Goal: Information Seeking & Learning: Learn about a topic

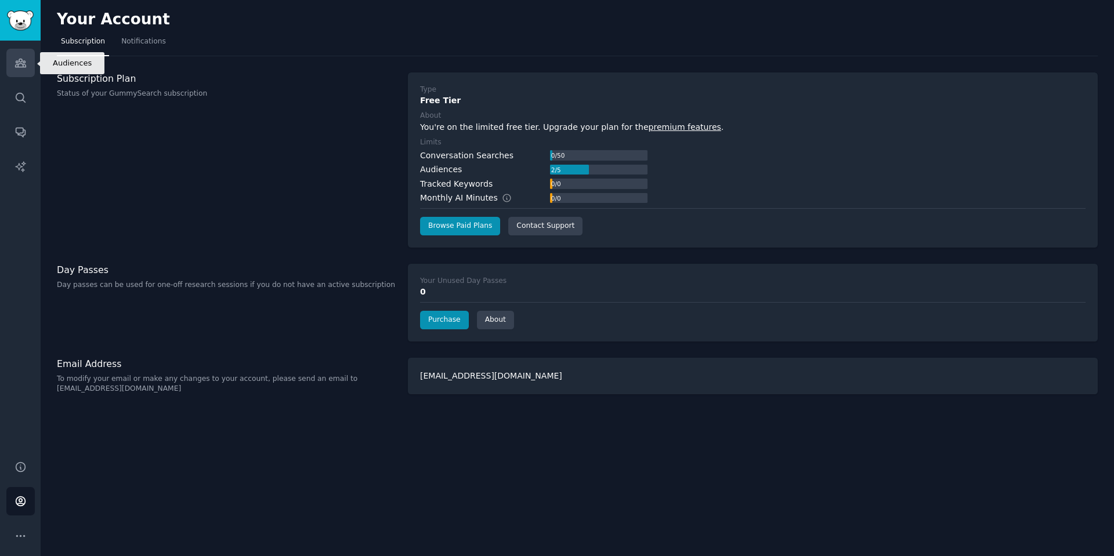
click at [22, 60] on icon "Sidebar" at bounding box center [20, 63] width 10 height 8
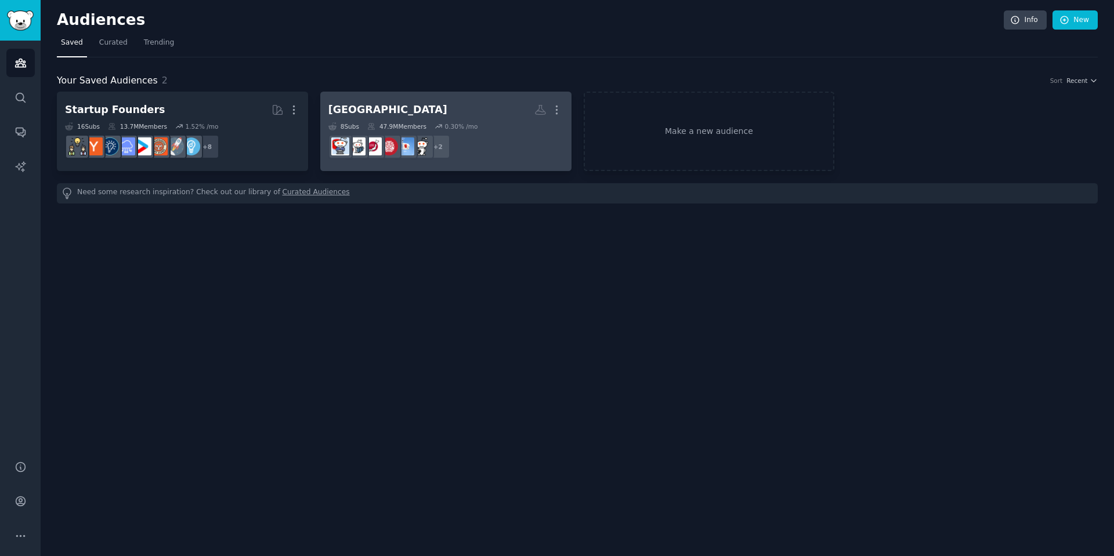
click at [453, 104] on h2 "japan More" at bounding box center [445, 110] width 235 height 20
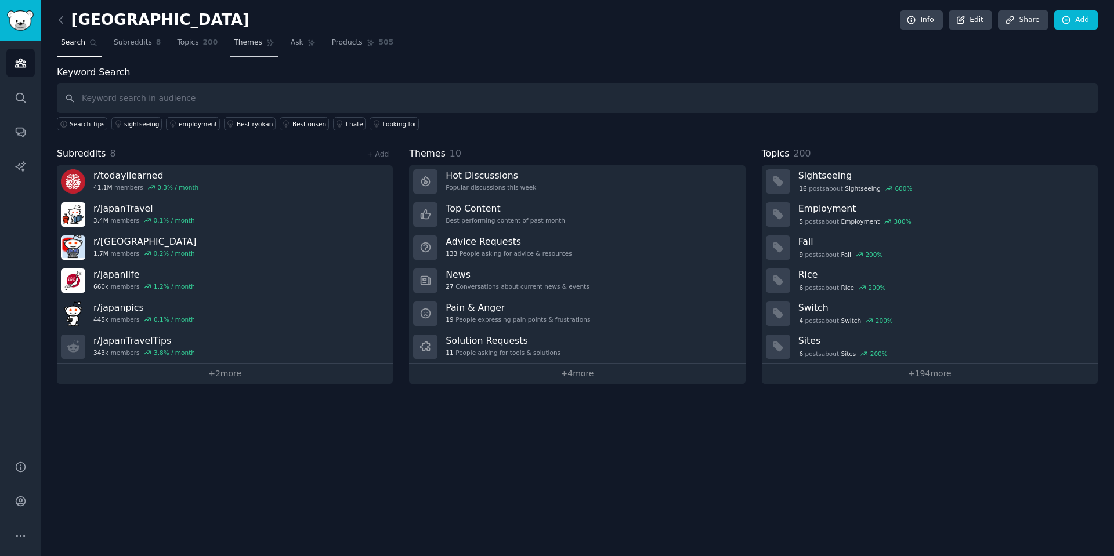
click at [237, 48] on span "Themes" at bounding box center [248, 43] width 28 height 10
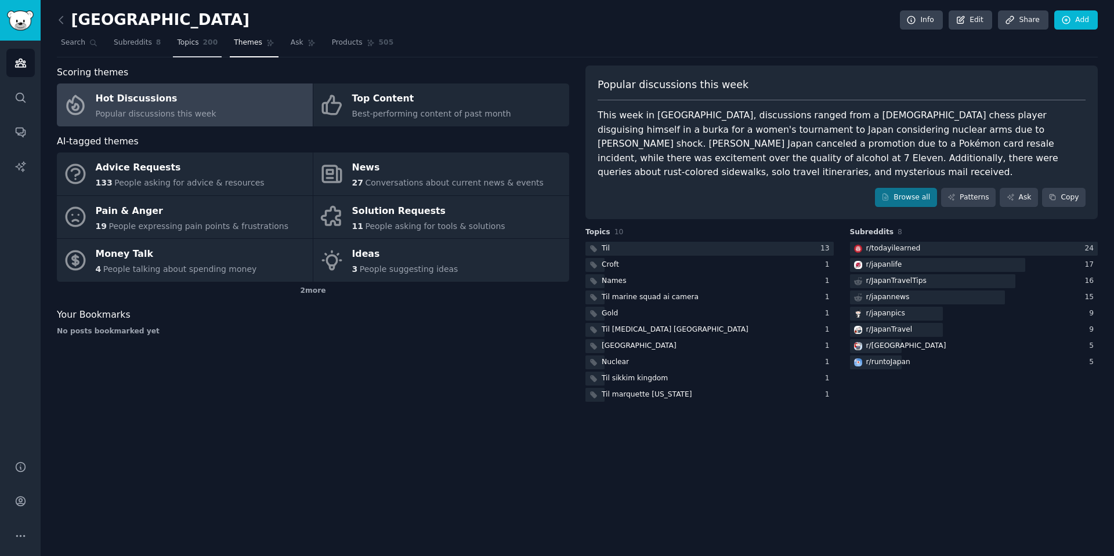
click at [177, 41] on span "Topics" at bounding box center [187, 43] width 21 height 10
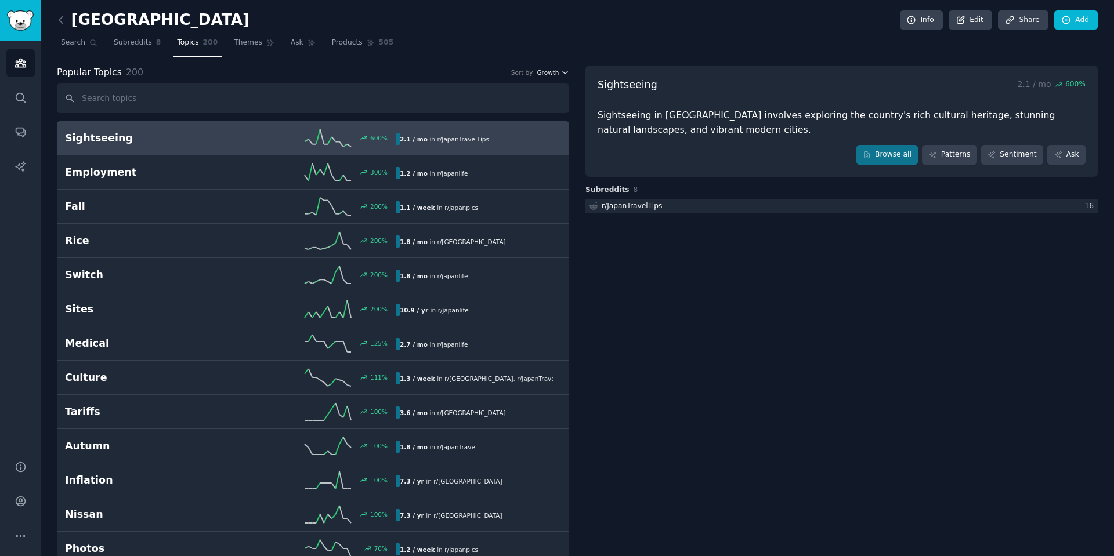
click at [557, 70] on button "Growth" at bounding box center [553, 72] width 32 height 8
click at [524, 117] on div "Velocity" at bounding box center [511, 115] width 108 height 20
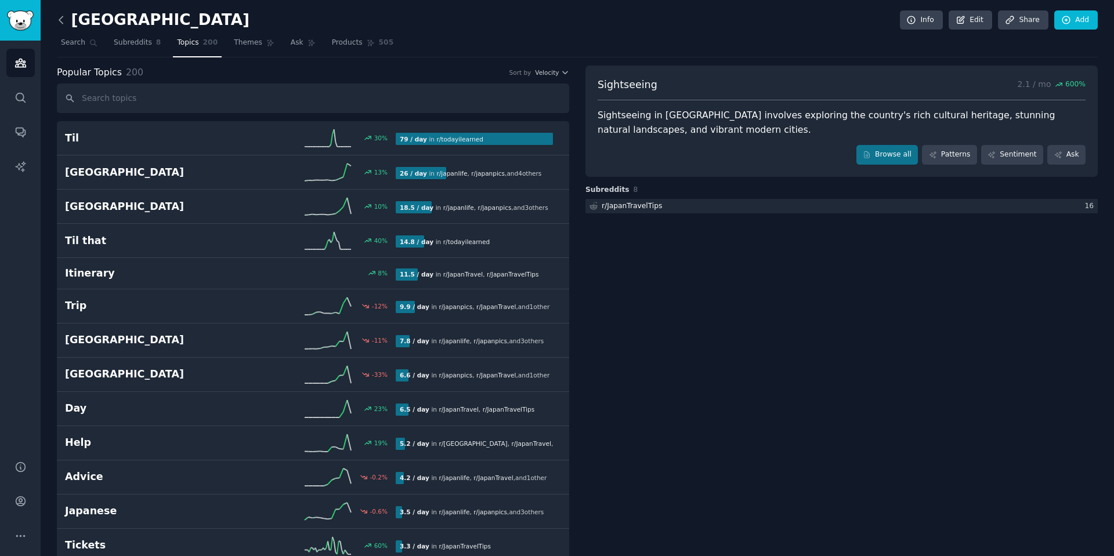
click at [59, 21] on icon at bounding box center [61, 20] width 12 height 12
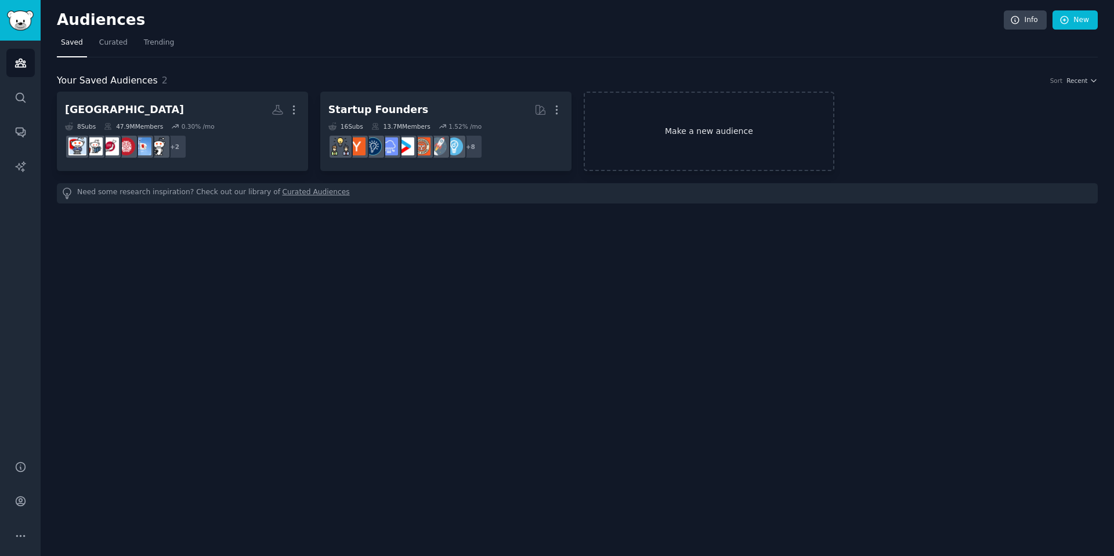
click at [679, 128] on link "Make a new audience" at bounding box center [709, 131] width 251 height 79
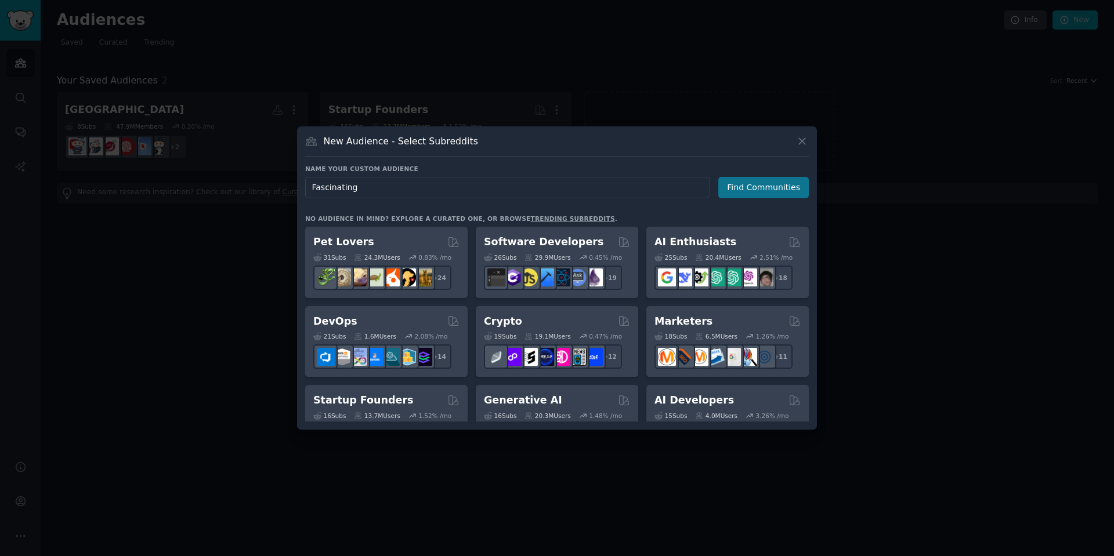
type input "Fascinating"
click at [772, 191] on button "Find Communities" at bounding box center [763, 187] width 90 height 21
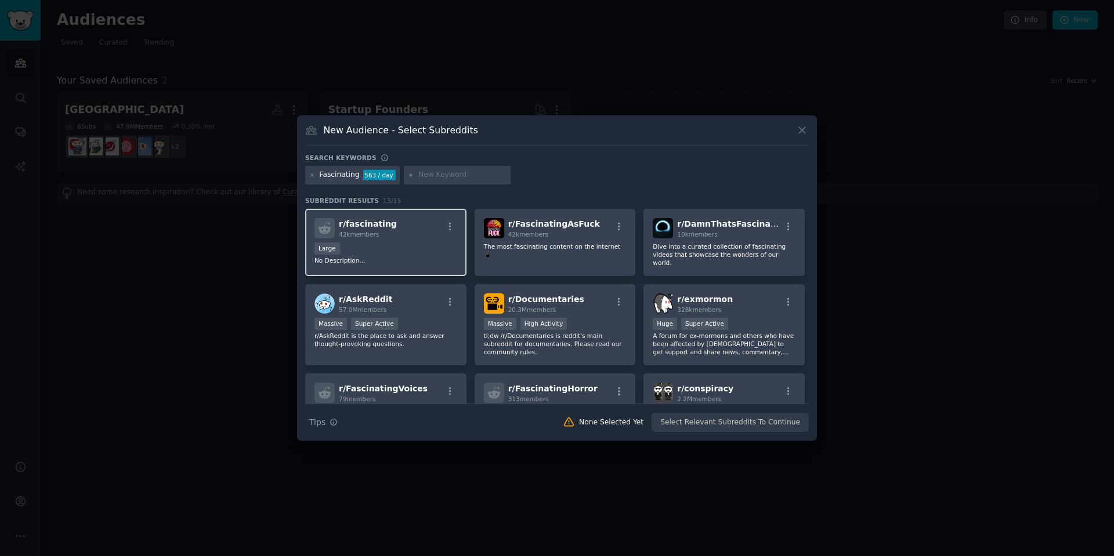
drag, startPoint x: 415, startPoint y: 235, endPoint x: 408, endPoint y: 235, distance: 7.5
click at [415, 235] on div "r/ fascinating 42k members" at bounding box center [385, 228] width 143 height 20
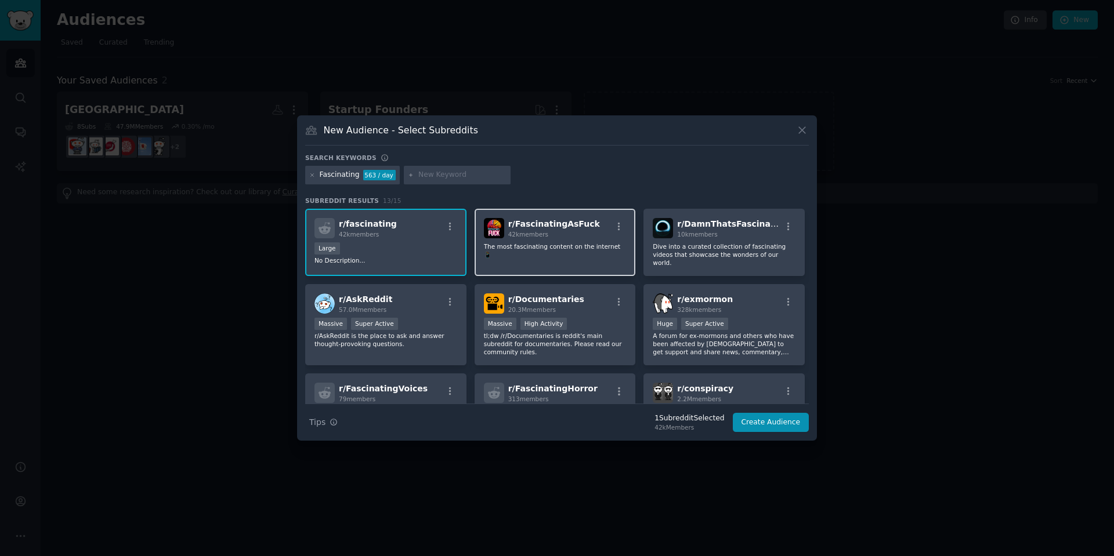
click at [550, 247] on p "The most fascinating content on the internet 📱" at bounding box center [555, 250] width 143 height 16
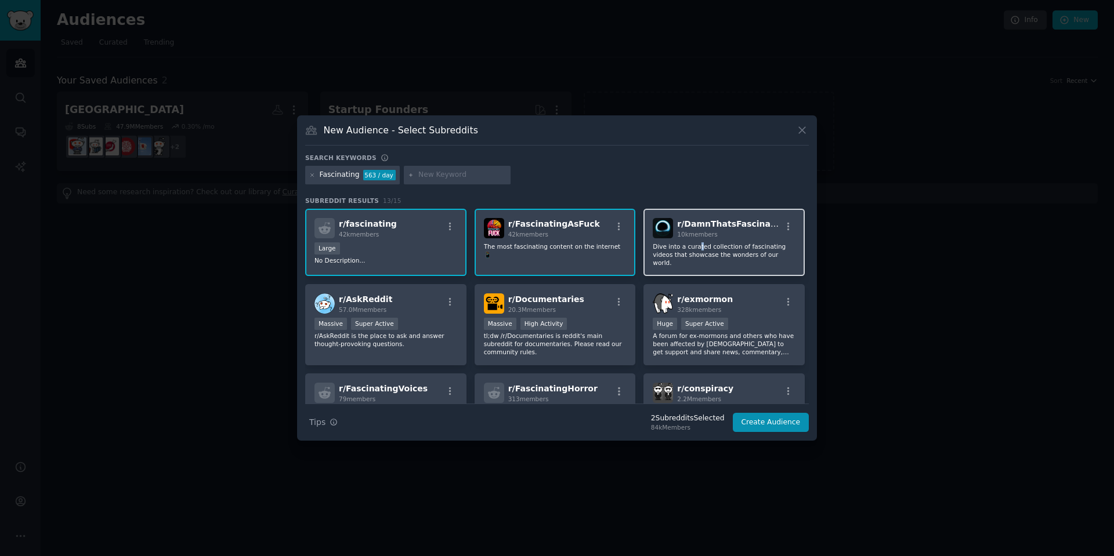
click at [696, 250] on p "Dive into a curated collection of fascinating videos that showcase the wonders …" at bounding box center [724, 254] width 143 height 24
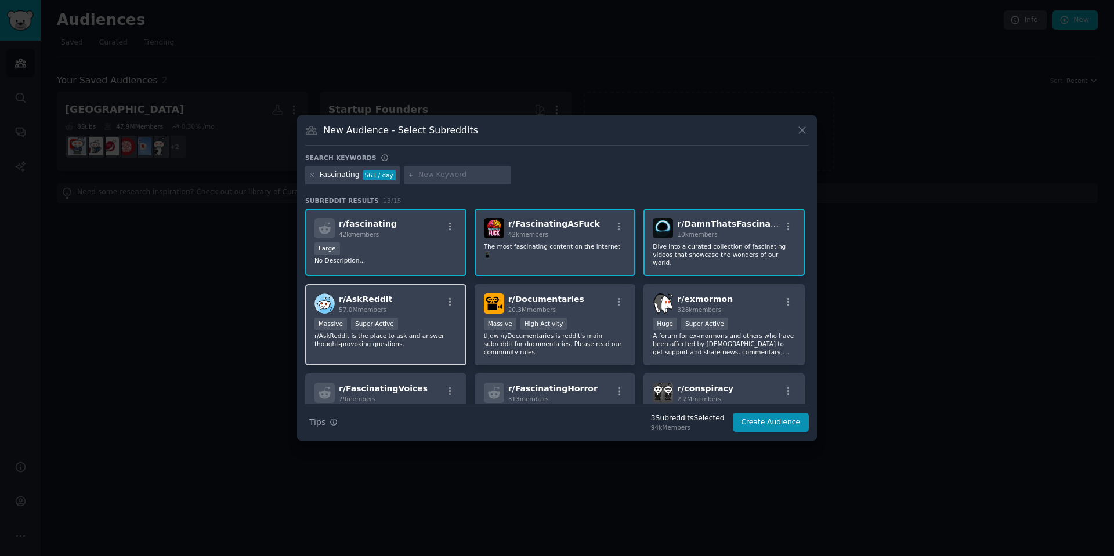
click at [427, 310] on div "r/ AskReddit 57.0M members" at bounding box center [385, 304] width 143 height 20
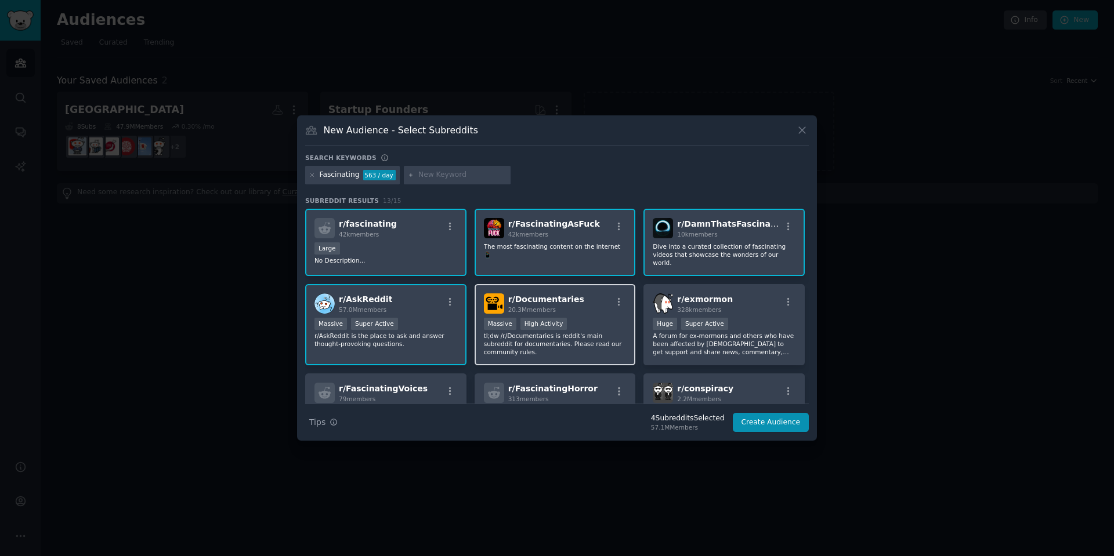
click at [598, 309] on div "r/ Documentaries 20.3M members" at bounding box center [555, 304] width 143 height 20
click at [437, 175] on input "text" at bounding box center [462, 175] width 88 height 10
click at [426, 175] on input "text" at bounding box center [462, 175] width 88 height 10
type input "til"
click at [408, 176] on icon at bounding box center [411, 175] width 6 height 6
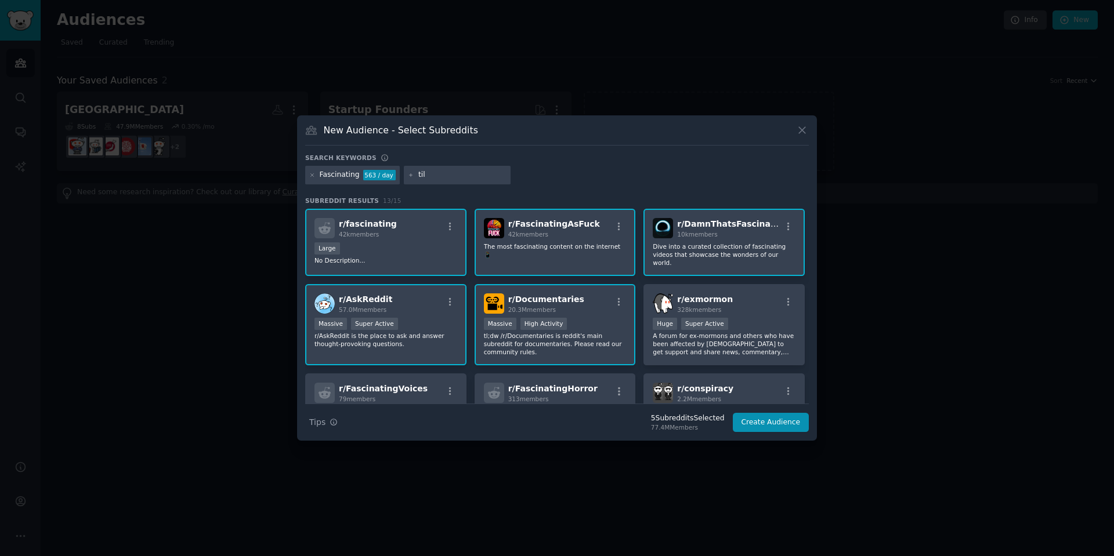
click at [446, 174] on input "til" at bounding box center [462, 175] width 88 height 10
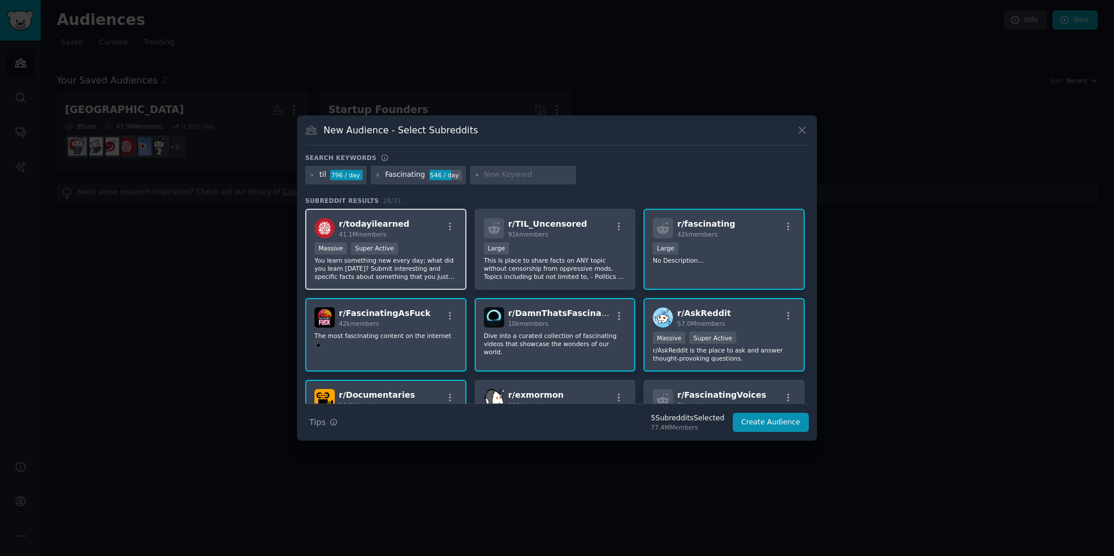
click at [419, 245] on div "Massive Super Active" at bounding box center [385, 249] width 143 height 15
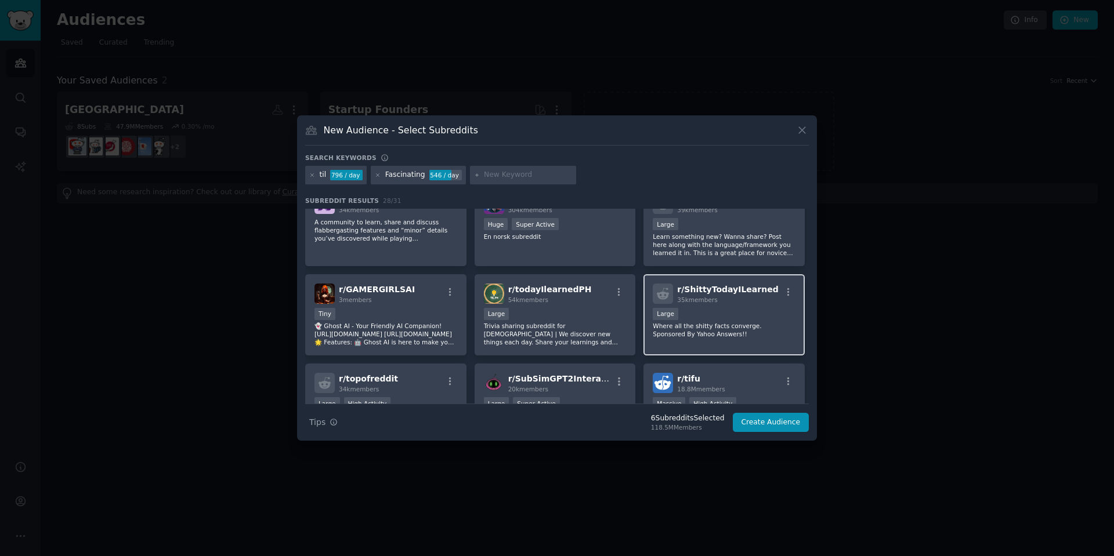
scroll to position [522, 0]
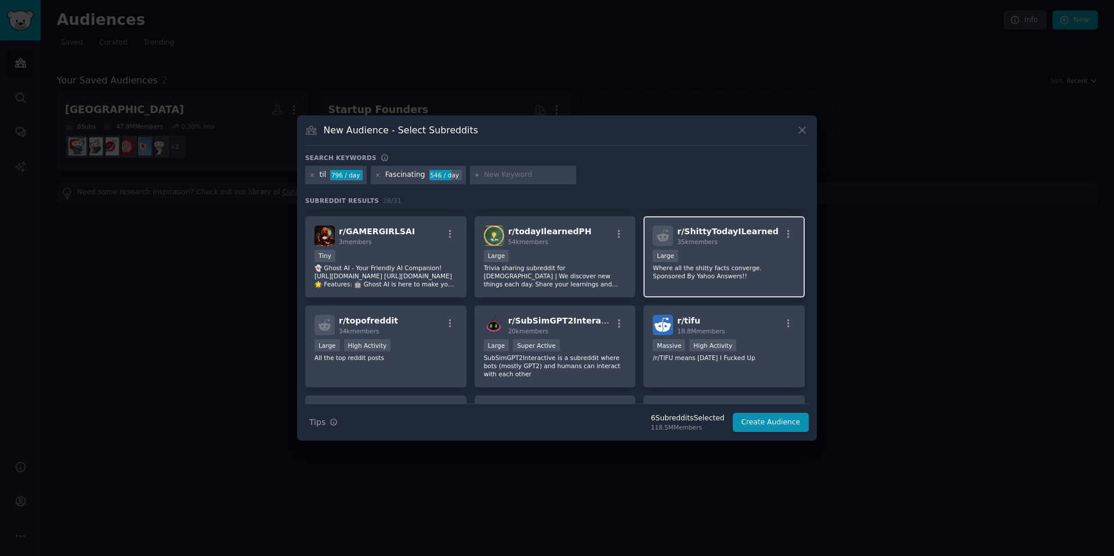
click at [743, 238] on div "35k members" at bounding box center [727, 242] width 101 height 8
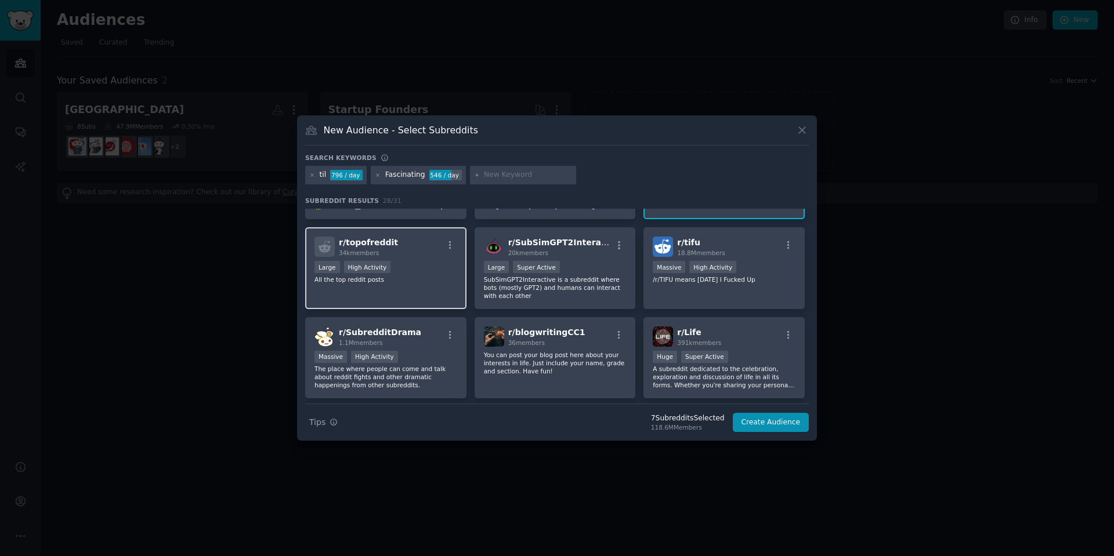
scroll to position [580, 0]
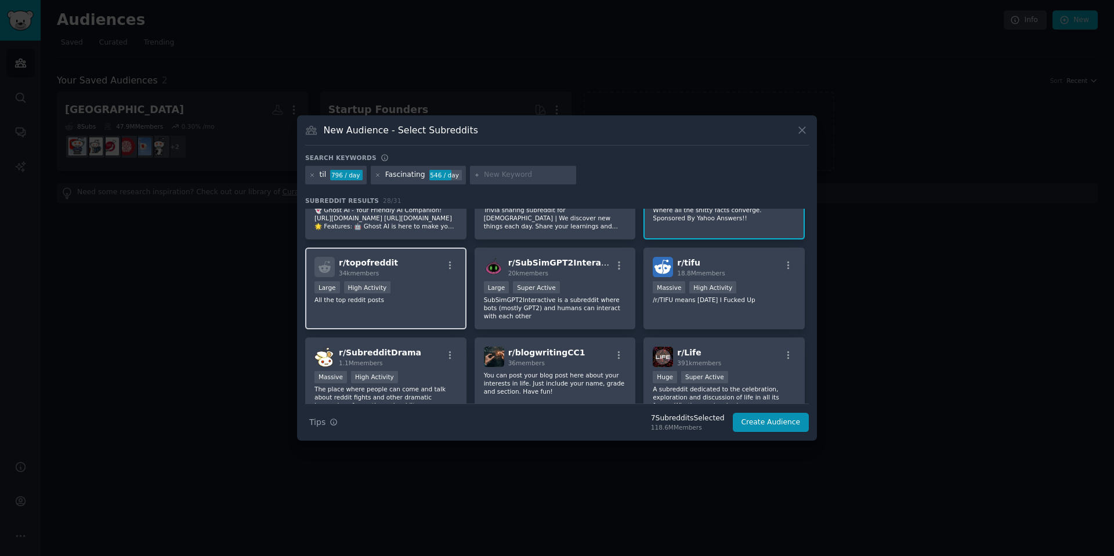
click at [418, 296] on p "All the top reddit posts" at bounding box center [385, 300] width 143 height 8
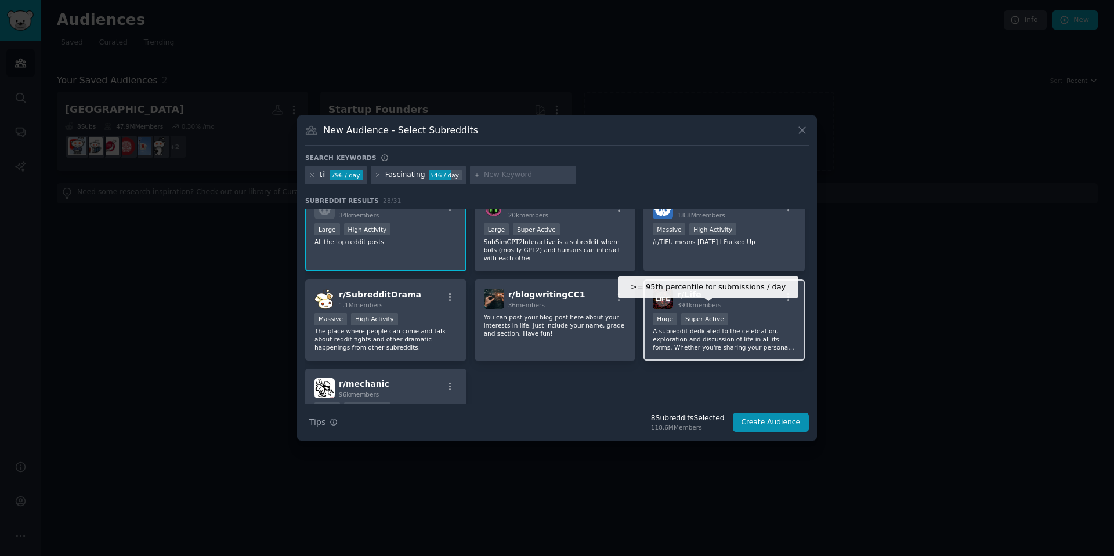
scroll to position [696, 0]
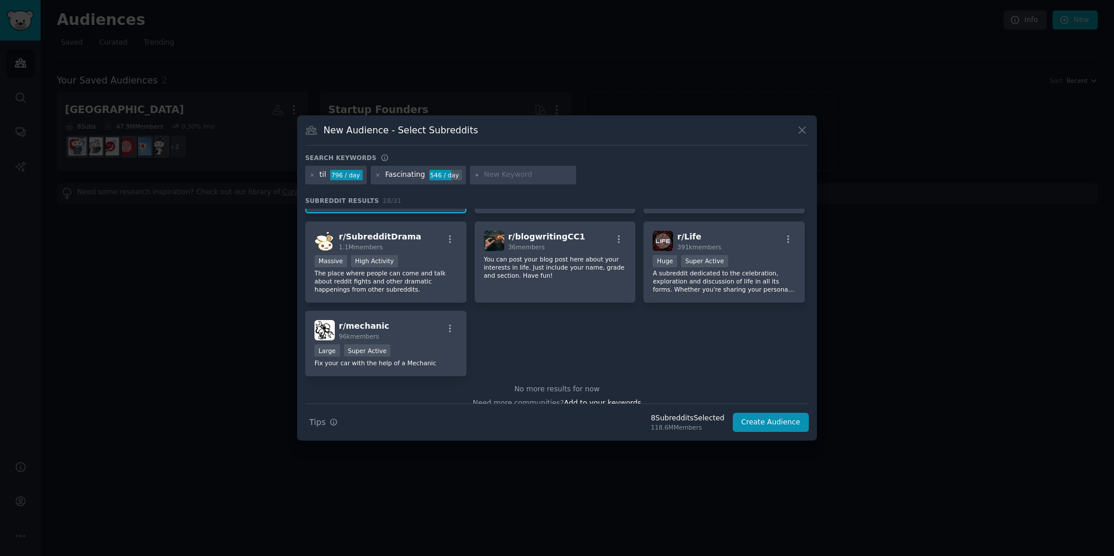
click at [506, 180] on input "text" at bounding box center [528, 175] width 88 height 10
click at [557, 177] on input "text" at bounding box center [528, 175] width 88 height 10
paste input "Satisfy"
type input "Satisfy"
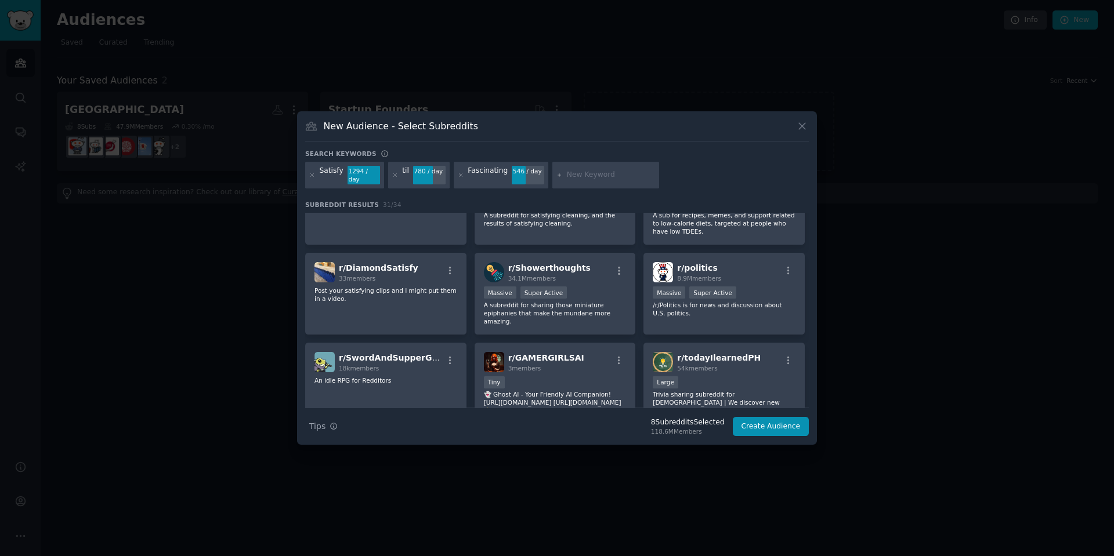
scroll to position [596, 0]
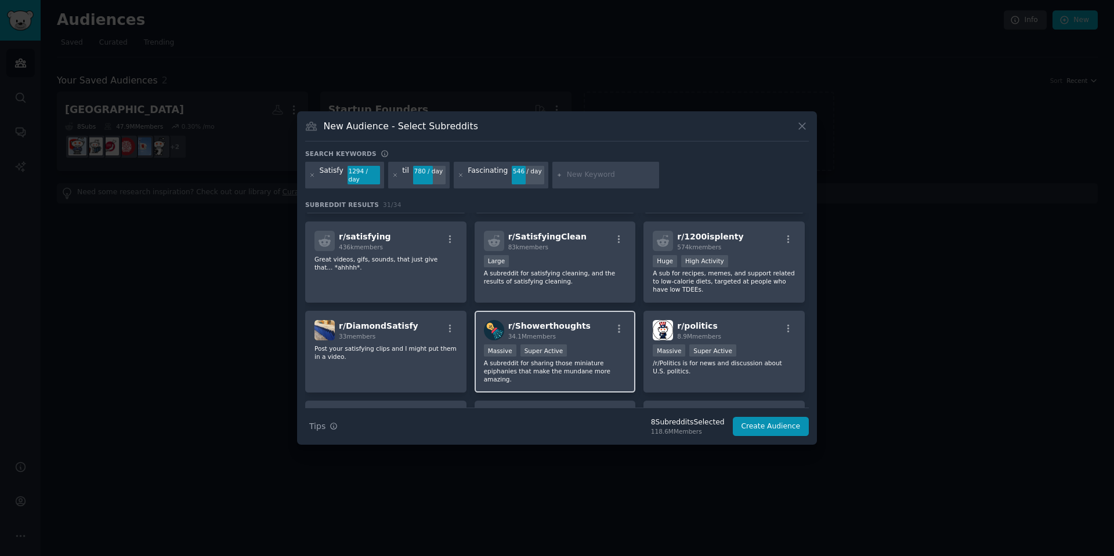
click at [578, 320] on div "r/ Showerthoughts 34.1M members" at bounding box center [555, 330] width 143 height 20
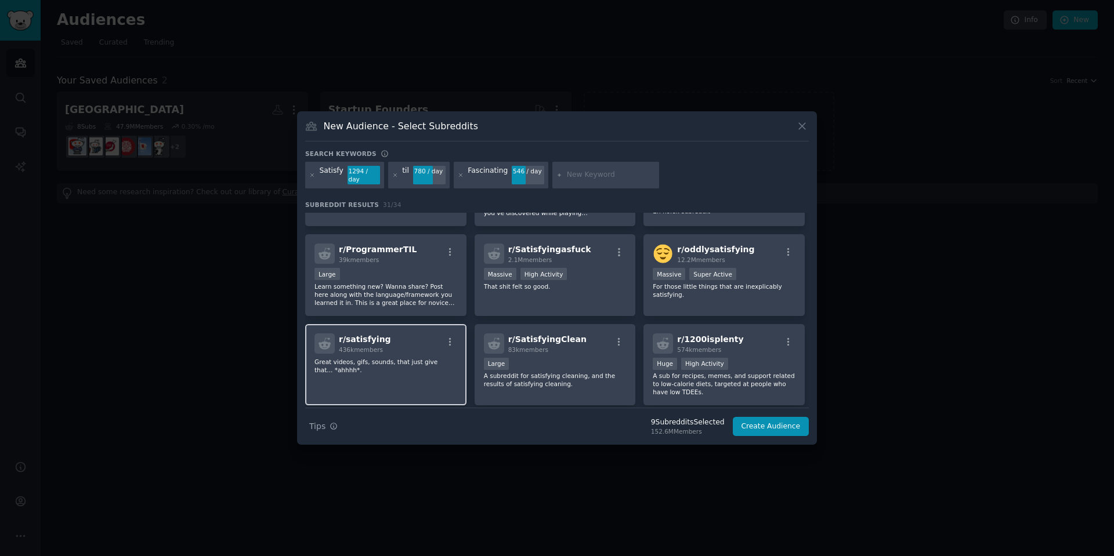
scroll to position [480, 0]
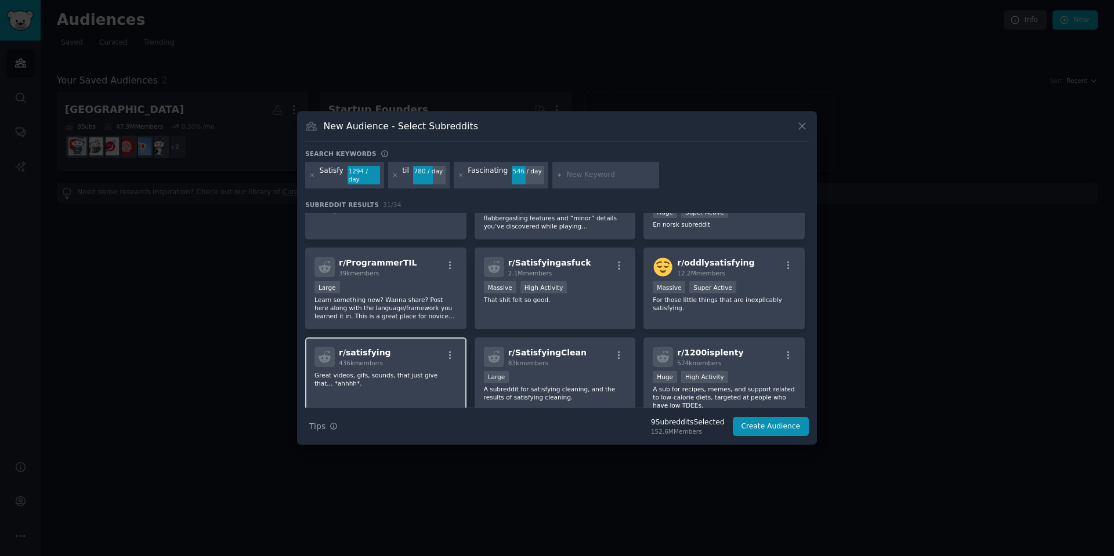
click at [405, 338] on div "r/ satisfying 436k members Great videos, gifs, sounds, that just give that... *…" at bounding box center [385, 379] width 161 height 82
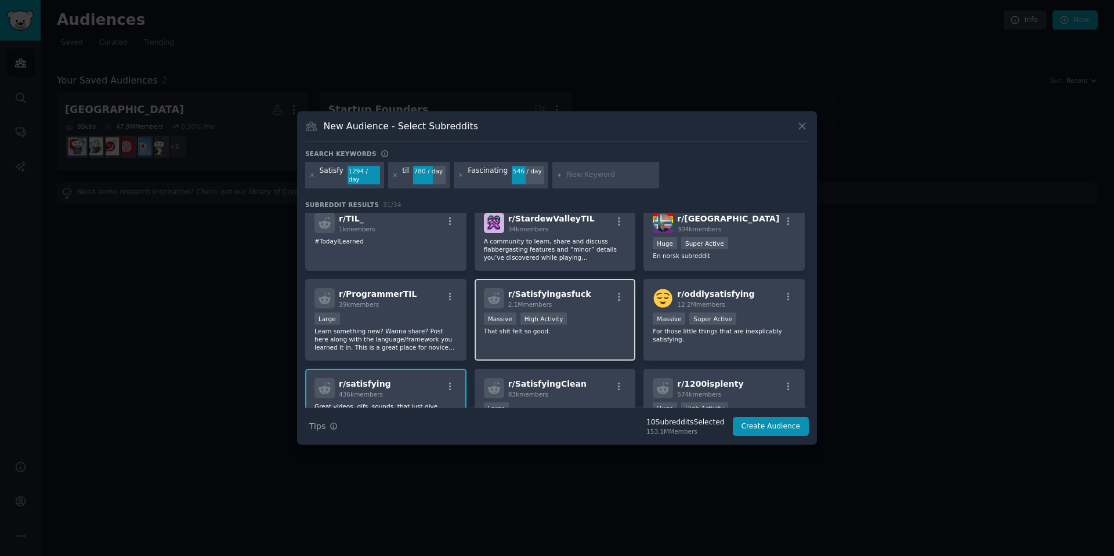
scroll to position [422, 0]
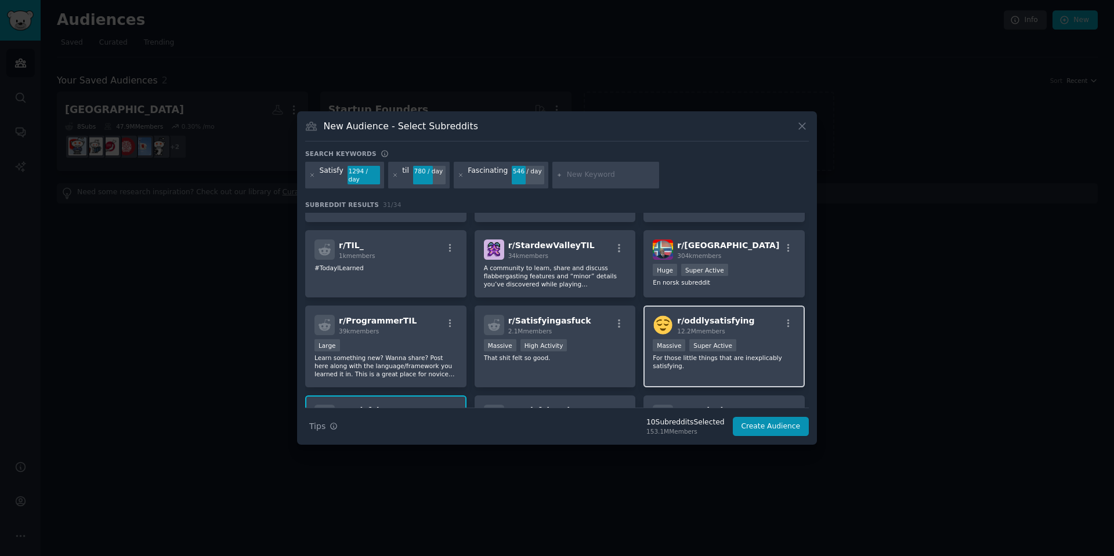
click at [744, 339] on div ">= 95th percentile for submissions / day Massive Super Active" at bounding box center [724, 346] width 143 height 15
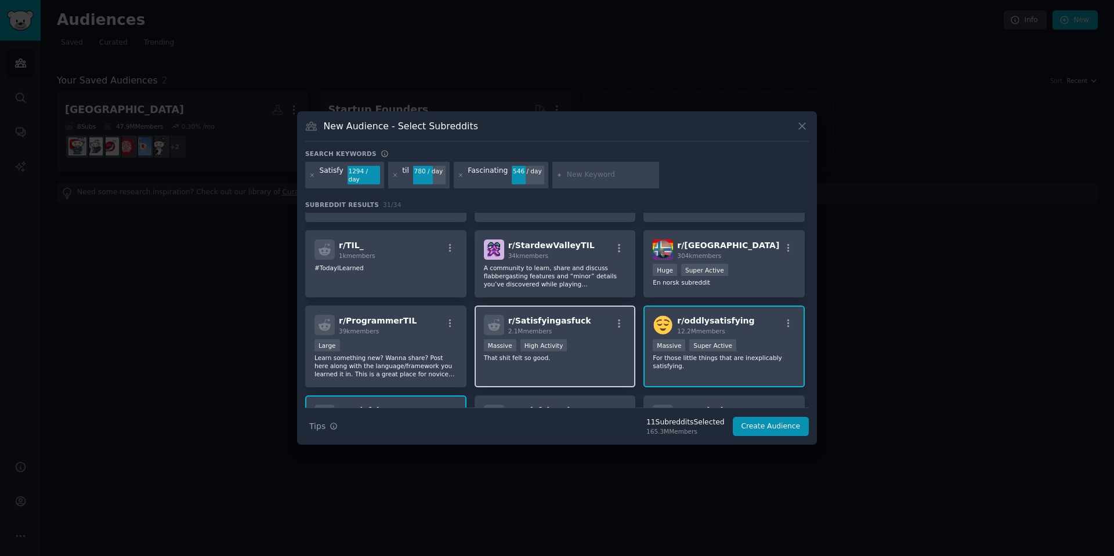
click at [586, 325] on div "r/ Satisfyingasfuck 2.1M members Massive High Activity That shit felt so good." at bounding box center [554, 347] width 161 height 82
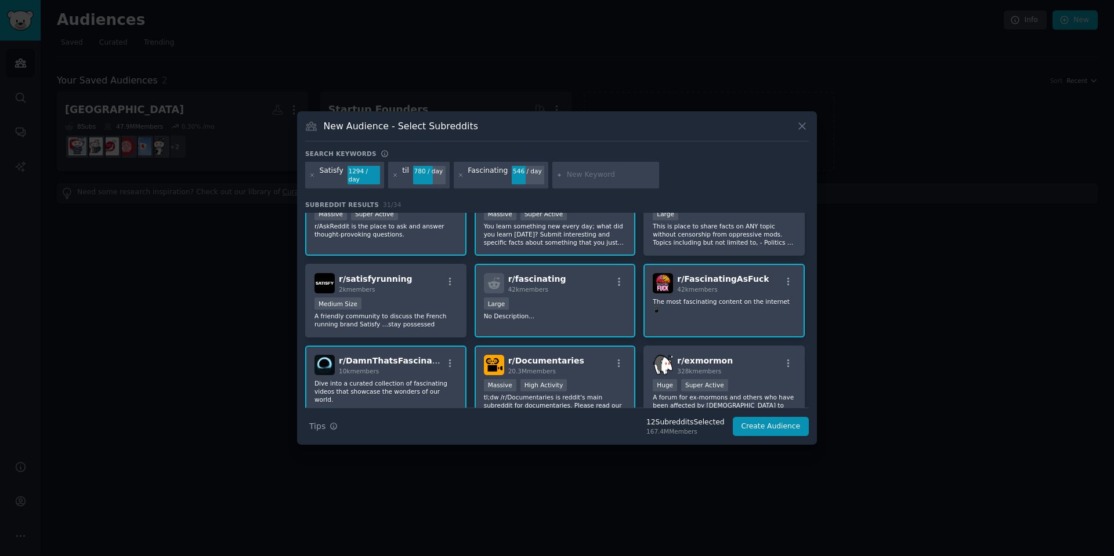
scroll to position [0, 0]
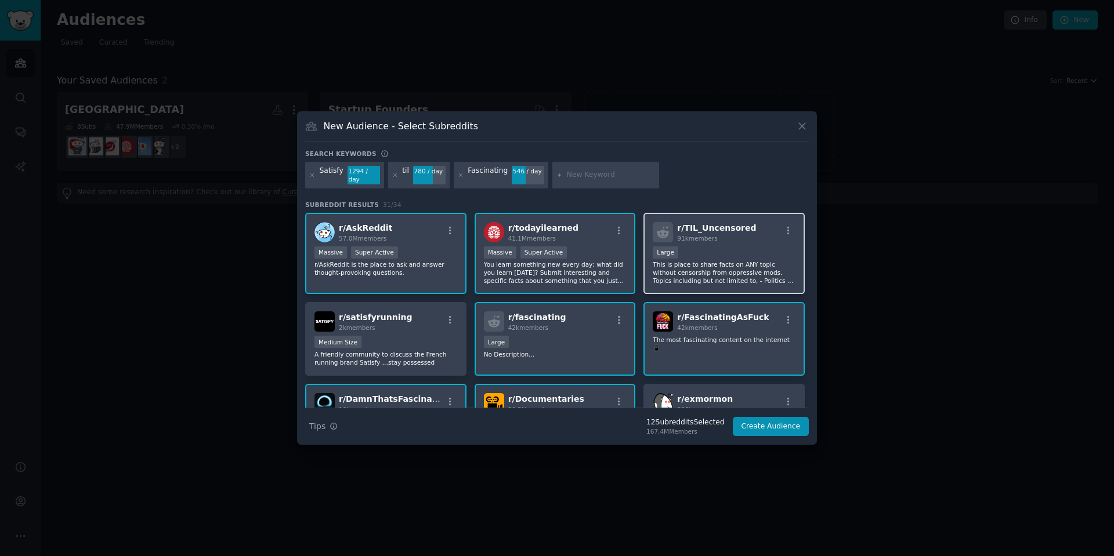
click at [737, 247] on div "Large" at bounding box center [724, 254] width 143 height 15
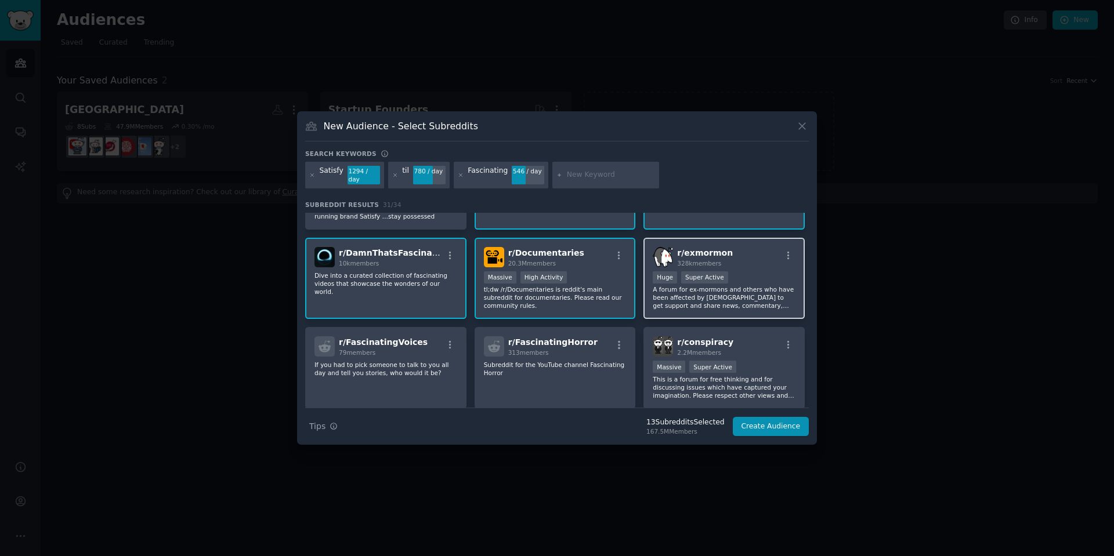
scroll to position [174, 0]
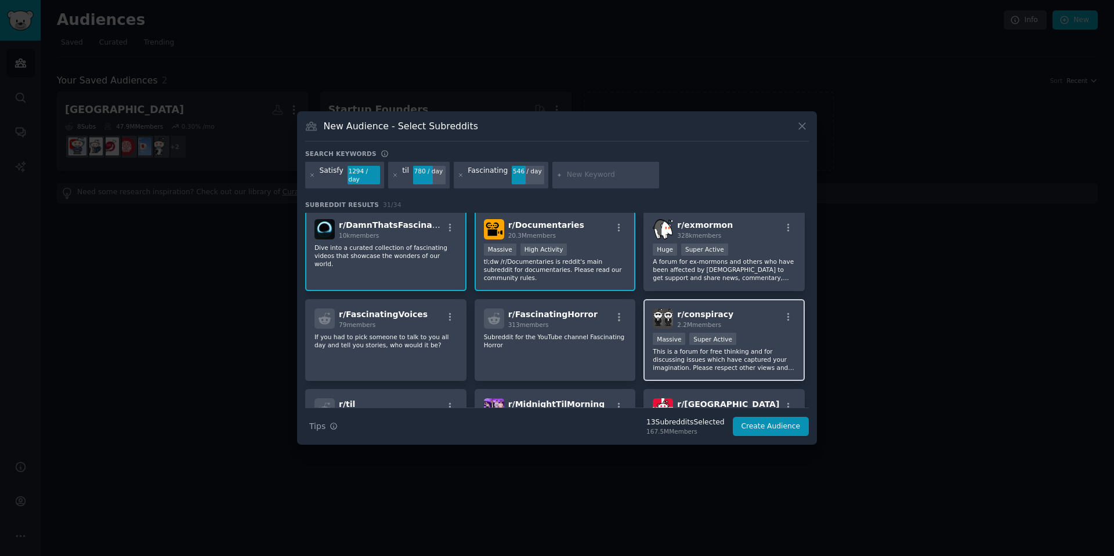
click at [751, 310] on div "r/ conspiracy 2.2M members" at bounding box center [724, 319] width 143 height 20
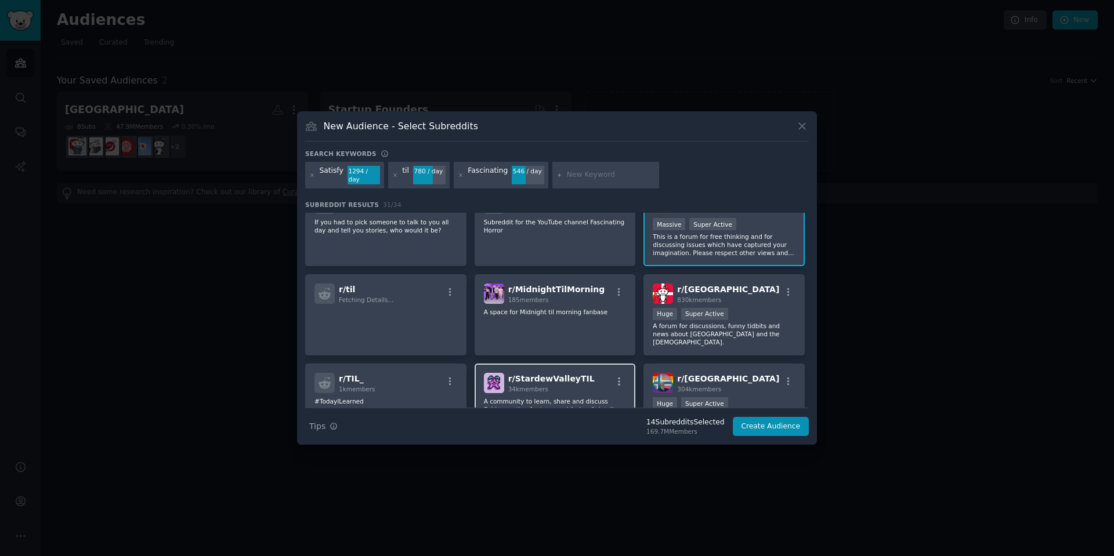
scroll to position [290, 0]
click at [596, 179] on input "text" at bounding box center [611, 175] width 88 height 10
type input "next level"
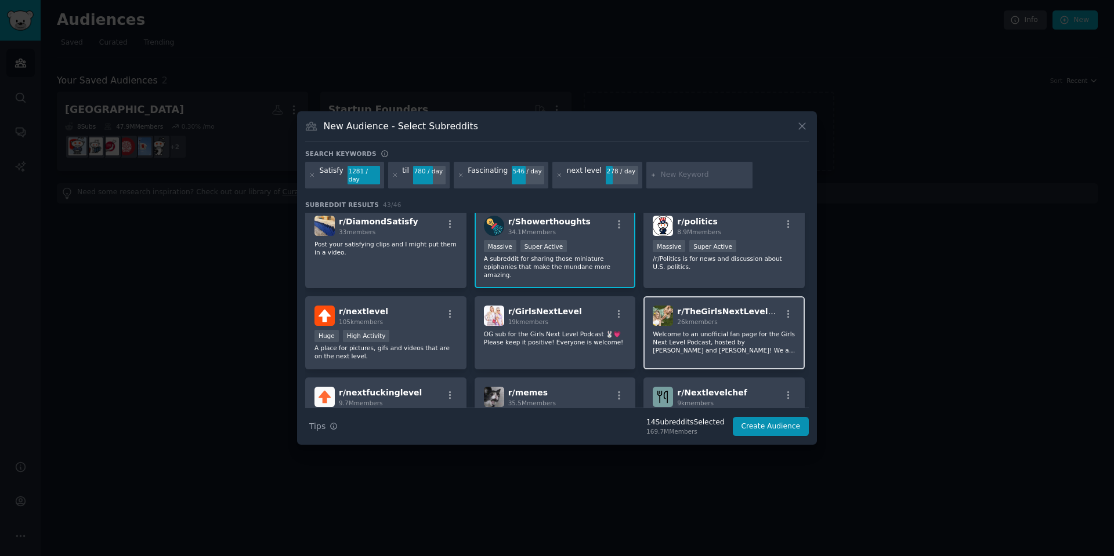
scroll to position [759, 0]
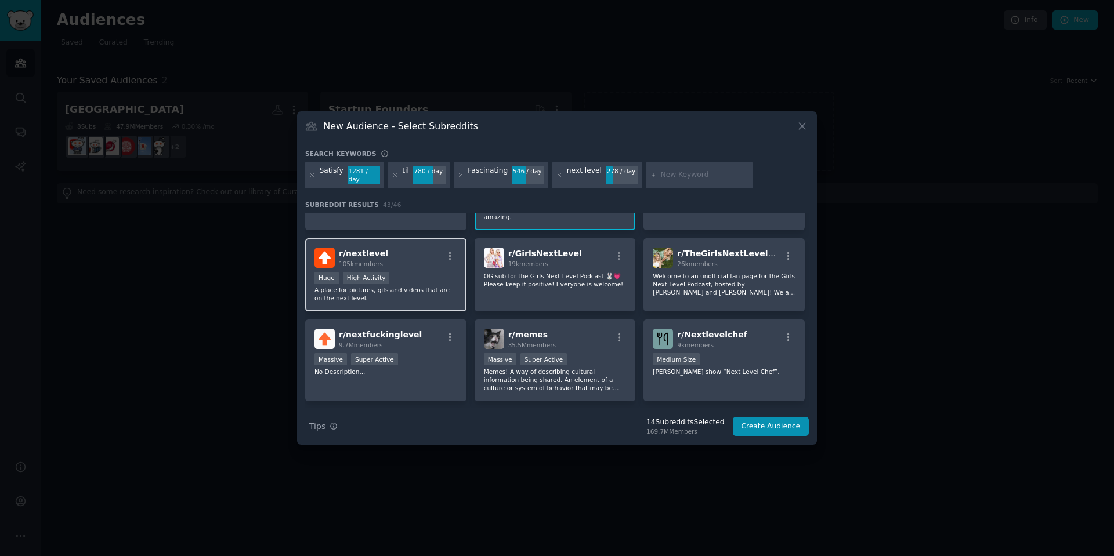
click at [430, 248] on div "r/ nextlevel 105k members" at bounding box center [385, 258] width 143 height 20
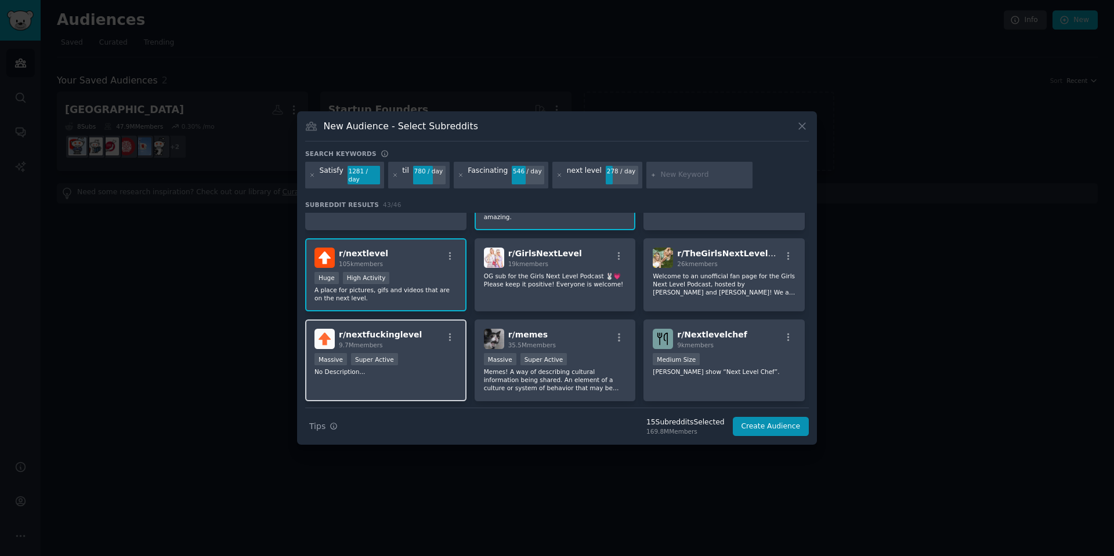
click at [433, 329] on div "r/ nextfuckinglevel 9.7M members" at bounding box center [385, 339] width 143 height 20
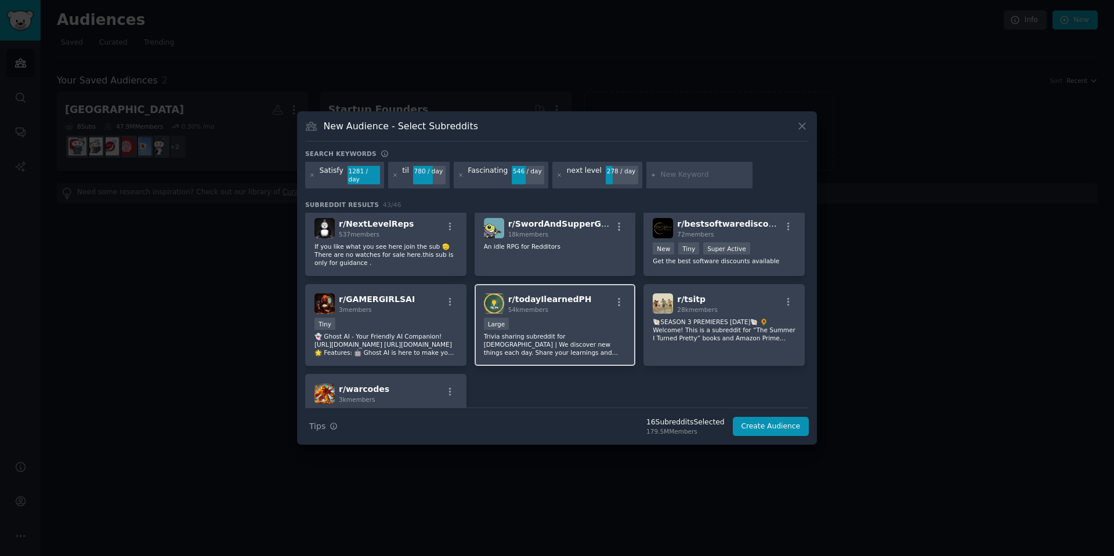
scroll to position [1107, 0]
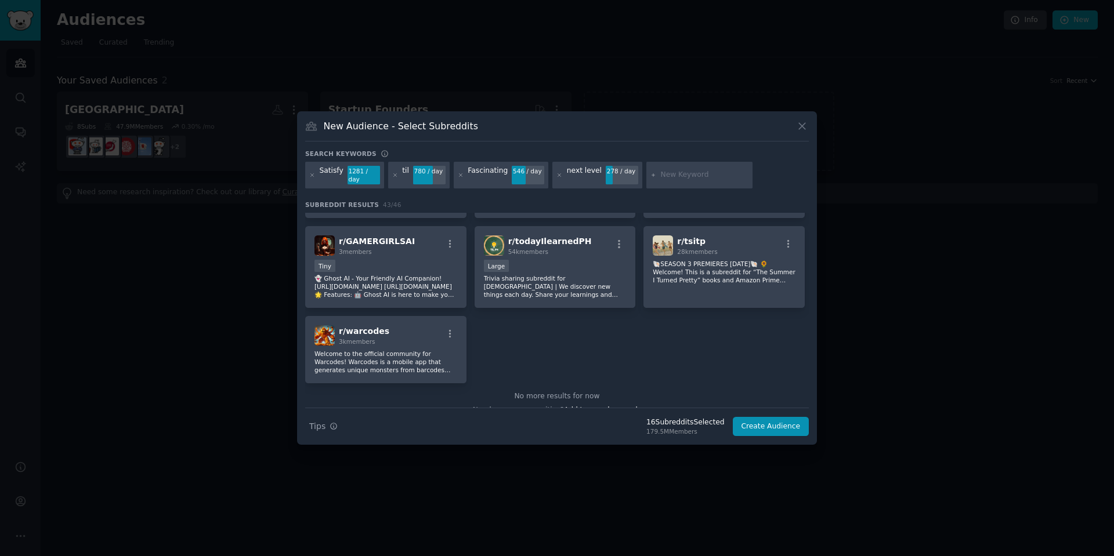
click at [681, 175] on input "text" at bounding box center [704, 175] width 88 height 10
type input "amazed"
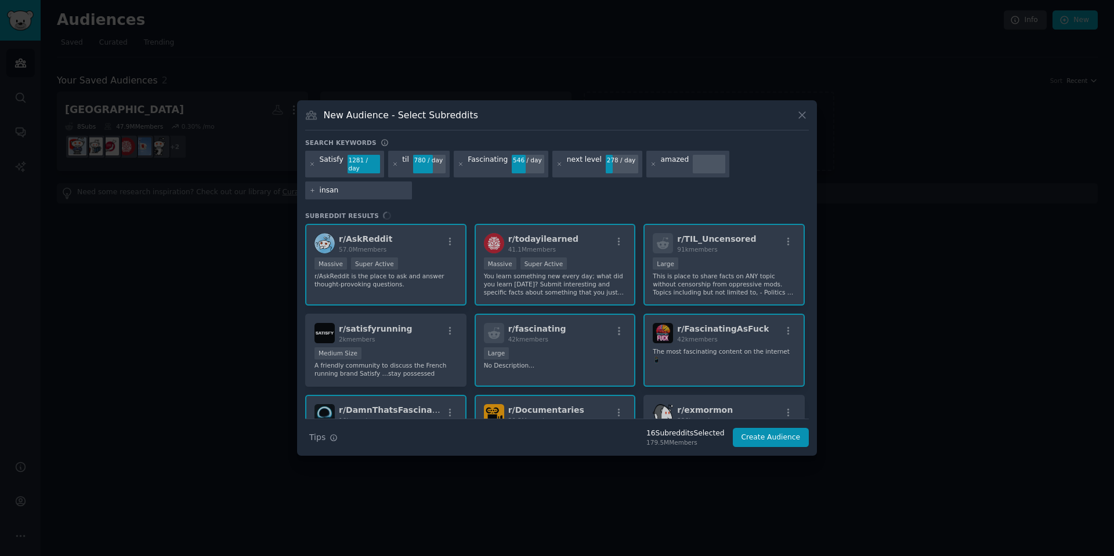
type input "insane"
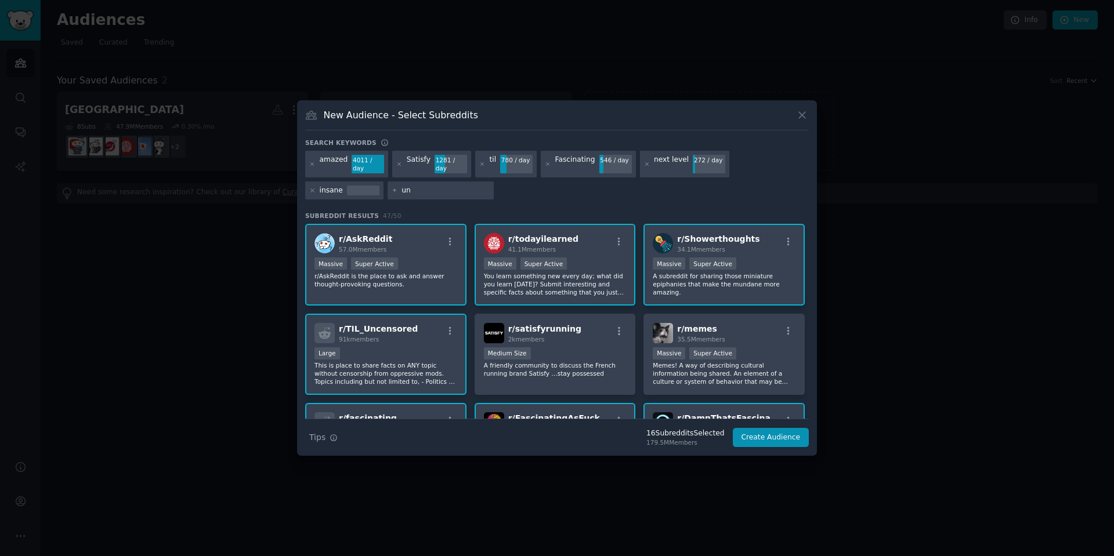
type input "u"
type input "interesting"
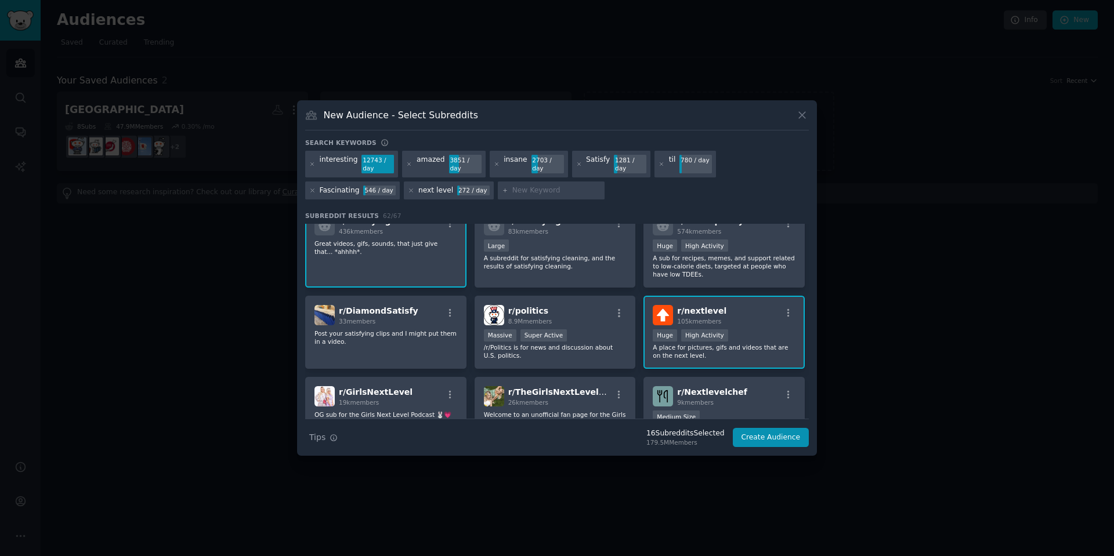
scroll to position [838, 0]
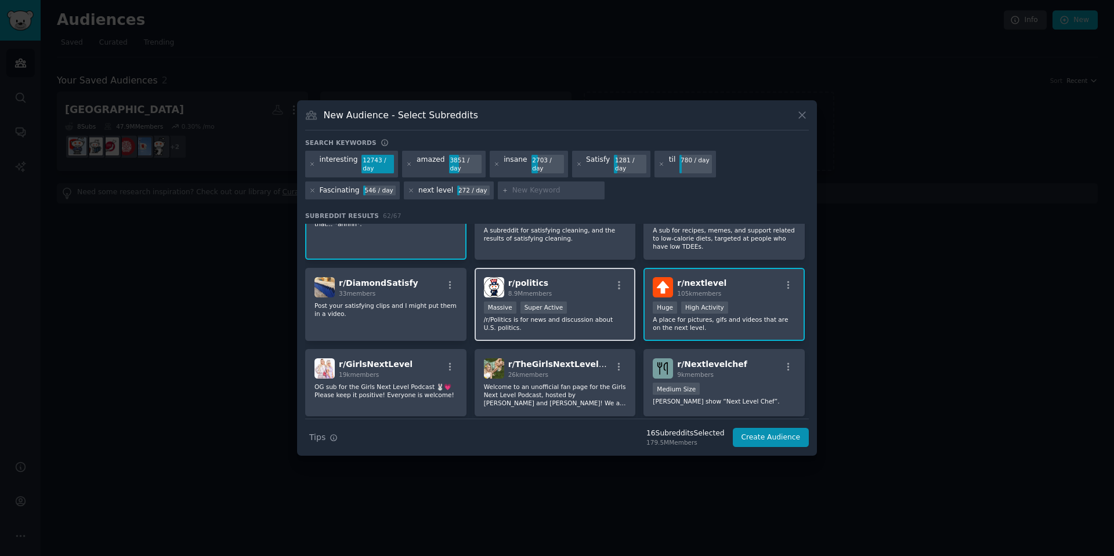
click at [583, 291] on div "r/ politics 8.9M members Massive Super Active /r/Politics is for news and discu…" at bounding box center [554, 305] width 161 height 74
click at [577, 285] on div "r/ politics 8.9M members" at bounding box center [555, 287] width 143 height 20
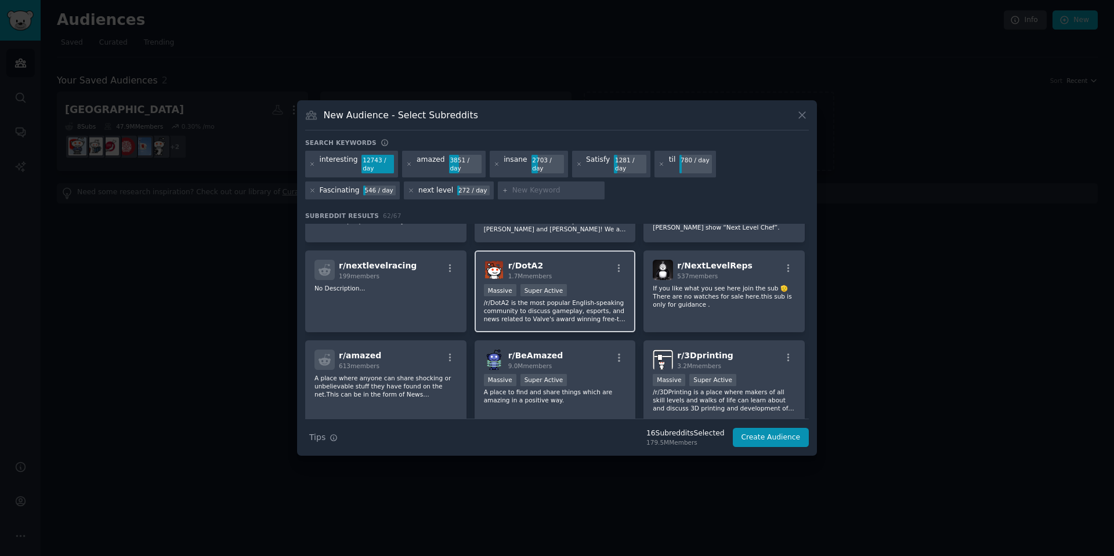
scroll to position [1070, 0]
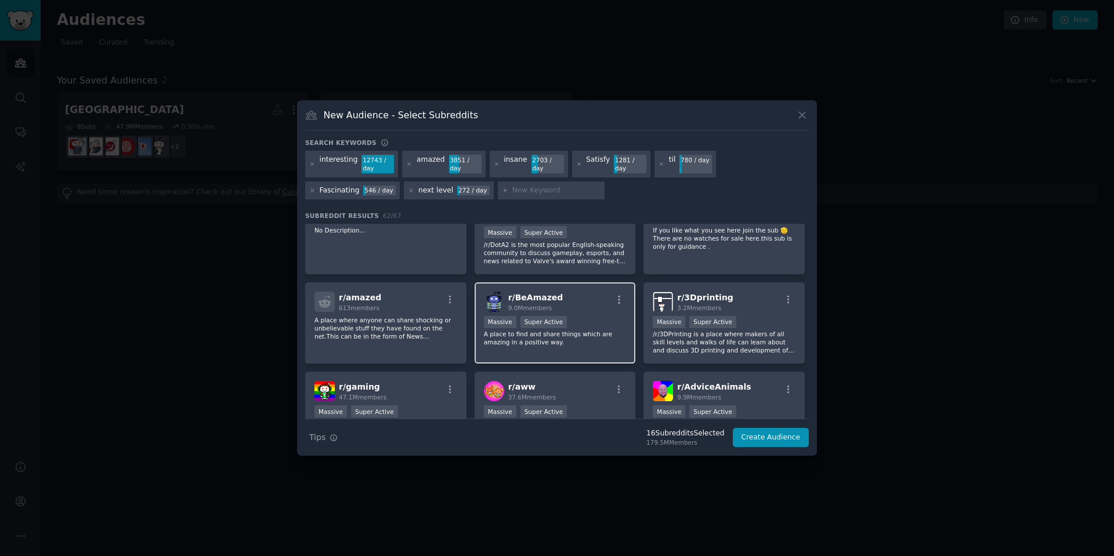
click at [570, 292] on div "r/ BeAmazed 9.0M members" at bounding box center [555, 302] width 143 height 20
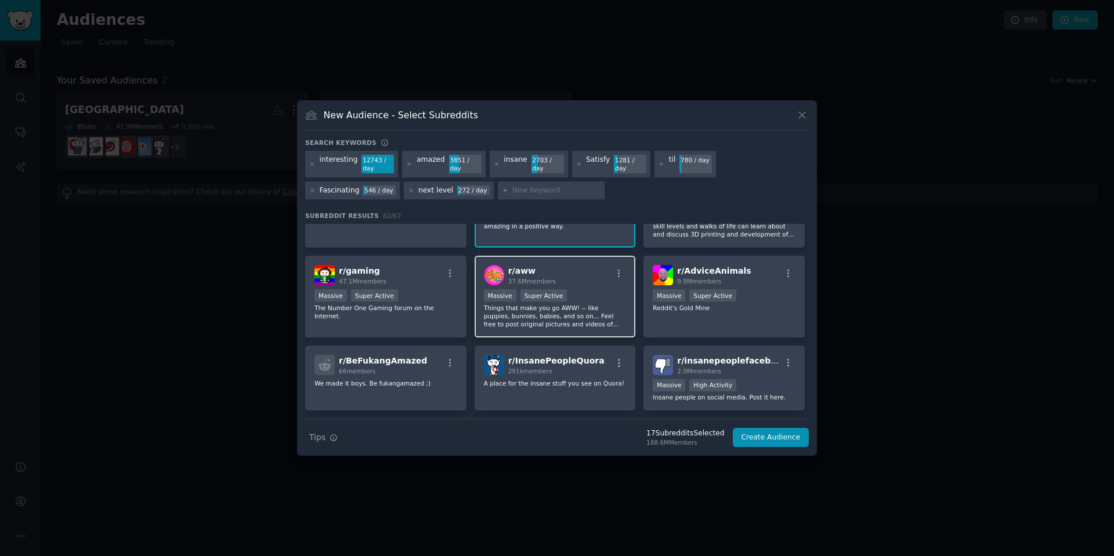
scroll to position [1244, 0]
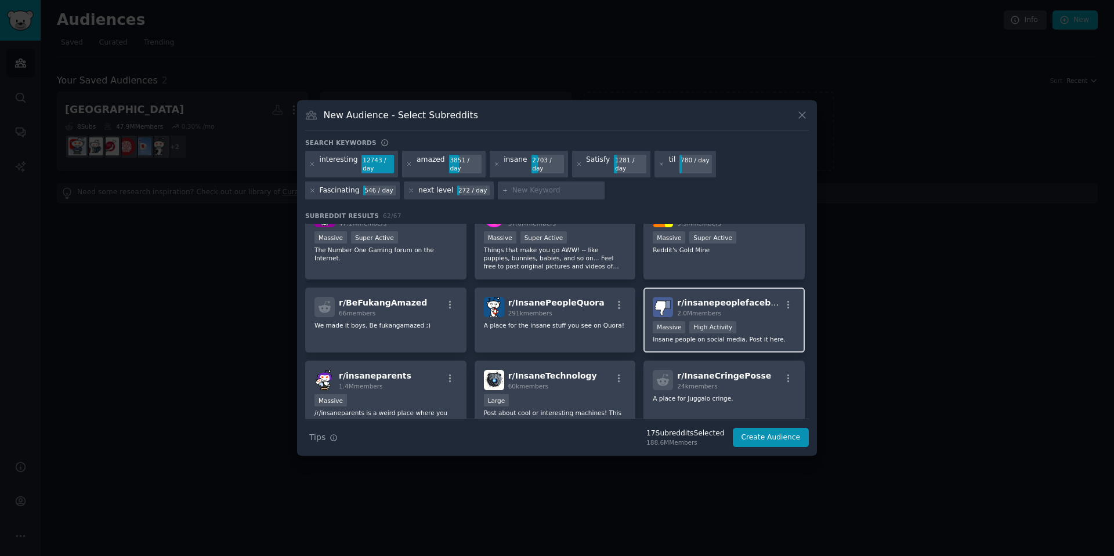
click at [752, 309] on div "2.0M members" at bounding box center [729, 313] width 104 height 8
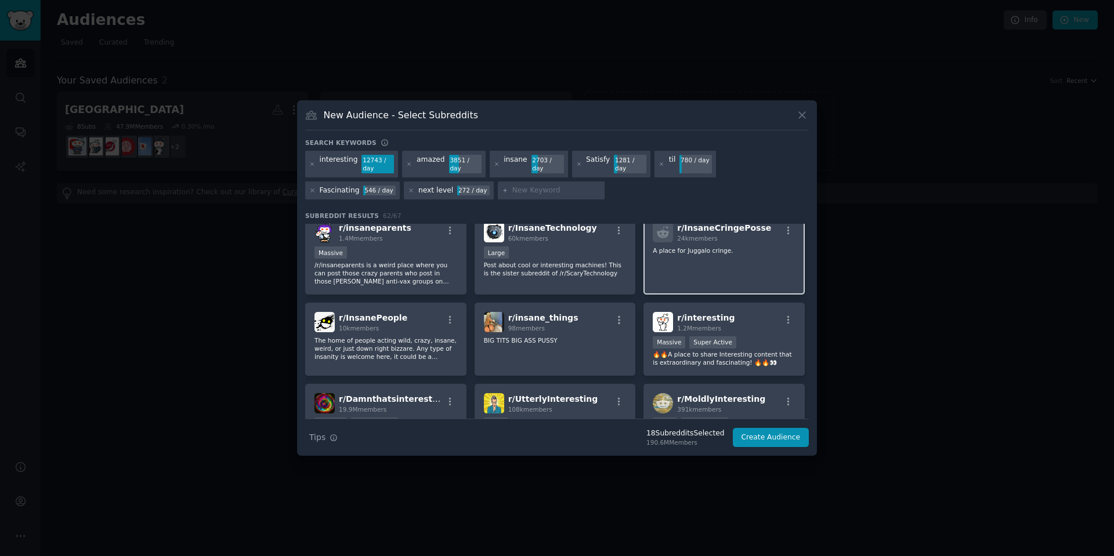
scroll to position [1418, 0]
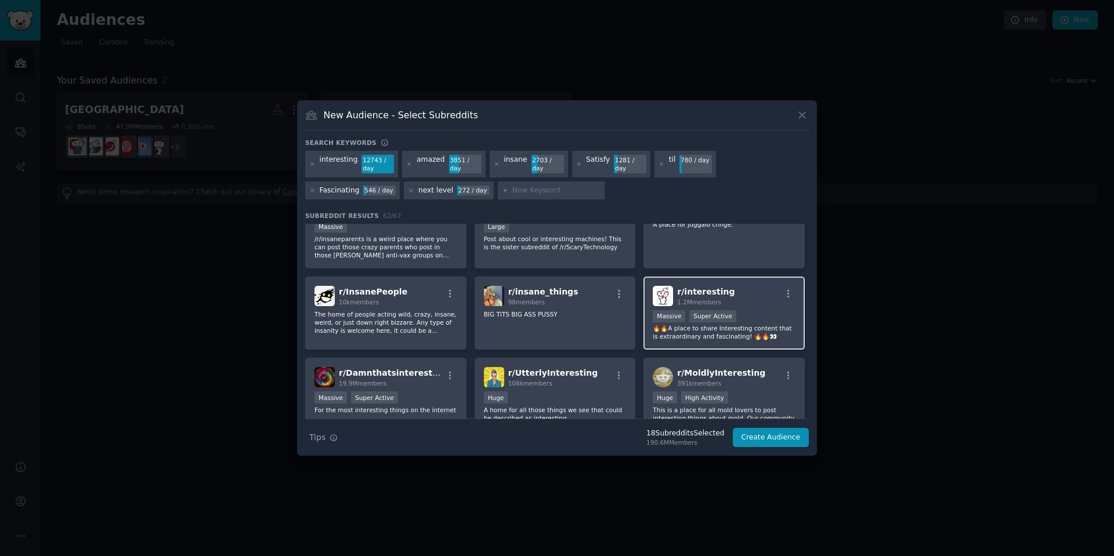
click at [739, 295] on div "r/ interesting 1.2M members" at bounding box center [724, 296] width 143 height 20
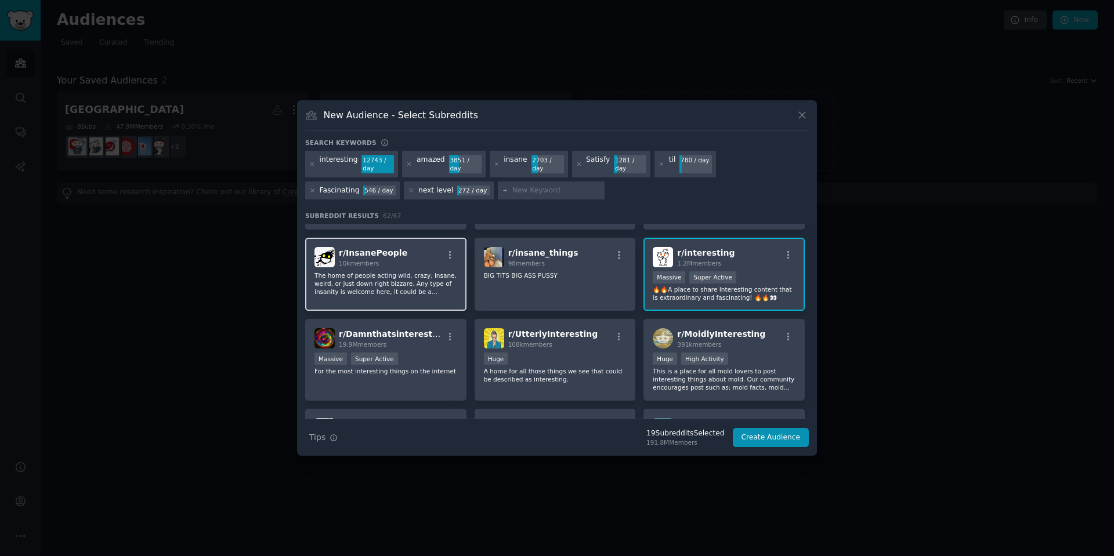
scroll to position [1476, 0]
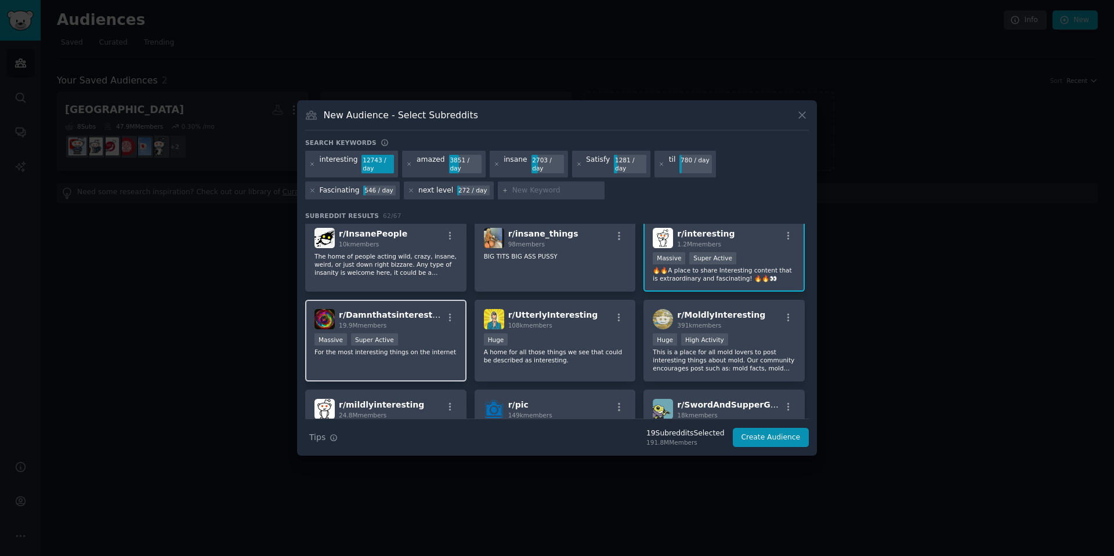
click at [423, 321] on div "19.9M members" at bounding box center [391, 325] width 104 height 8
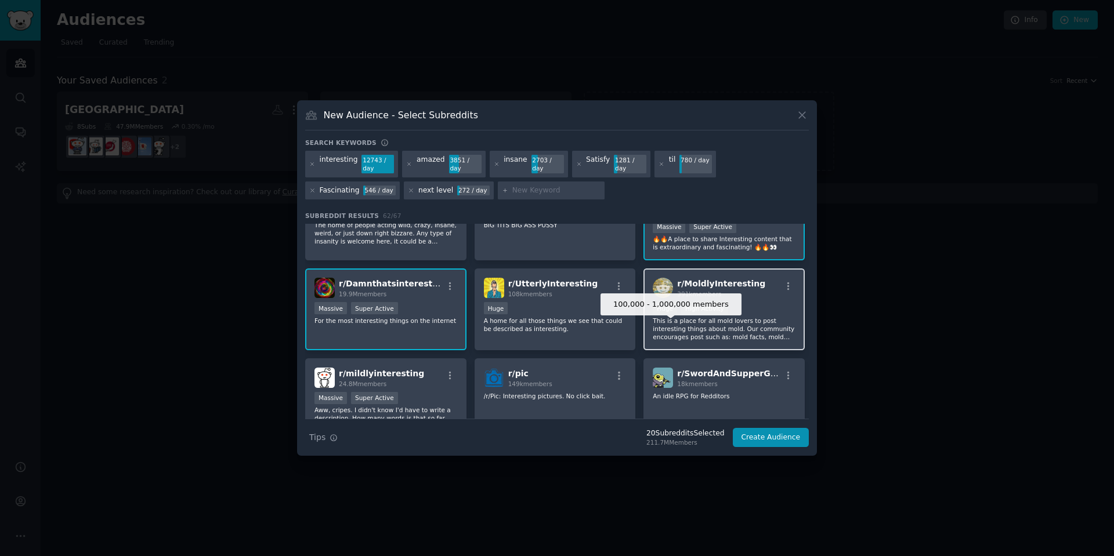
scroll to position [1534, 0]
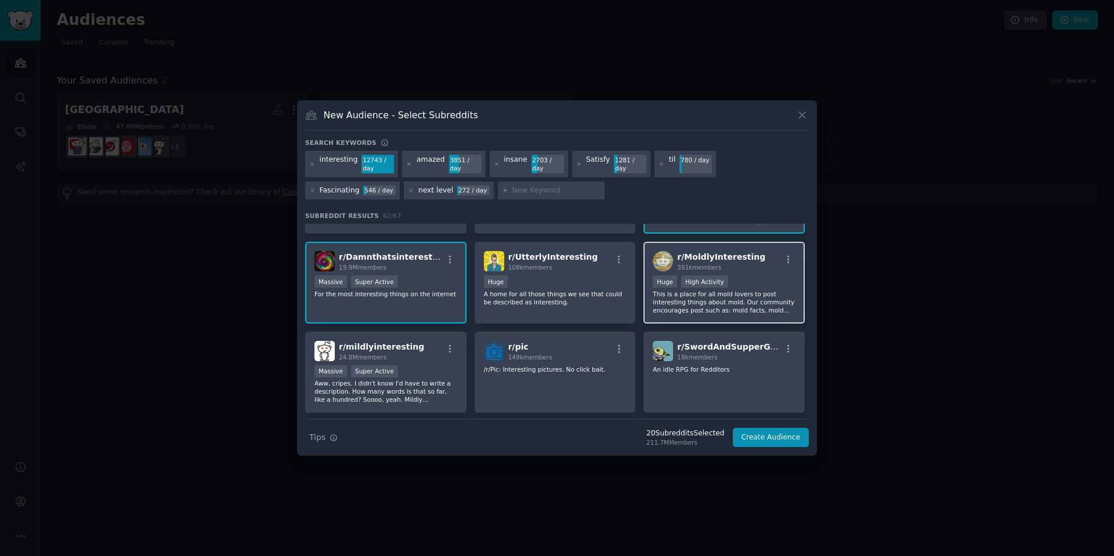
click at [762, 265] on div "r/ MoldlyInteresting 391k members 100,000 - 1,000,000 members Huge High Activit…" at bounding box center [723, 283] width 161 height 82
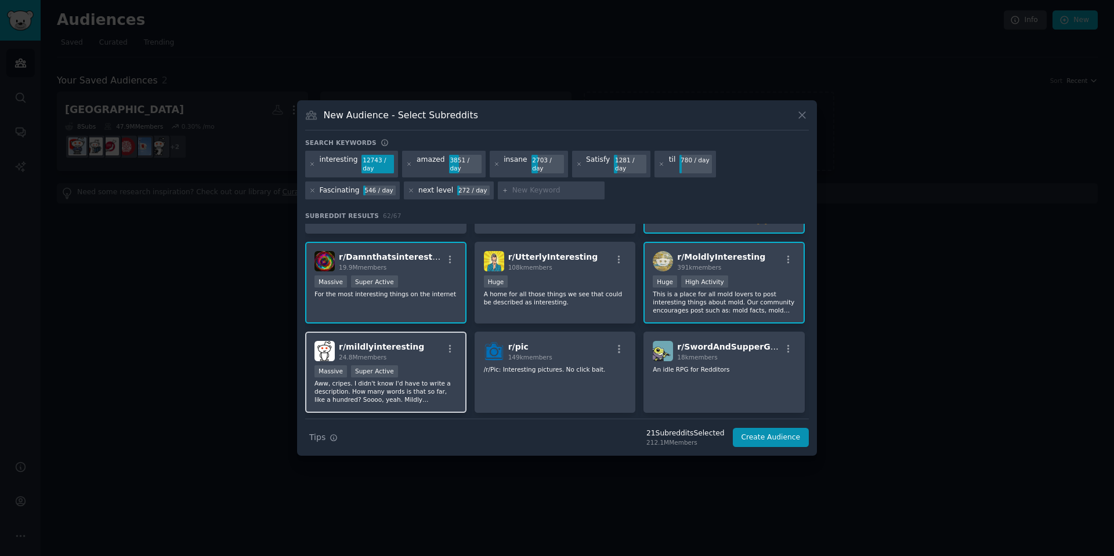
click at [410, 356] on div "r/ mildlyinteresting 24.8M members Massive Super Active Aww, cripes. I didn't k…" at bounding box center [385, 373] width 161 height 82
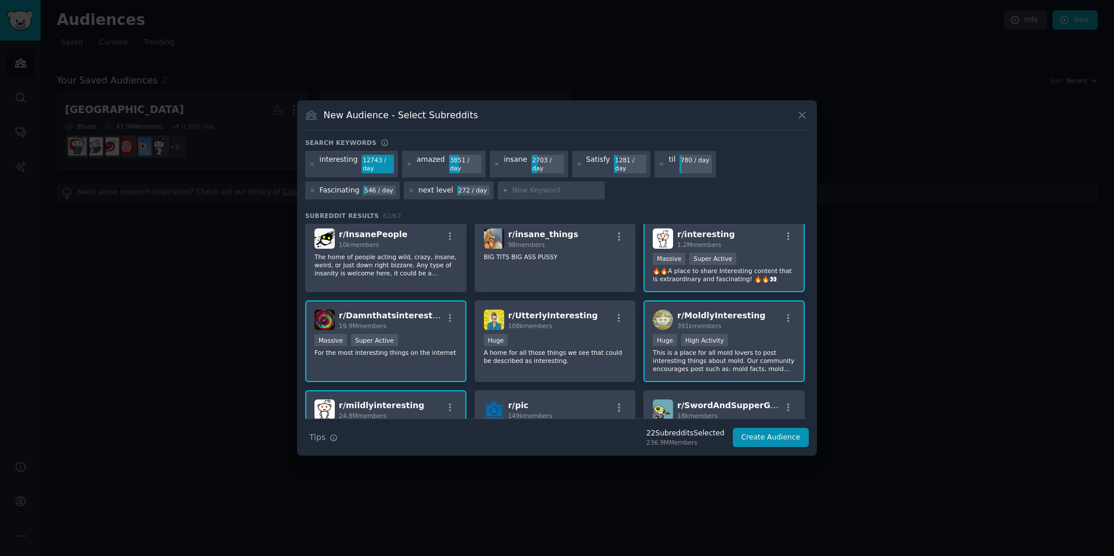
scroll to position [1418, 0]
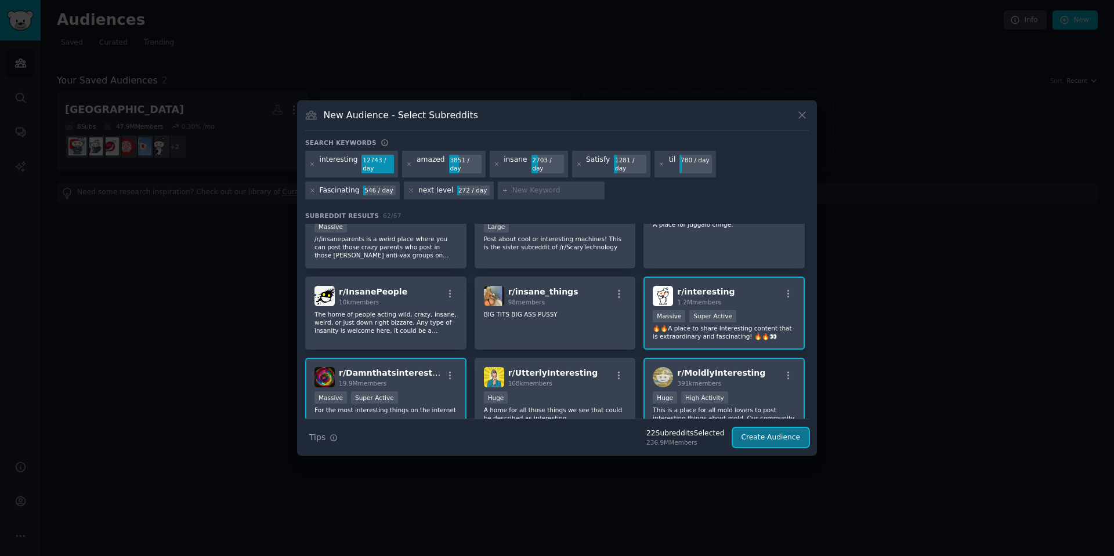
click at [779, 438] on button "Create Audience" at bounding box center [771, 438] width 77 height 20
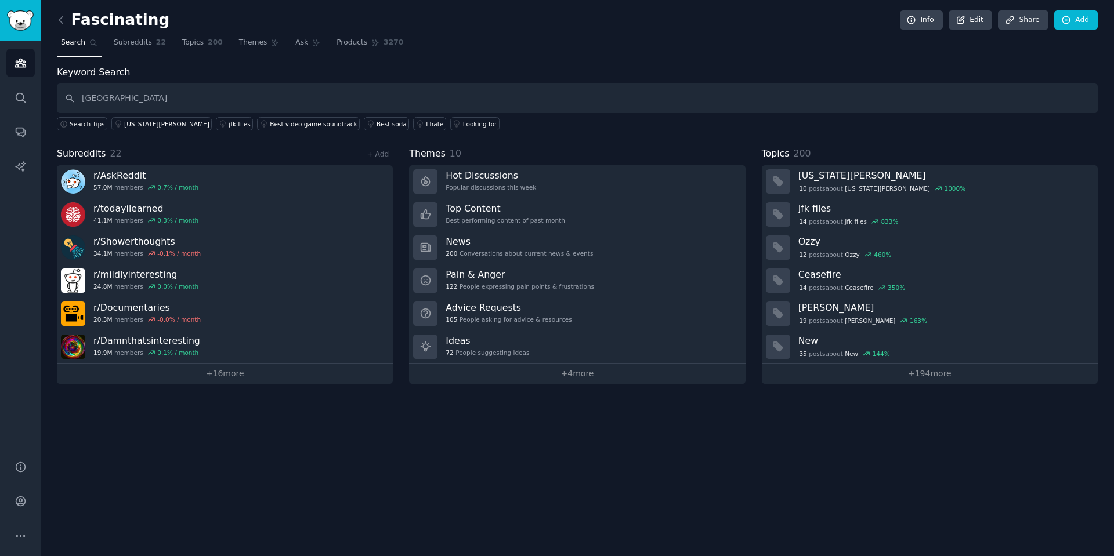
type input "[GEOGRAPHIC_DATA]"
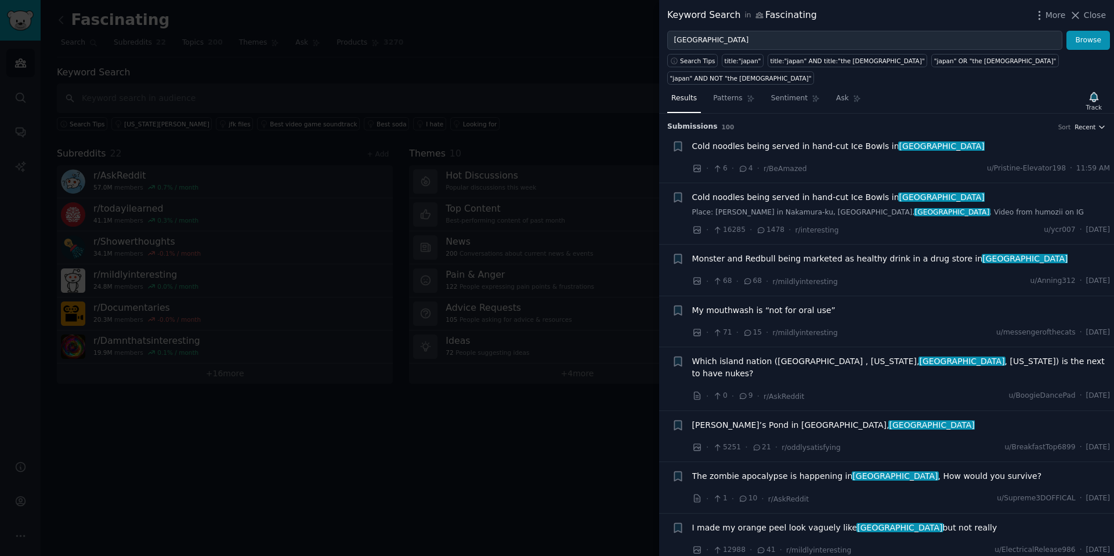
click at [1089, 123] on span "Recent" at bounding box center [1084, 127] width 21 height 8
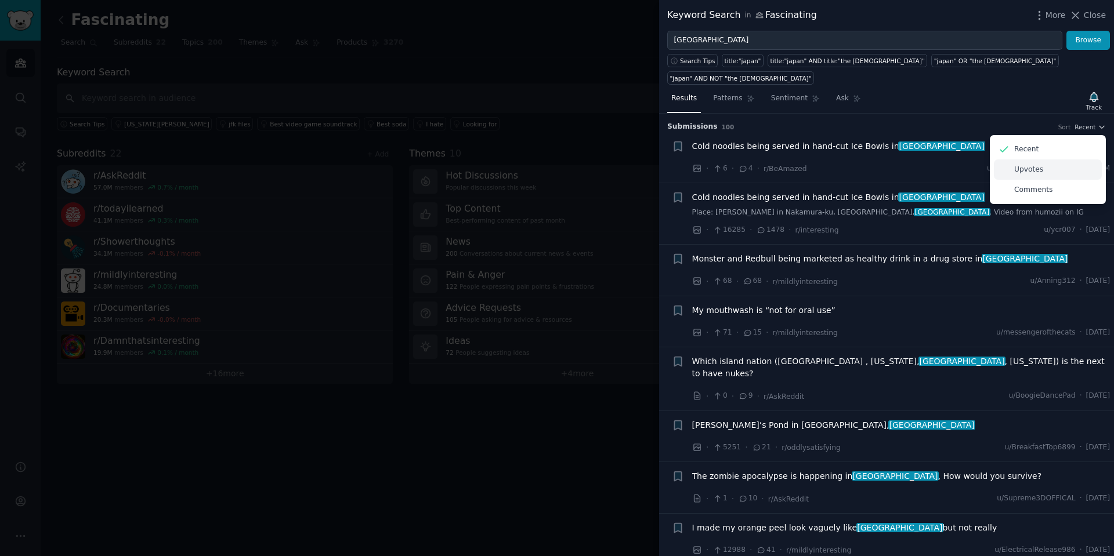
click at [1022, 165] on p "Upvotes" at bounding box center [1028, 170] width 29 height 10
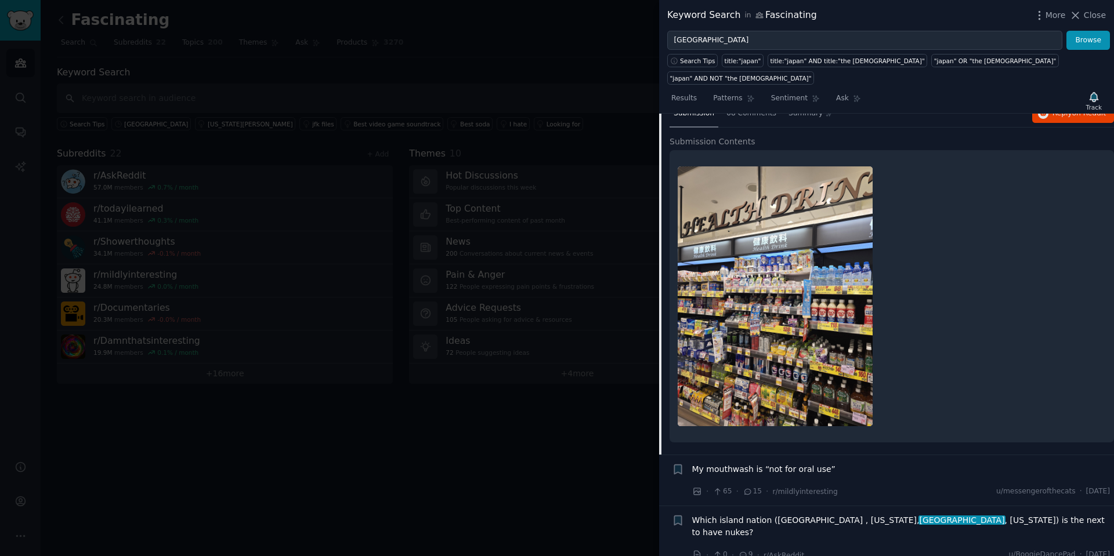
scroll to position [232, 0]
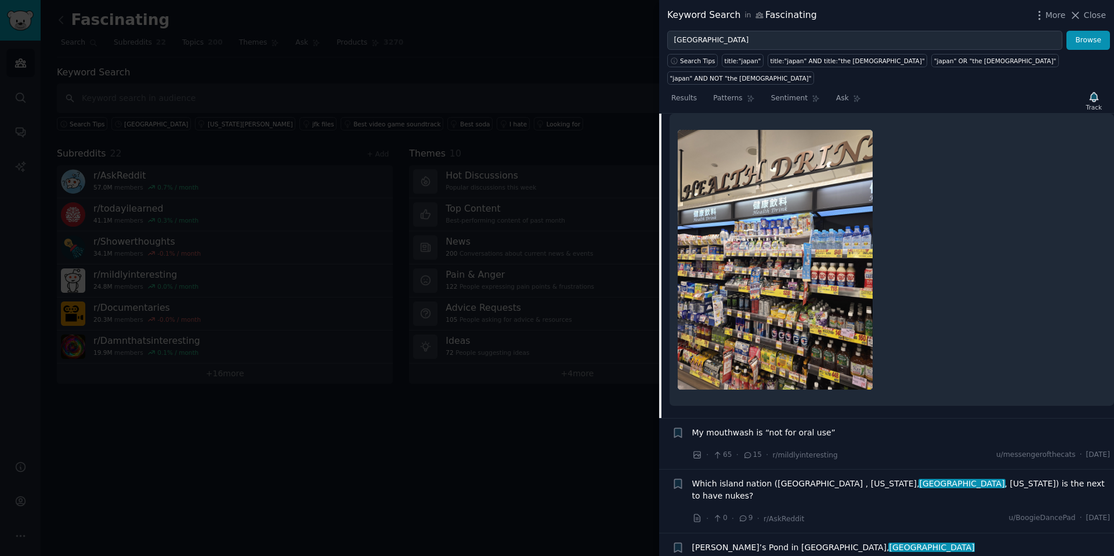
click at [769, 231] on img at bounding box center [775, 260] width 195 height 260
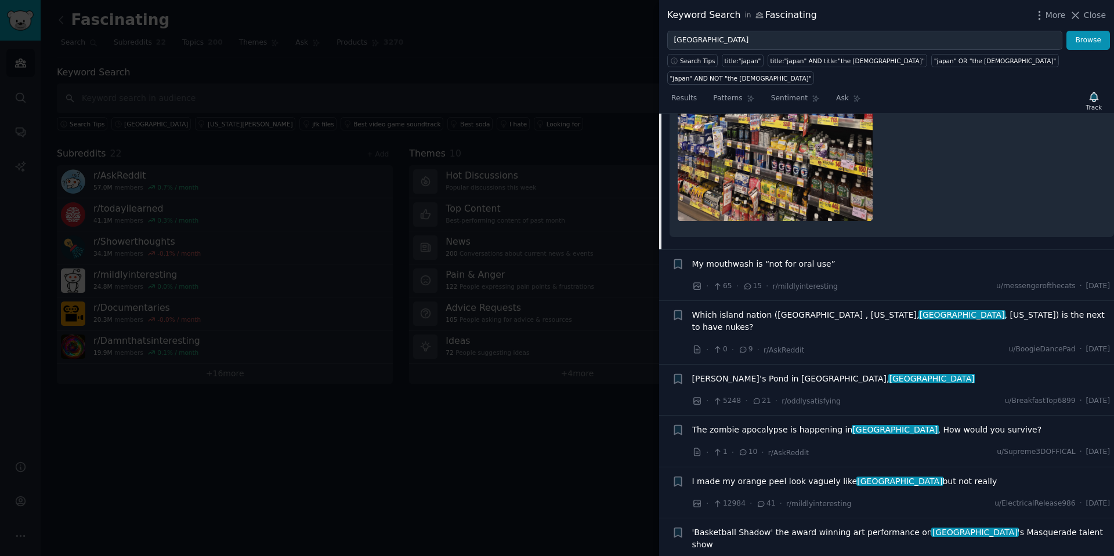
scroll to position [406, 0]
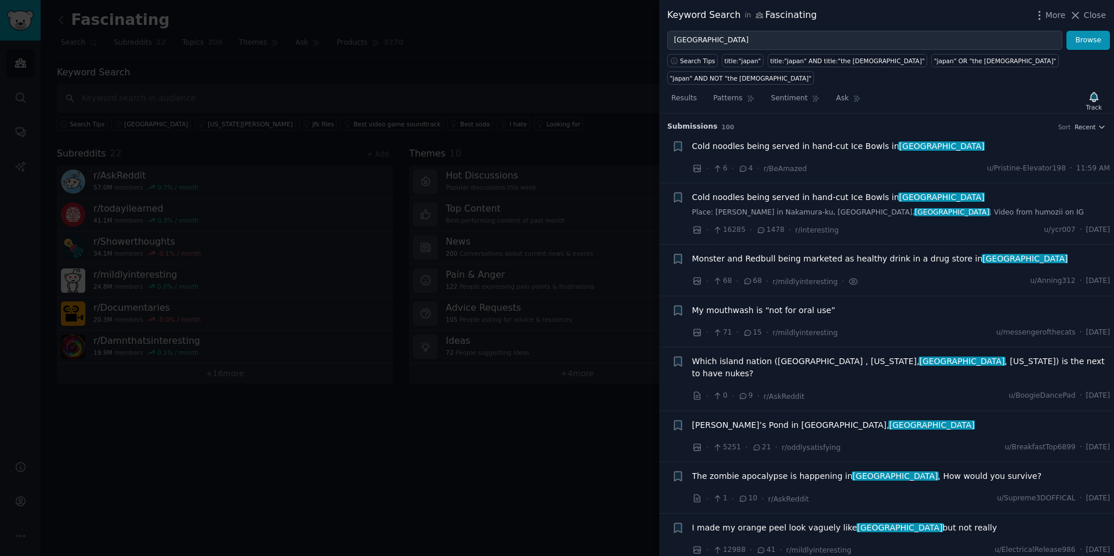
click at [817, 305] on span "My mouthwash is “not for oral use”" at bounding box center [763, 311] width 143 height 12
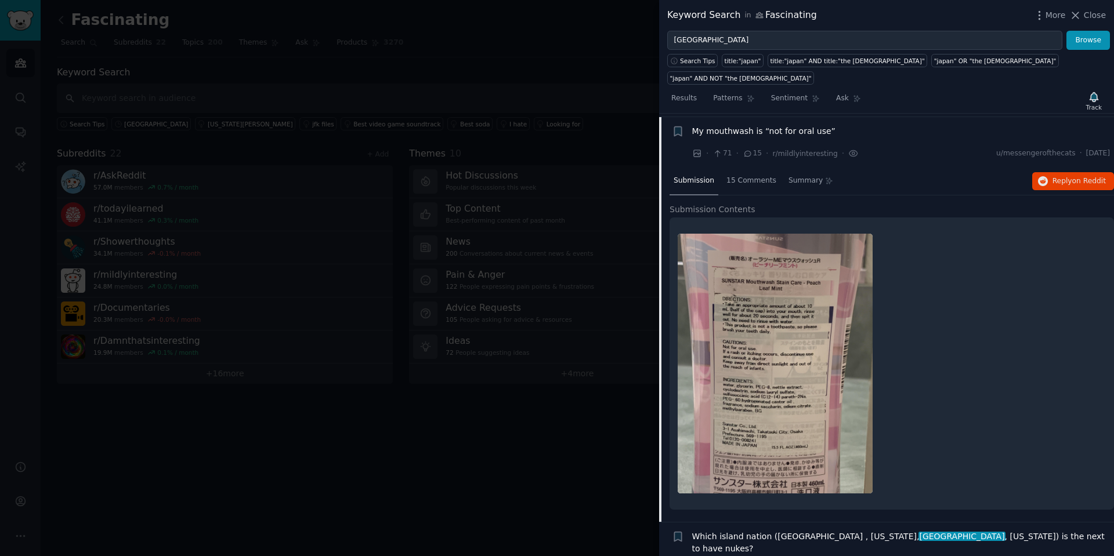
scroll to position [183, 0]
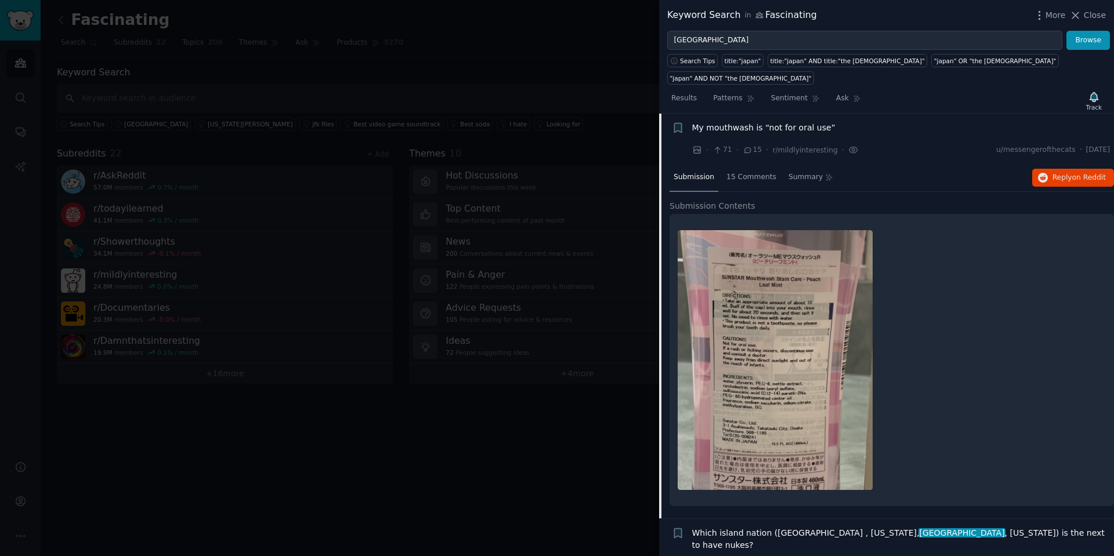
click at [809, 269] on img at bounding box center [775, 360] width 195 height 260
click at [749, 172] on span "15 Comments" at bounding box center [751, 177] width 50 height 10
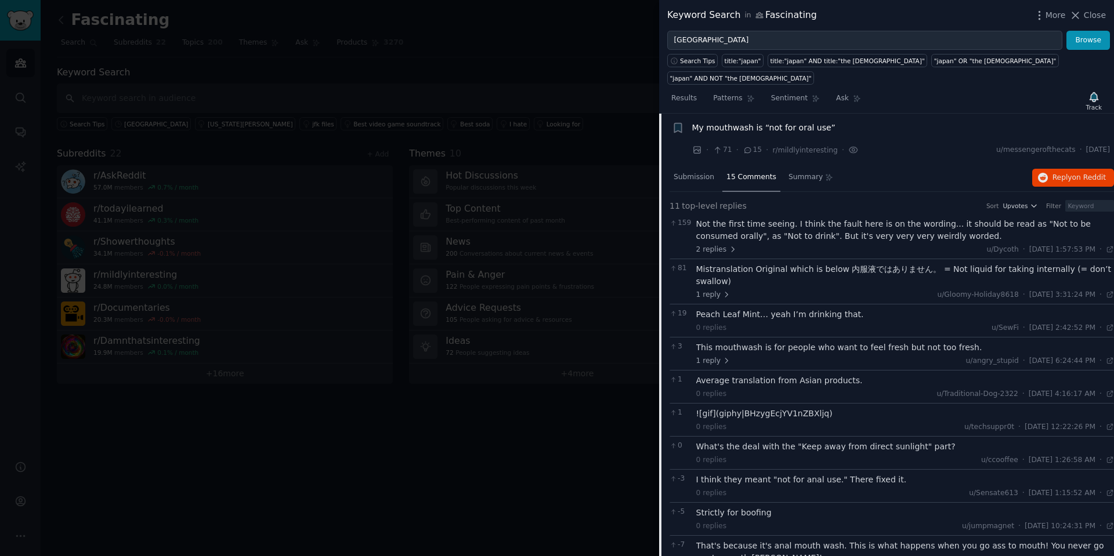
click at [510, 454] on div at bounding box center [557, 278] width 1114 height 556
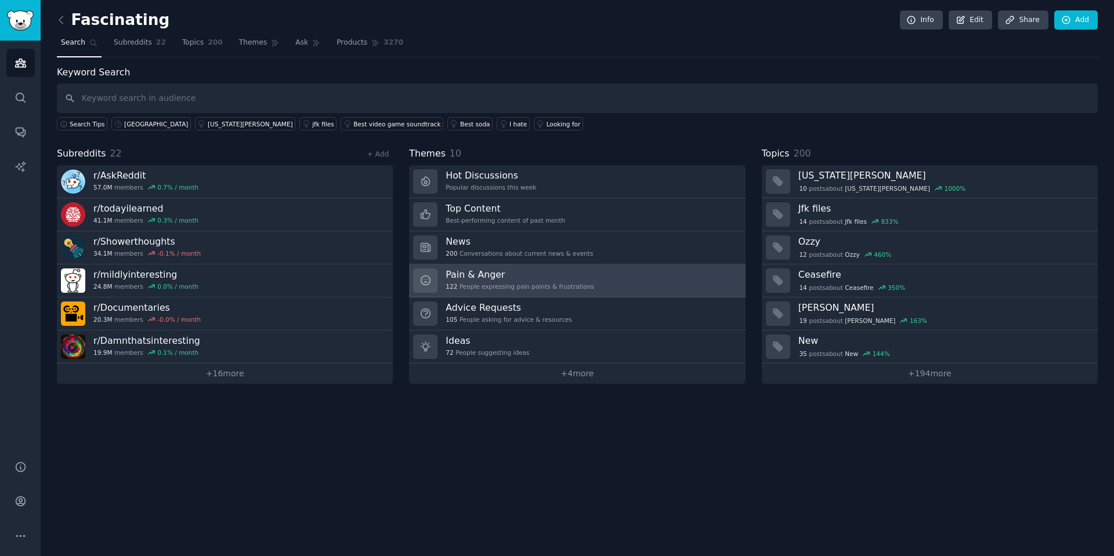
click at [563, 283] on div "122 People expressing pain points & frustrations" at bounding box center [519, 286] width 148 height 8
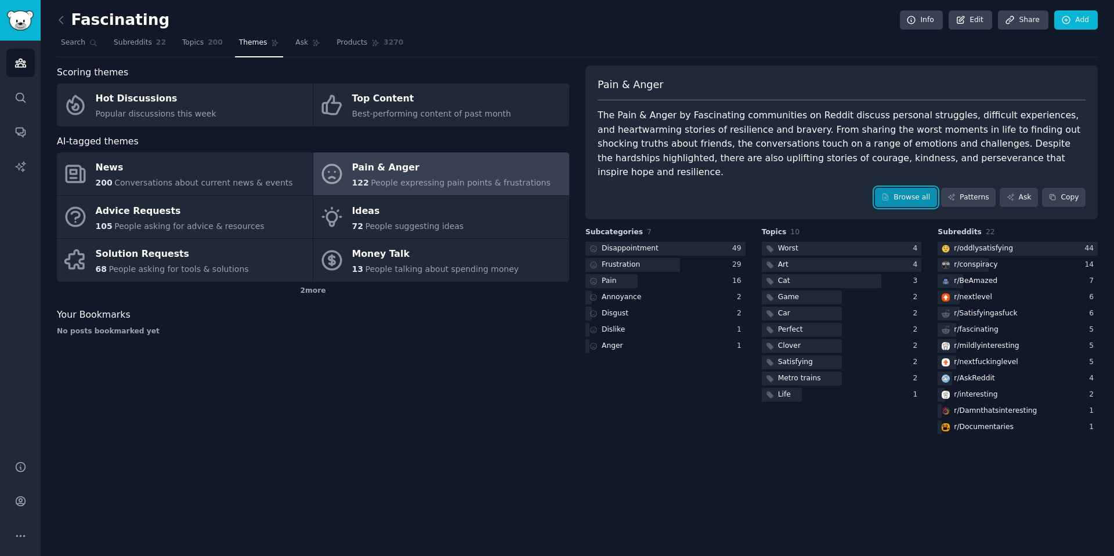
click at [922, 188] on link "Browse all" at bounding box center [906, 198] width 62 height 20
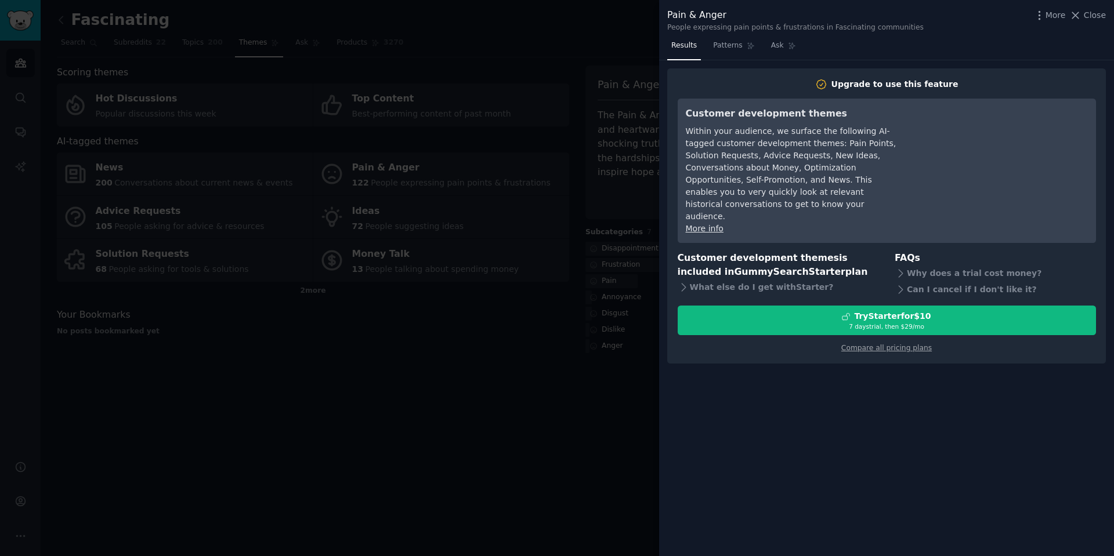
click at [546, 441] on div at bounding box center [557, 278] width 1114 height 556
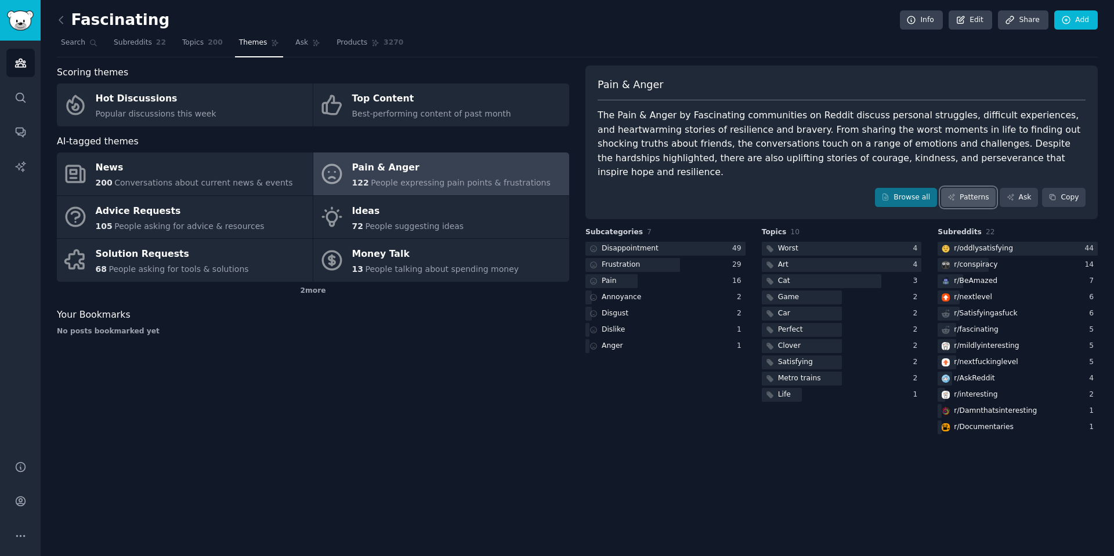
click at [979, 188] on link "Patterns" at bounding box center [968, 198] width 55 height 20
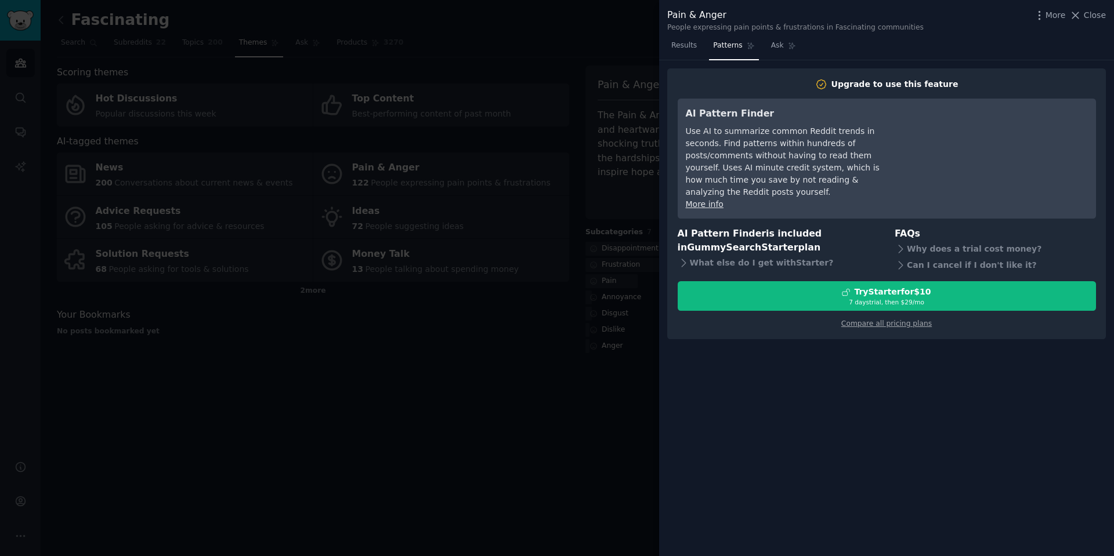
click at [586, 403] on div at bounding box center [557, 278] width 1114 height 556
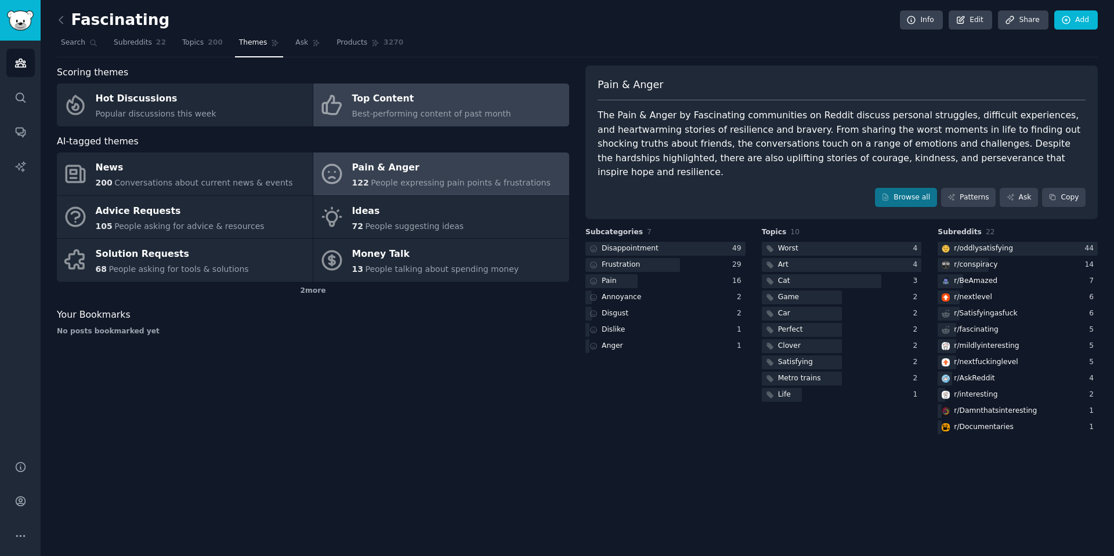
click at [349, 106] on link "Top Content Best-performing content of past month" at bounding box center [441, 105] width 256 height 43
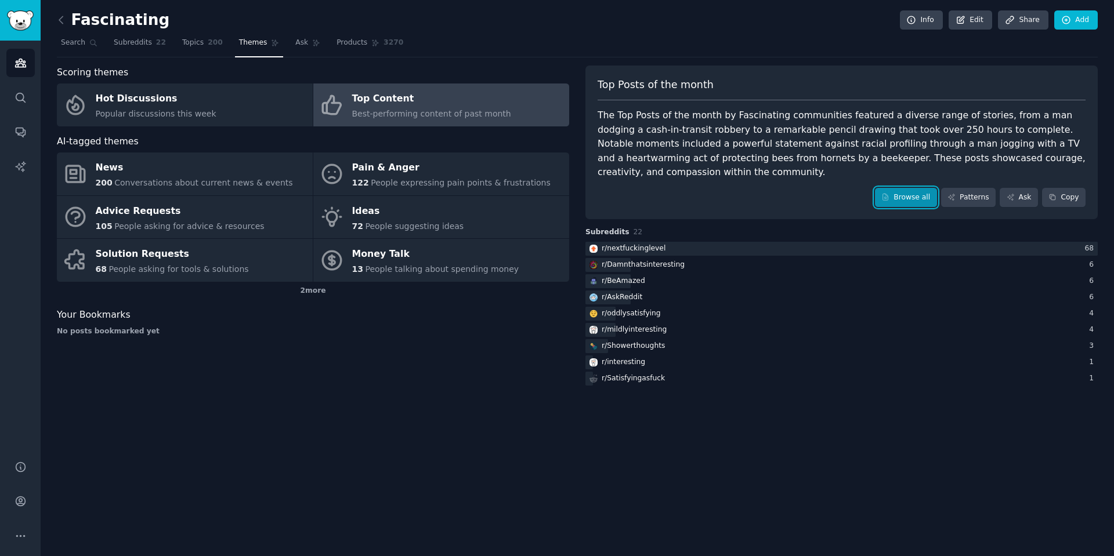
click at [908, 188] on link "Browse all" at bounding box center [906, 198] width 62 height 20
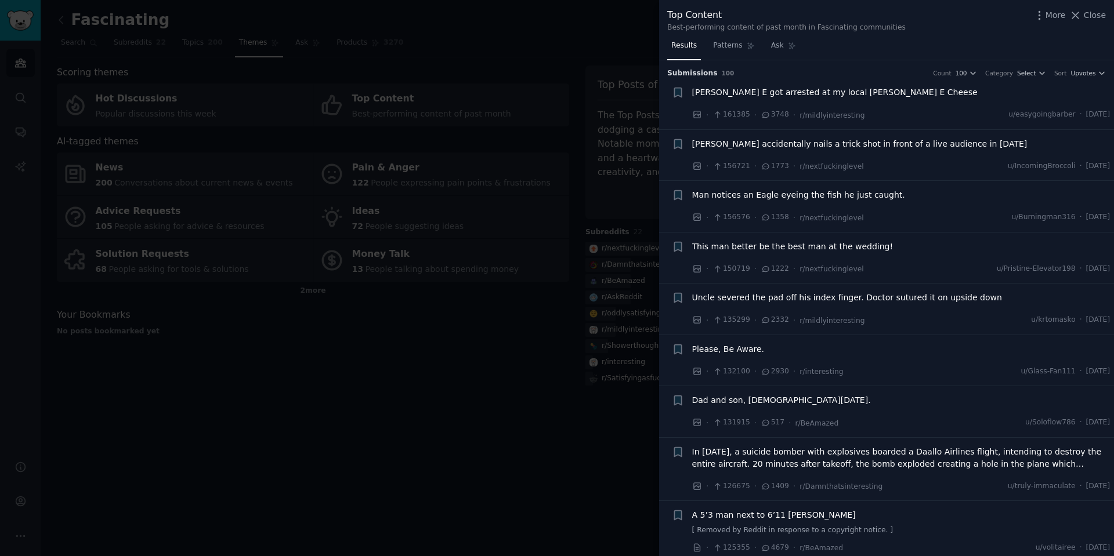
click at [422, 364] on div at bounding box center [557, 278] width 1114 height 556
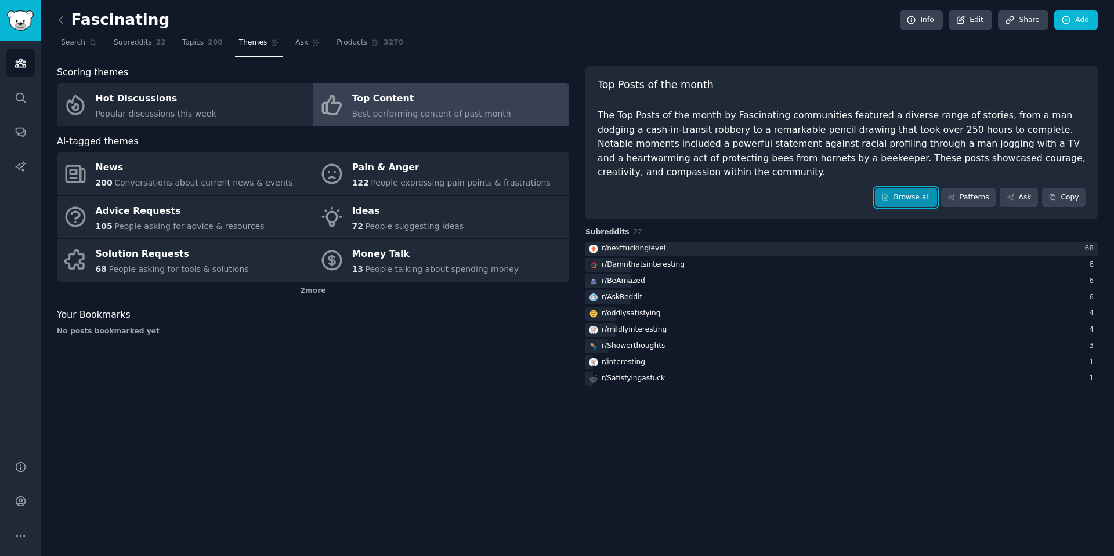
click at [906, 188] on link "Browse all" at bounding box center [906, 198] width 62 height 20
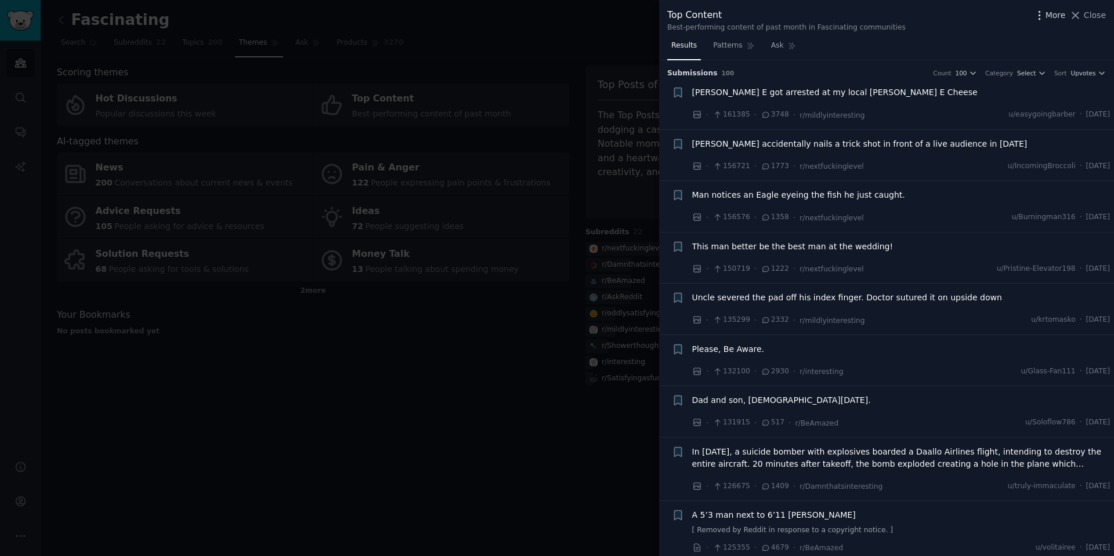
click at [1064, 16] on span "More" at bounding box center [1055, 15] width 20 height 12
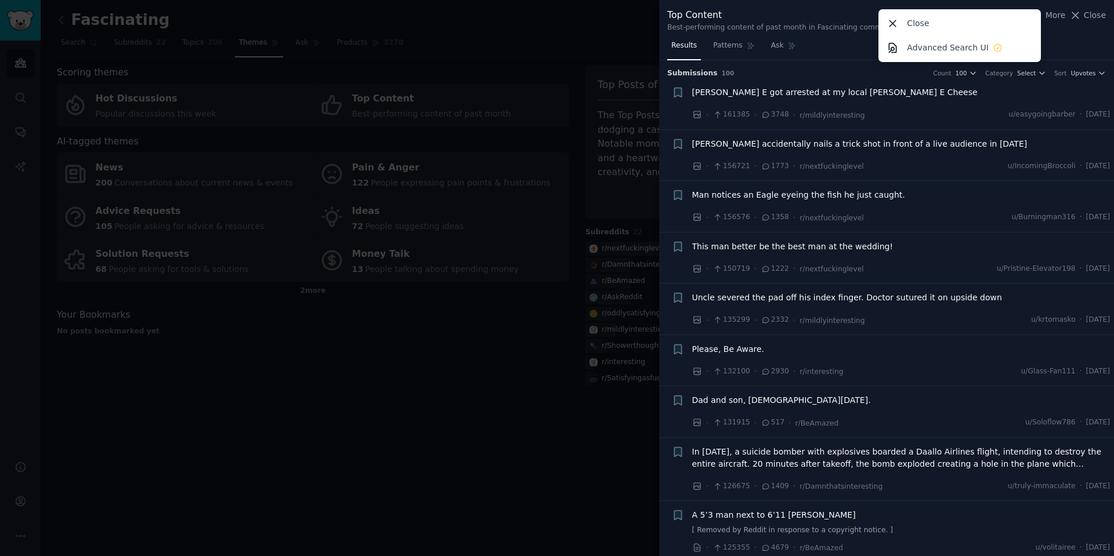
click at [538, 376] on div at bounding box center [557, 278] width 1114 height 556
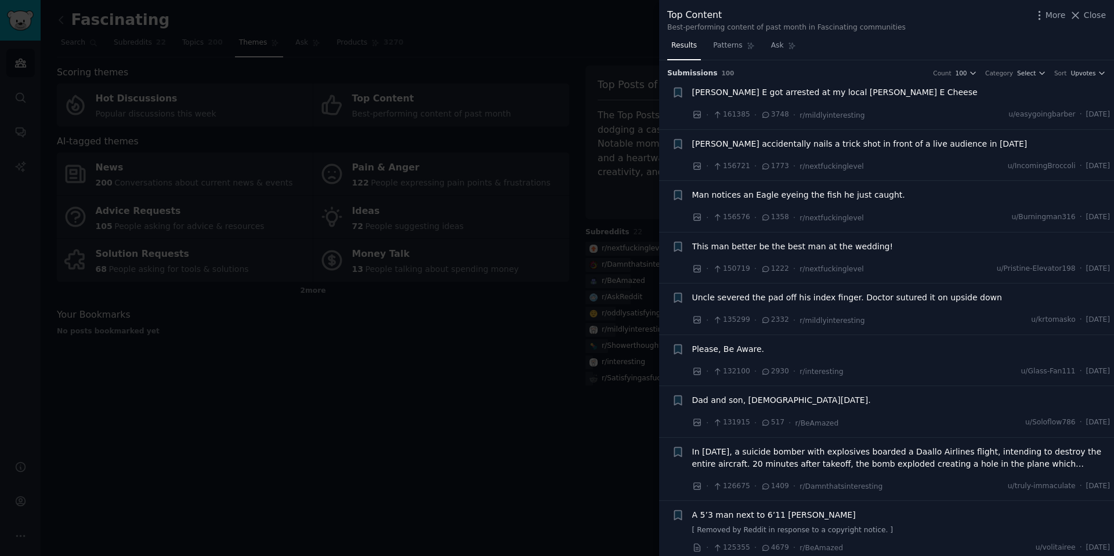
click at [480, 406] on div at bounding box center [557, 278] width 1114 height 556
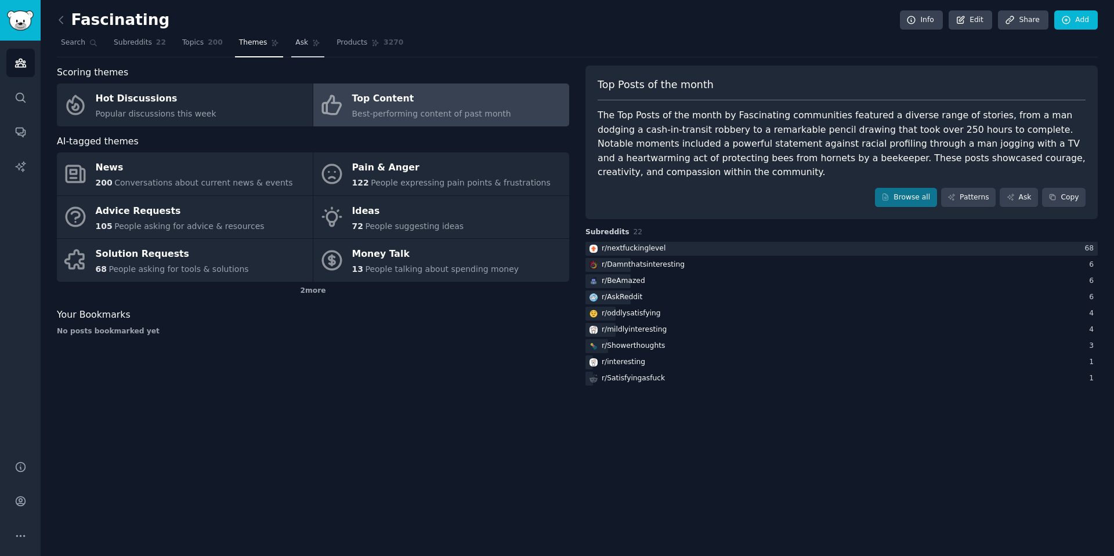
click at [291, 49] on link "Ask" at bounding box center [307, 46] width 33 height 24
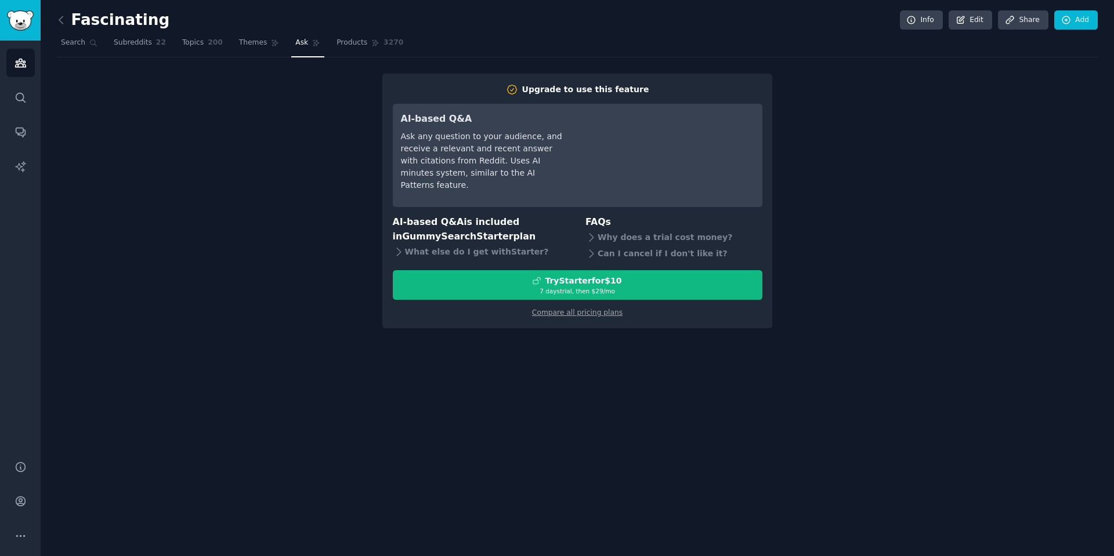
click at [332, 49] on link "Products 3270" at bounding box center [369, 46] width 75 height 24
click at [363, 49] on link "Products 3270" at bounding box center [369, 46] width 75 height 24
click at [701, 44] on nav "Search Subreddits 22 Topics 200 Themes Ask Products 3270" at bounding box center [577, 46] width 1041 height 24
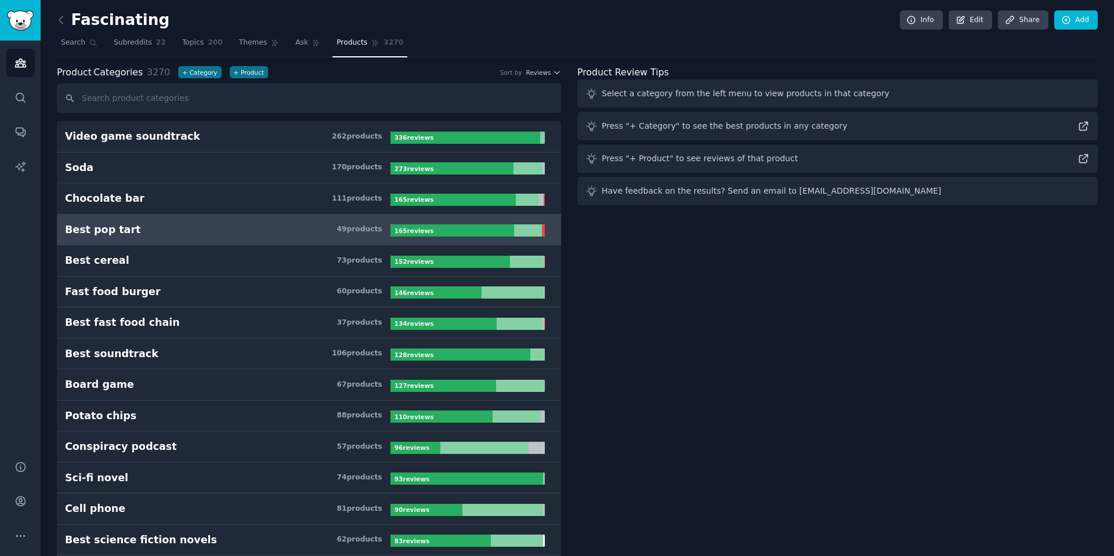
click at [92, 231] on div "Best pop tart" at bounding box center [102, 230] width 75 height 15
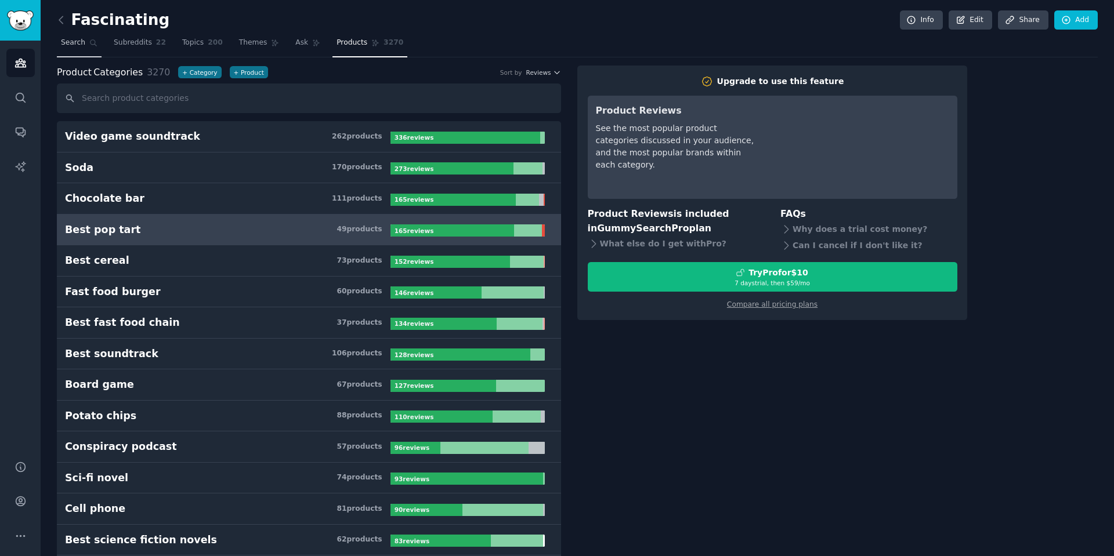
click at [74, 45] on span "Search" at bounding box center [73, 43] width 24 height 10
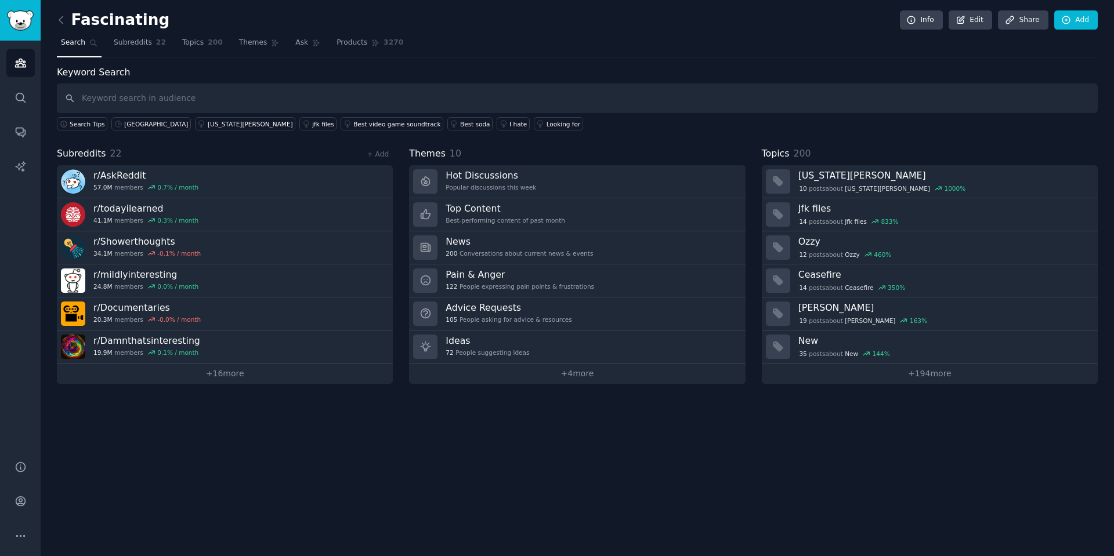
click at [61, 13] on link at bounding box center [64, 20] width 15 height 19
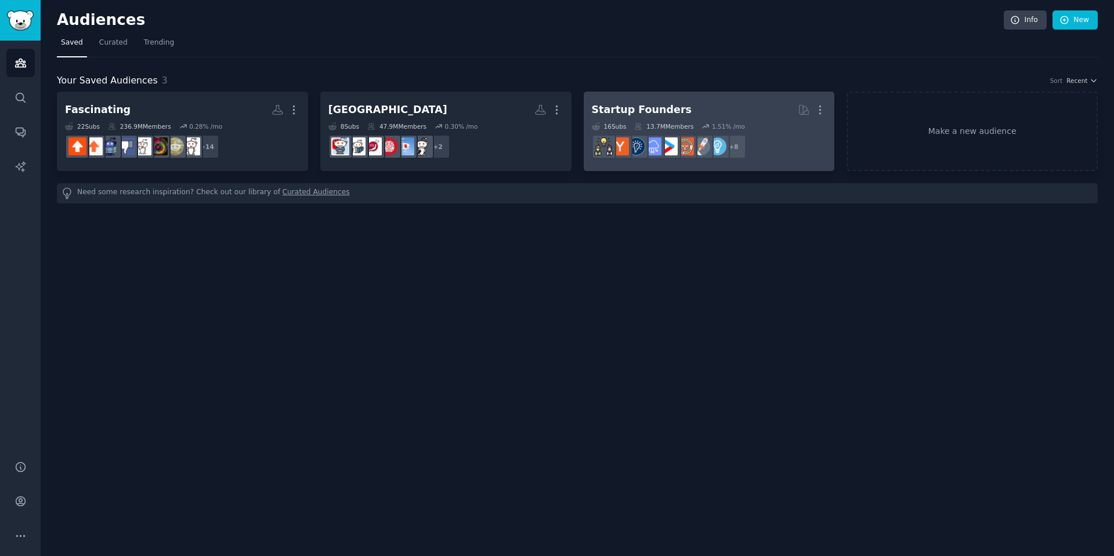
click at [634, 125] on icon at bounding box center [638, 126] width 8 height 8
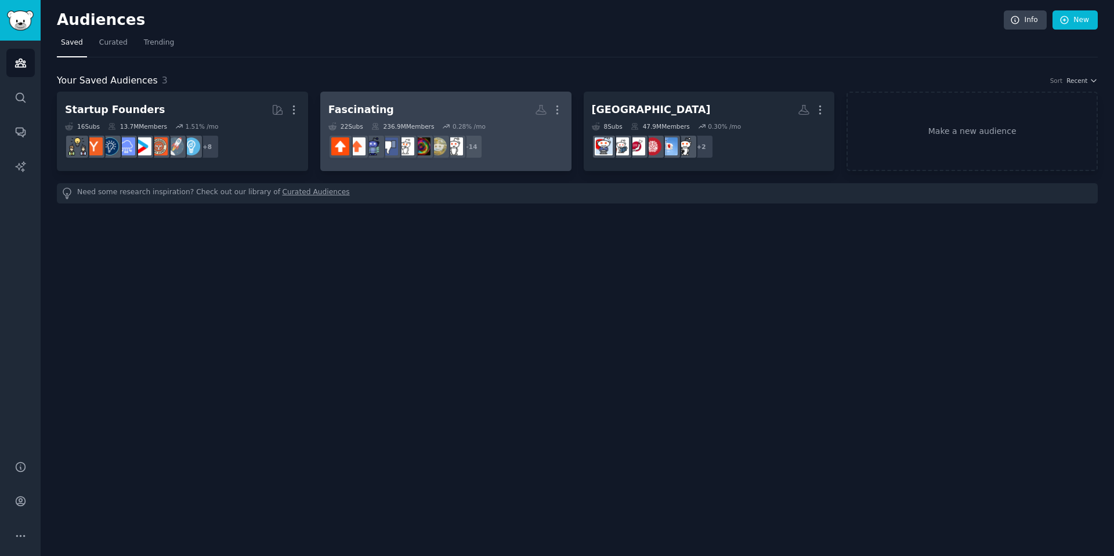
click at [489, 121] on div "Fascinating More 22 Sub s 236.9M Members 0.28 % /mo + 14" at bounding box center [445, 131] width 235 height 63
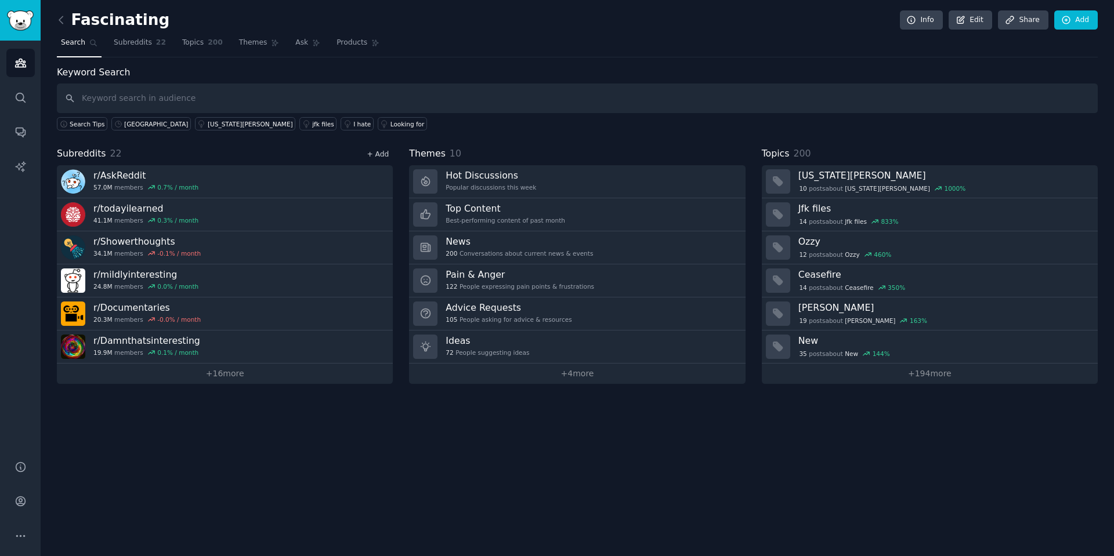
click at [375, 155] on link "+ Add" at bounding box center [378, 154] width 22 height 8
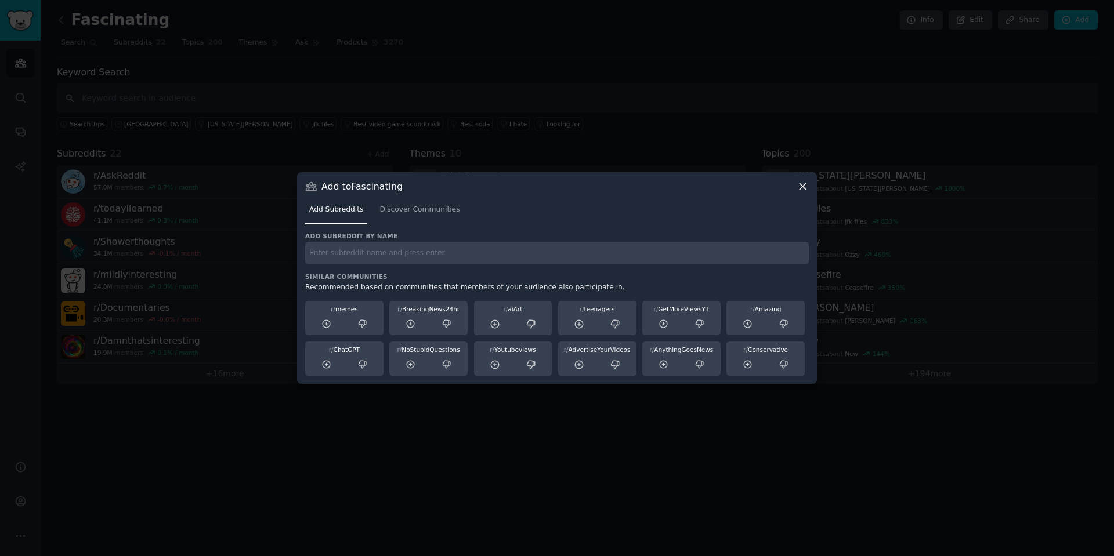
click at [581, 249] on input "text" at bounding box center [557, 253] width 504 height 23
type input "[GEOGRAPHIC_DATA]"
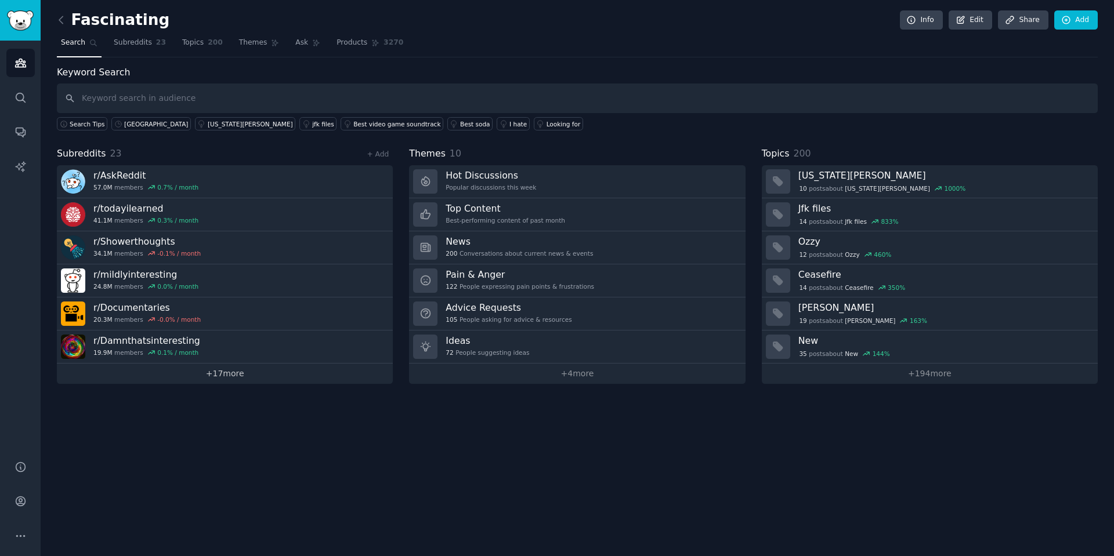
click at [220, 379] on link "+ 17 more" at bounding box center [225, 374] width 336 height 20
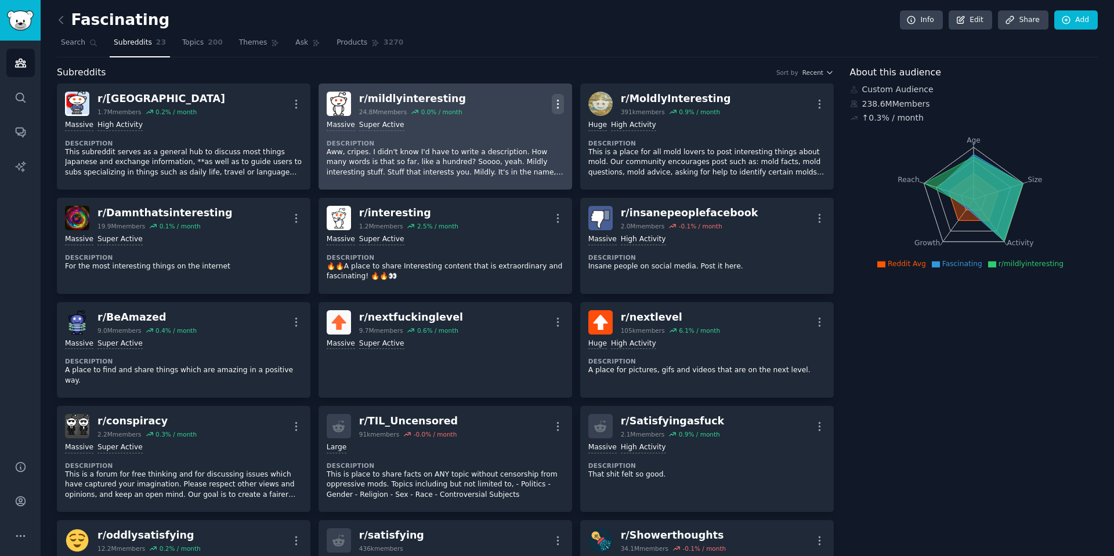
click at [555, 104] on icon "button" at bounding box center [558, 104] width 12 height 12
click at [519, 148] on p "Delete" at bounding box center [512, 149] width 27 height 12
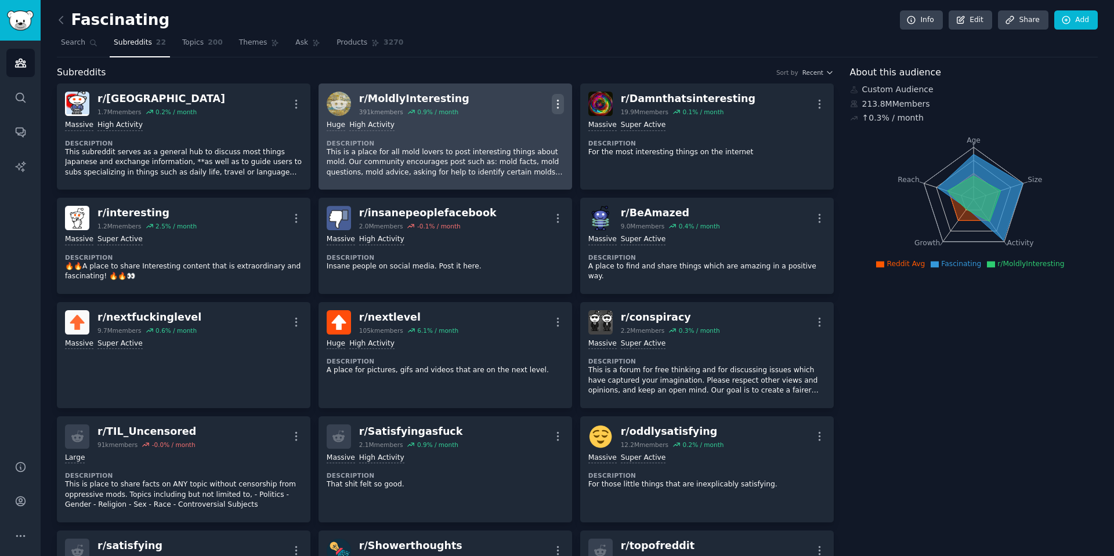
click at [562, 107] on icon "button" at bounding box center [558, 104] width 12 height 12
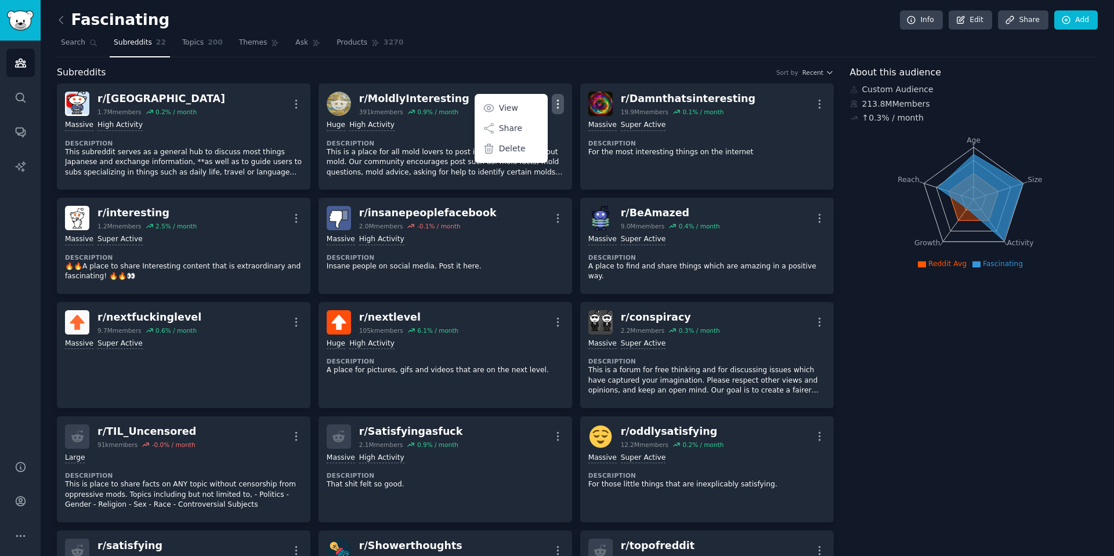
click at [510, 50] on nav "Search Subreddits 22 Topics 200 Themes Ask Products 3270" at bounding box center [577, 46] width 1041 height 24
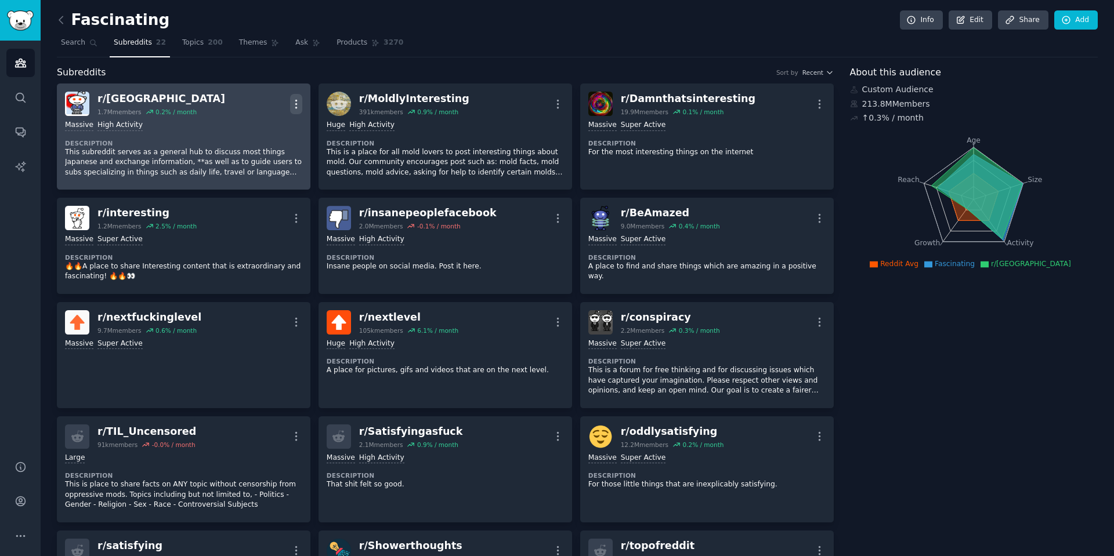
click at [301, 106] on icon "button" at bounding box center [296, 104] width 12 height 12
click at [256, 150] on p "Delete" at bounding box center [250, 149] width 27 height 12
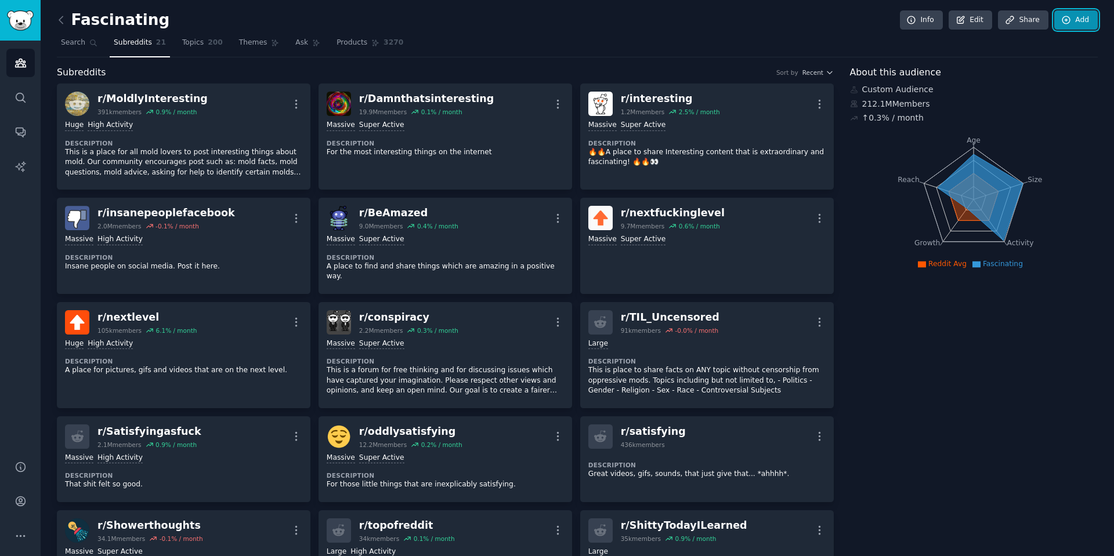
click at [1073, 17] on link "Add" at bounding box center [1076, 20] width 44 height 20
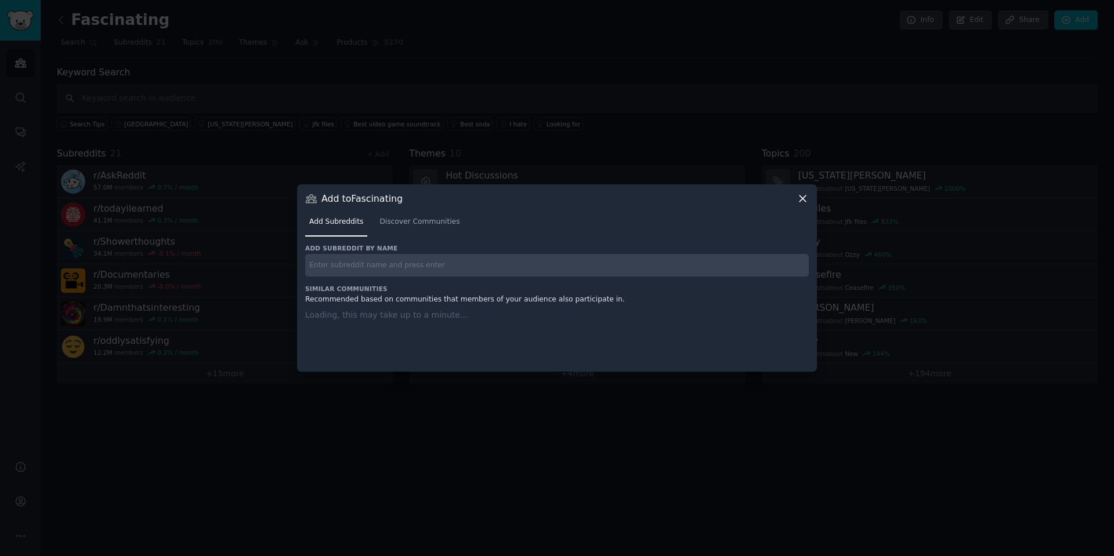
click at [513, 270] on input "text" at bounding box center [557, 265] width 504 height 23
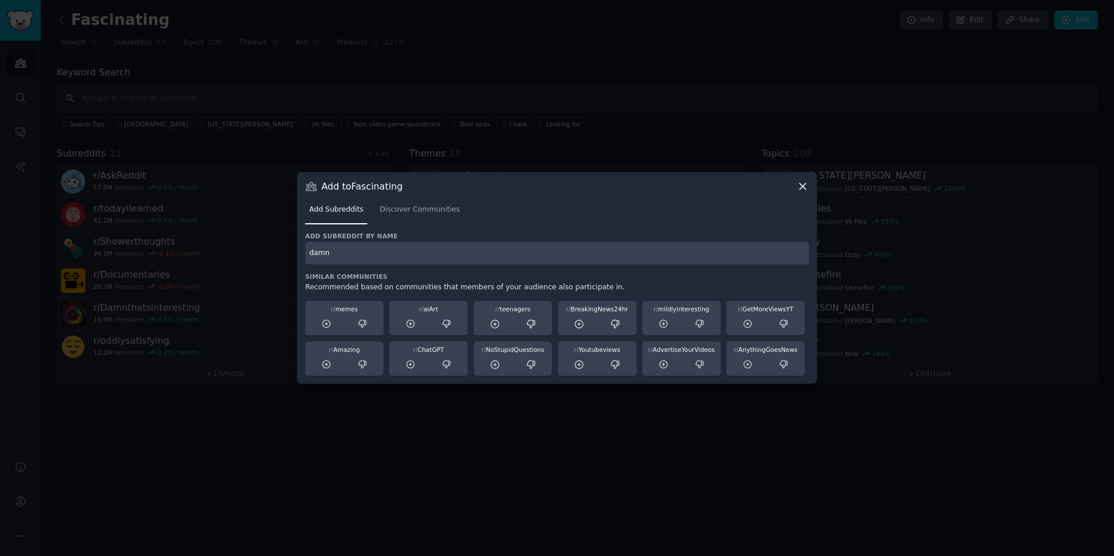
click at [530, 263] on input "damn" at bounding box center [557, 253] width 504 height 23
type input "interesting"
click at [436, 211] on span "Discover Communities" at bounding box center [419, 210] width 80 height 10
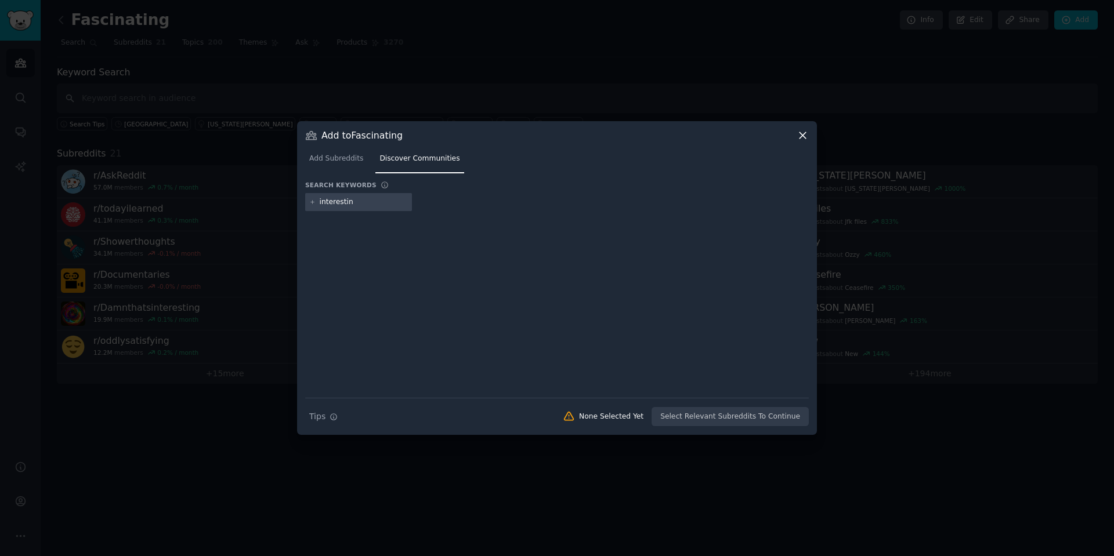
type input "interesting"
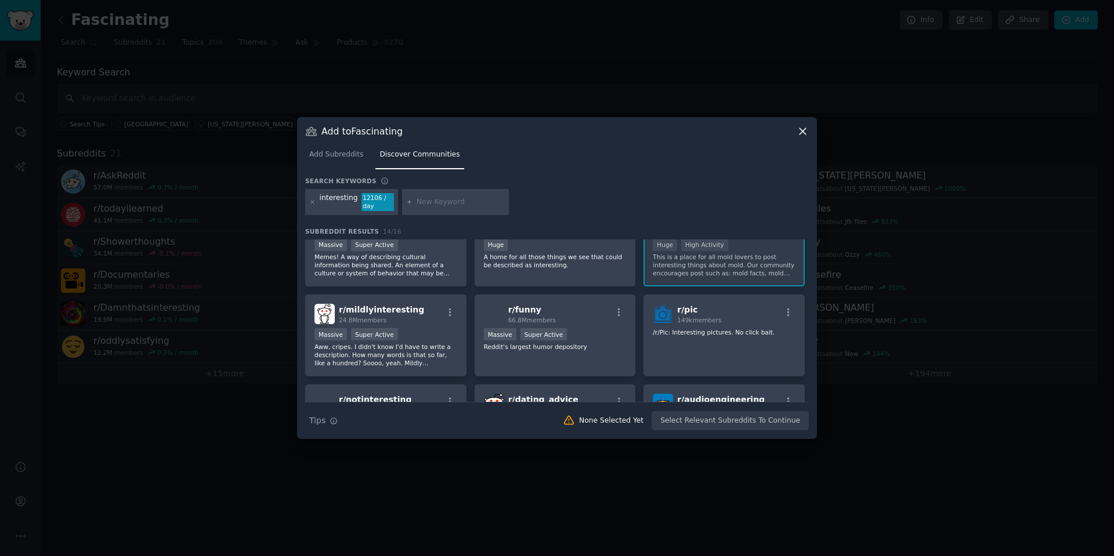
scroll to position [174, 0]
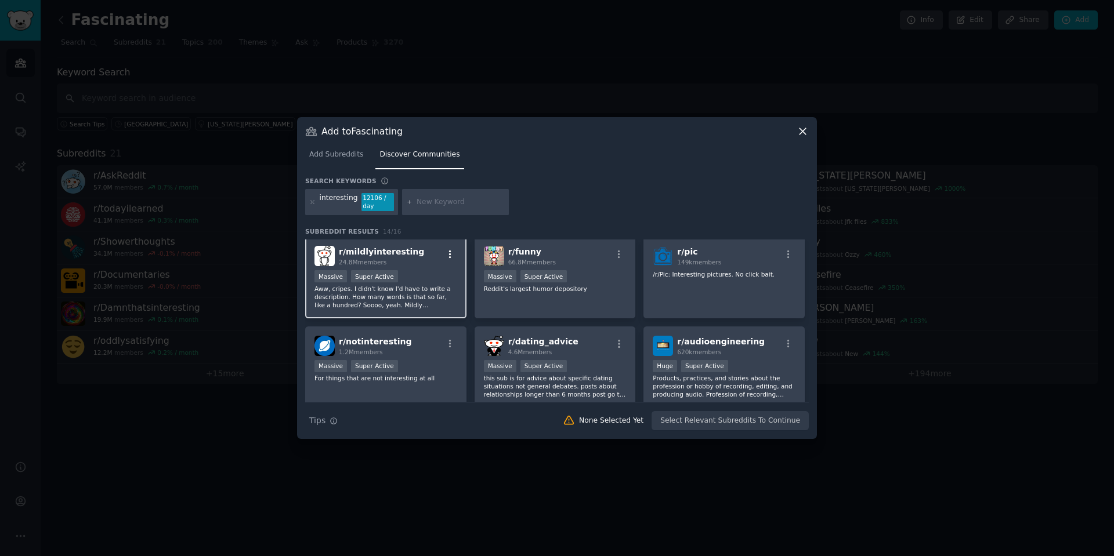
click at [446, 254] on icon "button" at bounding box center [450, 254] width 10 height 10
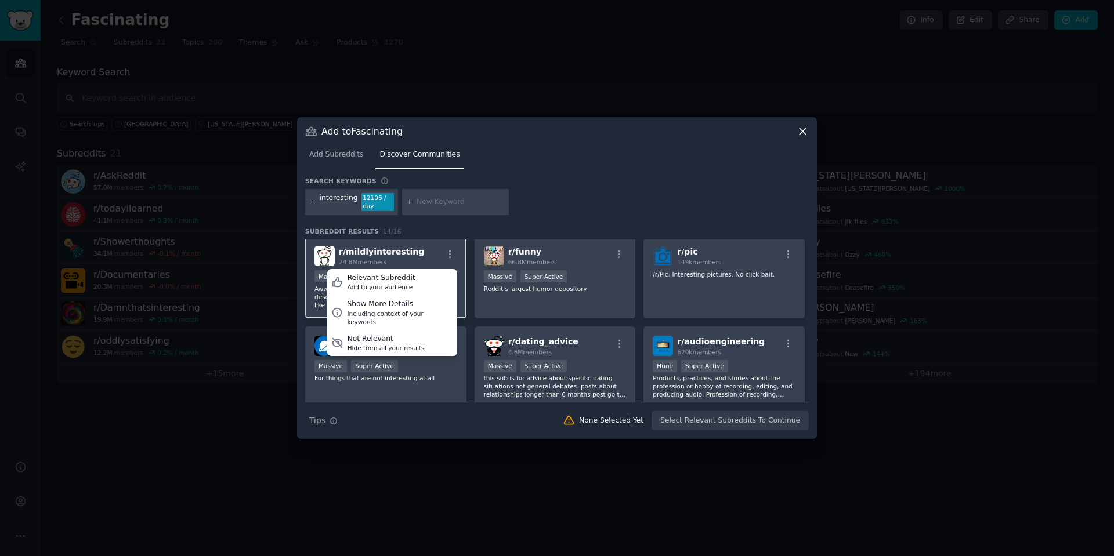
click at [421, 255] on div "r/ mildlyinteresting 24.8M members Relevant Subreddit Add to your audience Show…" at bounding box center [385, 256] width 143 height 20
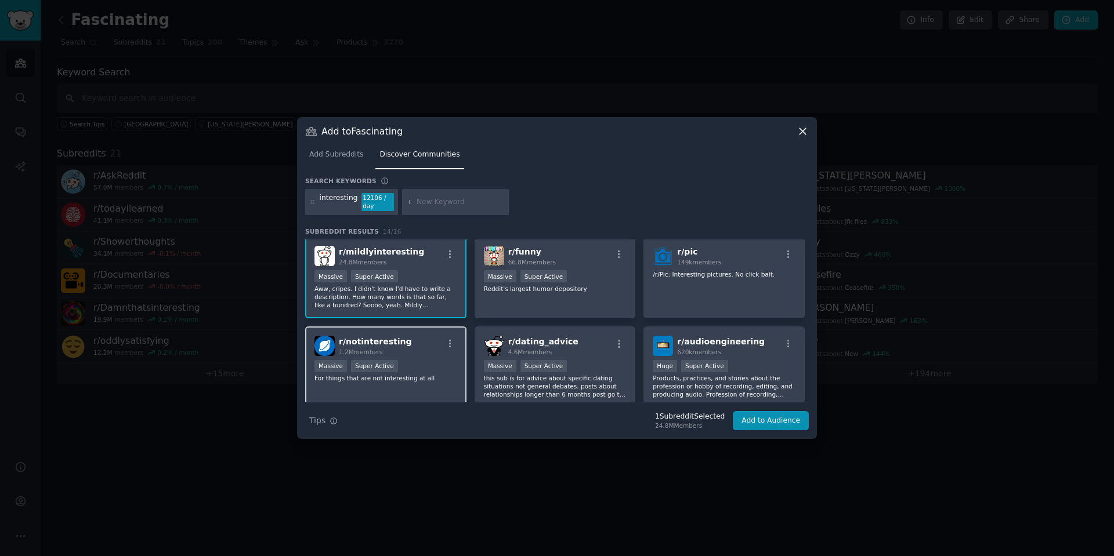
click at [420, 357] on div "r/ notinteresting 1.2M members >= 95th percentile for submissions / day Massive…" at bounding box center [385, 368] width 161 height 82
click at [785, 422] on button "Add to Audience" at bounding box center [771, 421] width 76 height 20
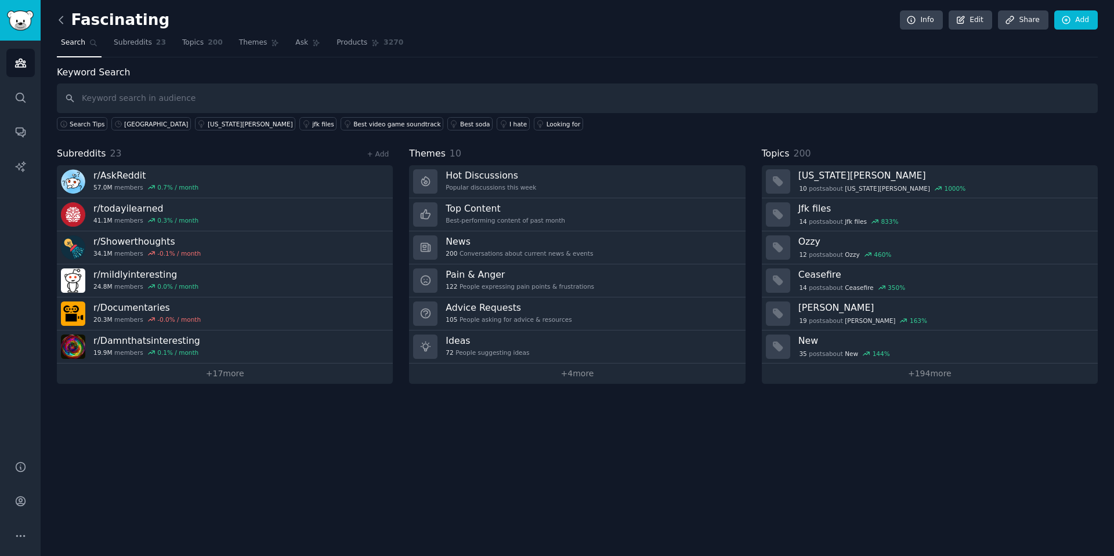
click at [66, 20] on icon at bounding box center [61, 20] width 12 height 12
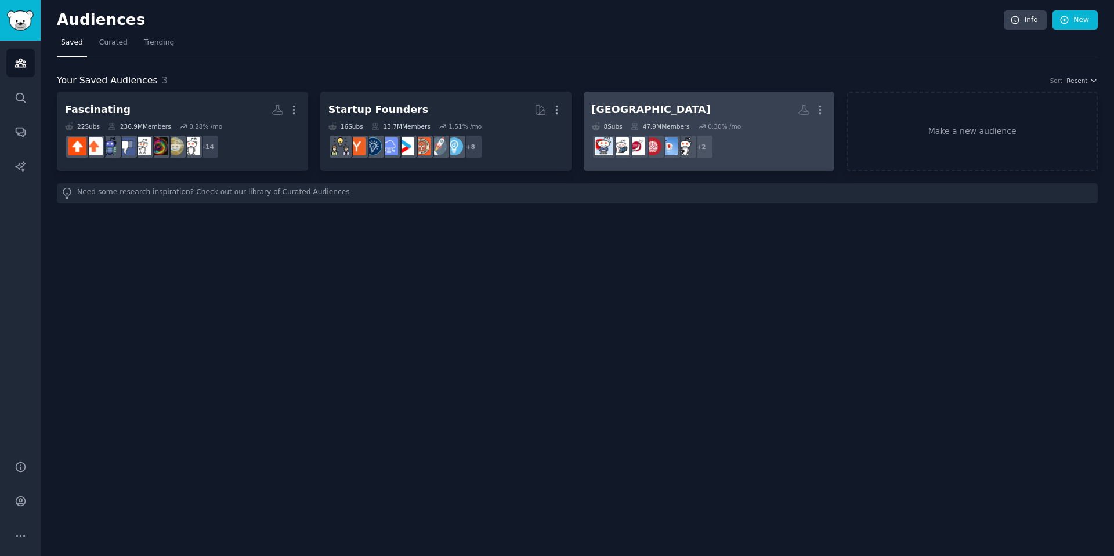
click at [774, 111] on h2 "japan Custom Audience More" at bounding box center [709, 110] width 235 height 20
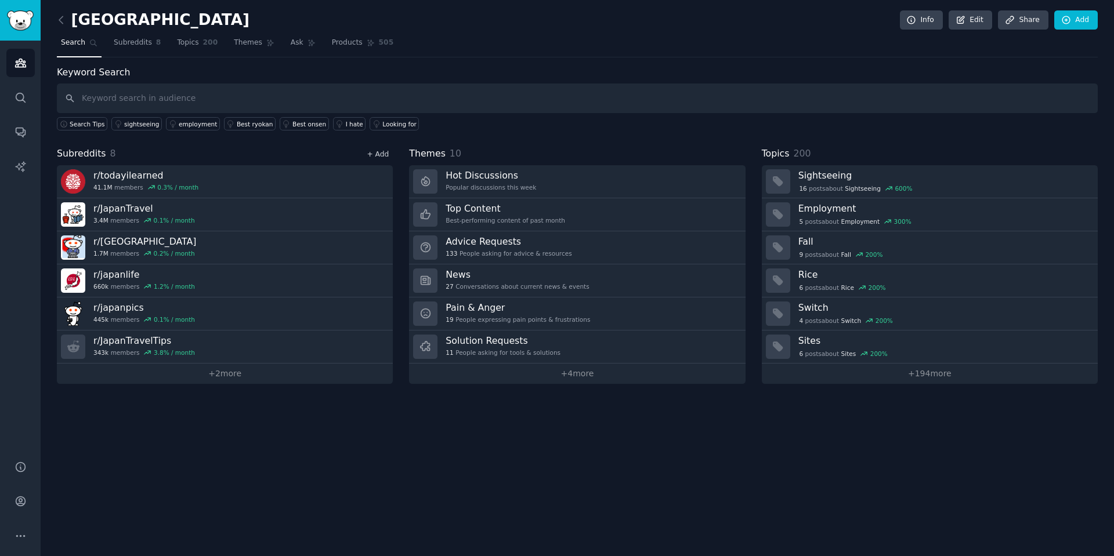
click at [379, 157] on link "+ Add" at bounding box center [378, 154] width 22 height 8
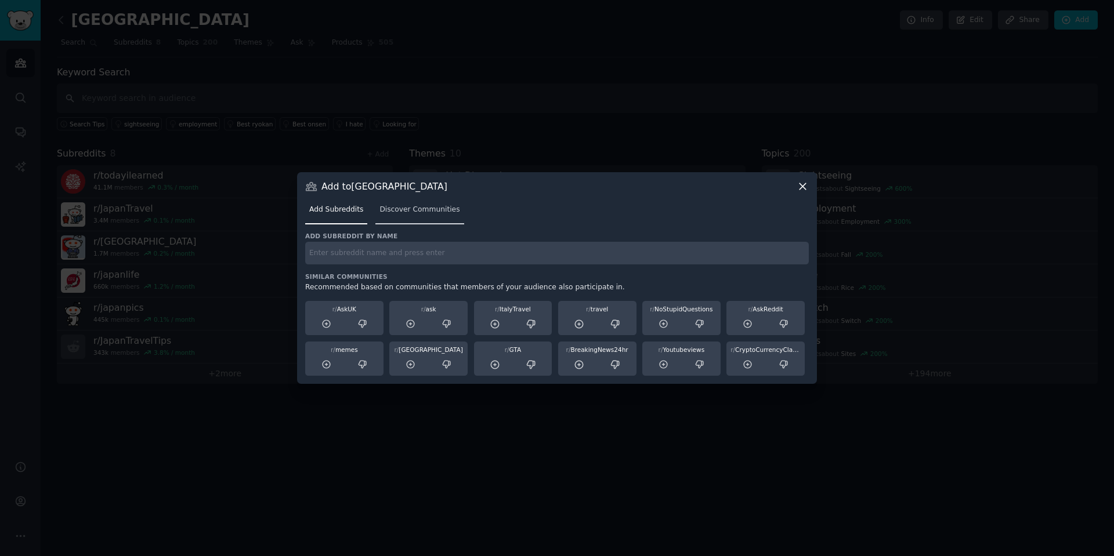
click at [414, 216] on link "Discover Communities" at bounding box center [419, 213] width 88 height 24
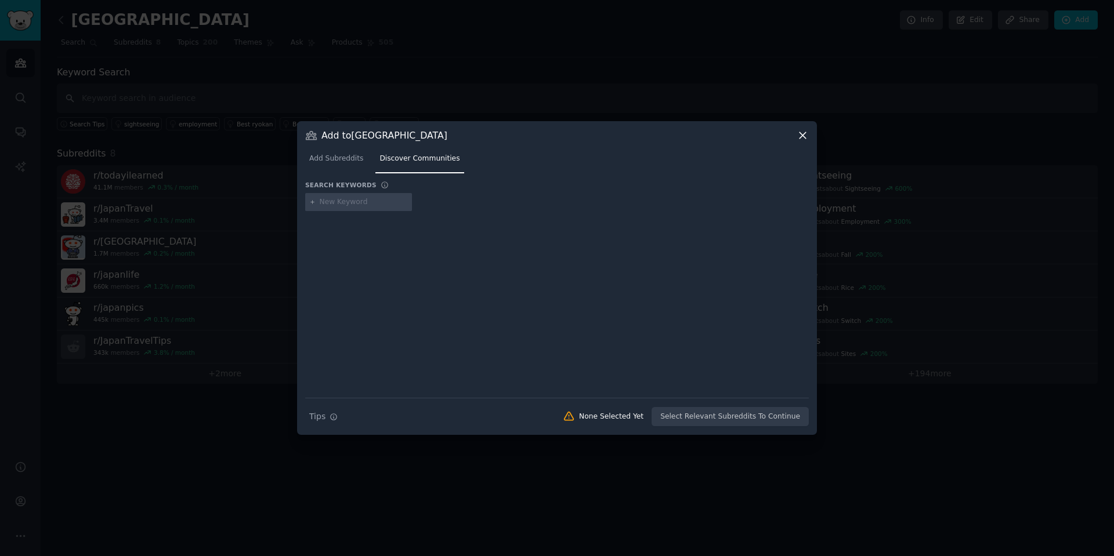
click at [373, 211] on div at bounding box center [358, 202] width 107 height 19
click at [369, 200] on input "text" at bounding box center [364, 202] width 88 height 10
type input "[GEOGRAPHIC_DATA]"
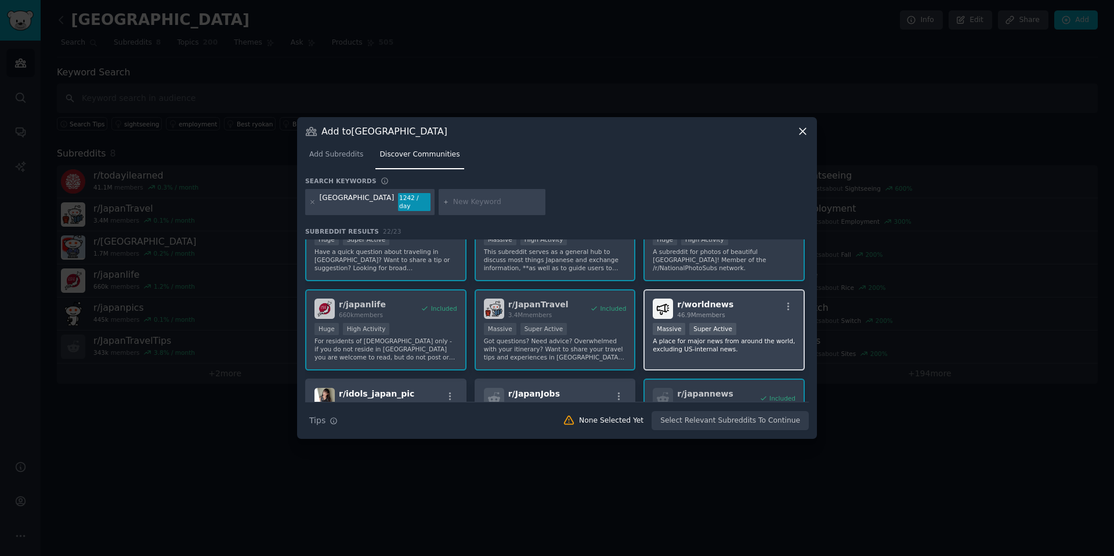
scroll to position [58, 0]
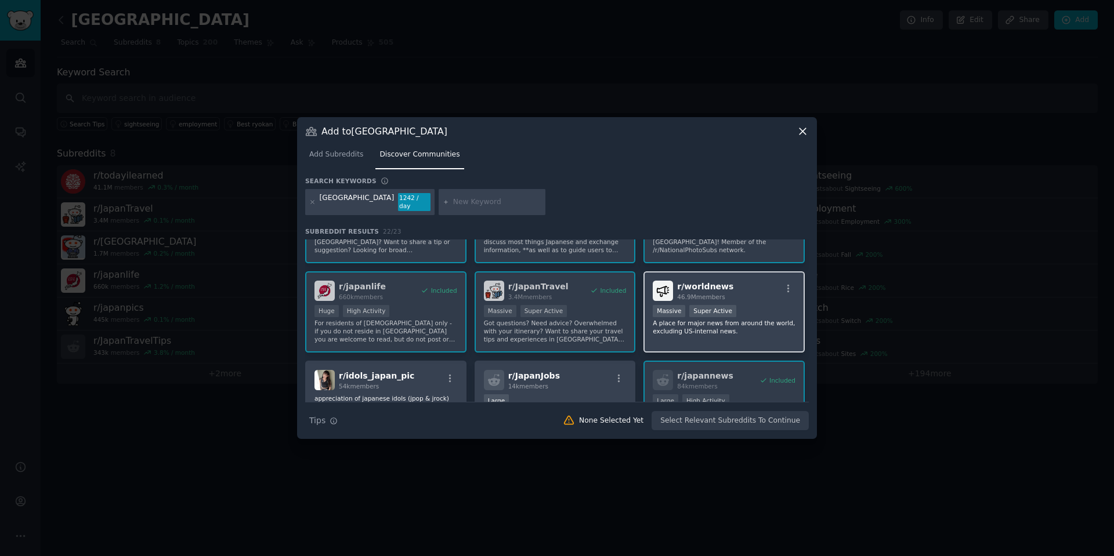
click at [708, 282] on span "r/ worldnews" at bounding box center [705, 286] width 56 height 9
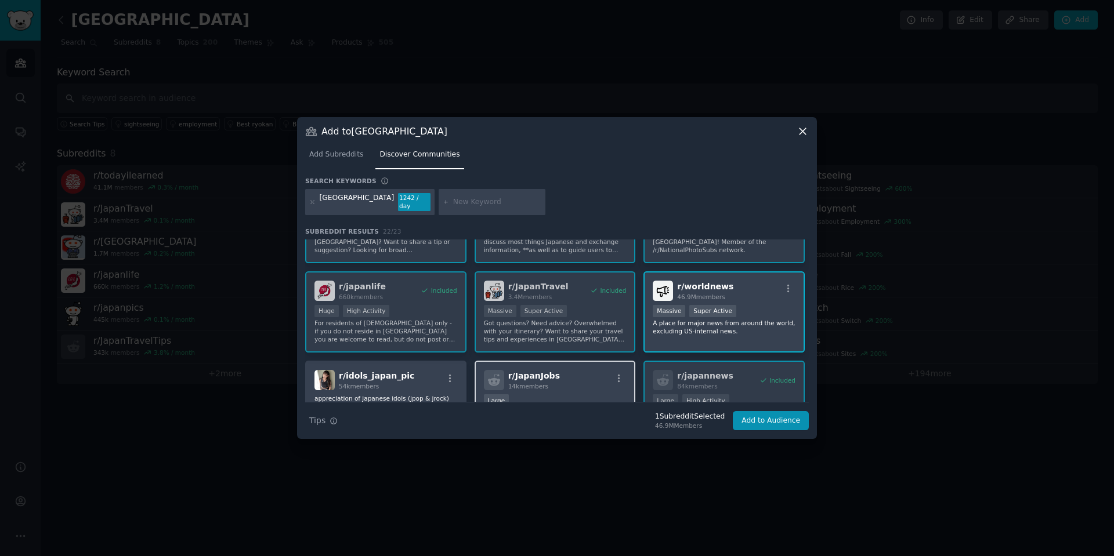
click at [574, 364] on div "r/ JapanJobs 14k members Large Welcome to /r/JapanJobs! This is a subreddit ded…" at bounding box center [554, 402] width 161 height 82
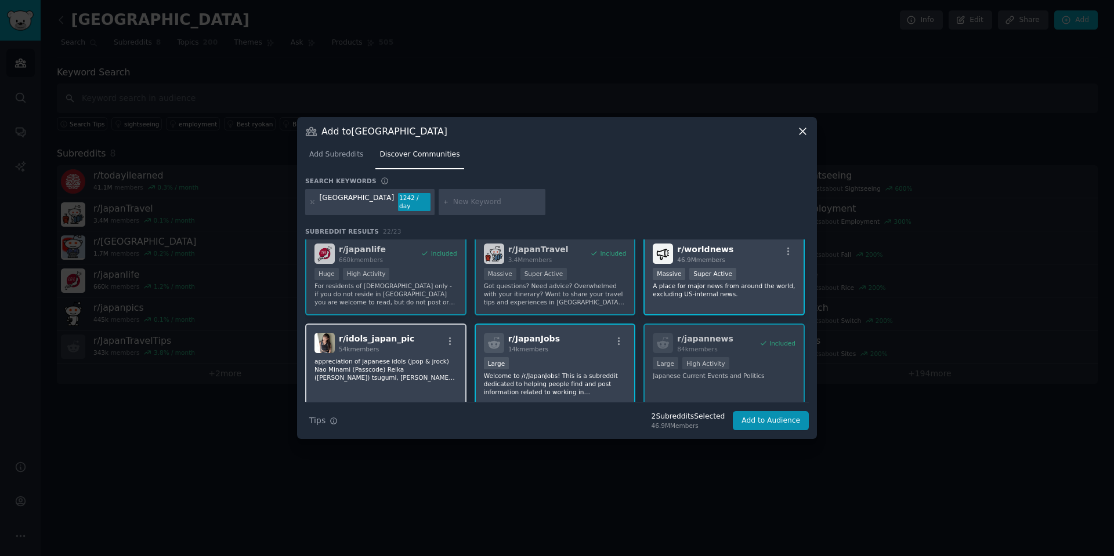
scroll to position [116, 0]
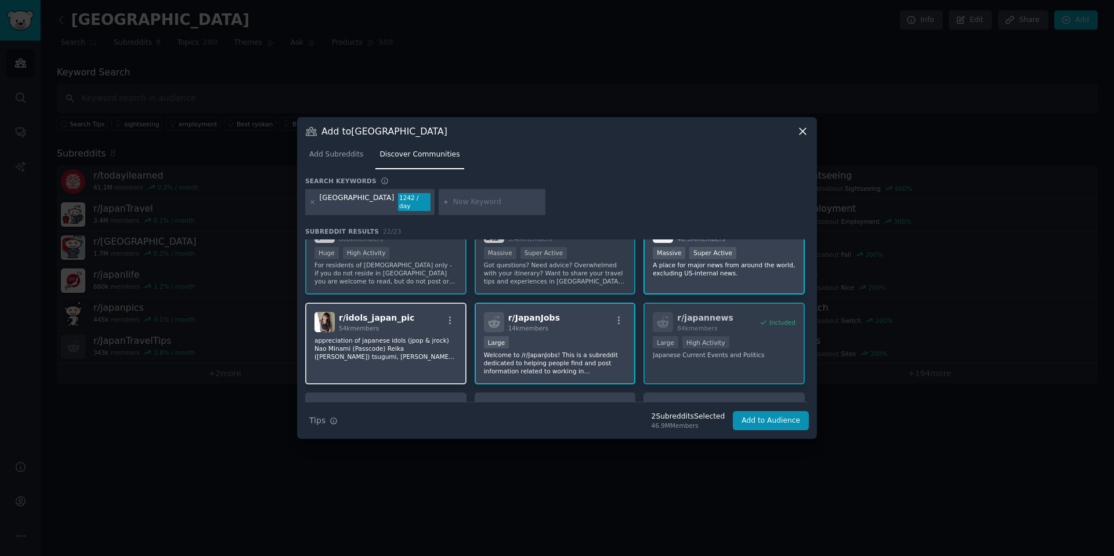
click at [411, 343] on p "appreciation of japanese idols (jpop & jrock) Nao Minami (Passcode) Reika ([PER…" at bounding box center [385, 348] width 143 height 24
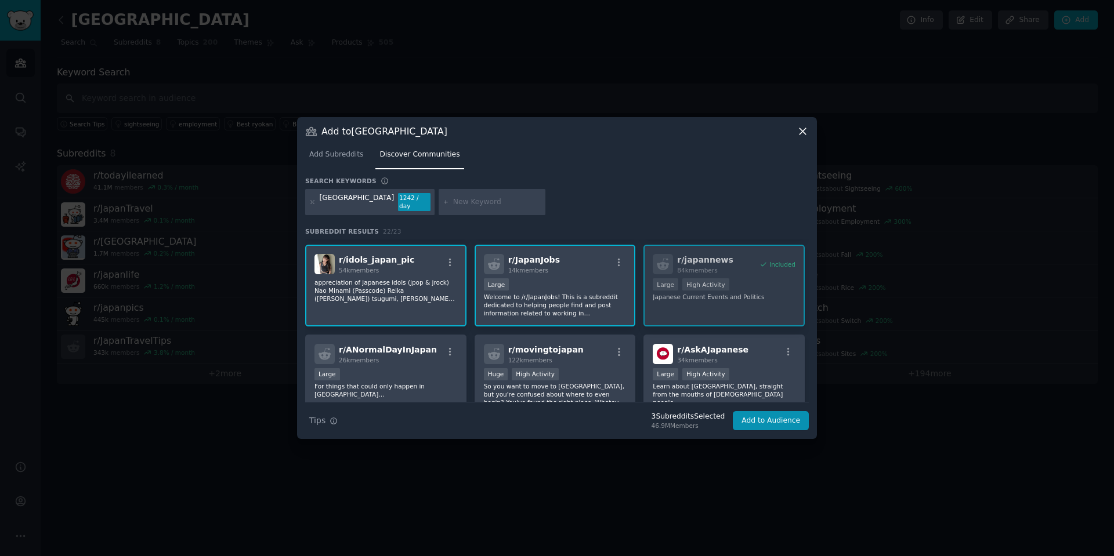
scroll to position [232, 0]
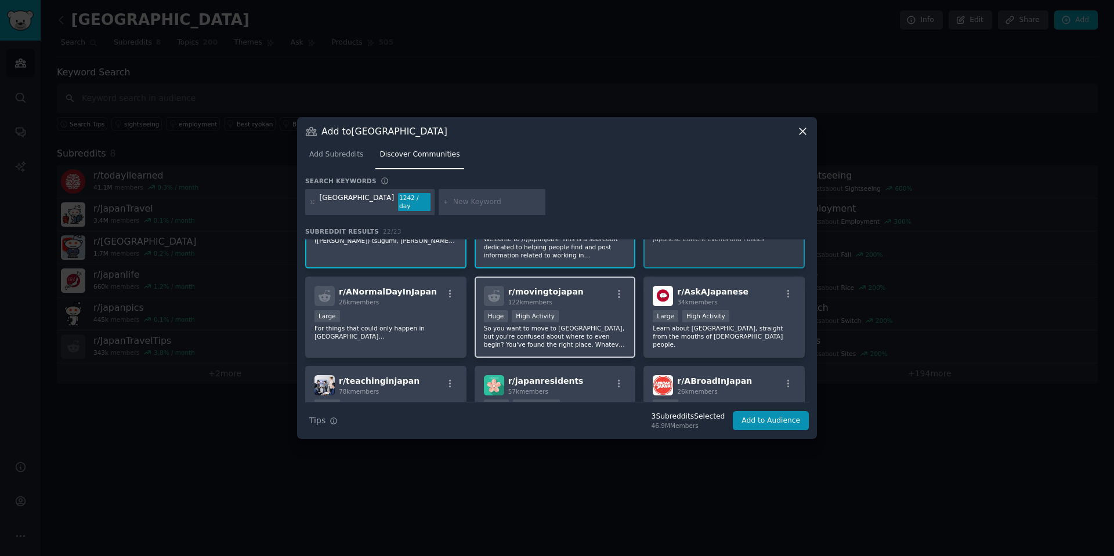
click at [549, 298] on div "122k members" at bounding box center [545, 302] width 75 height 8
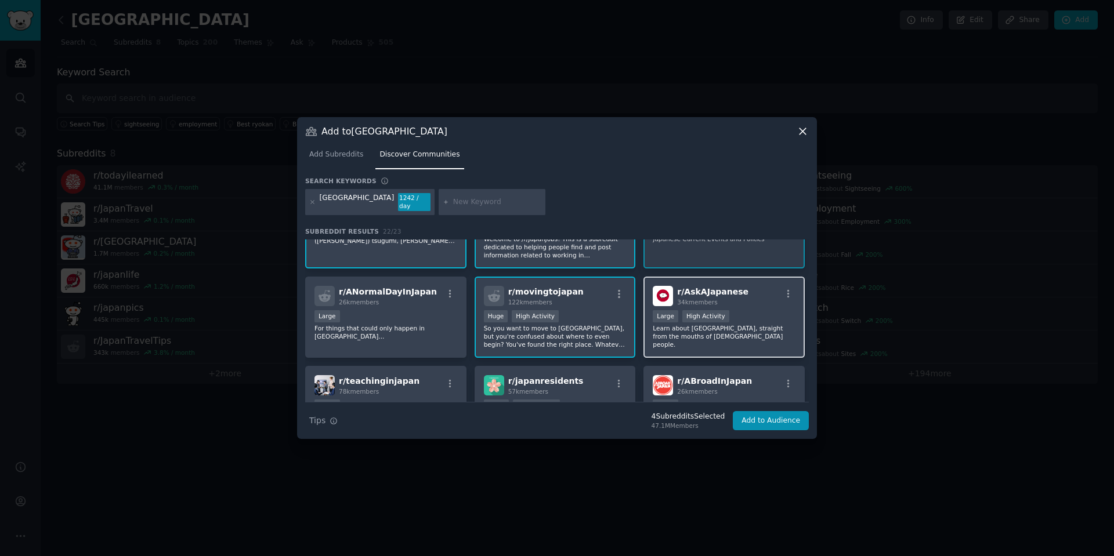
click at [751, 295] on div "r/ AskAJapanese 34k members" at bounding box center [724, 296] width 143 height 20
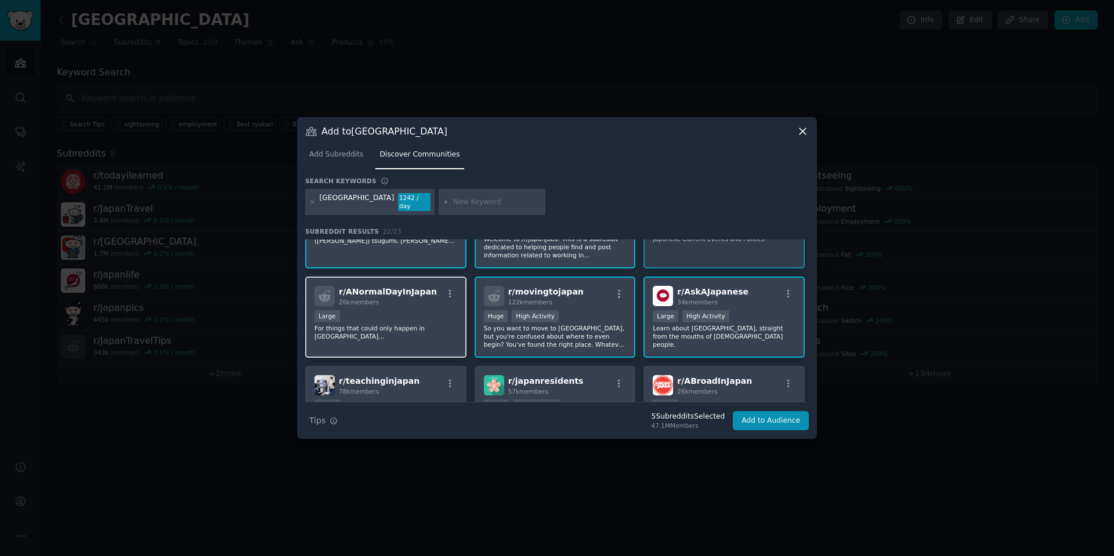
click at [422, 310] on div "Large" at bounding box center [385, 317] width 143 height 15
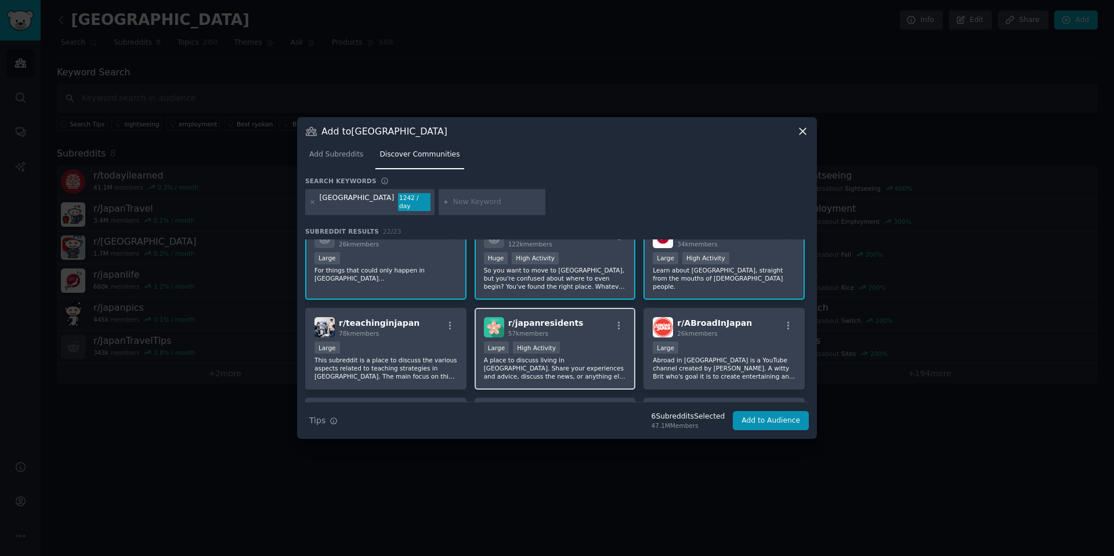
click at [591, 328] on div "r/ japanresidents 57k members" at bounding box center [555, 327] width 143 height 20
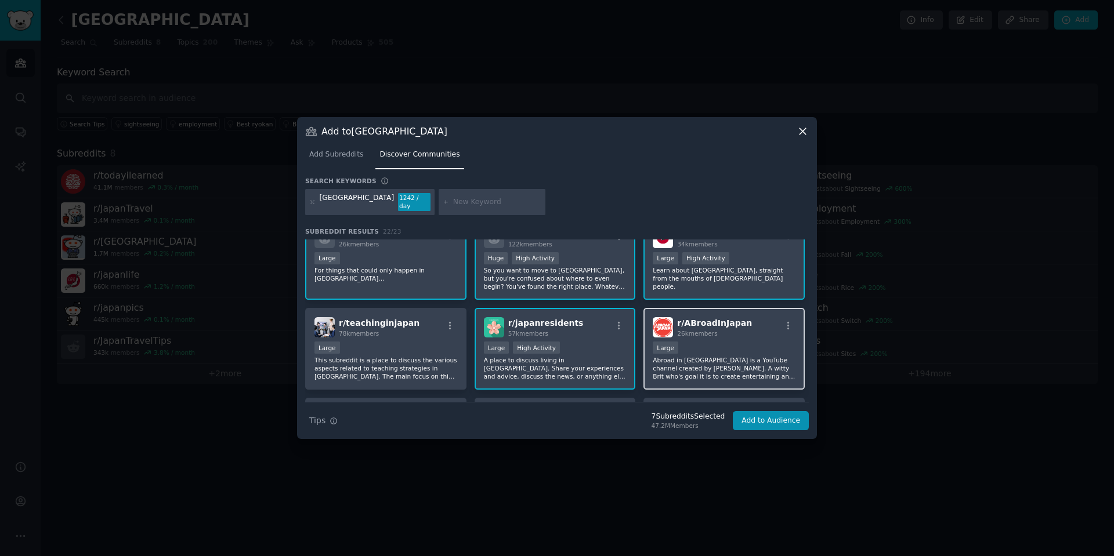
click at [742, 335] on div "r/ ABroadInJapan 26k members Large Abroad in [GEOGRAPHIC_DATA] is a YouTube cha…" at bounding box center [723, 349] width 161 height 82
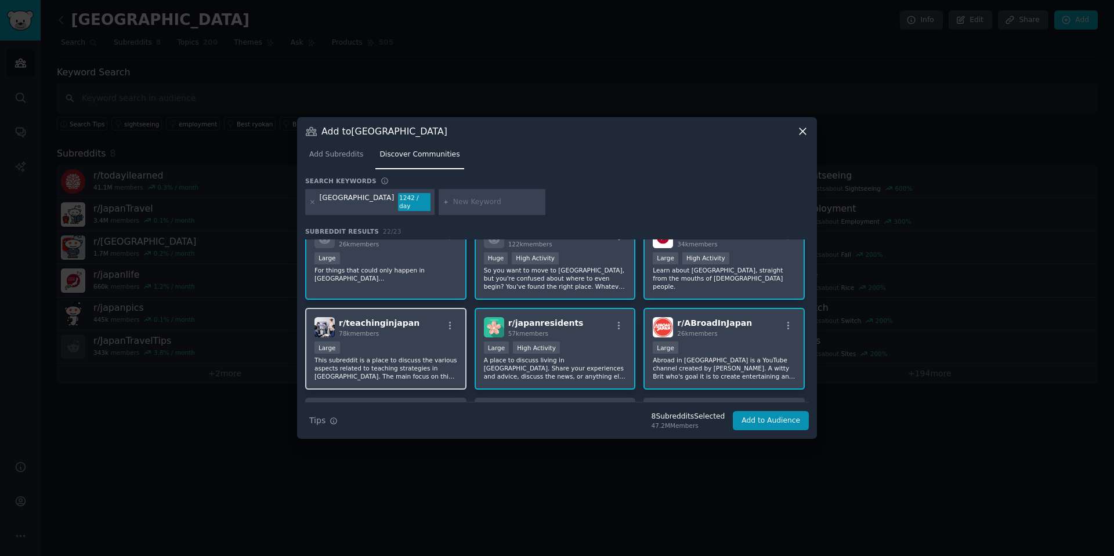
click at [421, 342] on div "Large" at bounding box center [385, 349] width 143 height 15
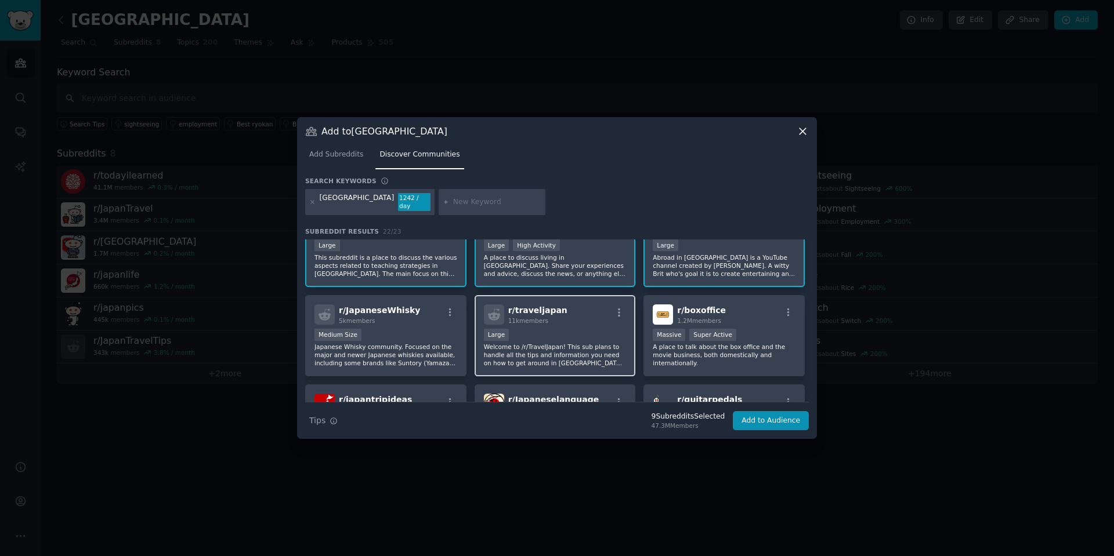
scroll to position [406, 0]
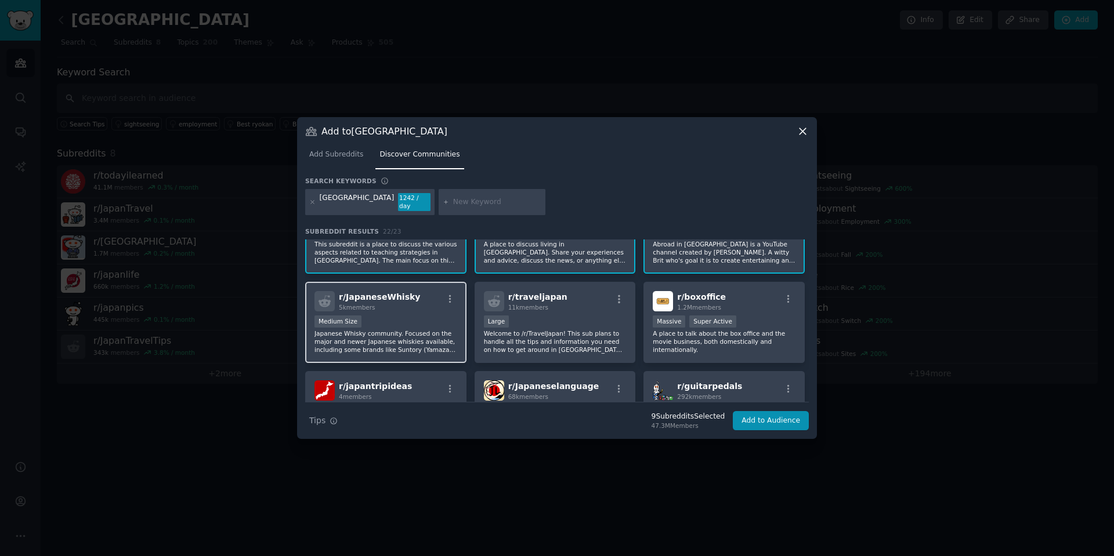
click at [414, 296] on div "r/ JapaneseWhisky 5k members" at bounding box center [385, 301] width 143 height 20
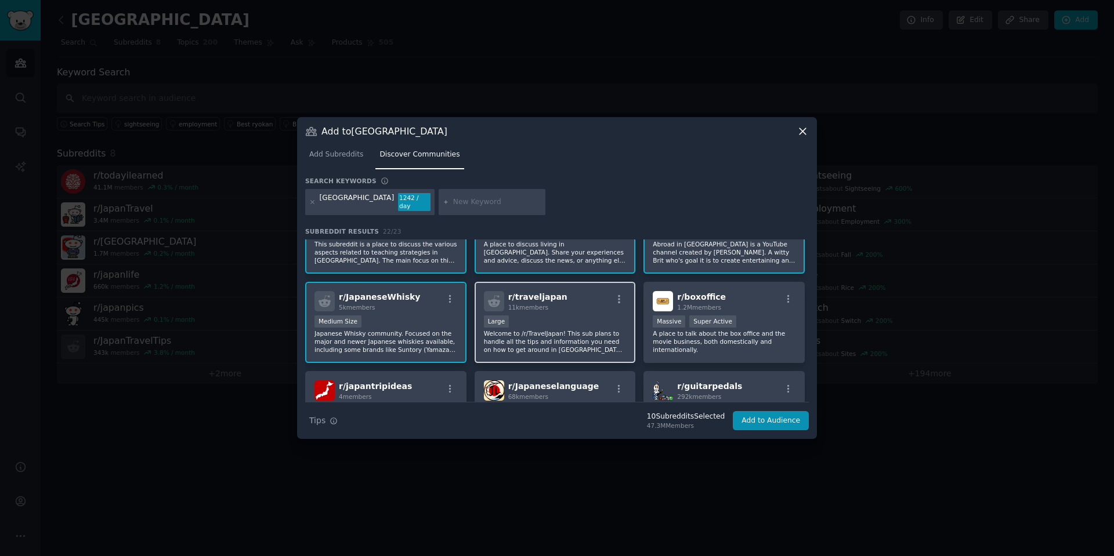
click at [549, 294] on span "r/ traveljapan" at bounding box center [537, 296] width 59 height 9
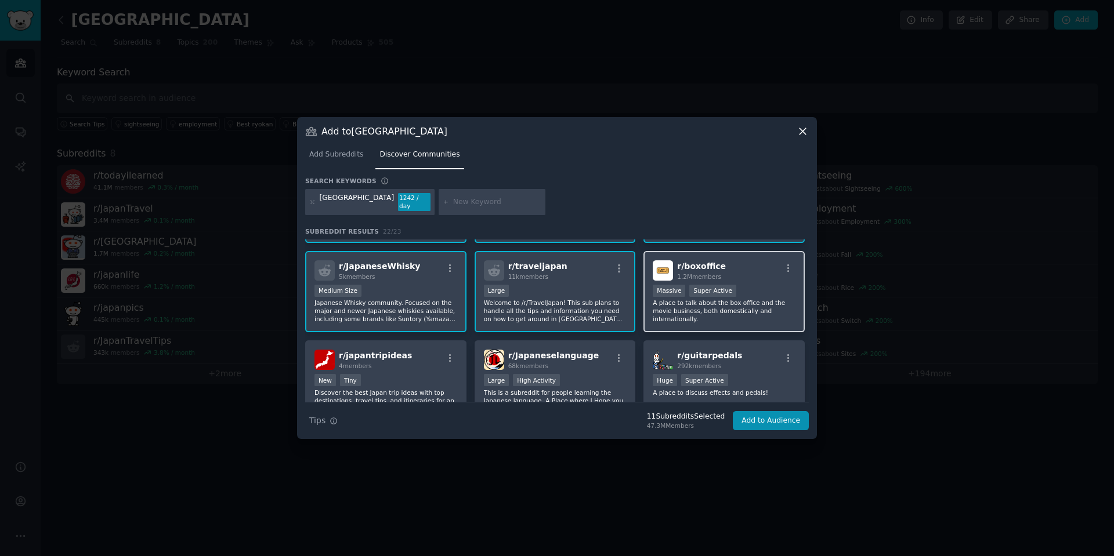
scroll to position [464, 0]
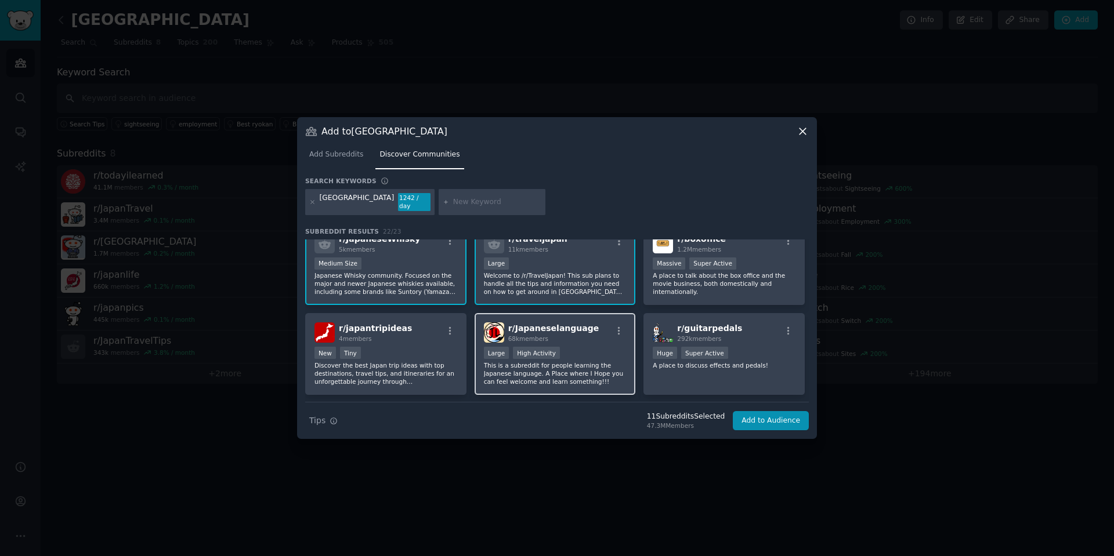
click at [578, 318] on div "r/ Japaneselanguage 68k members Large High Activity This is a subreddit for peo…" at bounding box center [554, 354] width 161 height 82
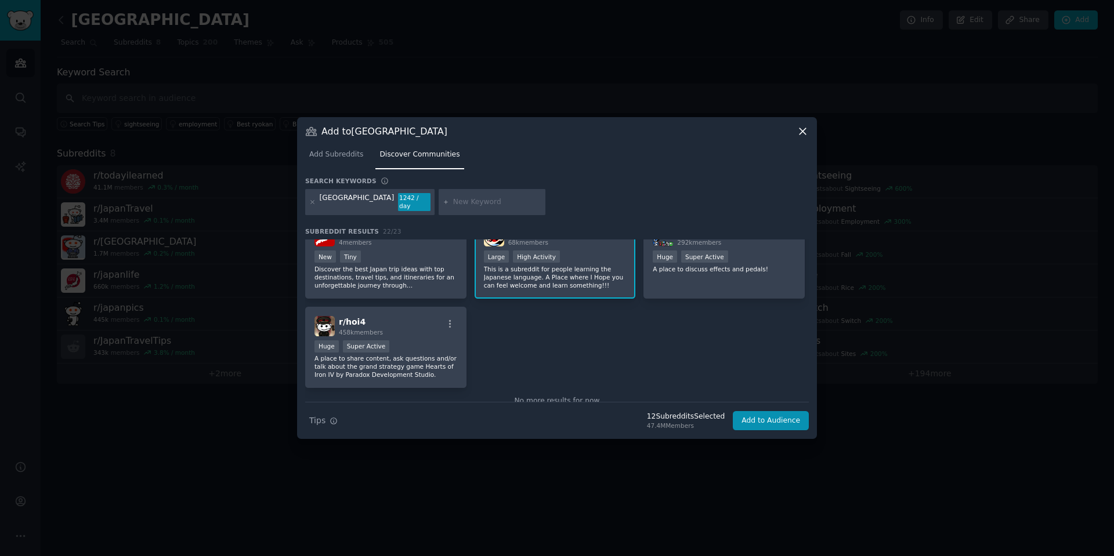
scroll to position [580, 0]
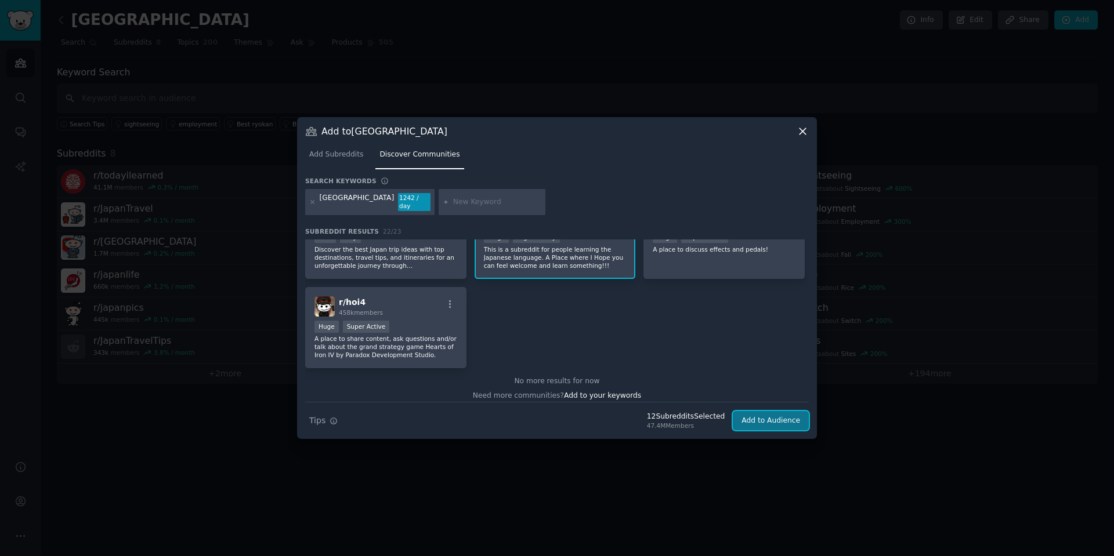
click at [783, 416] on button "Add to Audience" at bounding box center [771, 421] width 76 height 20
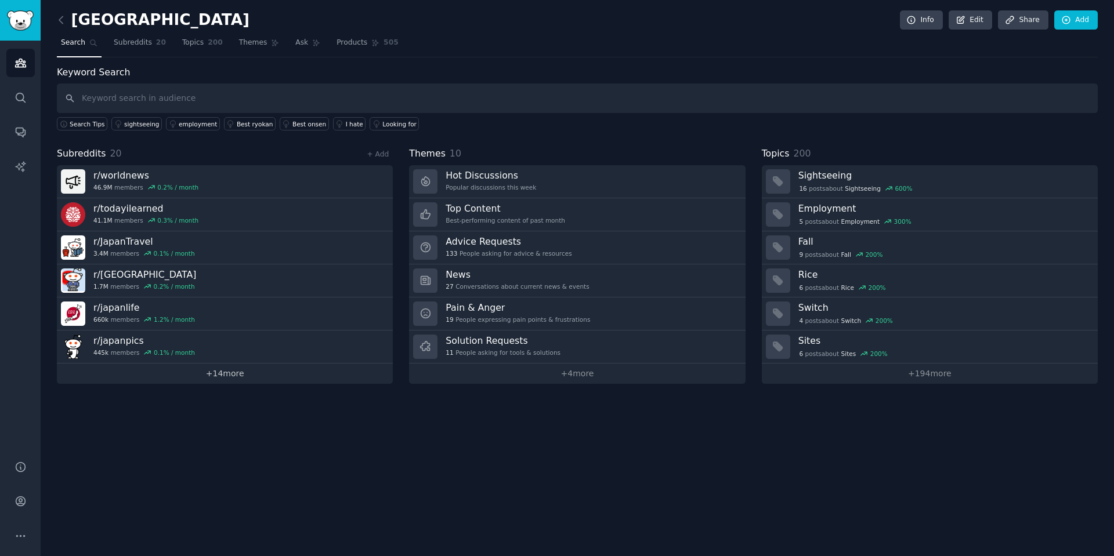
click at [256, 376] on link "+ 14 more" at bounding box center [225, 374] width 336 height 20
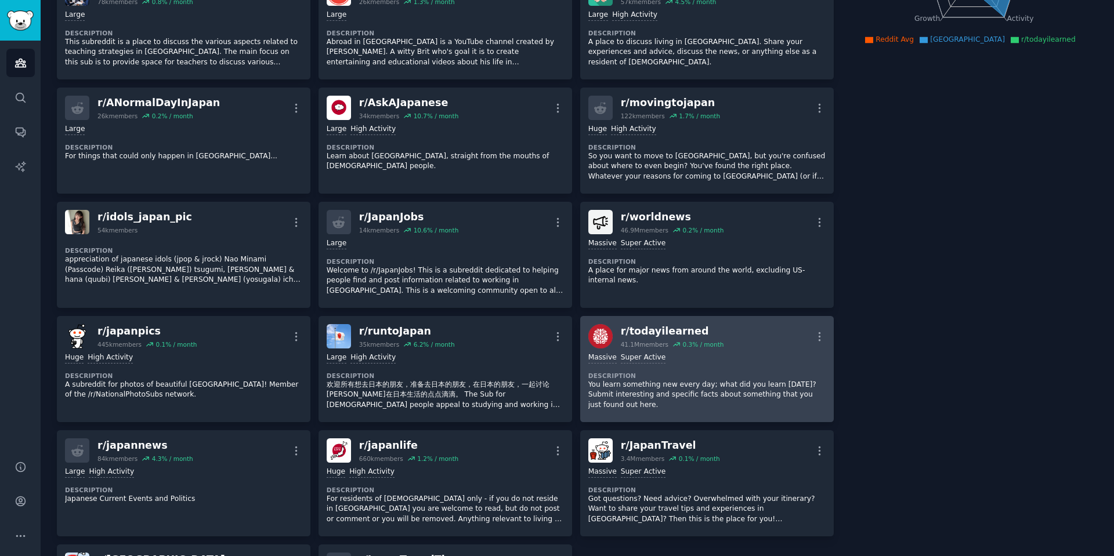
scroll to position [290, 0]
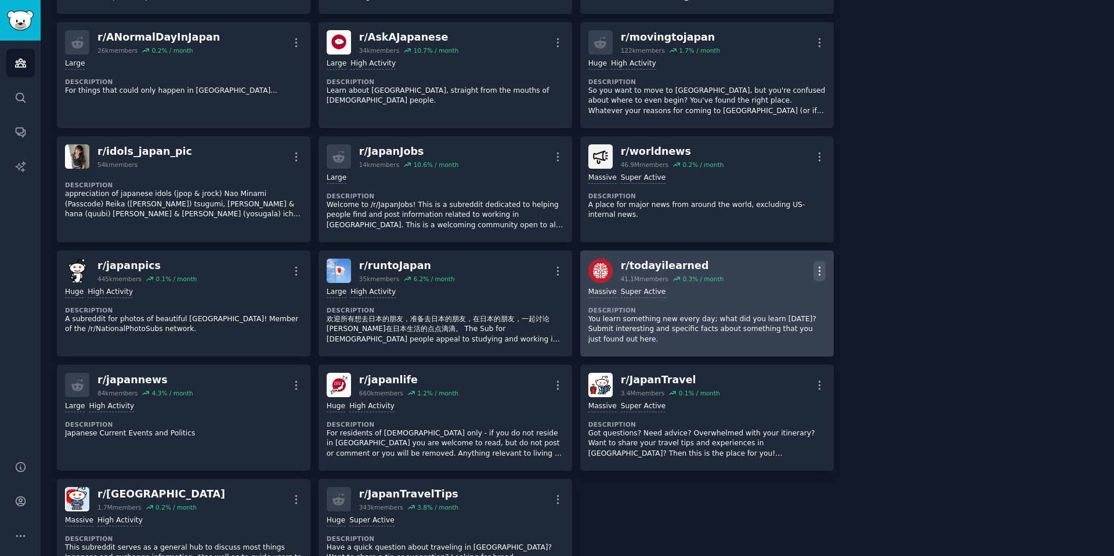
click at [820, 268] on icon "button" at bounding box center [819, 271] width 12 height 12
click at [787, 314] on div "Delete" at bounding box center [772, 315] width 69 height 24
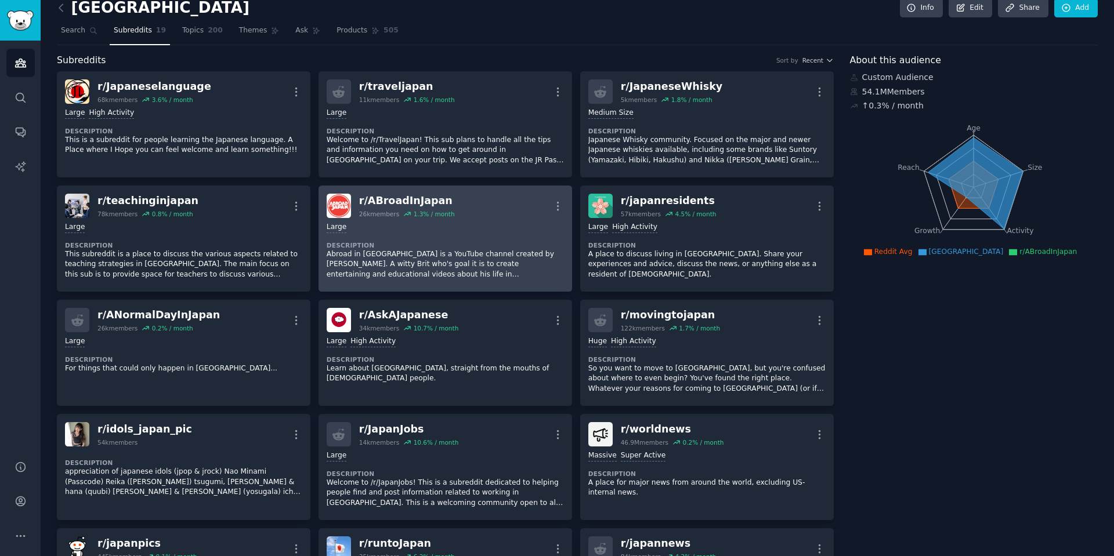
scroll to position [0, 0]
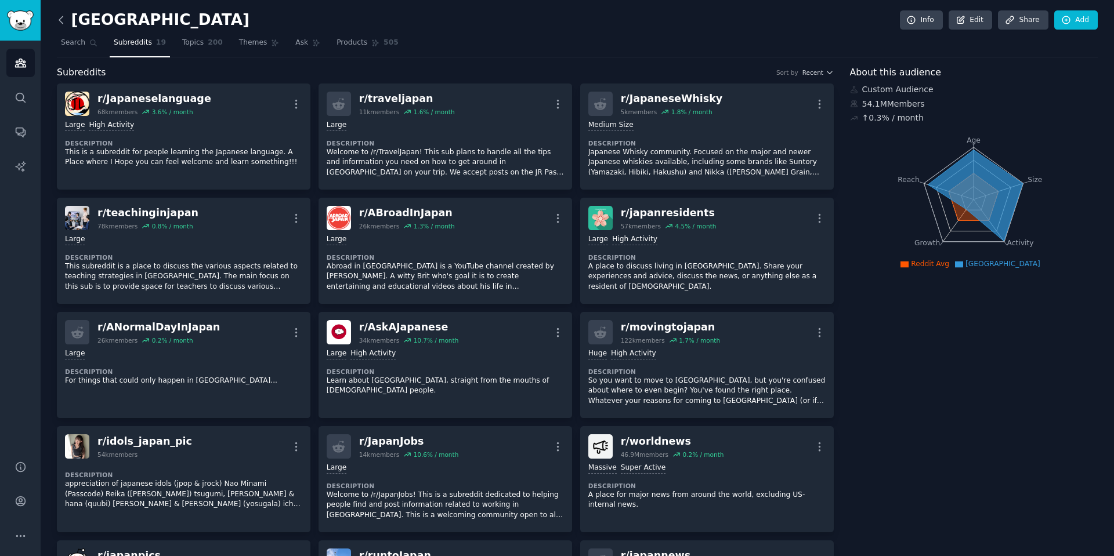
click at [65, 16] on icon at bounding box center [61, 20] width 12 height 12
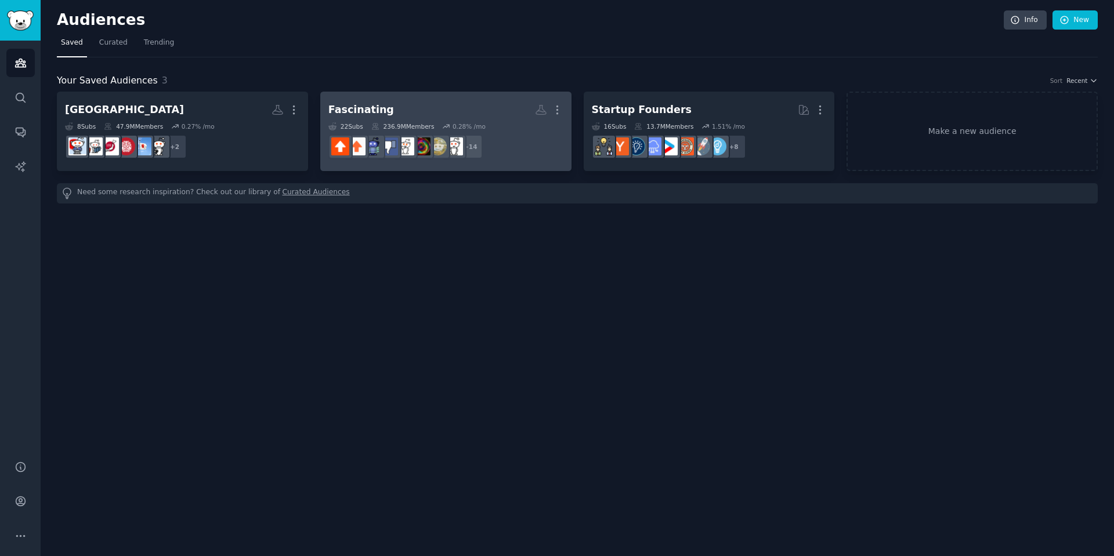
click at [479, 110] on h2 "Fascinating Custom Audience More" at bounding box center [445, 110] width 235 height 20
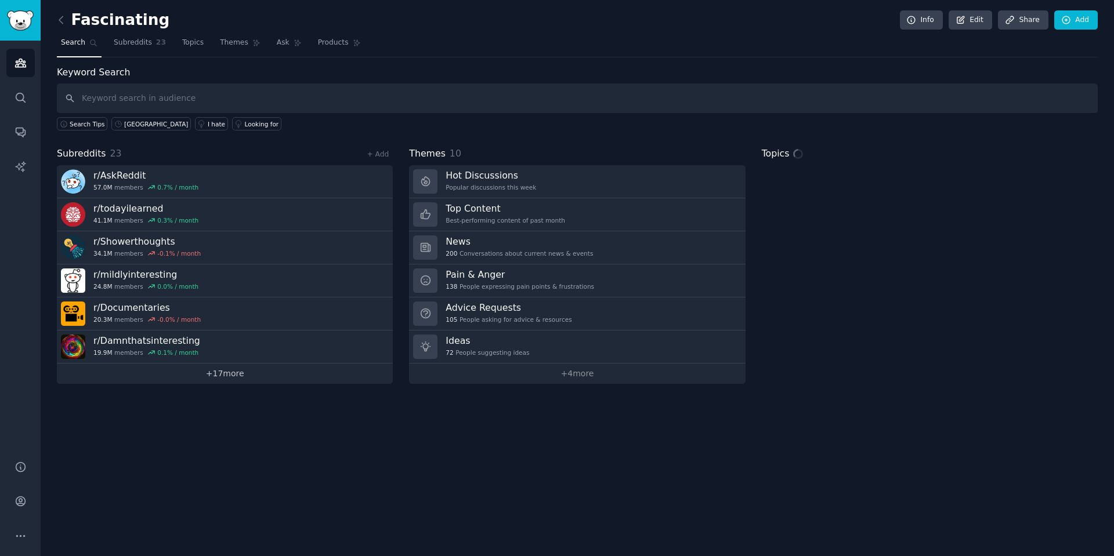
click at [217, 373] on link "+ 17 more" at bounding box center [225, 374] width 336 height 20
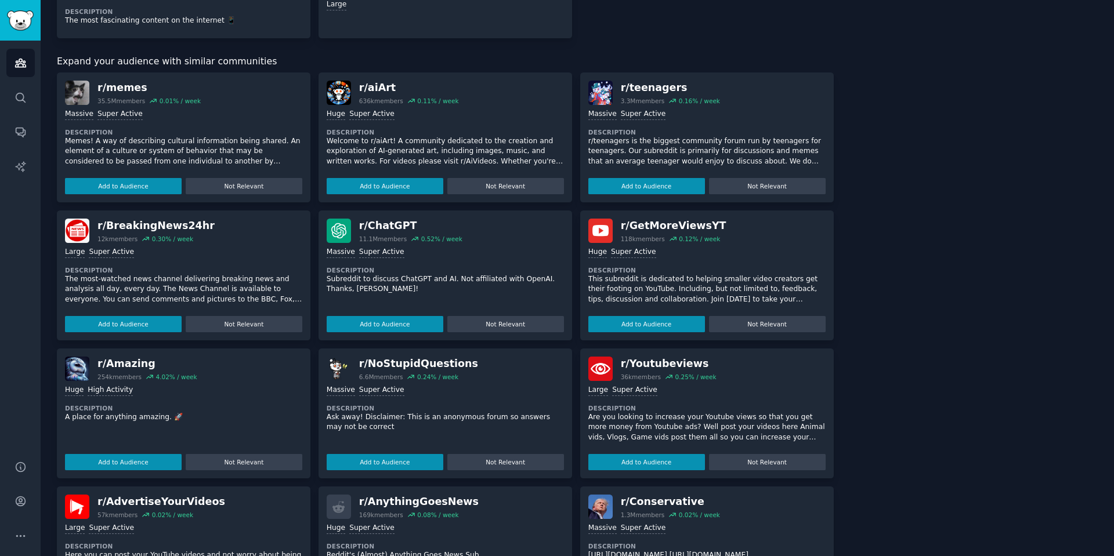
scroll to position [936, 0]
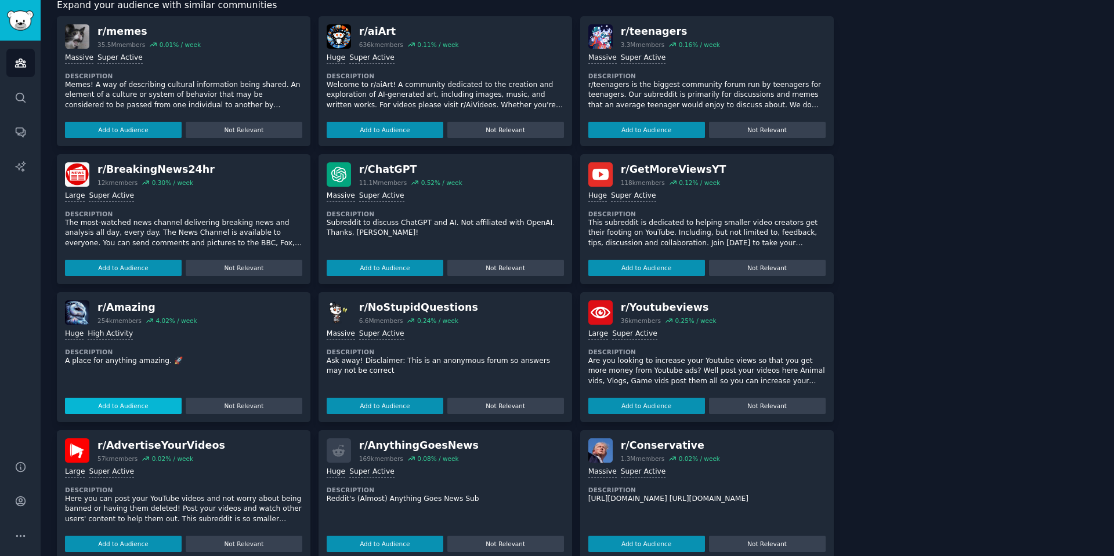
click at [132, 398] on button "Add to Audience" at bounding box center [123, 406] width 117 height 16
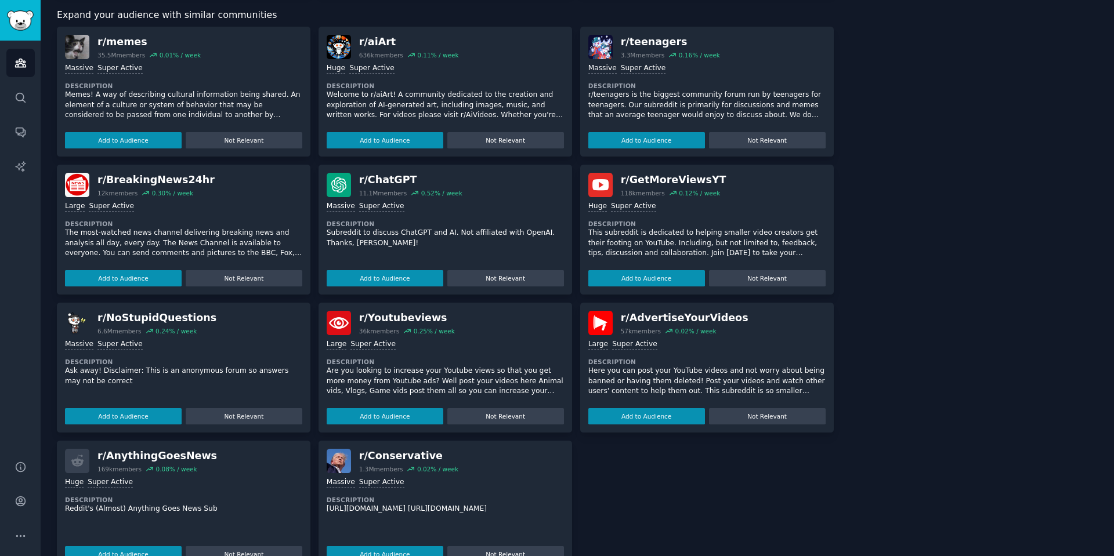
scroll to position [947, 0]
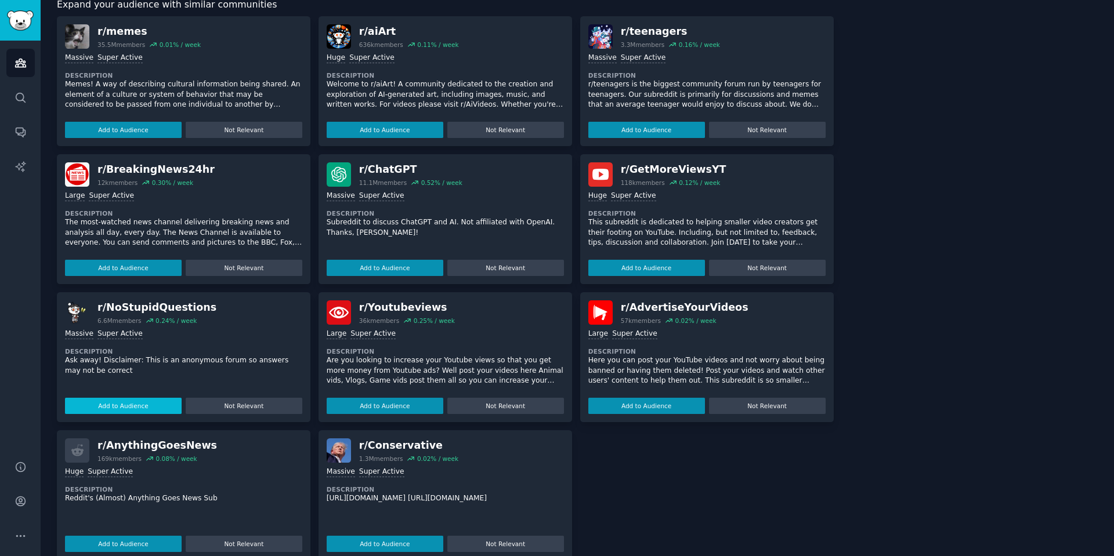
click at [102, 398] on button "Add to Audience" at bounding box center [123, 406] width 117 height 16
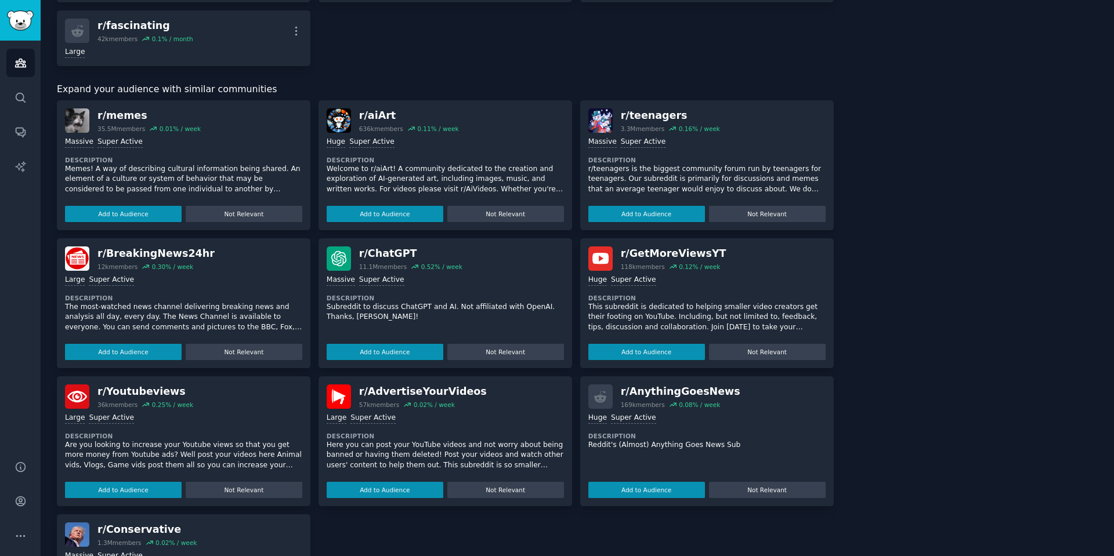
scroll to position [1031, 0]
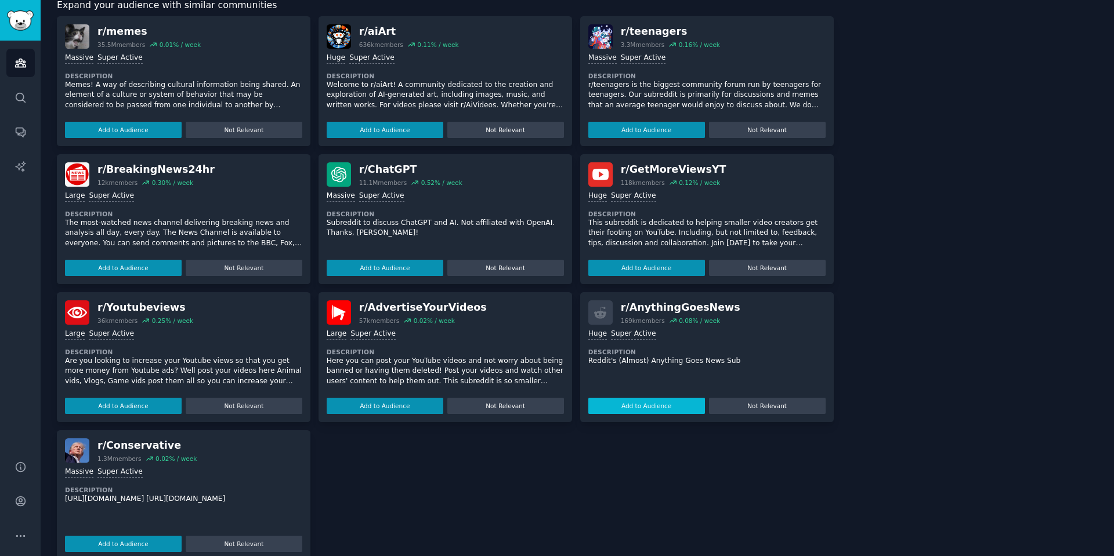
click at [634, 398] on button "Add to Audience" at bounding box center [646, 406] width 117 height 16
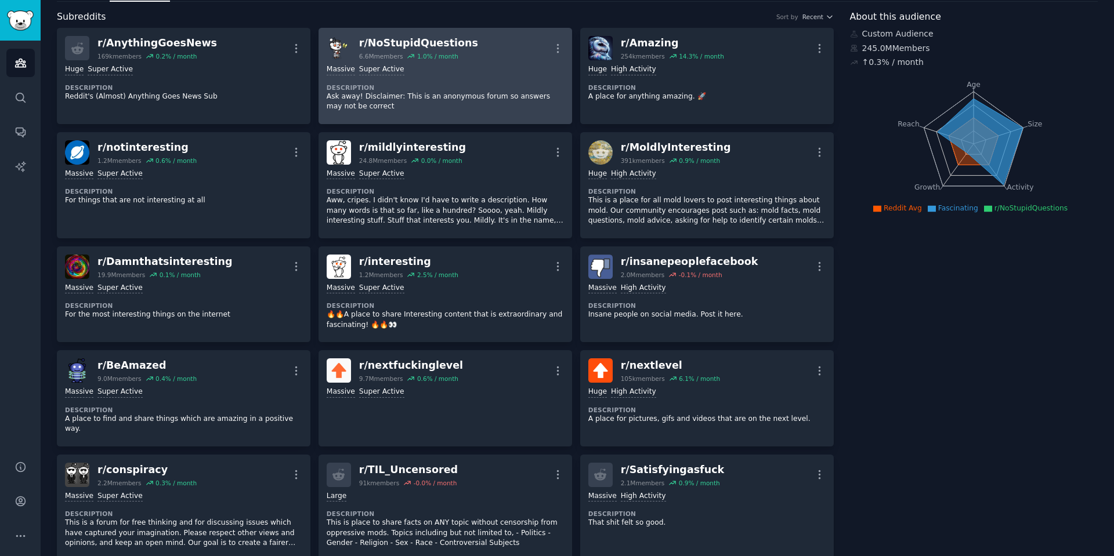
scroll to position [0, 0]
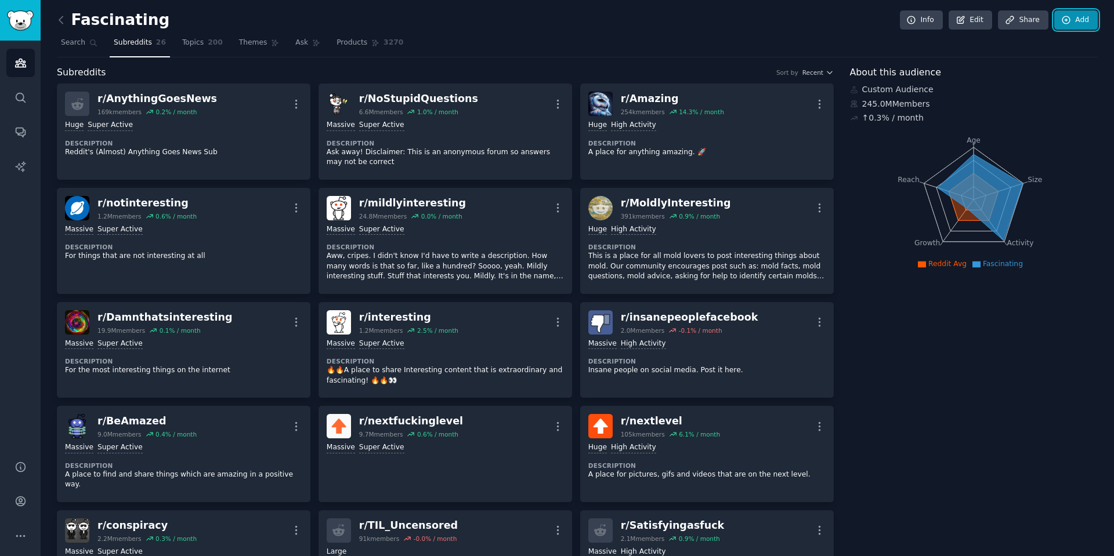
click at [1091, 17] on link "Add" at bounding box center [1076, 20] width 44 height 20
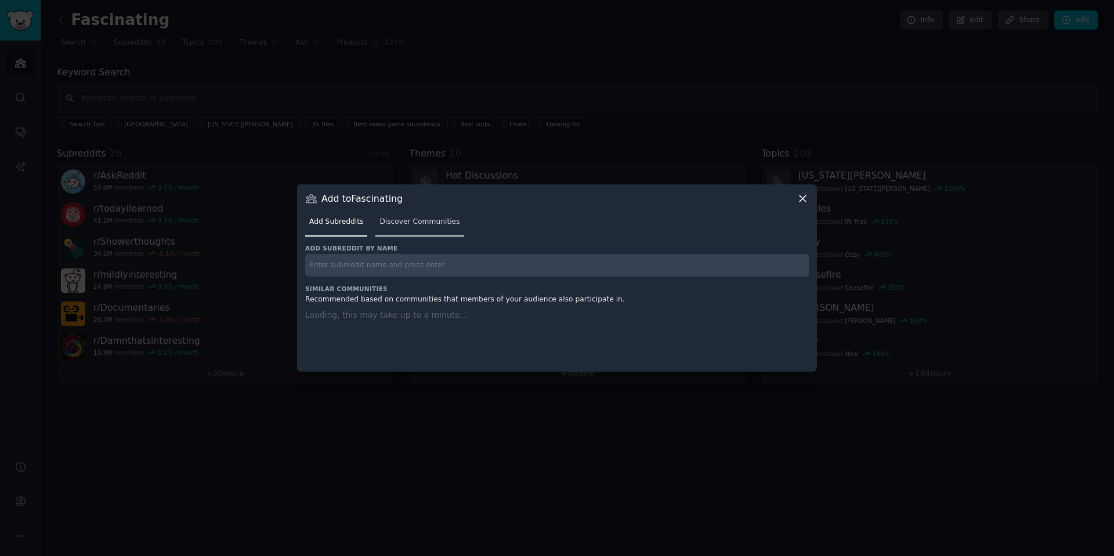
click at [424, 224] on span "Discover Communities" at bounding box center [419, 222] width 80 height 10
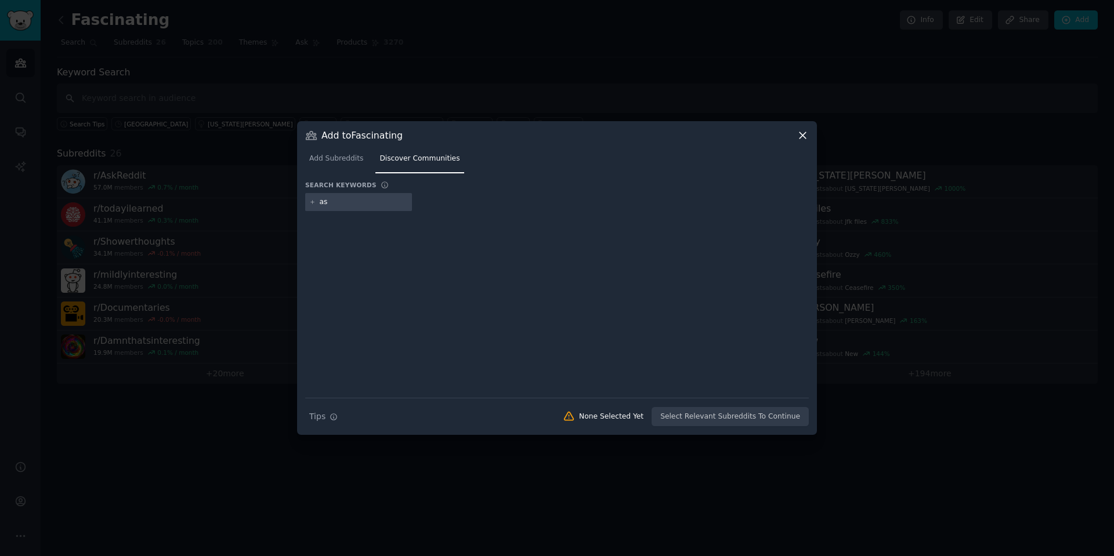
type input "ask"
type input "history"
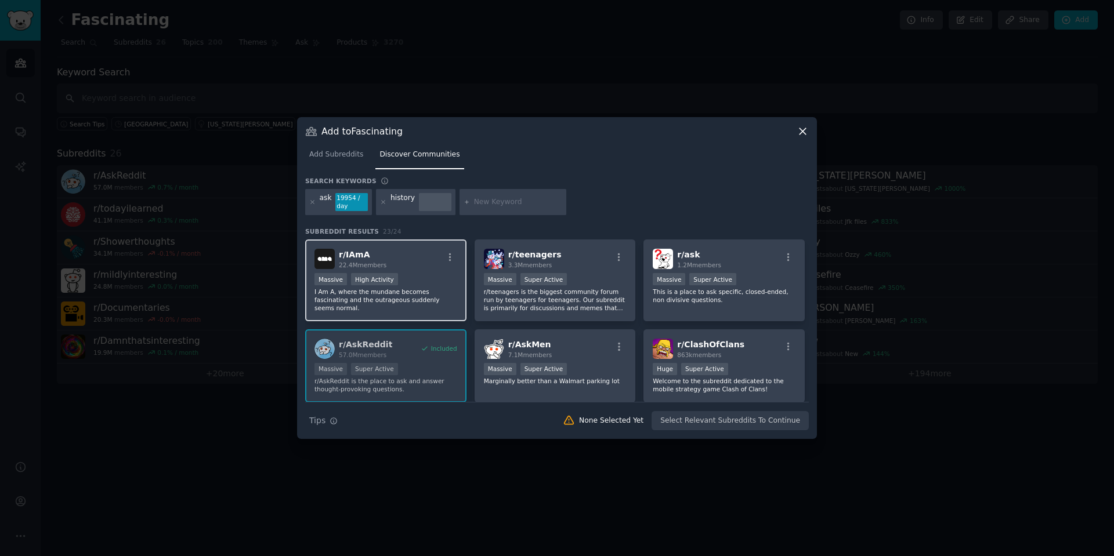
click at [403, 310] on div "r/ IAmA 22.4M members Massive High Activity I Am A, where the mundane becomes f…" at bounding box center [385, 281] width 161 height 82
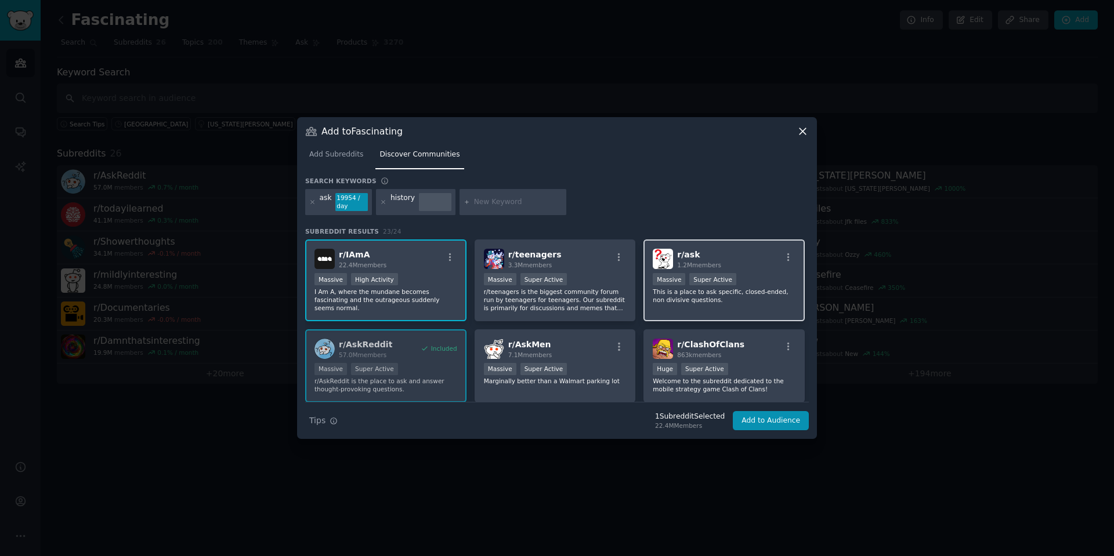
click at [756, 299] on p "This is a place to ask specific, closed-ended, non divisive questions." at bounding box center [724, 296] width 143 height 16
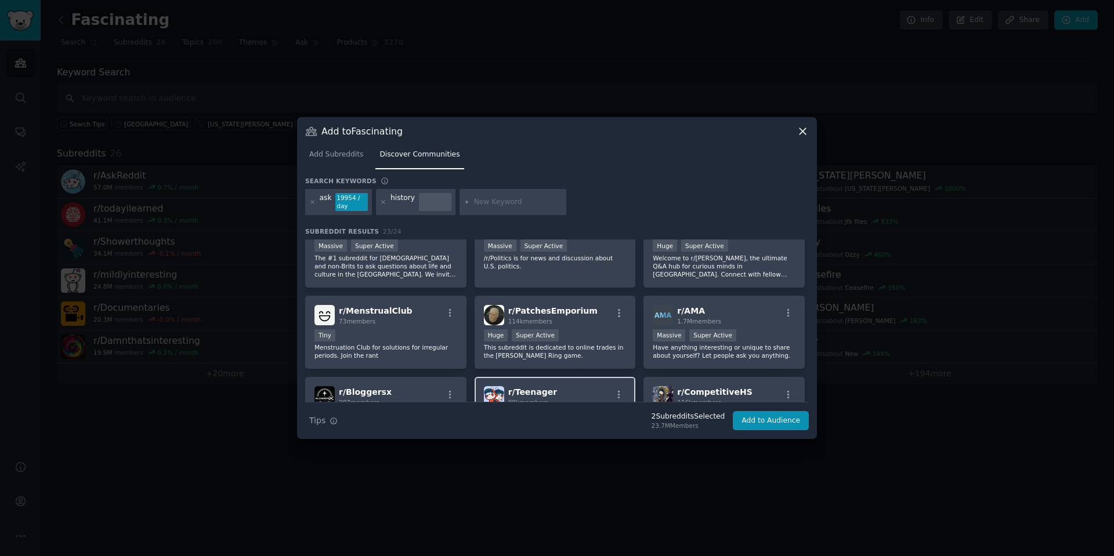
scroll to position [232, 0]
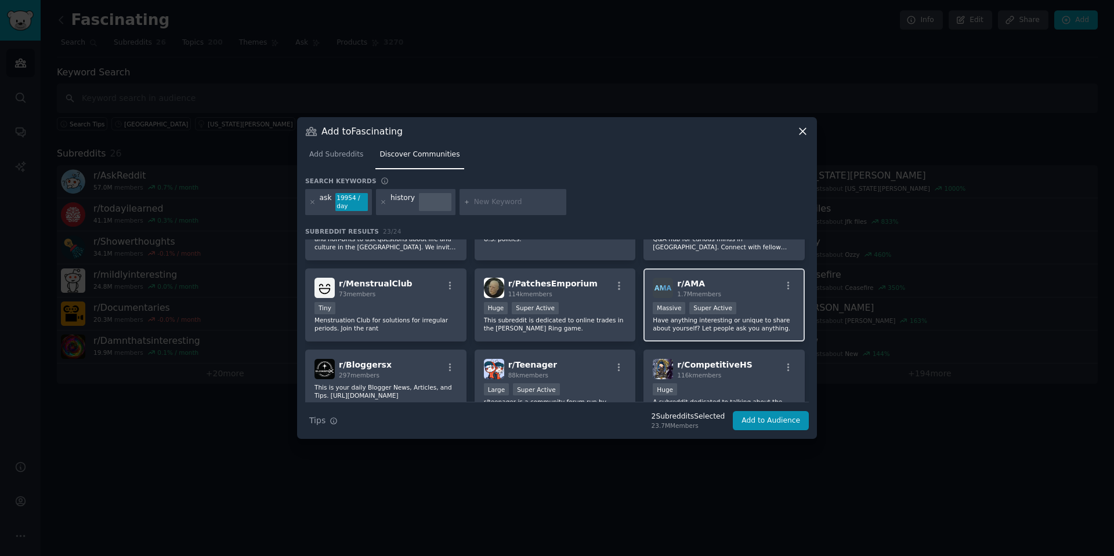
click at [772, 323] on p "Have anything interesting or unique to share about yourself? Let people ask you…" at bounding box center [724, 324] width 143 height 16
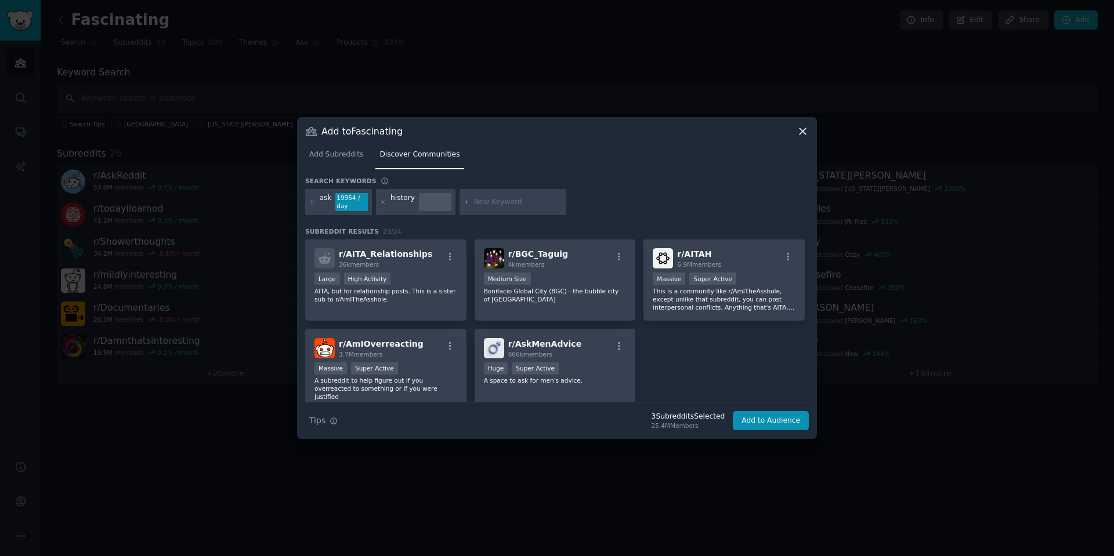
scroll to position [563, 0]
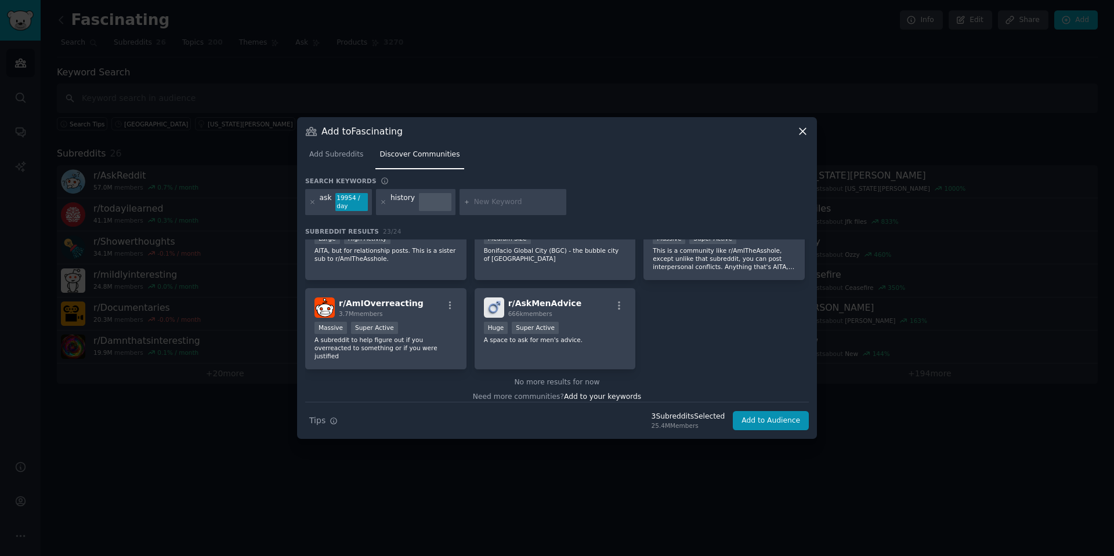
drag, startPoint x: 496, startPoint y: 204, endPoint x: 506, endPoint y: 197, distance: 12.1
click at [497, 204] on input "text" at bounding box center [518, 202] width 88 height 10
type input "askreddit"
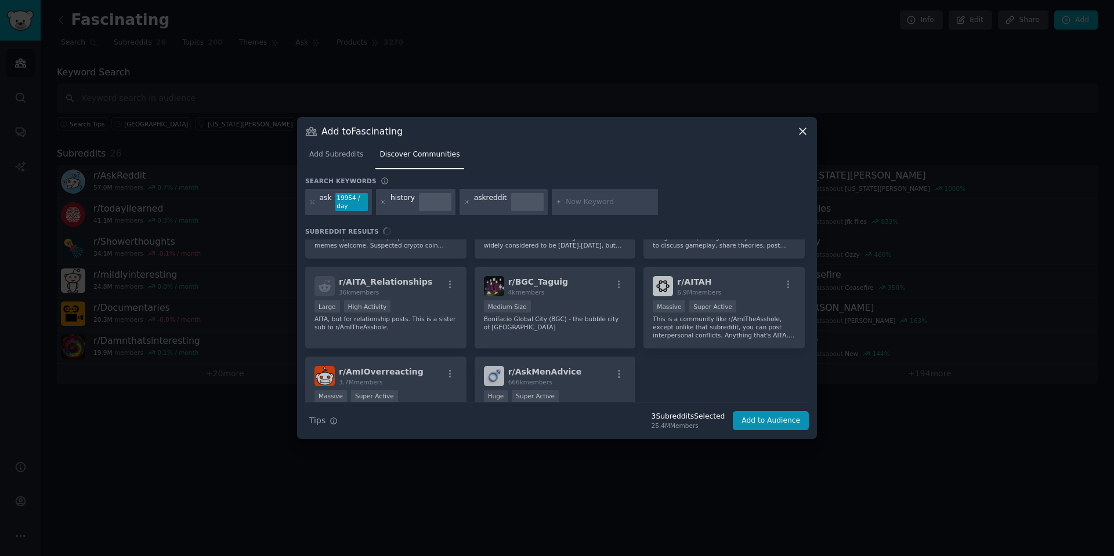
scroll to position [563, 0]
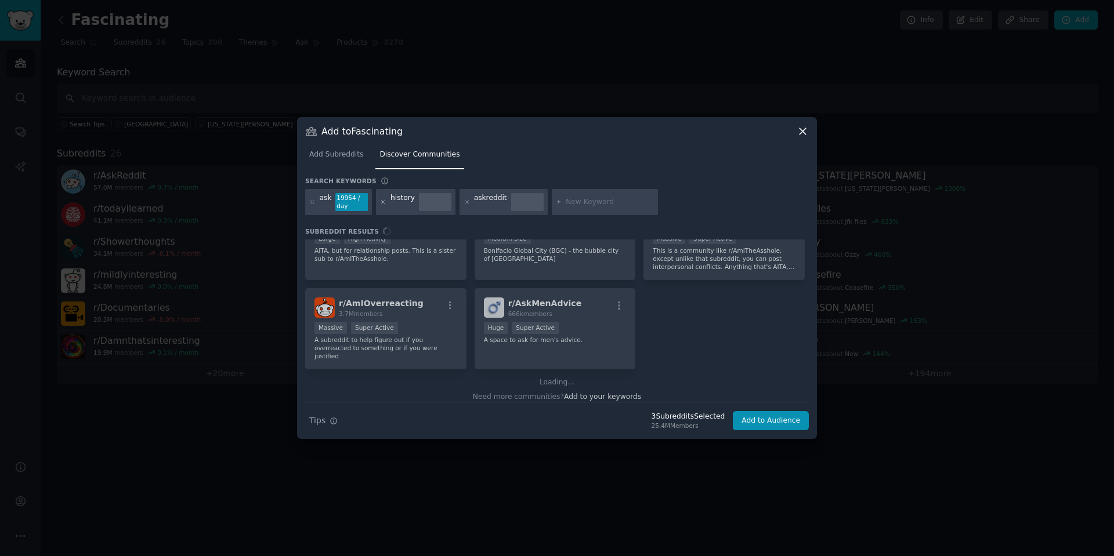
click at [383, 202] on icon at bounding box center [383, 202] width 6 height 6
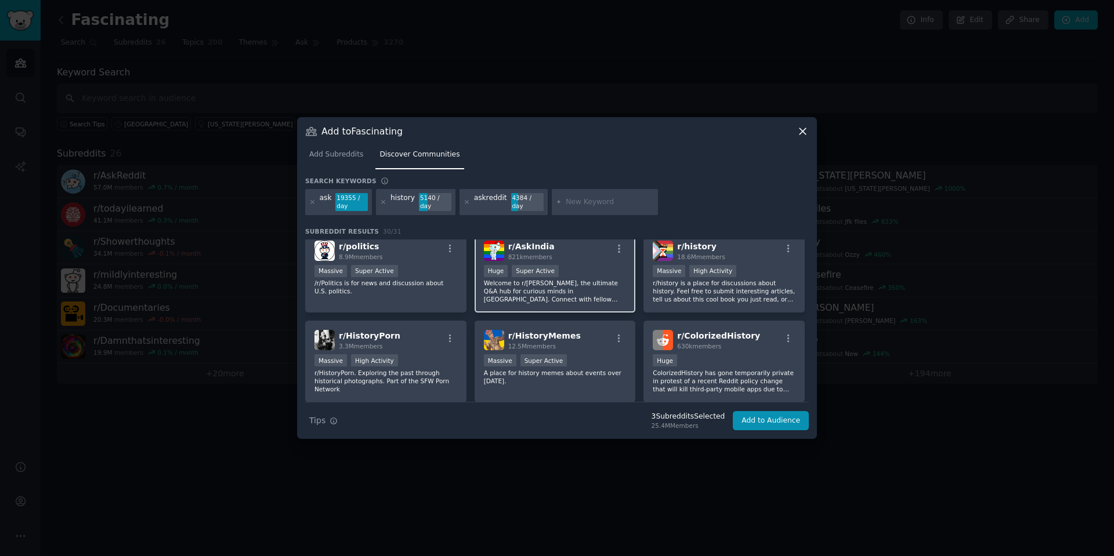
scroll to position [290, 0]
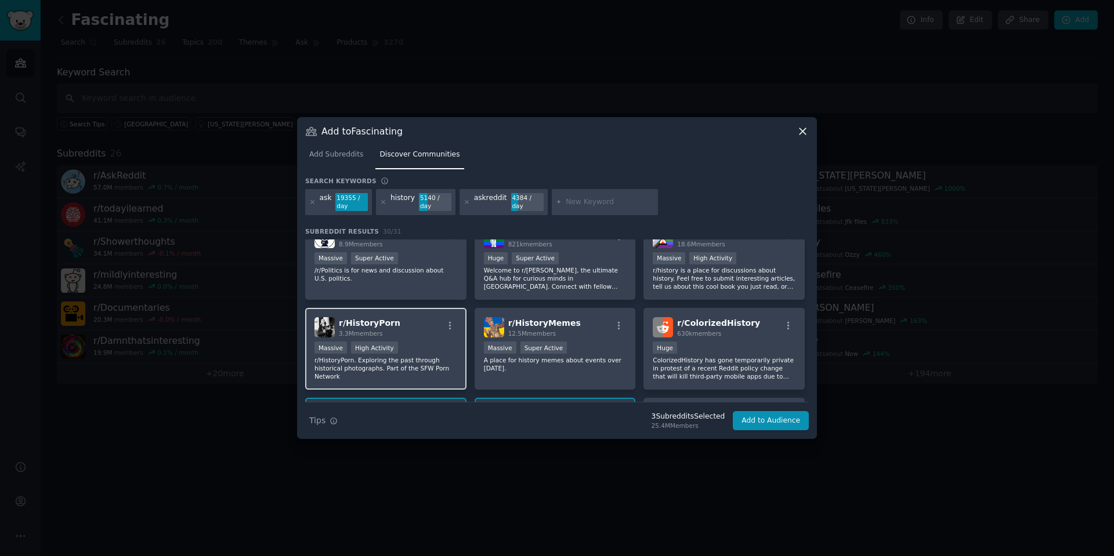
click at [408, 368] on p "r/HistoryPorn. Exploring the past through historical photographs. Part of the S…" at bounding box center [385, 368] width 143 height 24
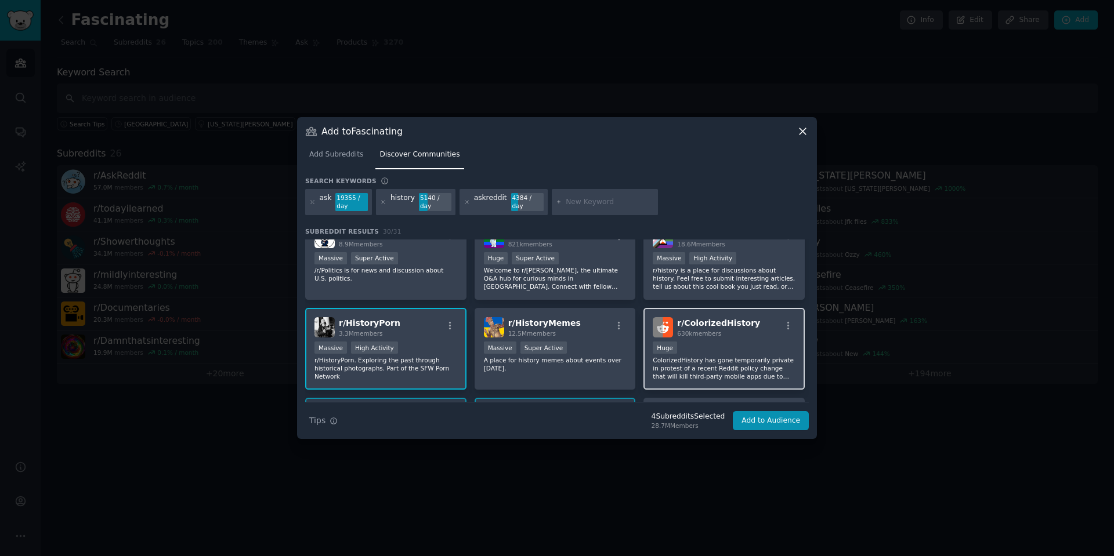
scroll to position [232, 0]
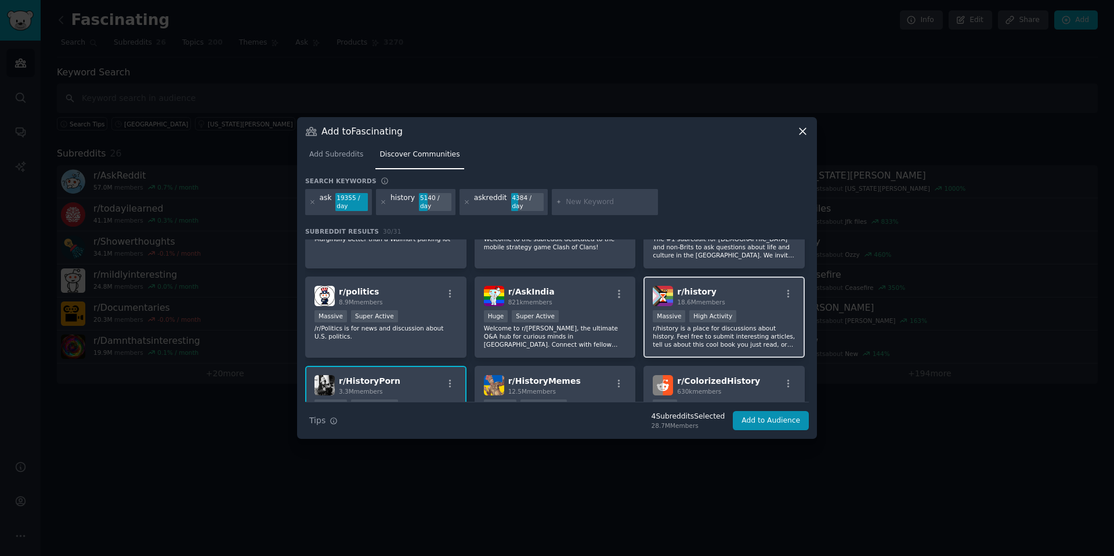
click at [744, 341] on p "r/history is a place for discussions about history. Feel free to submit interes…" at bounding box center [724, 336] width 143 height 24
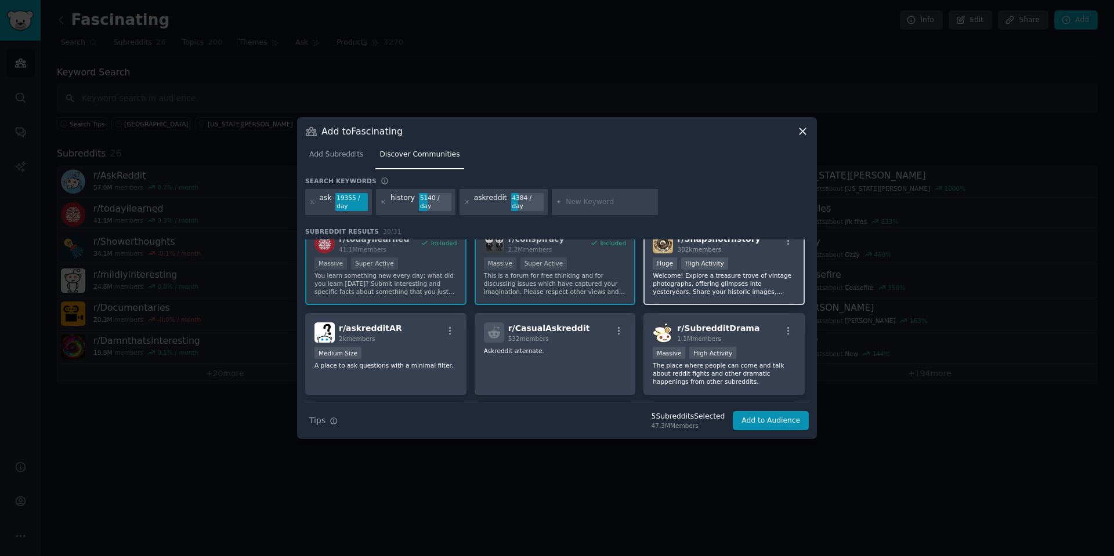
scroll to position [406, 0]
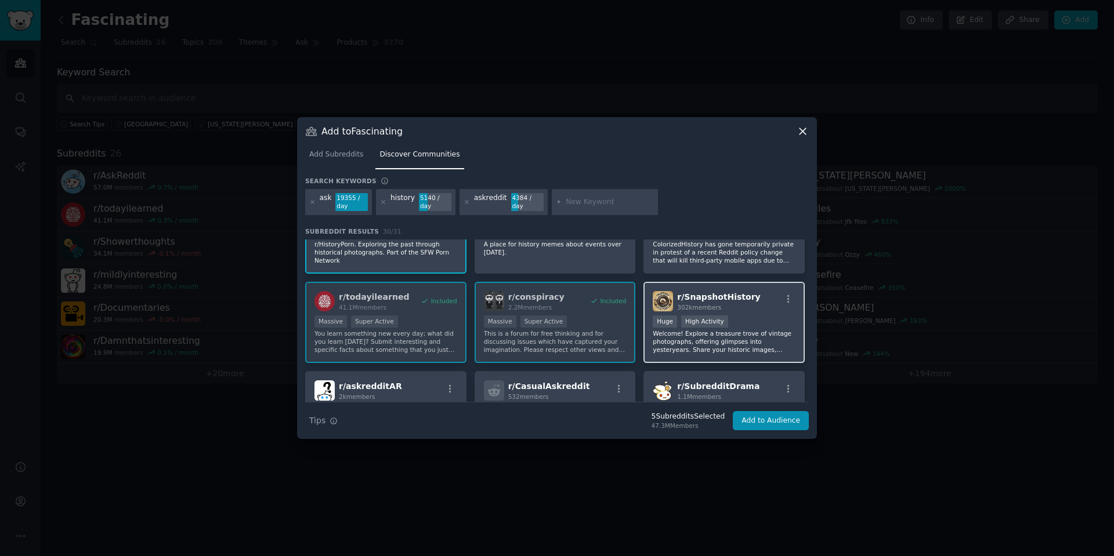
click at [744, 345] on p "Welcome! Explore a treasure trove of vintage photographs, offering glimpses int…" at bounding box center [724, 341] width 143 height 24
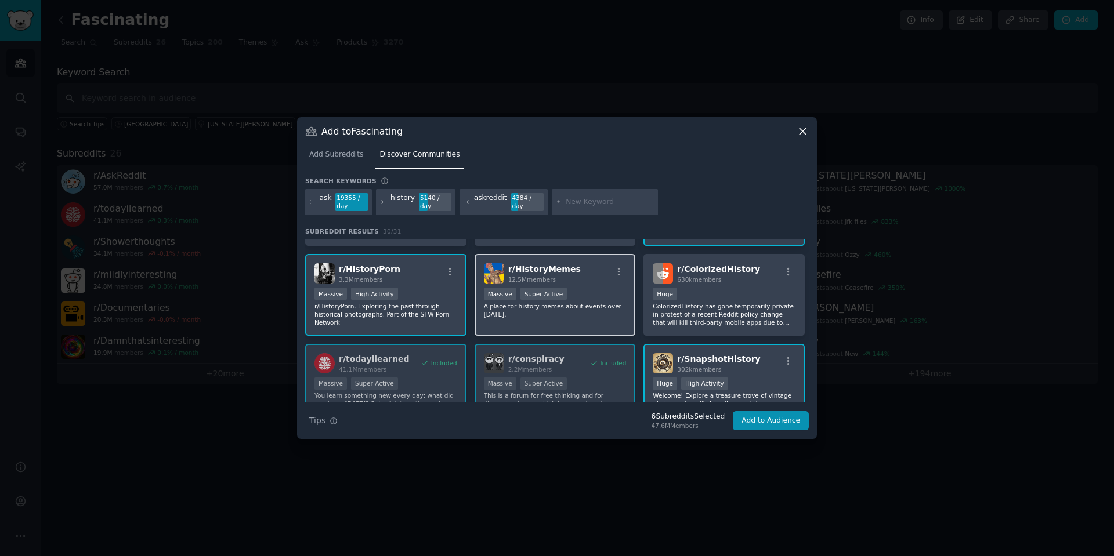
scroll to position [0, 0]
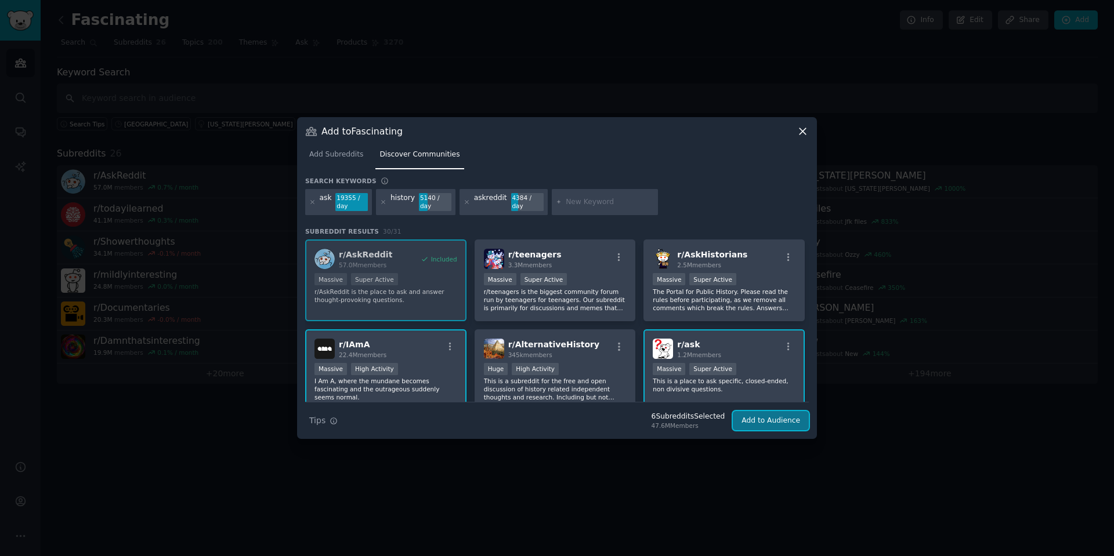
click at [774, 422] on button "Add to Audience" at bounding box center [771, 421] width 76 height 20
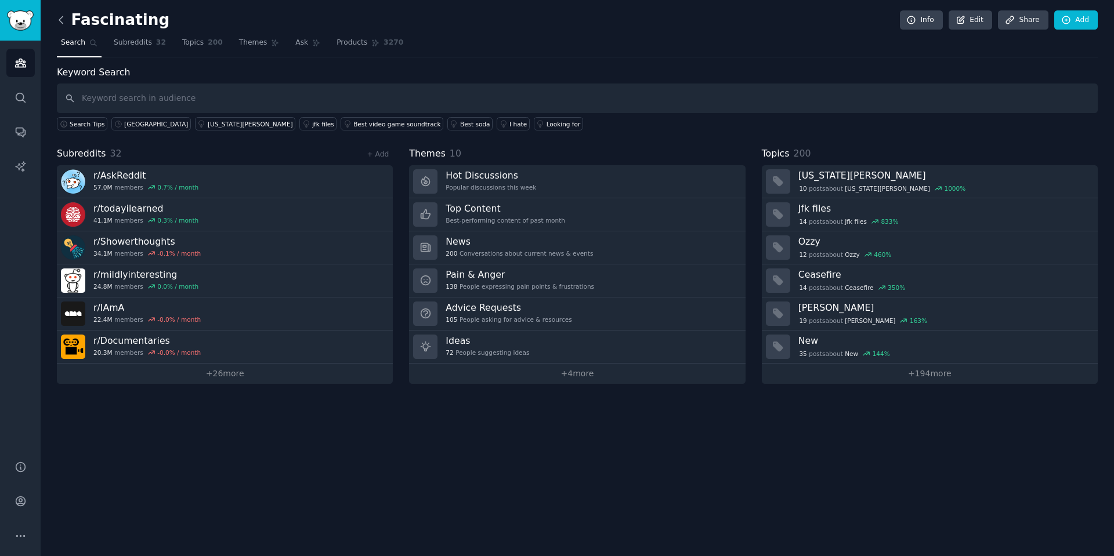
click at [64, 18] on icon at bounding box center [61, 20] width 12 height 12
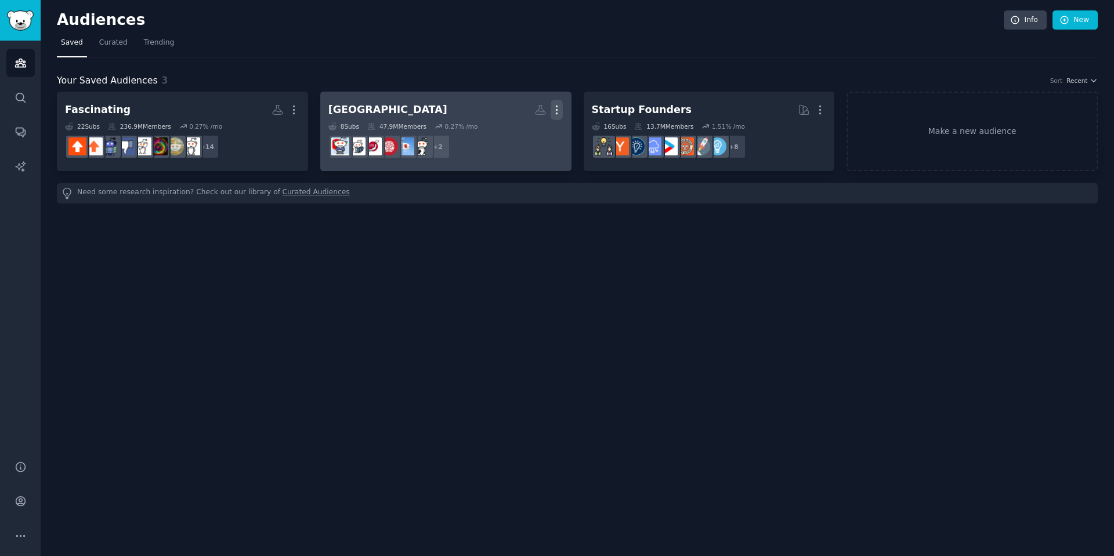
click at [558, 108] on icon "button" at bounding box center [556, 110] width 12 height 12
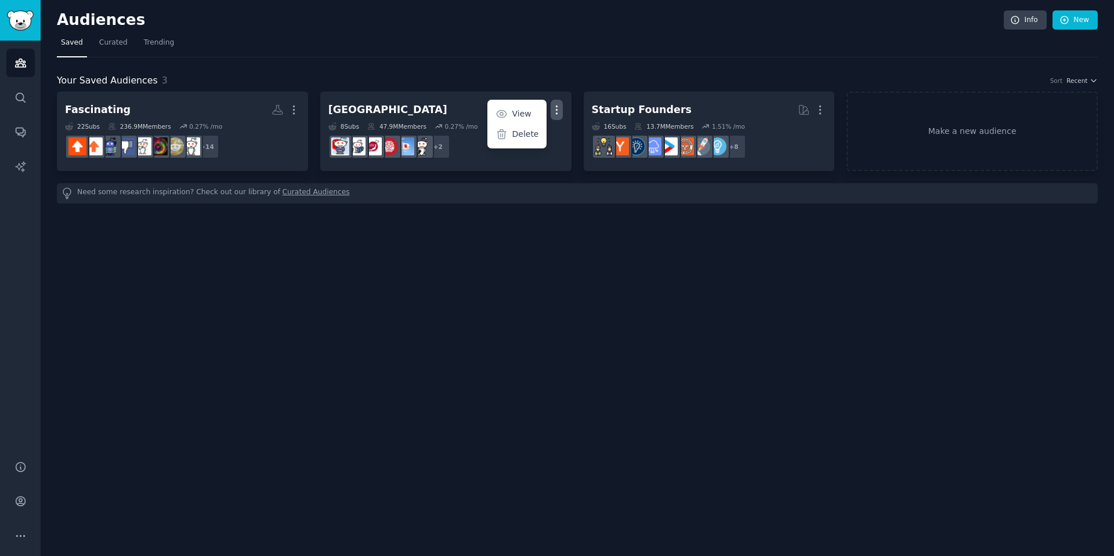
drag, startPoint x: 501, startPoint y: 187, endPoint x: 472, endPoint y: 157, distance: 42.2
click at [493, 179] on div "Fascinating More 22 Sub s 236.9M Members 0.27 % /mo r/mildlyinteresting + 14 [G…" at bounding box center [577, 148] width 1041 height 112
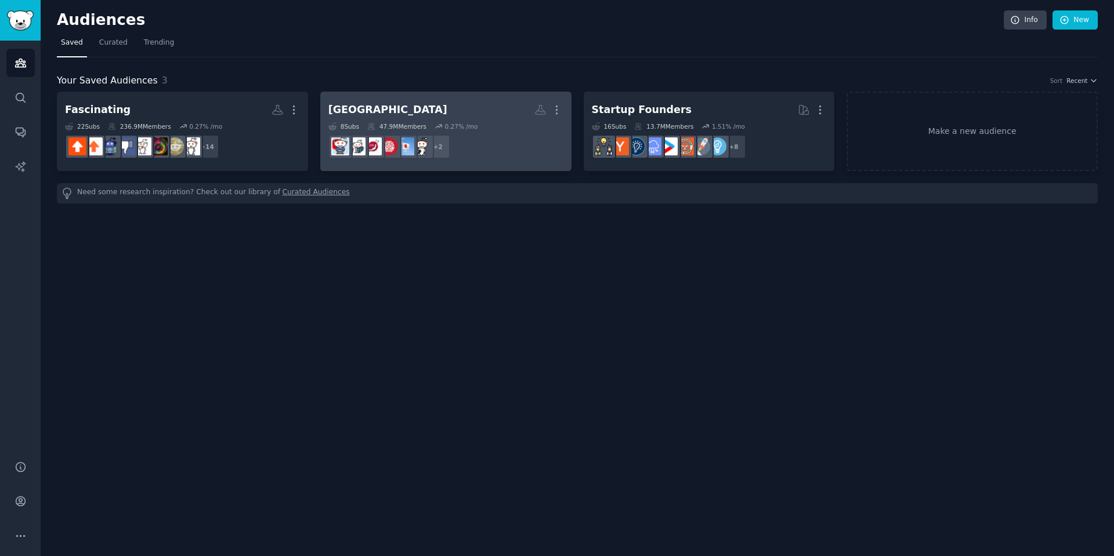
click at [439, 102] on h2 "[GEOGRAPHIC_DATA] More" at bounding box center [445, 110] width 235 height 20
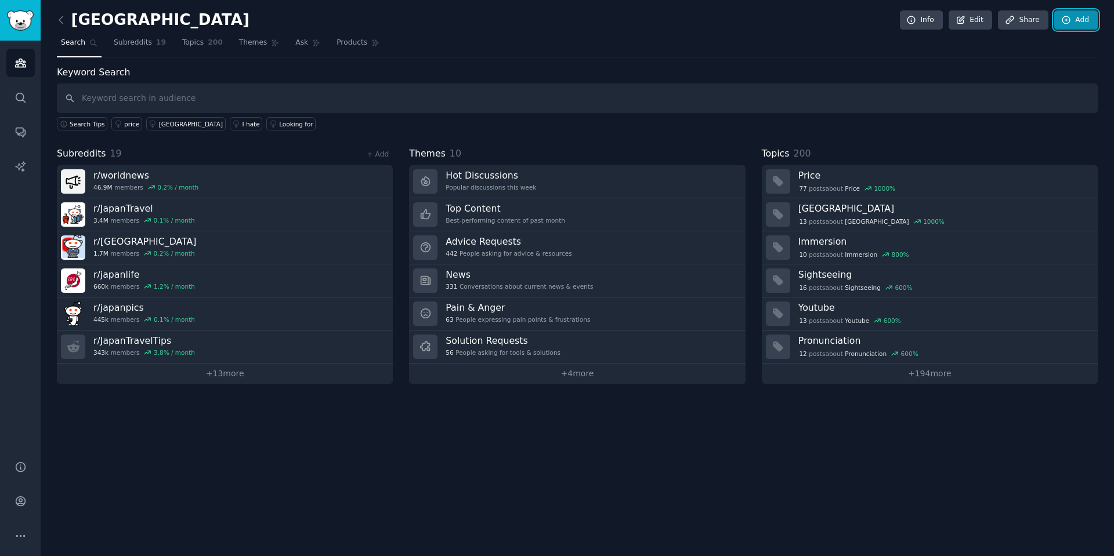
click at [1078, 27] on link "Add" at bounding box center [1076, 20] width 44 height 20
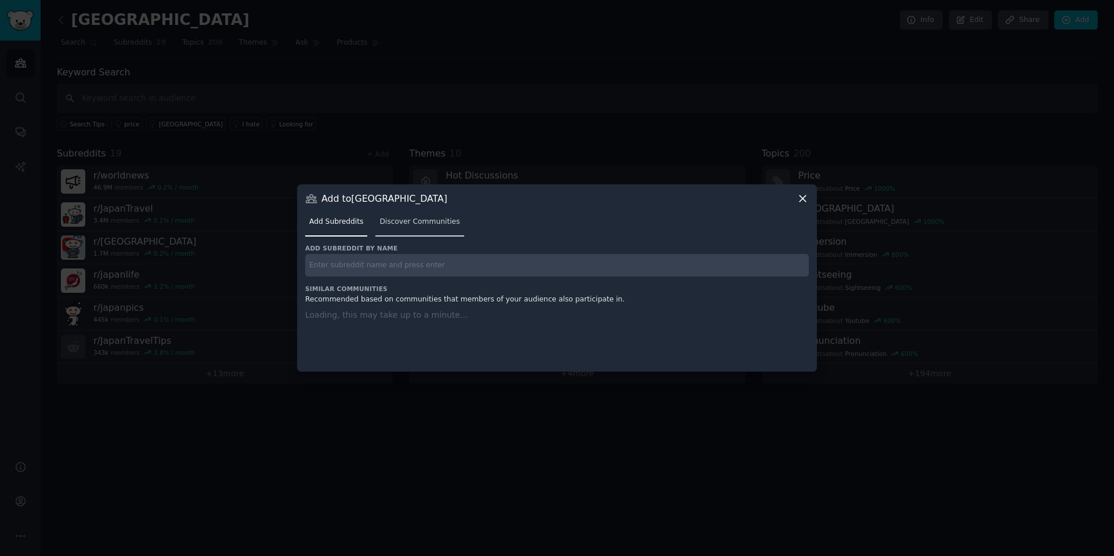
click at [419, 220] on span "Discover Communities" at bounding box center [419, 222] width 80 height 10
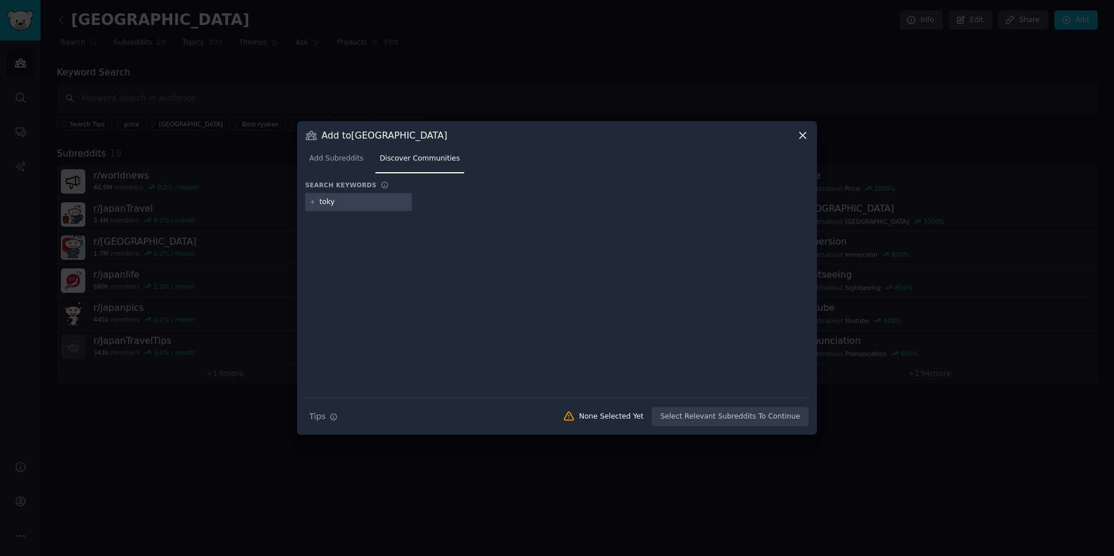
type input "[GEOGRAPHIC_DATA]"
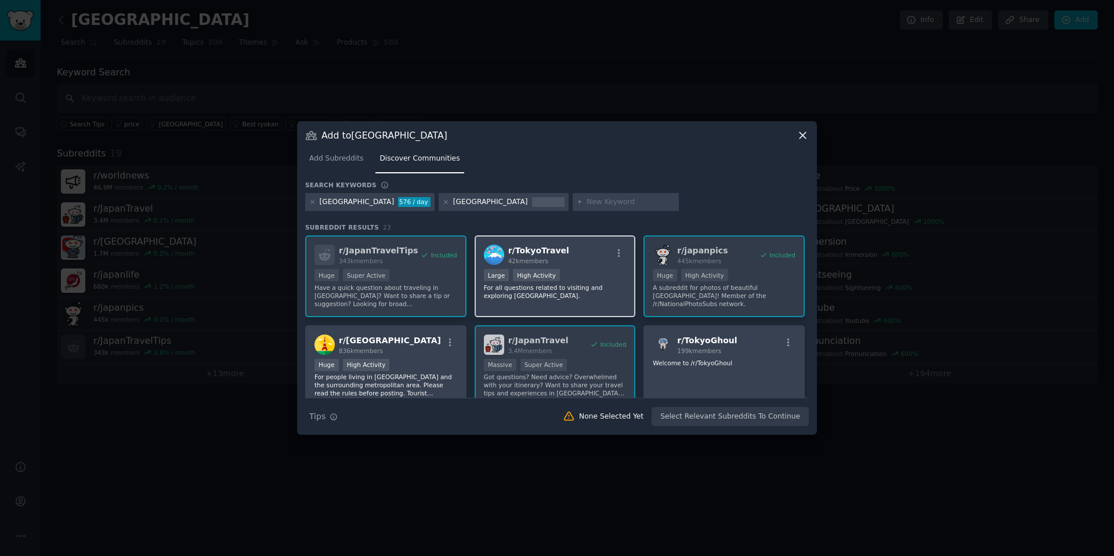
click at [581, 287] on p "For all questions related to visiting and exploring [GEOGRAPHIC_DATA]." at bounding box center [555, 292] width 143 height 16
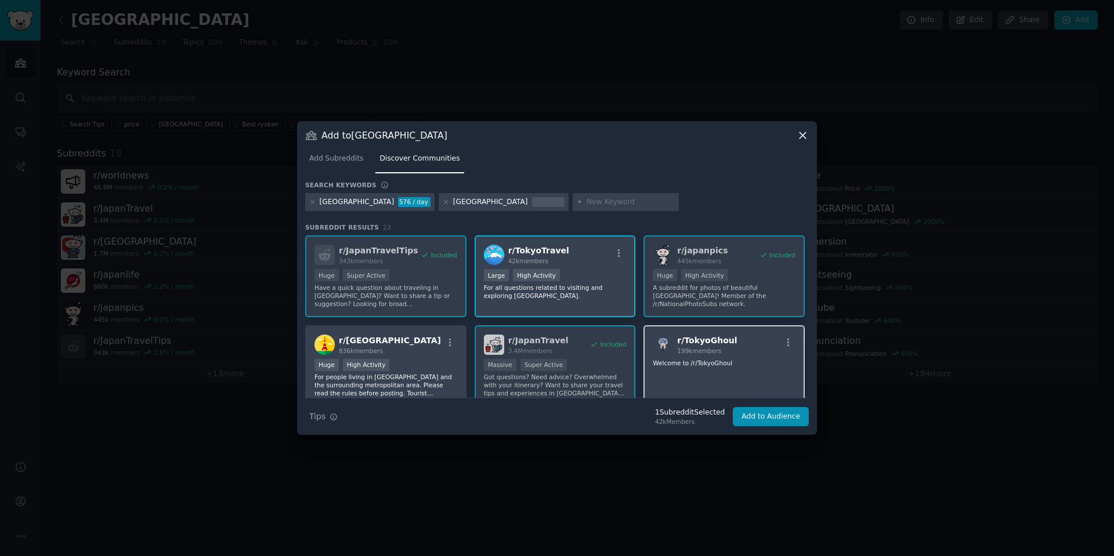
scroll to position [58, 0]
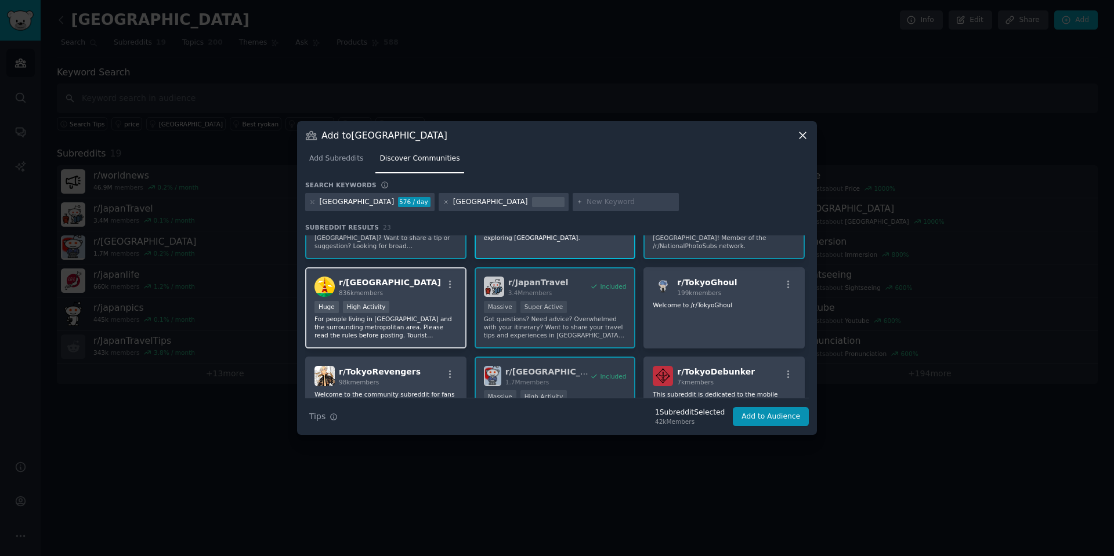
click at [422, 319] on p "For people living in [GEOGRAPHIC_DATA] and the surrounding metropolitan area. P…" at bounding box center [385, 327] width 143 height 24
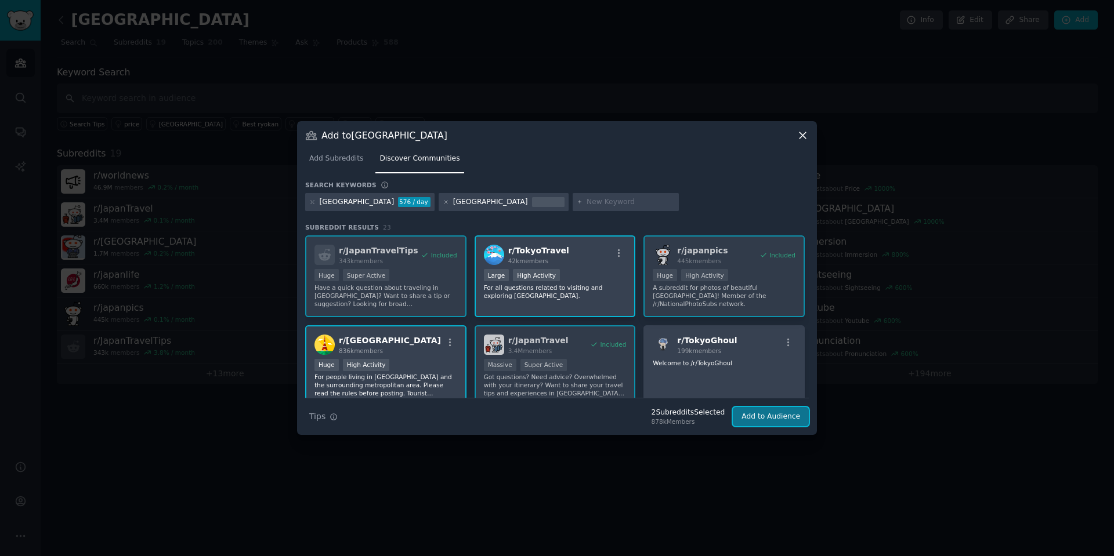
click at [789, 421] on button "Add to Audience" at bounding box center [771, 417] width 76 height 20
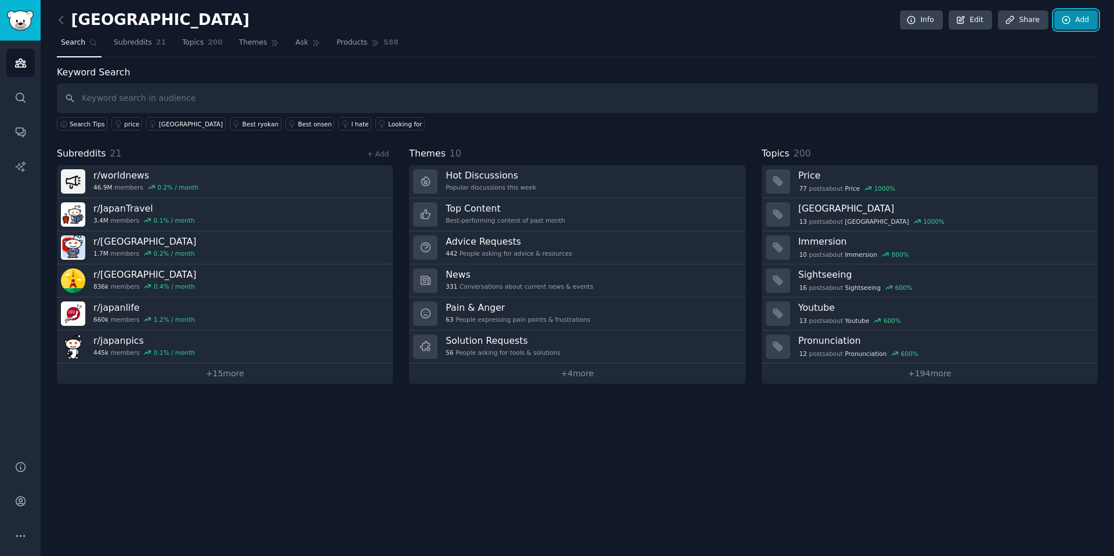
click at [1080, 19] on link "Add" at bounding box center [1076, 20] width 44 height 20
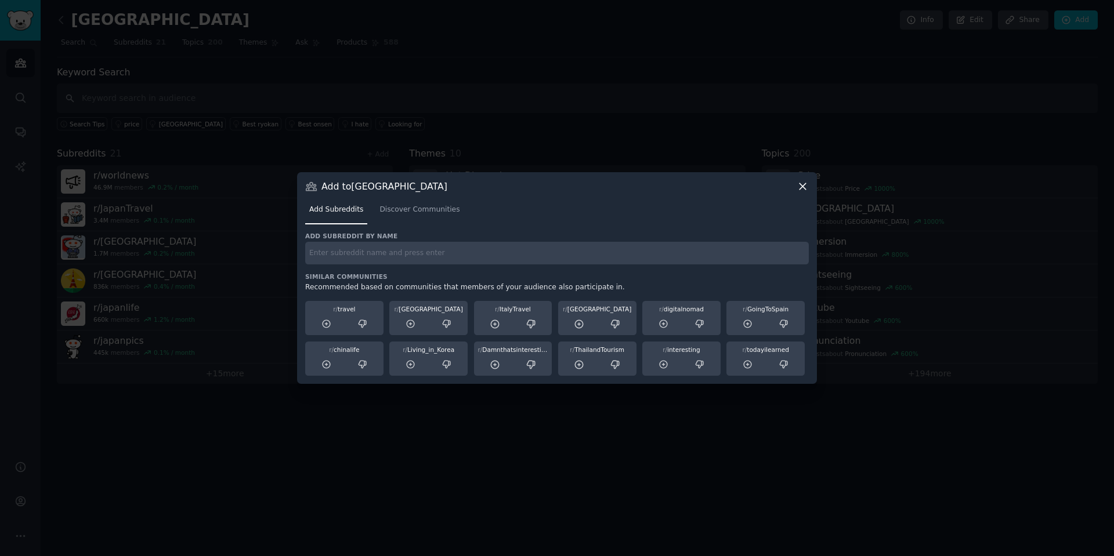
click at [397, 255] on input "text" at bounding box center [557, 253] width 504 height 23
type input "[GEOGRAPHIC_DATA]"
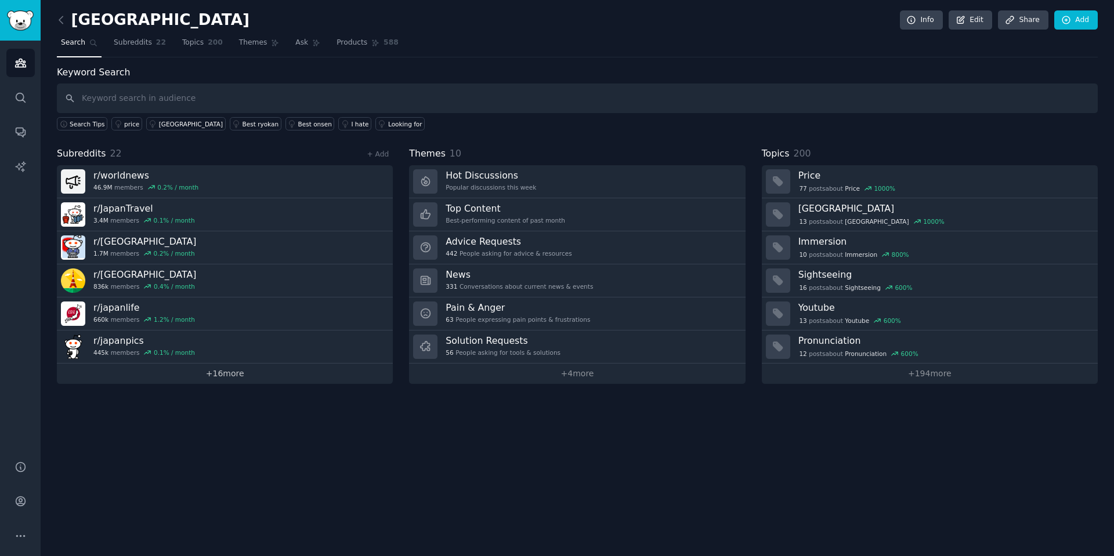
click at [238, 380] on link "+ 16 more" at bounding box center [225, 374] width 336 height 20
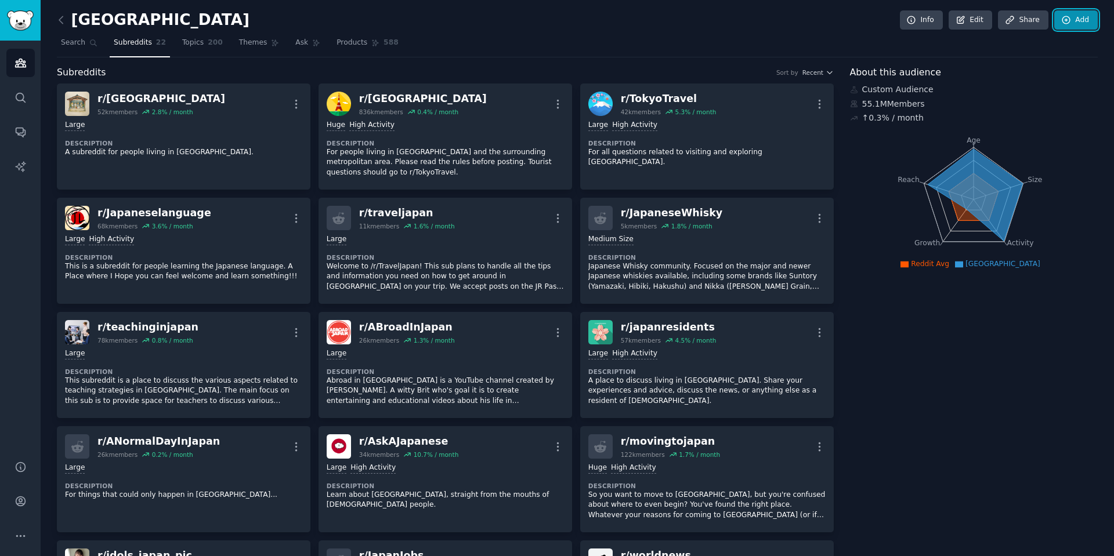
click at [1077, 21] on link "Add" at bounding box center [1076, 20] width 44 height 20
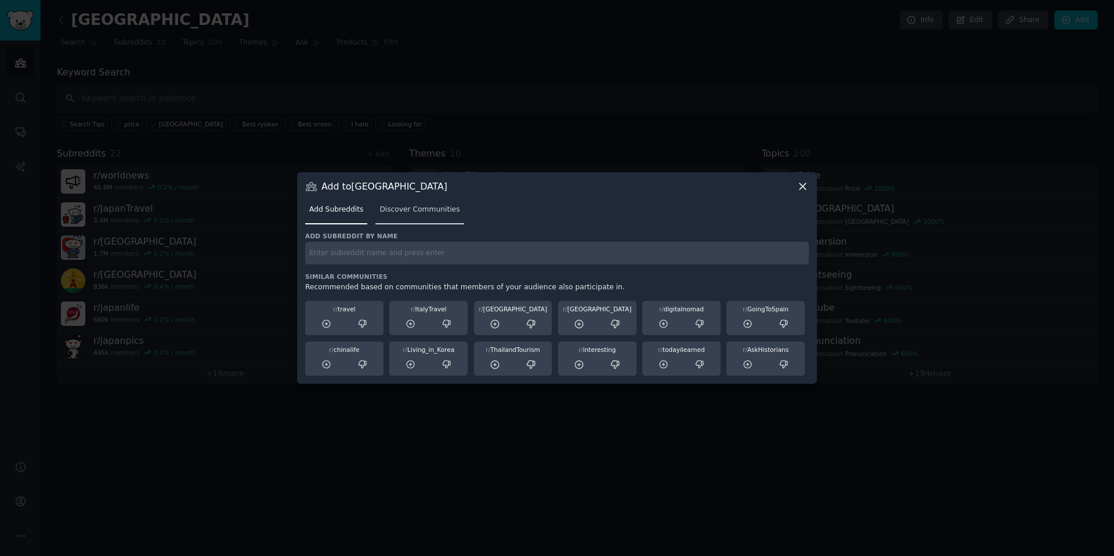
click at [435, 211] on span "Discover Communities" at bounding box center [419, 210] width 80 height 10
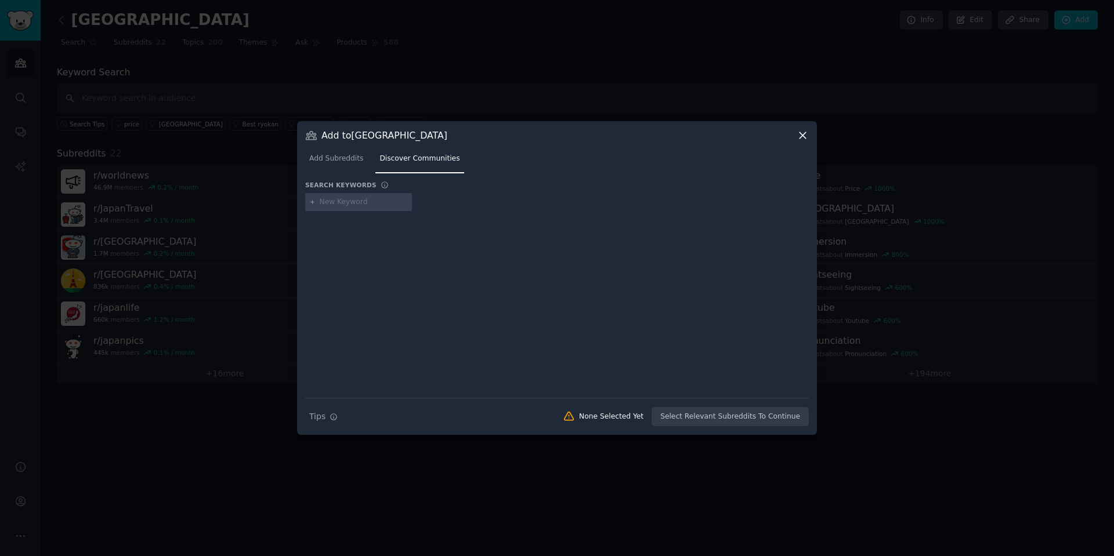
click at [798, 139] on icon at bounding box center [802, 135] width 12 height 12
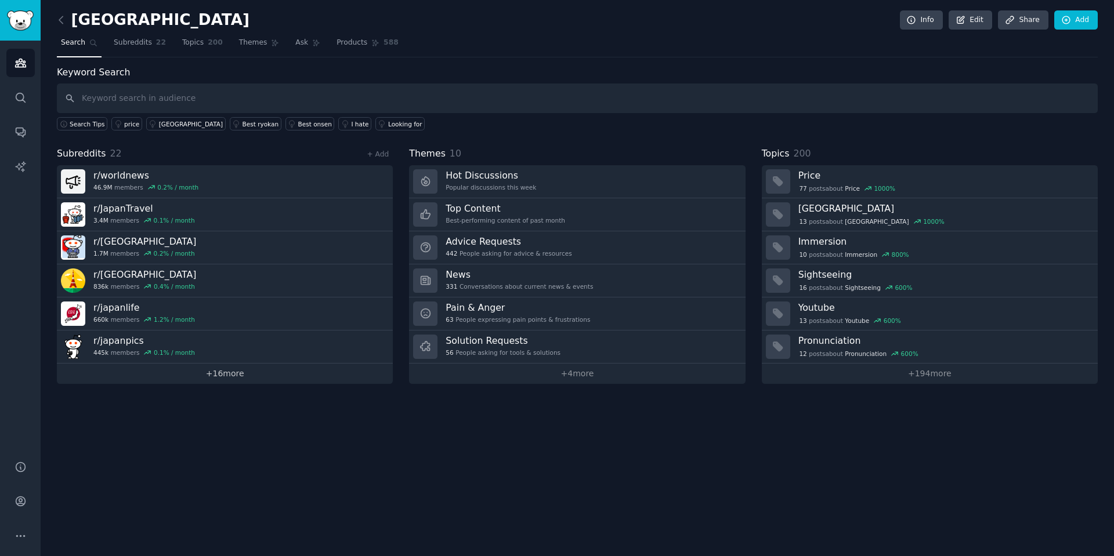
click at [248, 371] on link "+ 16 more" at bounding box center [225, 374] width 336 height 20
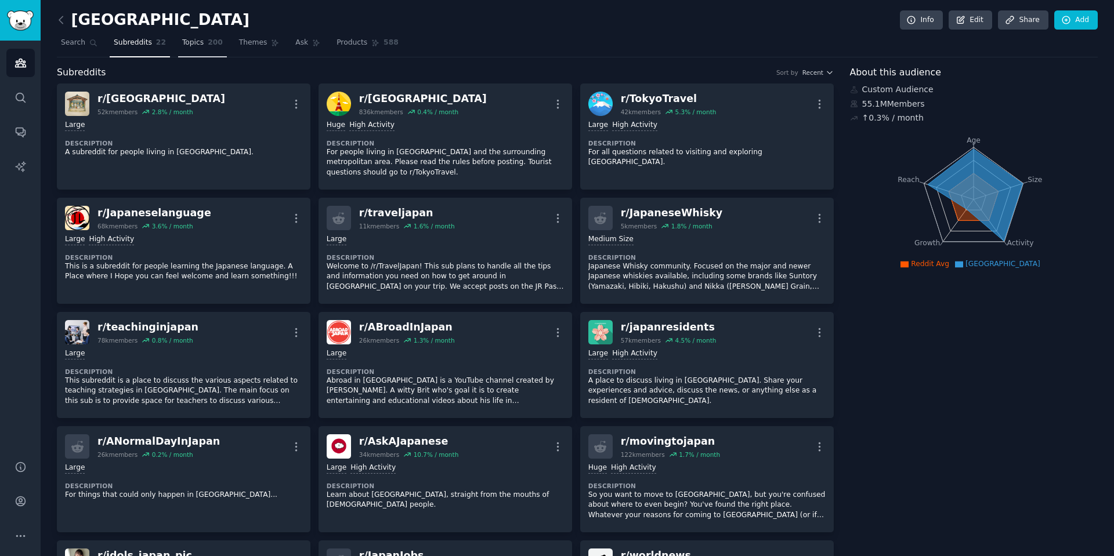
click at [186, 48] on link "Topics 200" at bounding box center [202, 46] width 49 height 24
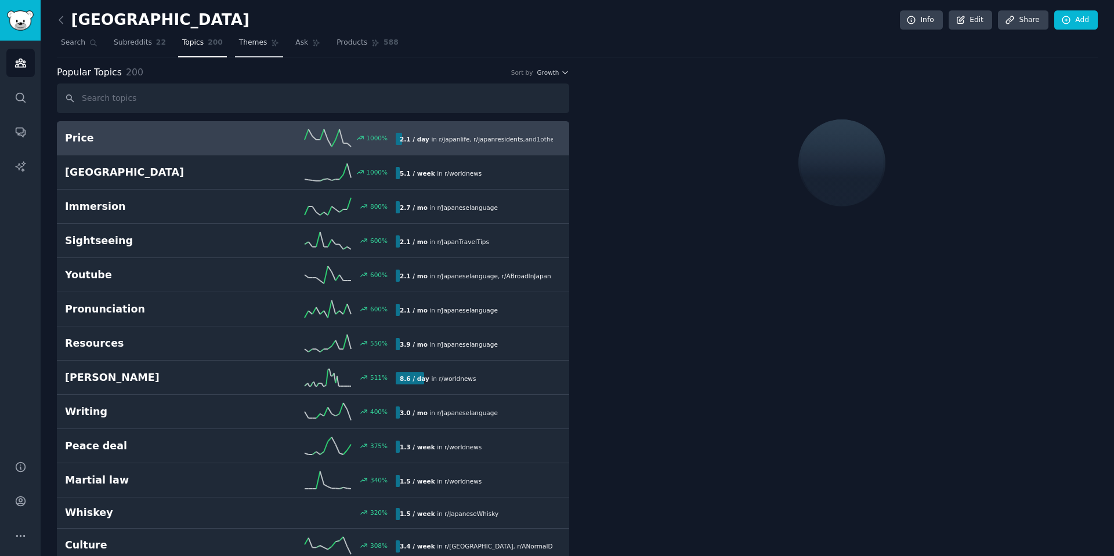
click at [241, 45] on span "Themes" at bounding box center [253, 43] width 28 height 10
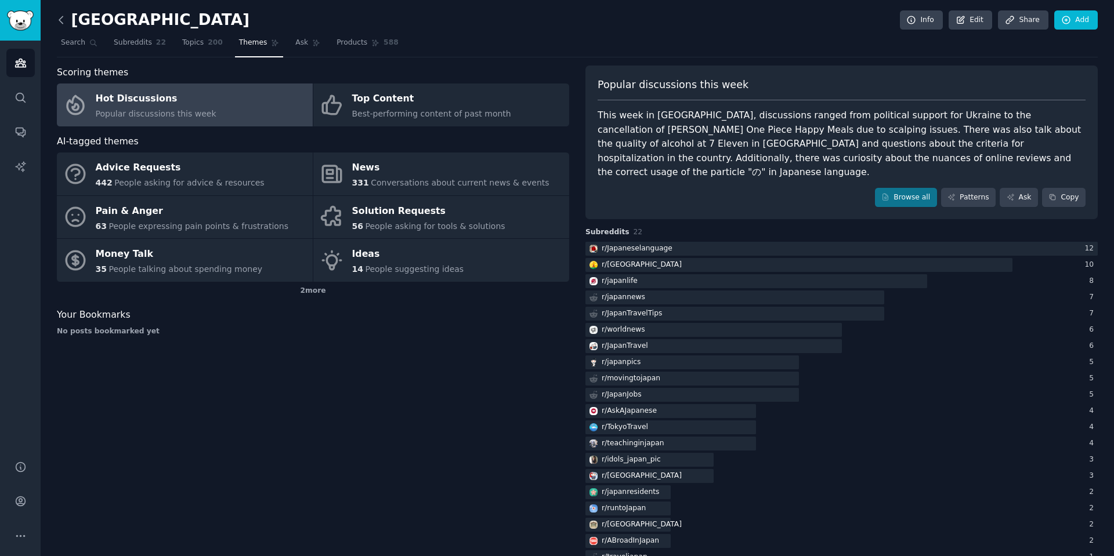
click at [61, 24] on icon at bounding box center [61, 20] width 12 height 12
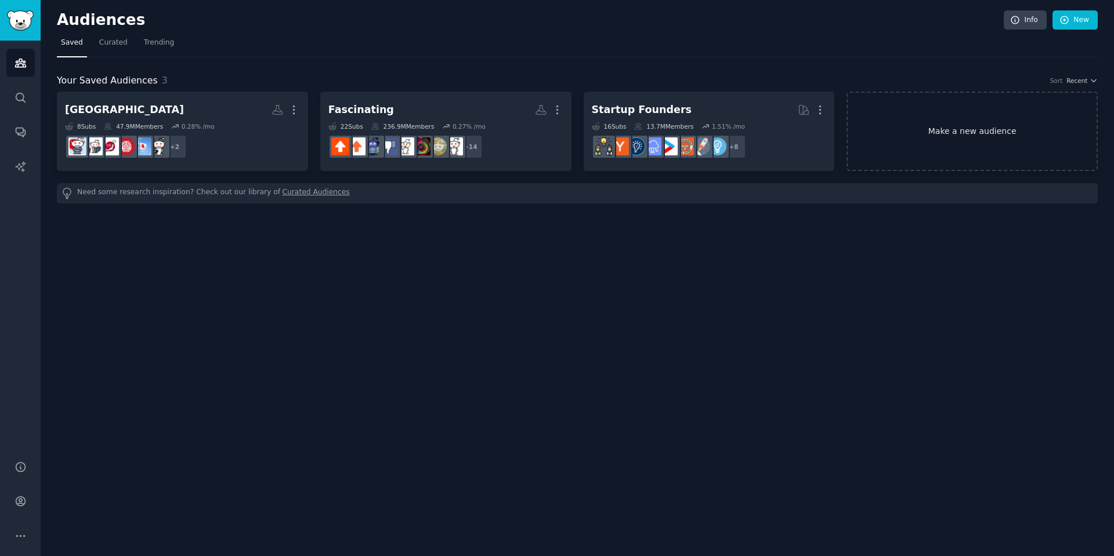
click at [1013, 136] on link "Make a new audience" at bounding box center [971, 131] width 251 height 79
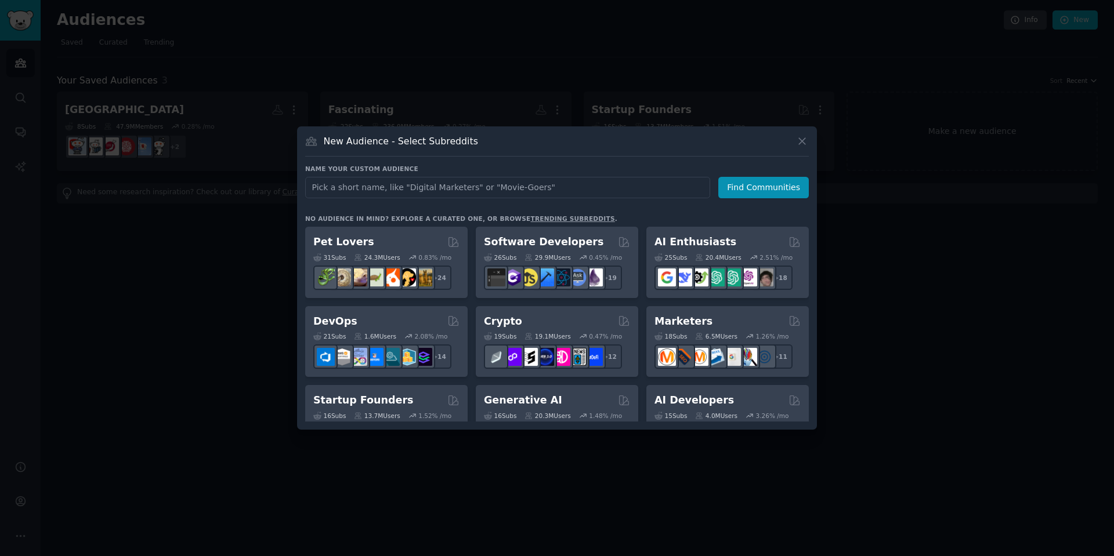
click at [544, 215] on link "trending subreddits" at bounding box center [572, 218] width 84 height 7
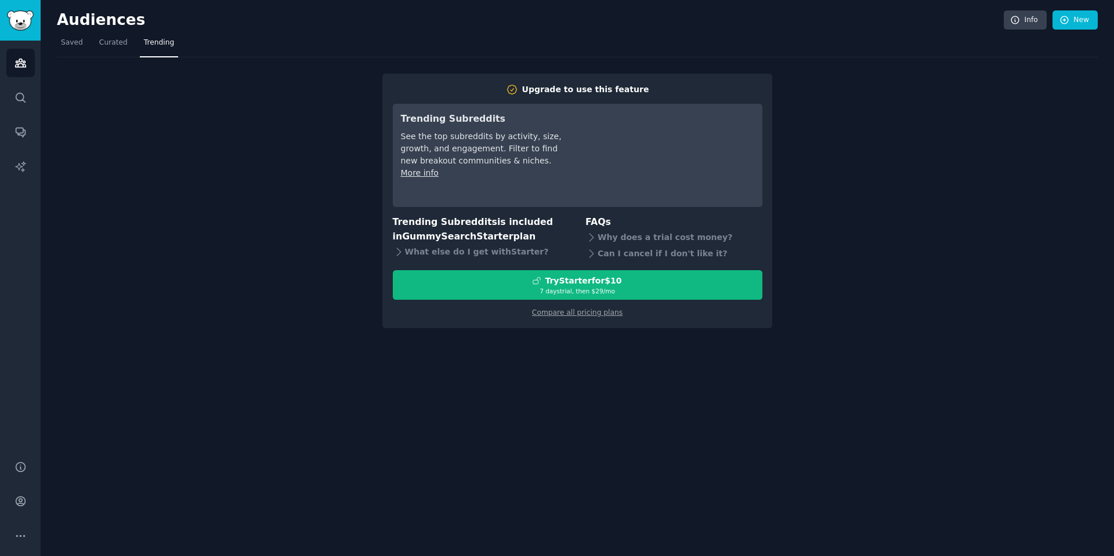
click at [213, 210] on div "Upgrade to use this feature Trending Subreddits See the top subreddits by activ…" at bounding box center [577, 192] width 1041 height 271
click at [242, 116] on div "Upgrade to use this feature Trending Subreddits See the top subreddits by activ…" at bounding box center [577, 192] width 1041 height 271
click at [99, 45] on span "Curated" at bounding box center [113, 43] width 28 height 10
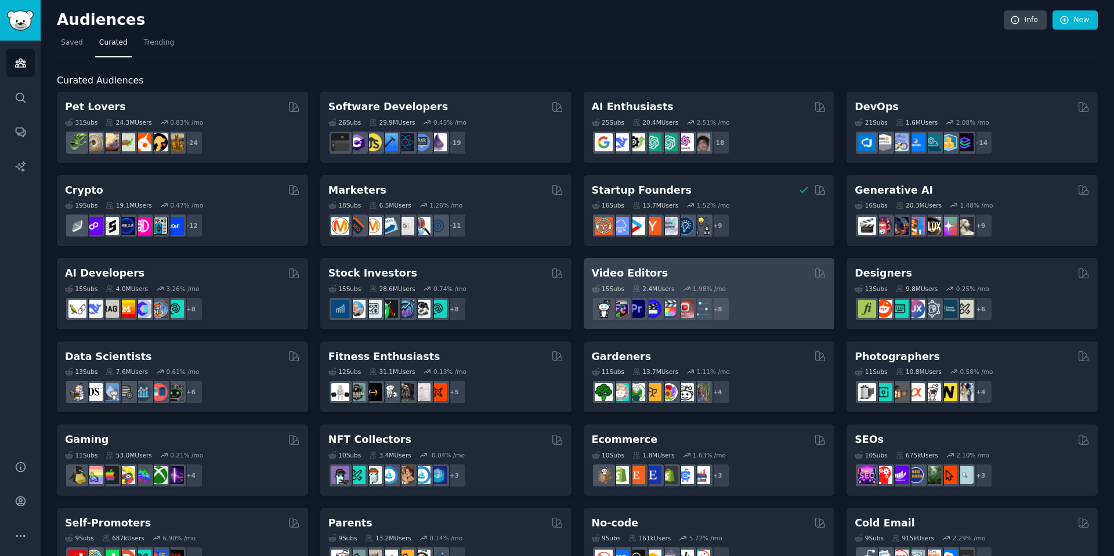
click at [733, 274] on div "Video Editors" at bounding box center [709, 273] width 235 height 15
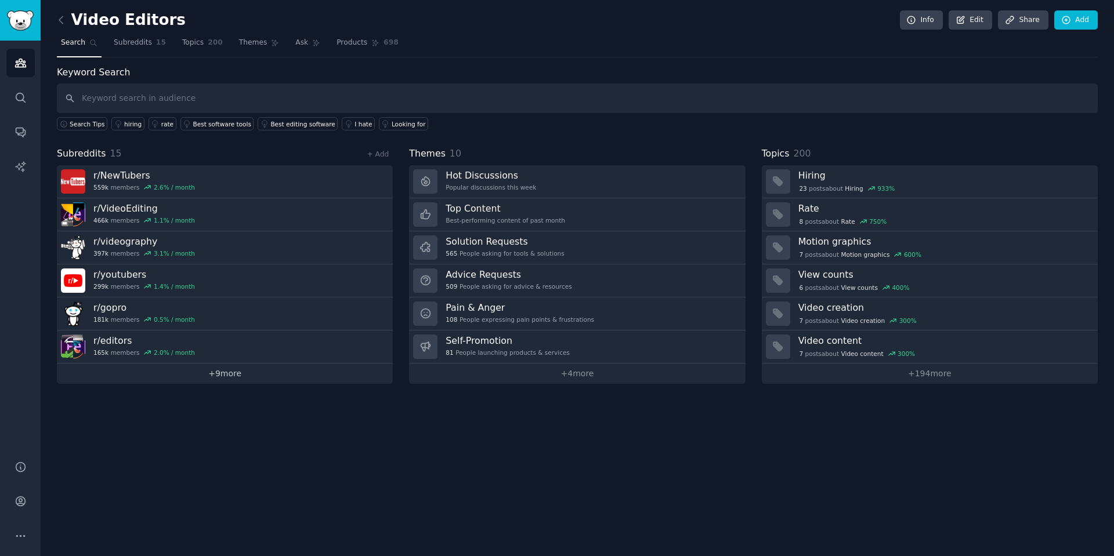
click at [233, 375] on link "+ 9 more" at bounding box center [225, 374] width 336 height 20
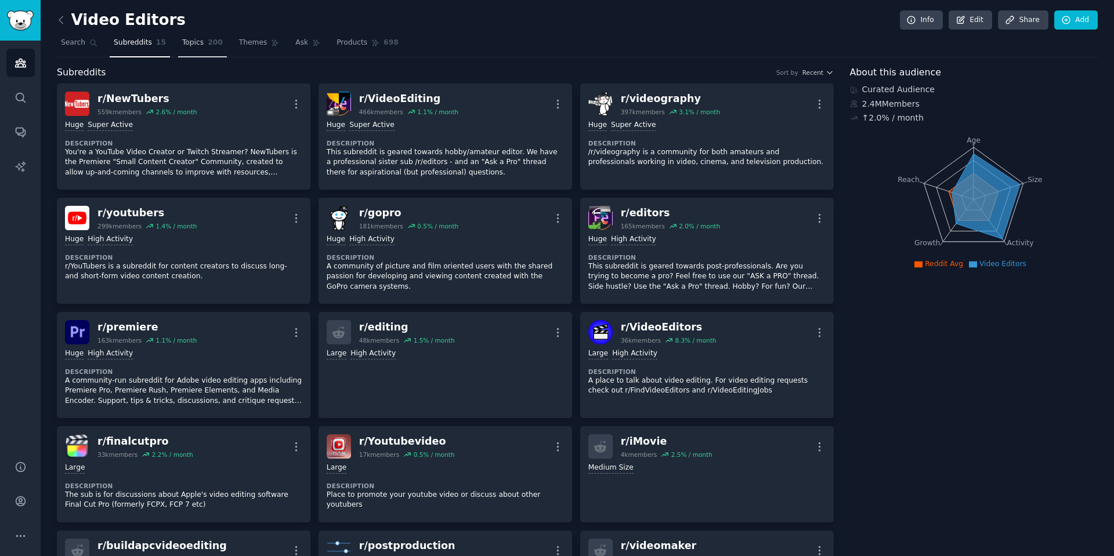
click at [208, 47] on span "200" at bounding box center [215, 43] width 15 height 10
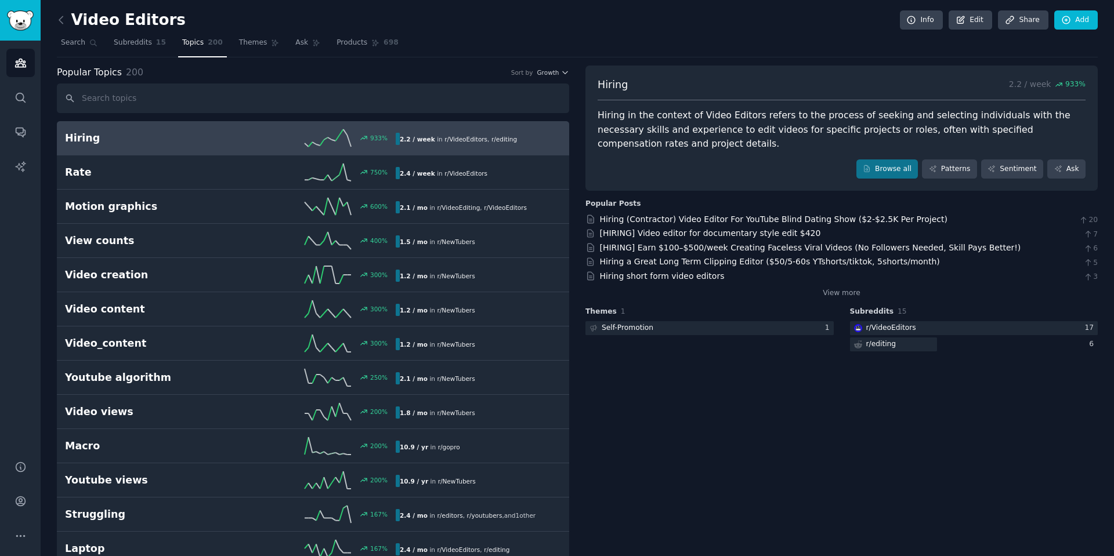
click at [61, 19] on icon at bounding box center [61, 20] width 12 height 12
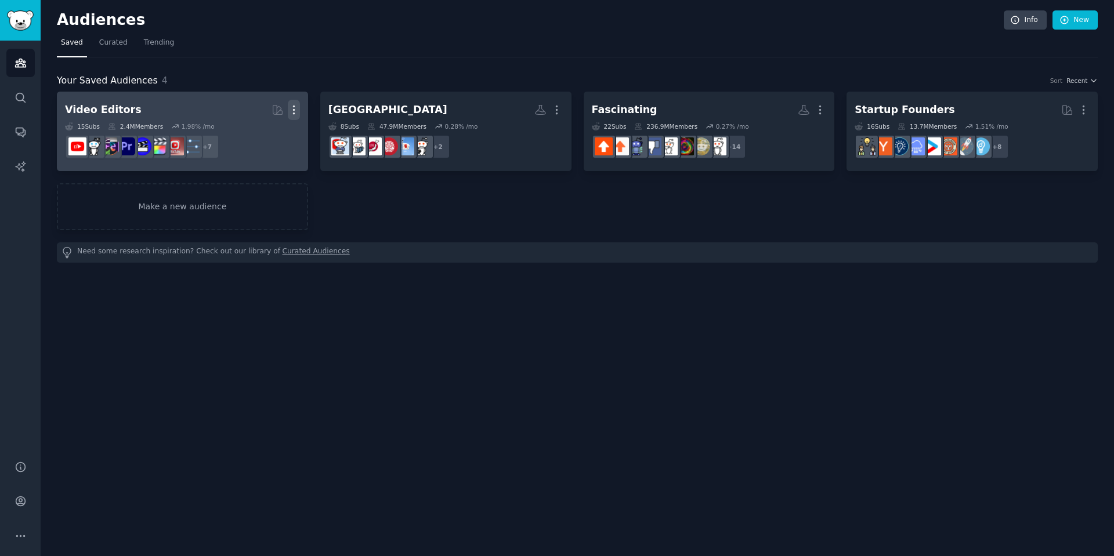
click at [294, 110] on icon "button" at bounding box center [293, 110] width 1 height 8
click at [271, 140] on p "Delete" at bounding box center [262, 134] width 27 height 12
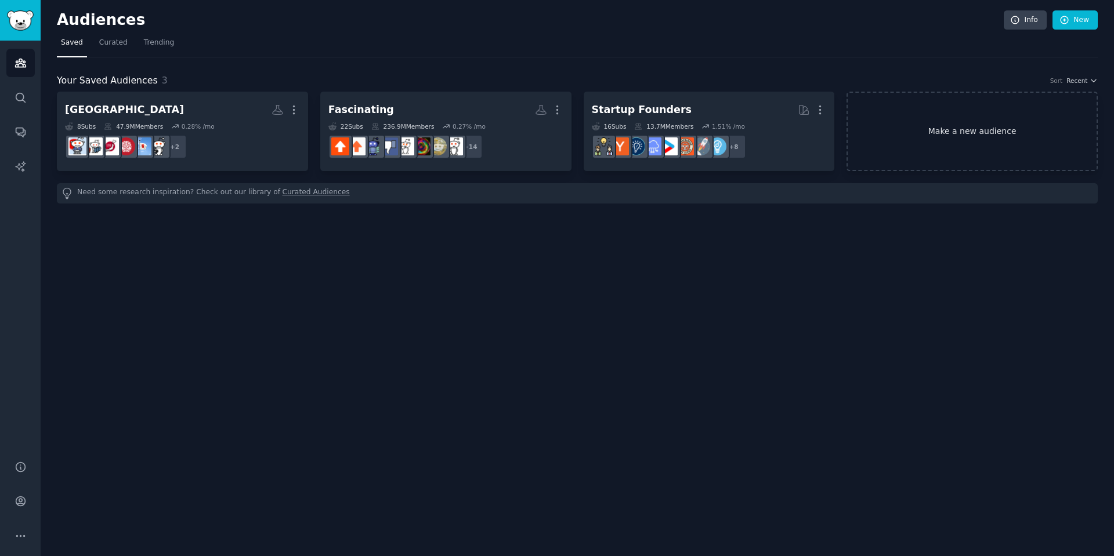
click at [1026, 136] on link "Make a new audience" at bounding box center [971, 131] width 251 height 79
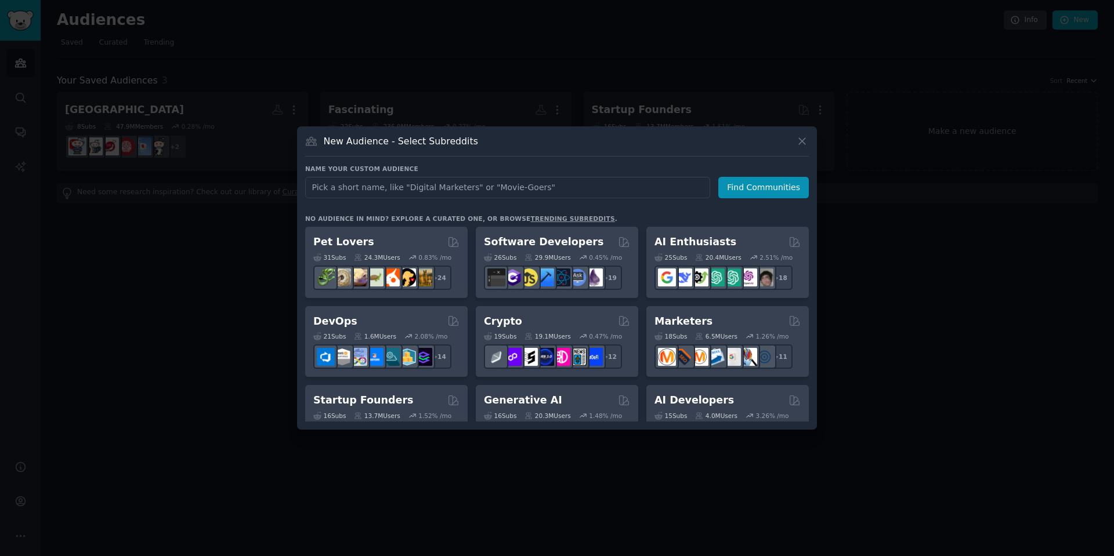
drag, startPoint x: 657, startPoint y: 195, endPoint x: 680, endPoint y: 160, distance: 42.0
click at [661, 195] on input "text" at bounding box center [507, 187] width 405 height 21
type input "quickbooks"
click at [762, 183] on button "Find Communities" at bounding box center [763, 187] width 90 height 21
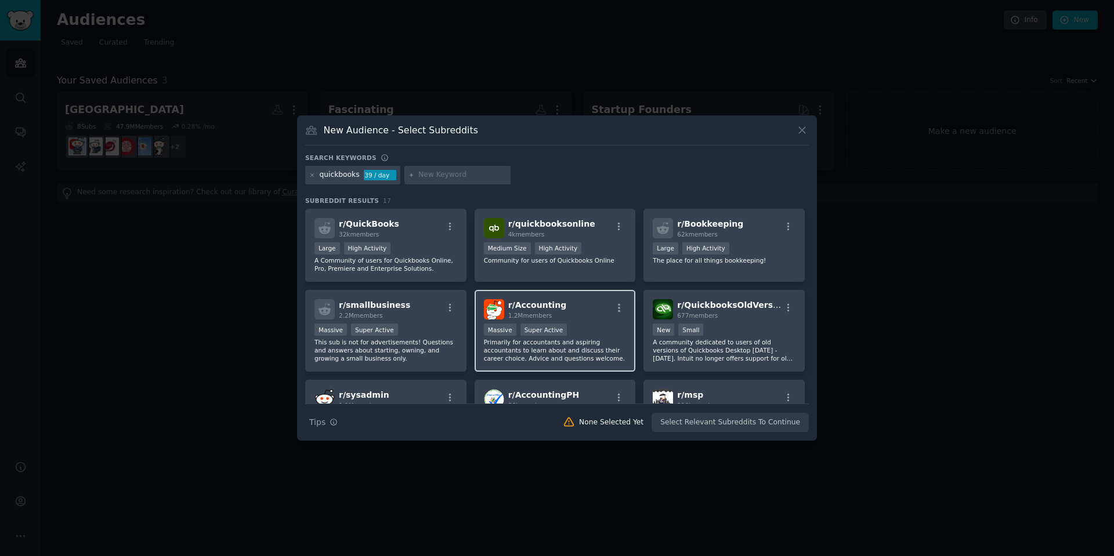
click at [525, 312] on span "1.2M members" at bounding box center [530, 315] width 44 height 7
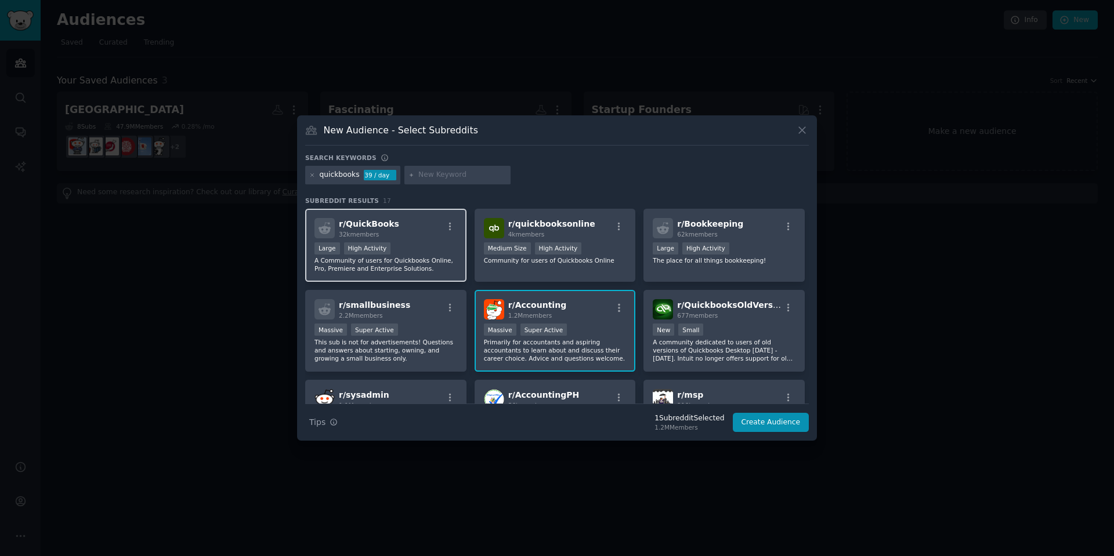
click at [388, 236] on div "32k members" at bounding box center [369, 234] width 60 height 8
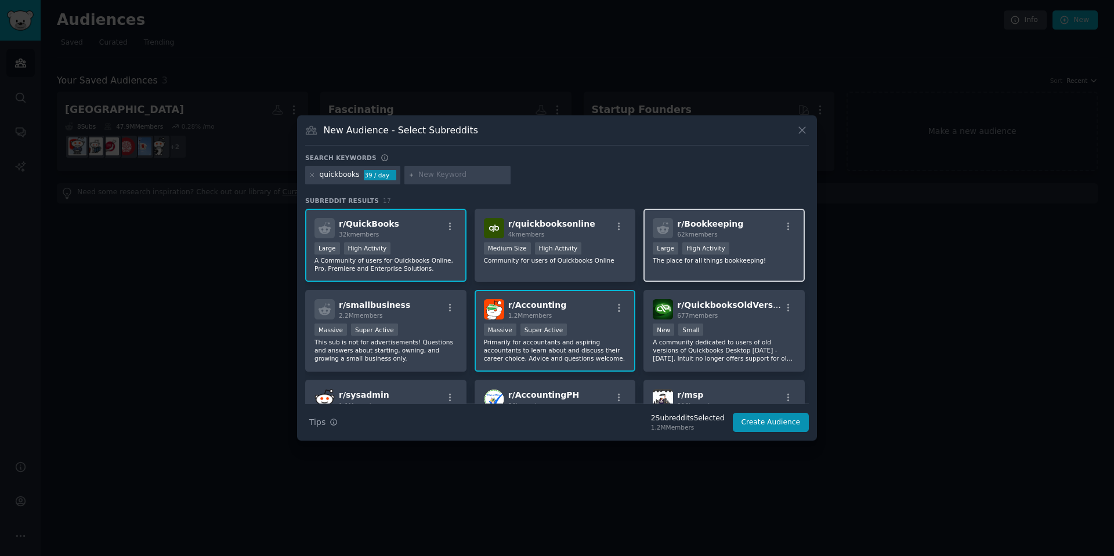
click at [725, 236] on div "62k members" at bounding box center [710, 234] width 66 height 8
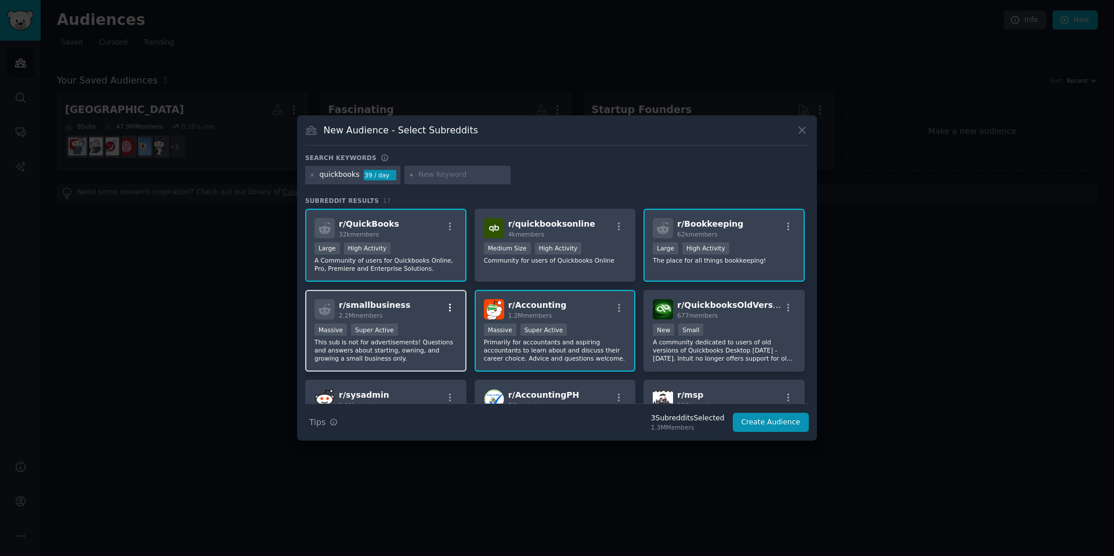
click at [445, 304] on icon "button" at bounding box center [450, 308] width 10 height 10
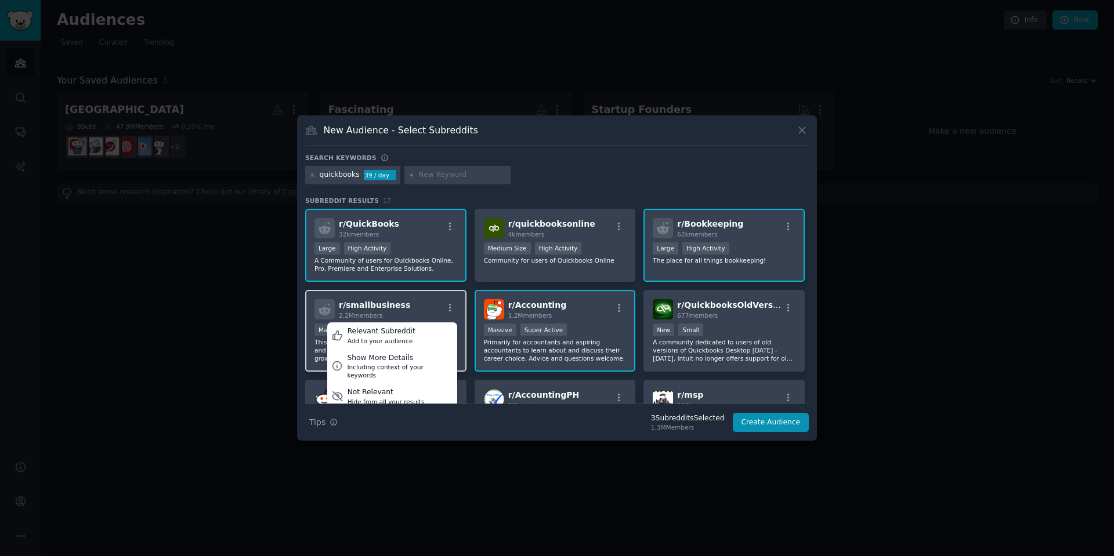
click at [414, 300] on div "r/ smallbusiness 2.2M members Relevant Subreddit Add to your audience Show More…" at bounding box center [385, 309] width 143 height 20
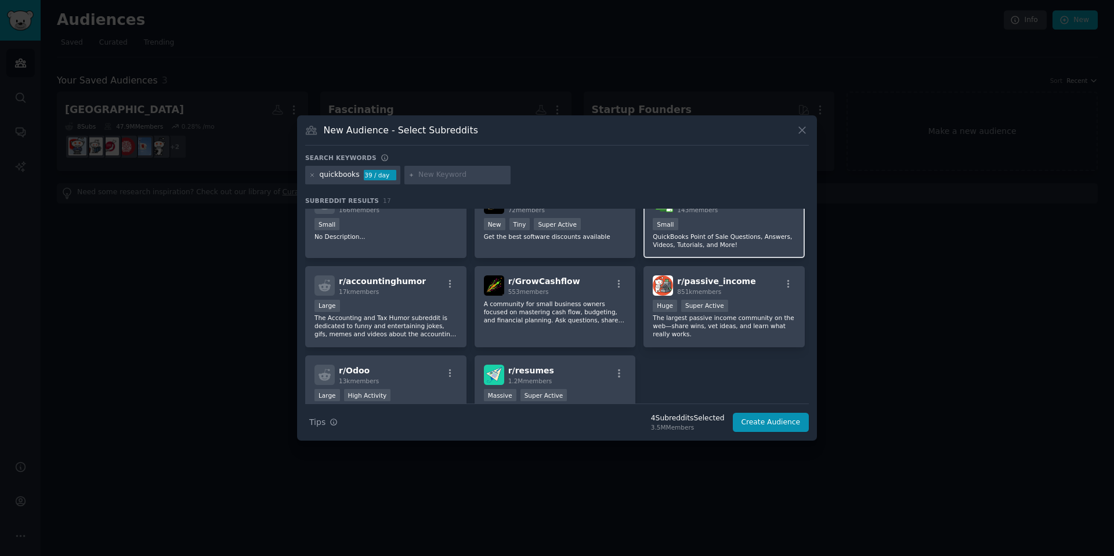
scroll to position [290, 0]
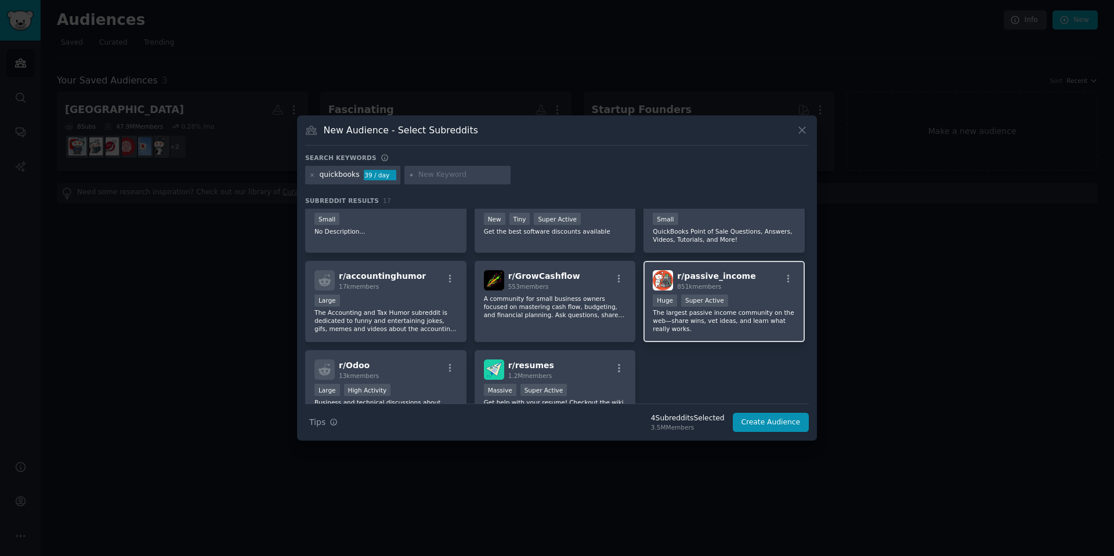
click at [719, 319] on p "The largest passive income community on the web—share wins, vet ideas, and lear…" at bounding box center [724, 321] width 143 height 24
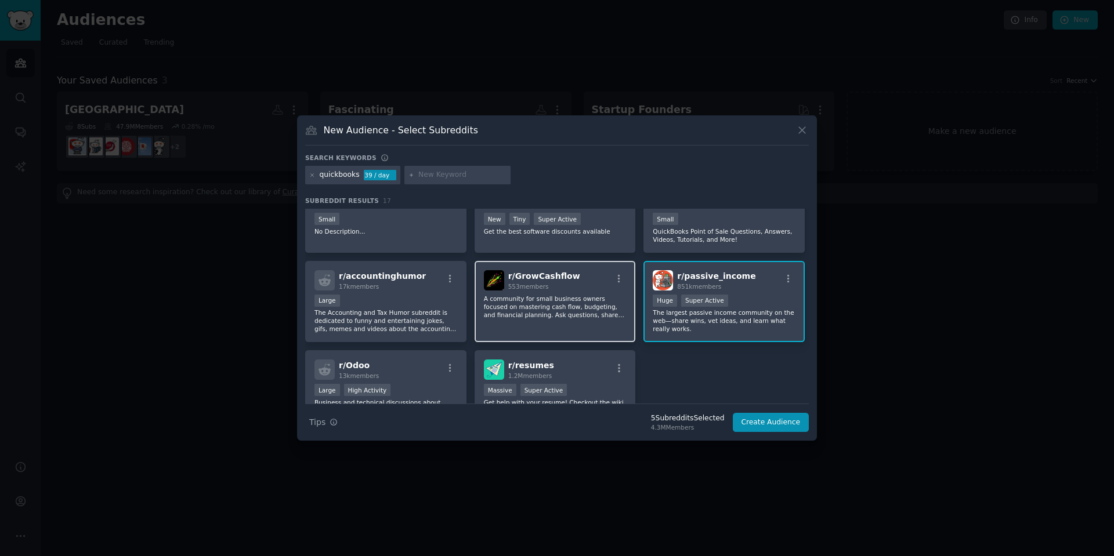
click at [553, 315] on p "A community for small business owners focused on mastering cash flow, budgeting…" at bounding box center [555, 307] width 143 height 24
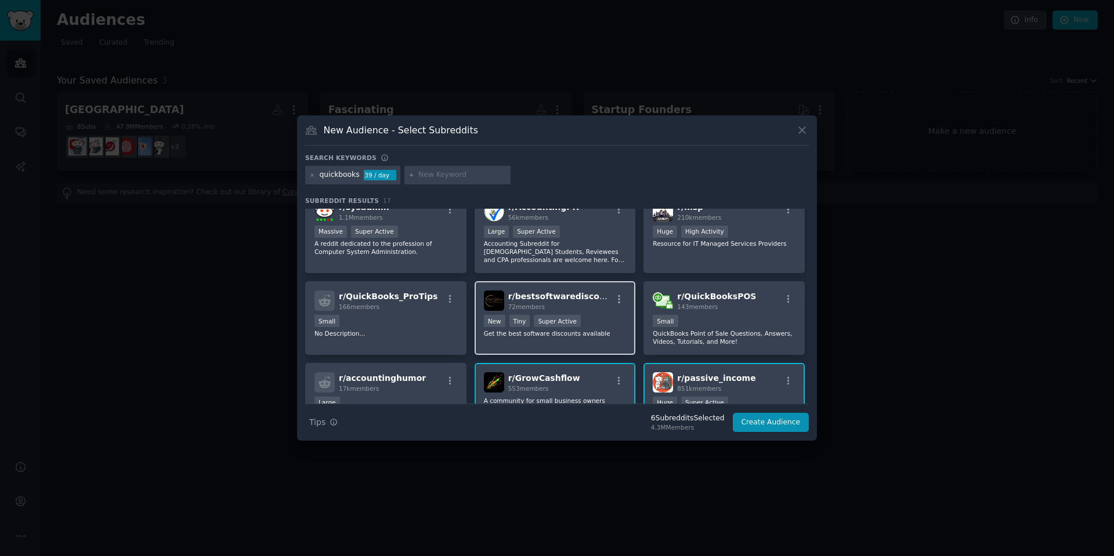
scroll to position [177, 0]
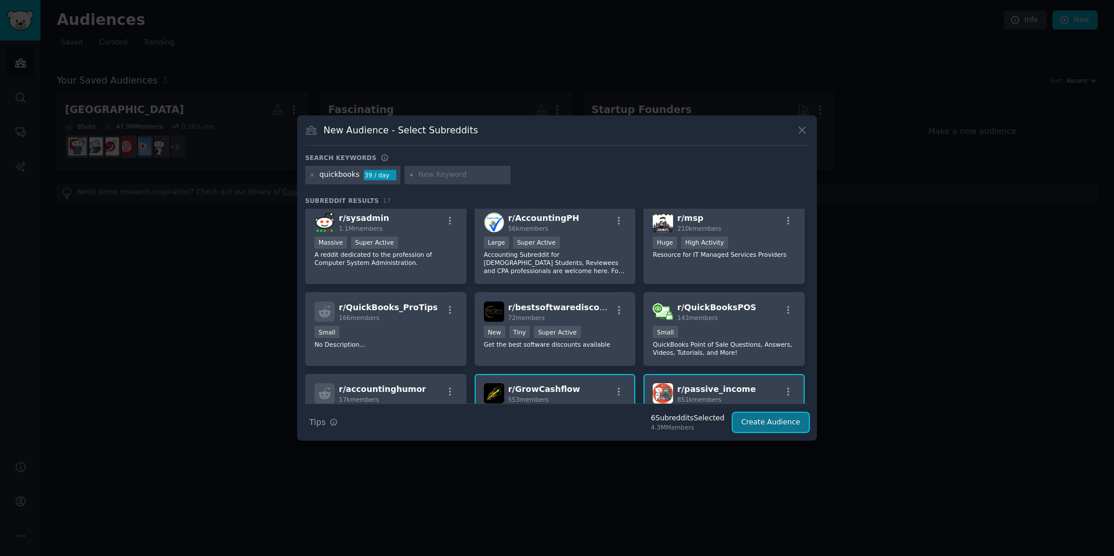
click at [778, 429] on button "Create Audience" at bounding box center [771, 423] width 77 height 20
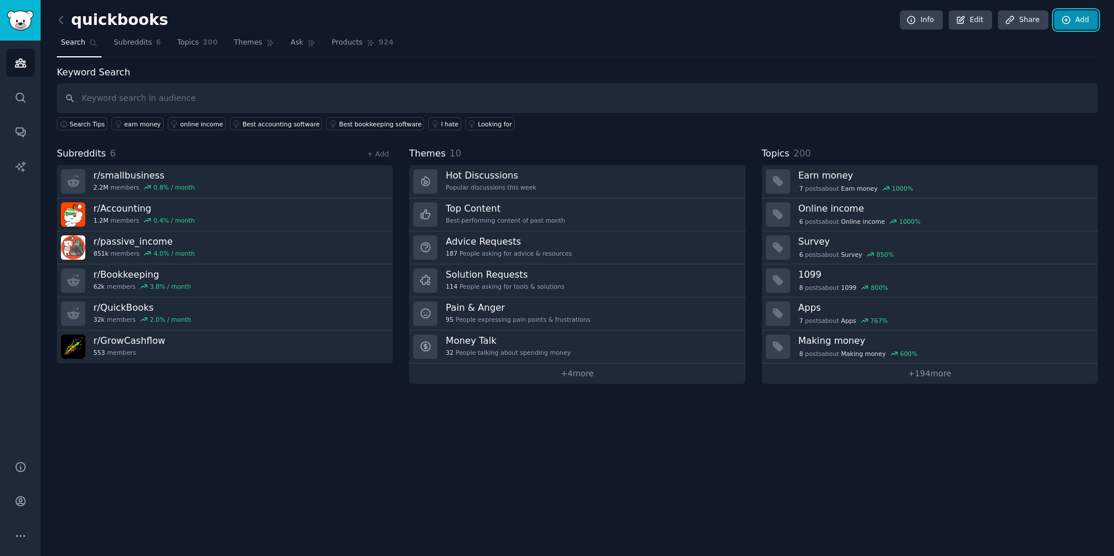
click at [1064, 23] on icon at bounding box center [1066, 20] width 8 height 8
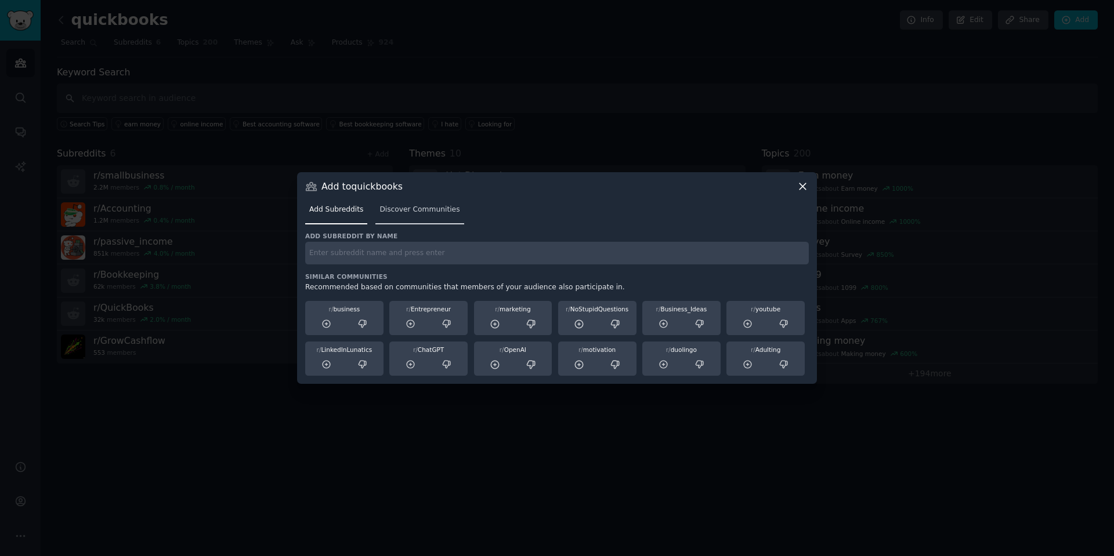
click at [416, 211] on span "Discover Communities" at bounding box center [419, 210] width 80 height 10
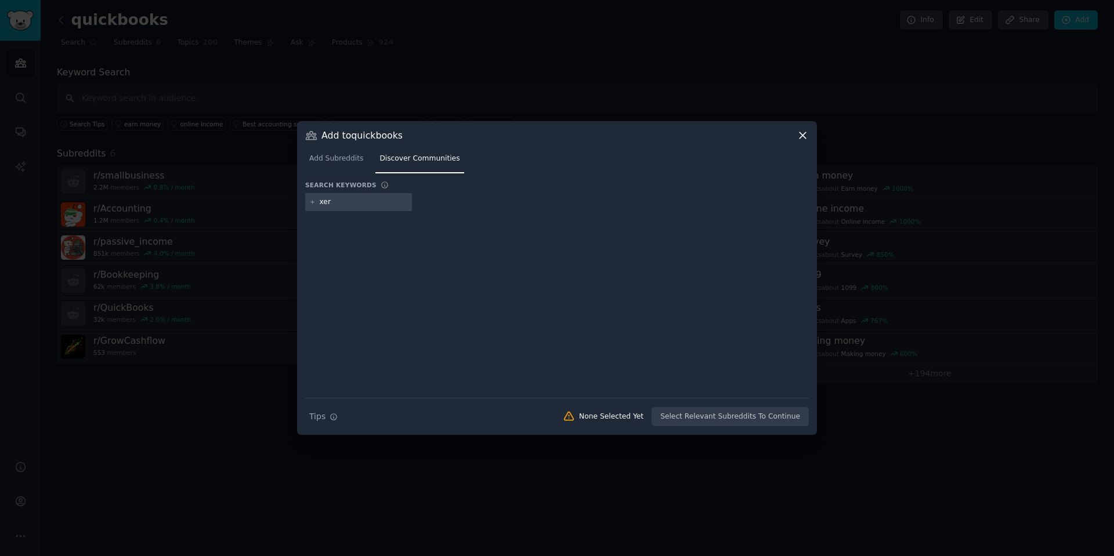
type input "xero"
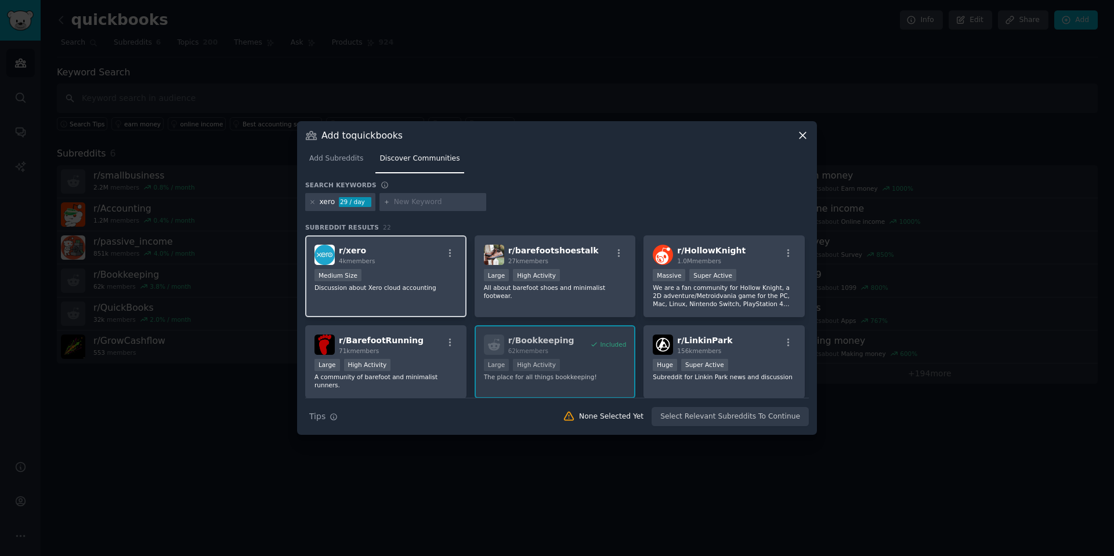
click at [433, 262] on div "r/ xero 4k members" at bounding box center [385, 255] width 143 height 20
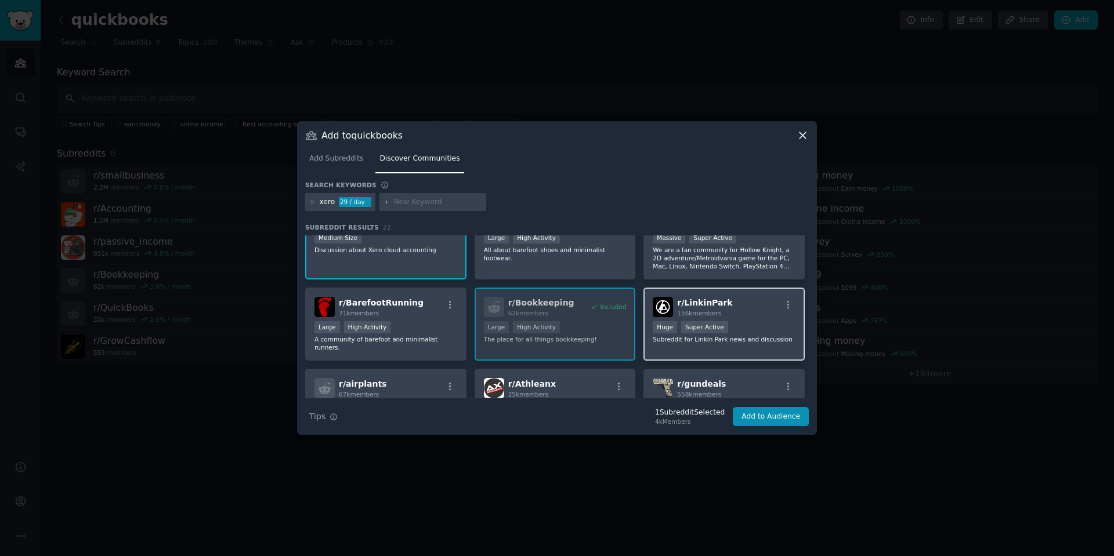
scroll to position [58, 0]
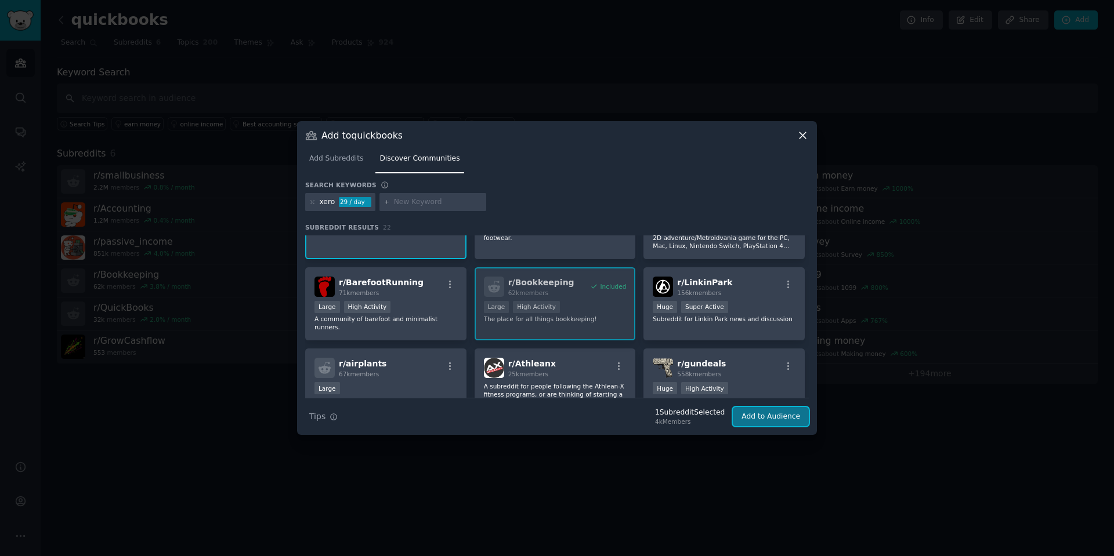
click at [773, 416] on button "Add to Audience" at bounding box center [771, 417] width 76 height 20
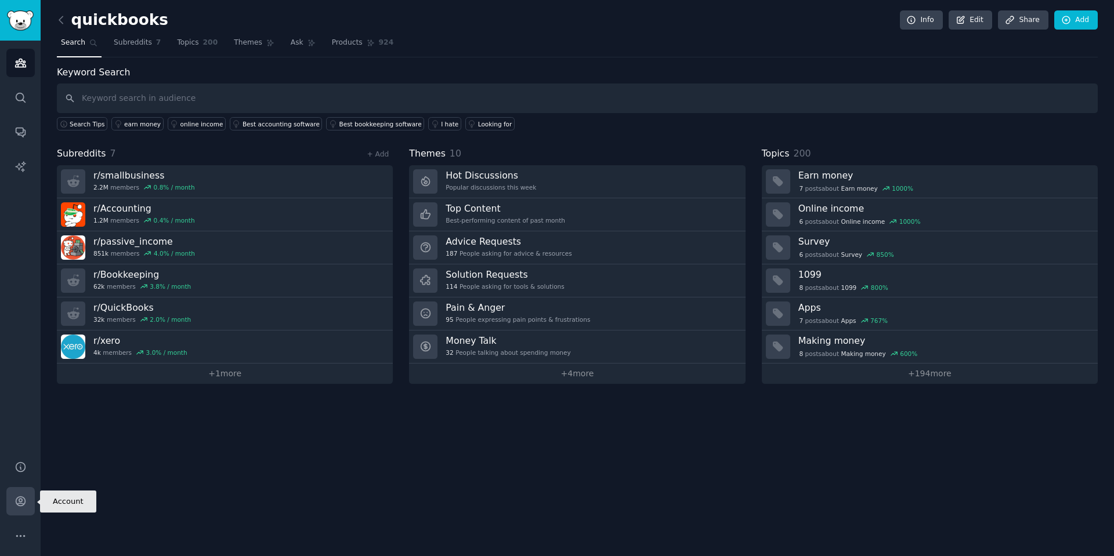
click at [23, 501] on icon "Sidebar" at bounding box center [21, 501] width 12 height 12
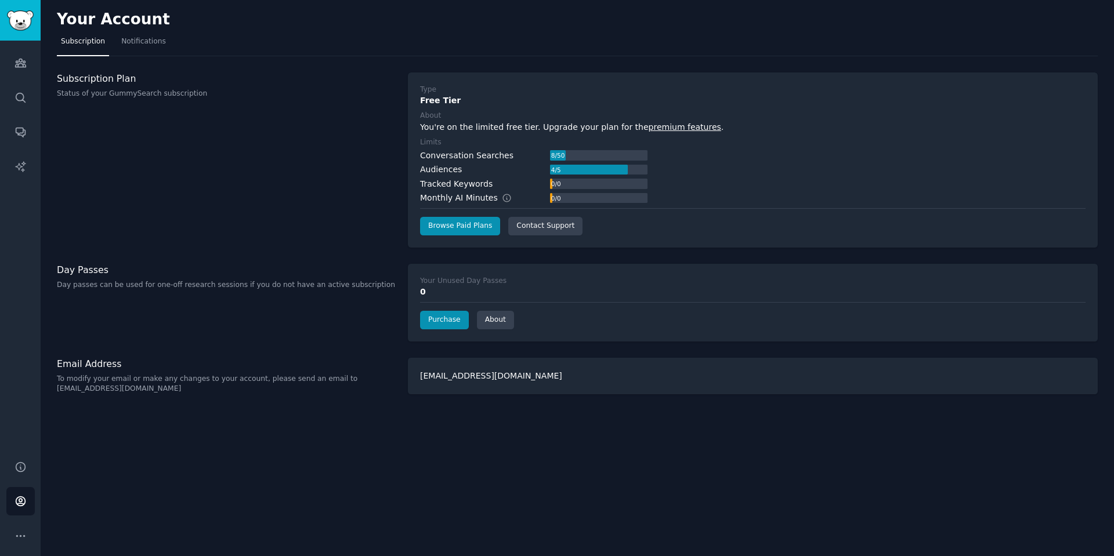
click at [504, 385] on div "[EMAIL_ADDRESS][DOMAIN_NAME]" at bounding box center [753, 376] width 690 height 37
click at [165, 392] on p "To modify your email or make any changes to your account, please send an email …" at bounding box center [226, 384] width 339 height 20
click at [152, 379] on p "To modify your email or make any changes to your account, please send an email …" at bounding box center [226, 384] width 339 height 20
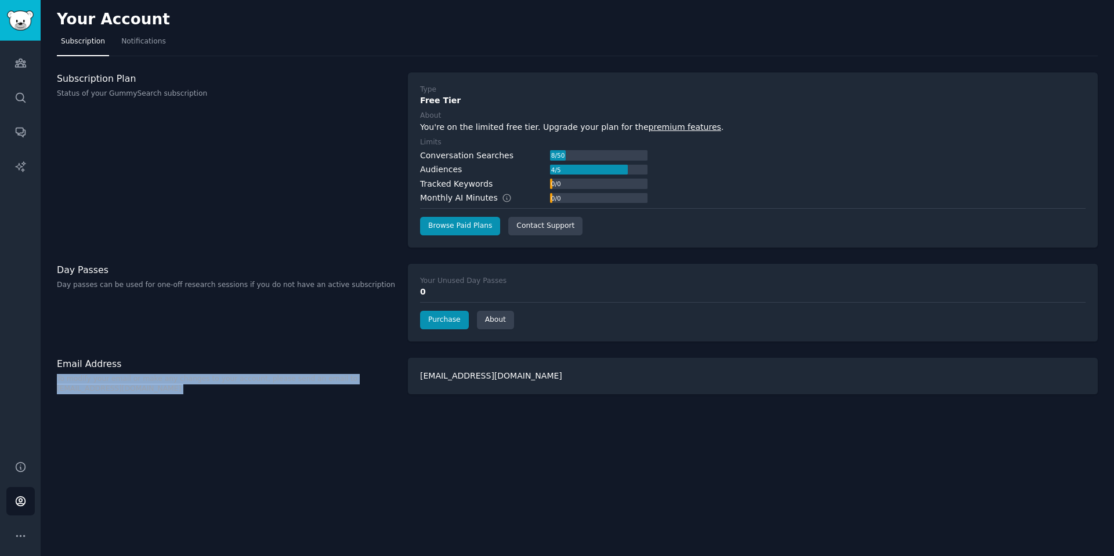
click at [152, 392] on p "To modify your email or make any changes to your account, please send an email …" at bounding box center [226, 384] width 339 height 20
click at [144, 282] on p "Day passes can be used for one-off research sessions if you do not have an acti…" at bounding box center [226, 285] width 339 height 10
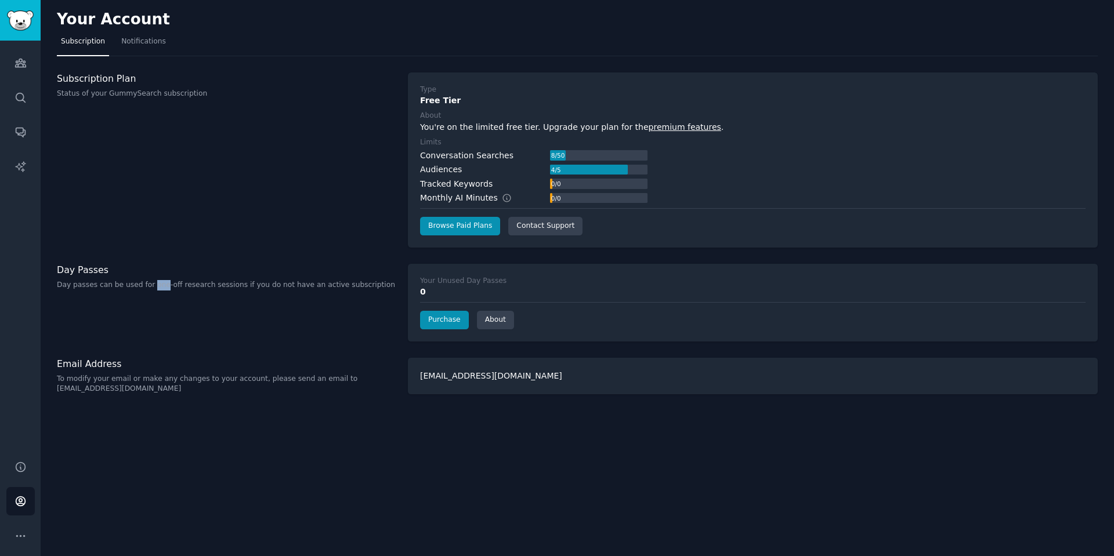
click at [144, 282] on p "Day passes can be used for one-off research sessions if you do not have an acti…" at bounding box center [226, 285] width 339 height 10
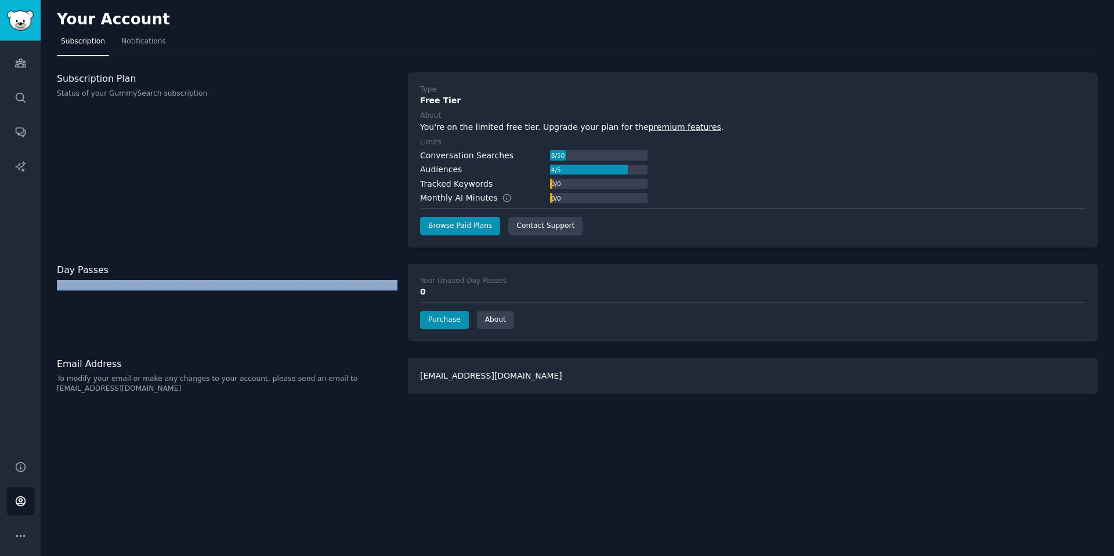
click at [144, 282] on p "Day passes can be used for one-off research sessions if you do not have an acti…" at bounding box center [226, 285] width 339 height 10
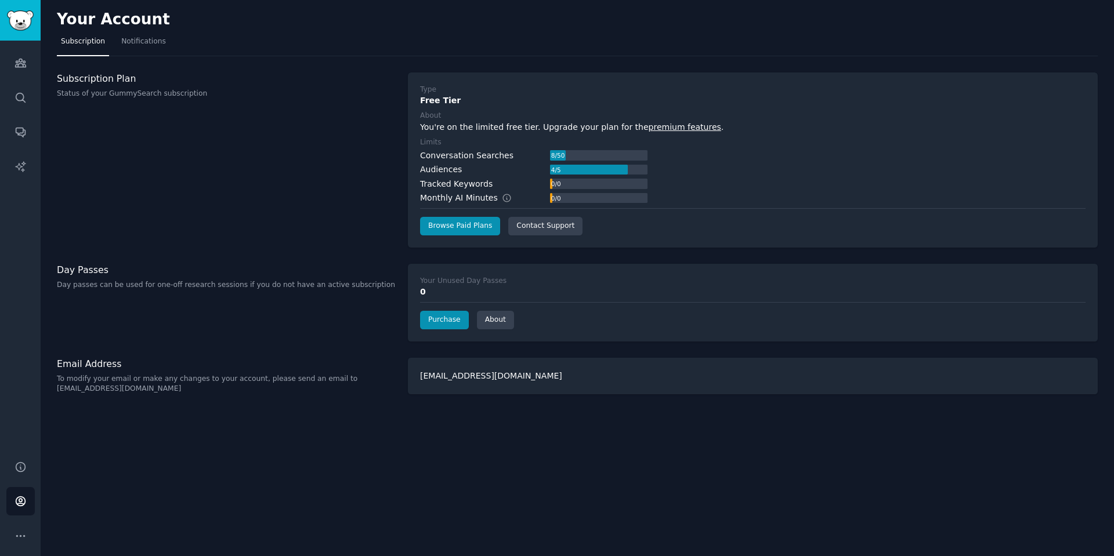
click at [148, 252] on div "Your Account Subscription Notifications Subscription Plan Status of your GummyS…" at bounding box center [577, 278] width 1073 height 556
click at [165, 41] on nav "Subscription Notifications" at bounding box center [577, 44] width 1041 height 24
click at [153, 50] on link "Notifications" at bounding box center [143, 44] width 53 height 24
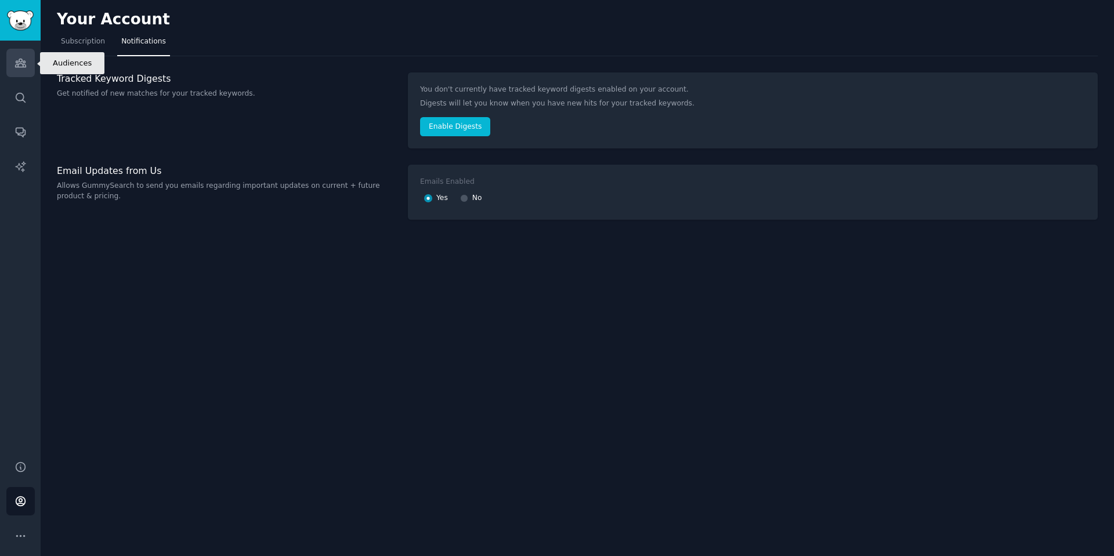
click at [13, 68] on link "Audiences" at bounding box center [20, 63] width 28 height 28
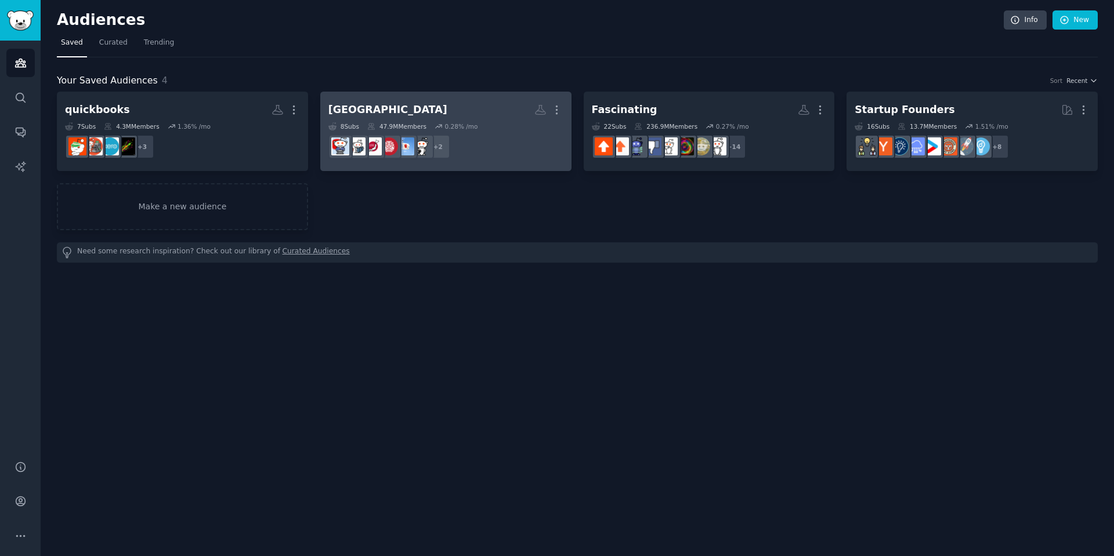
click at [411, 107] on h2 "[GEOGRAPHIC_DATA] More" at bounding box center [445, 110] width 235 height 20
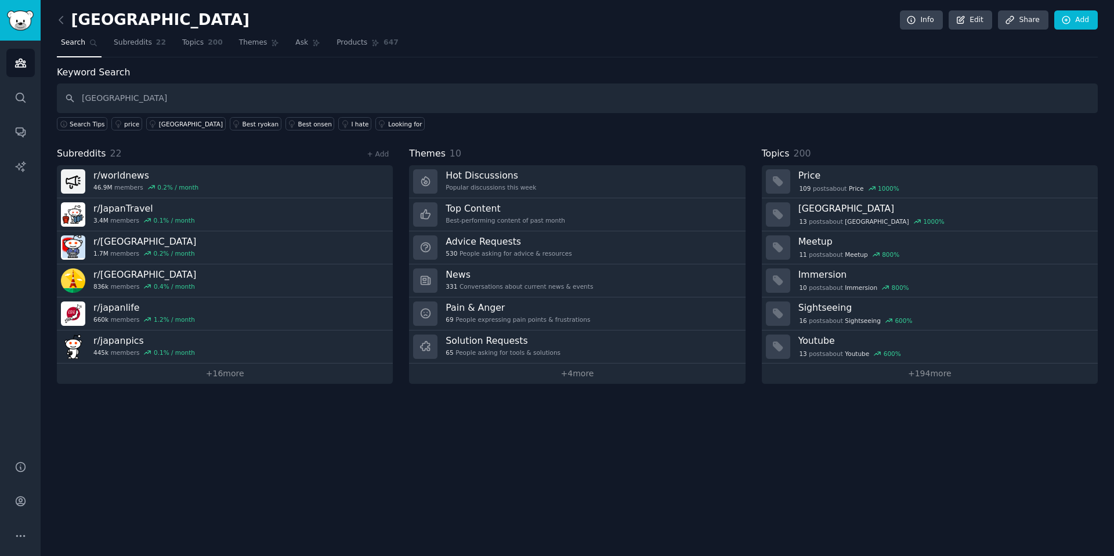
type input "[GEOGRAPHIC_DATA]"
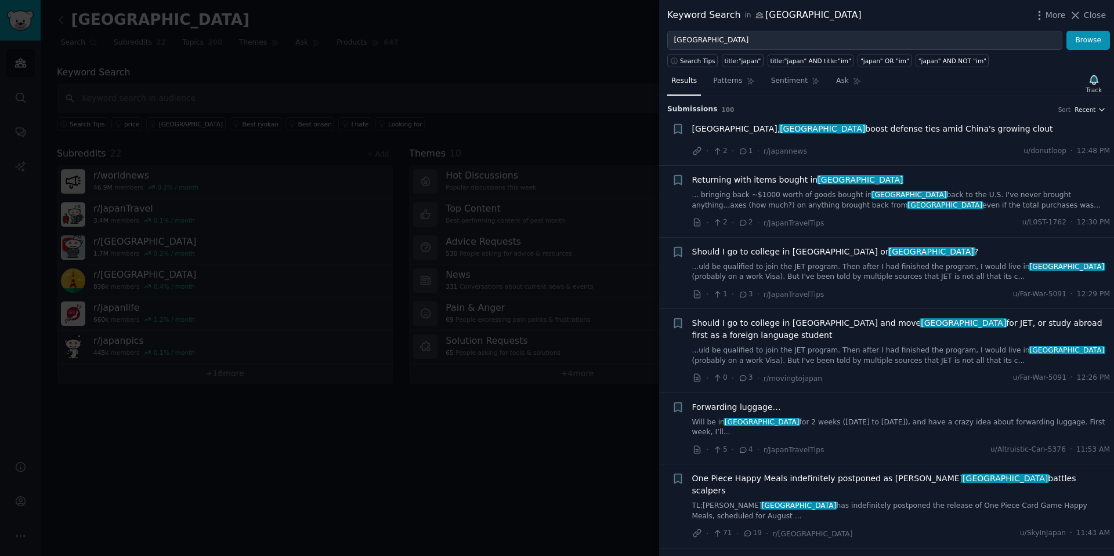
click at [1091, 110] on span "Recent" at bounding box center [1084, 110] width 21 height 8
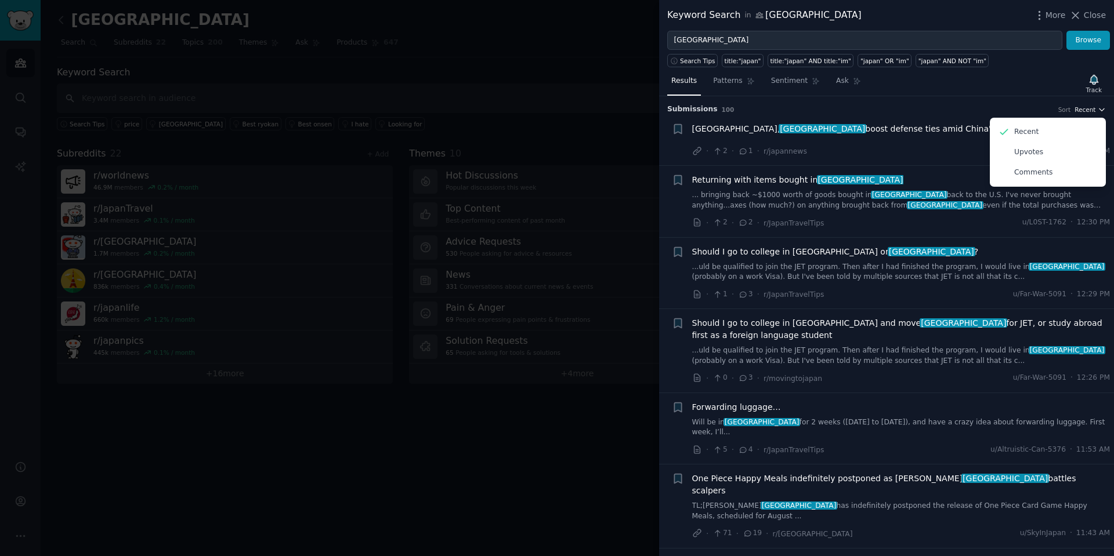
click at [1091, 110] on span "Recent" at bounding box center [1084, 110] width 21 height 8
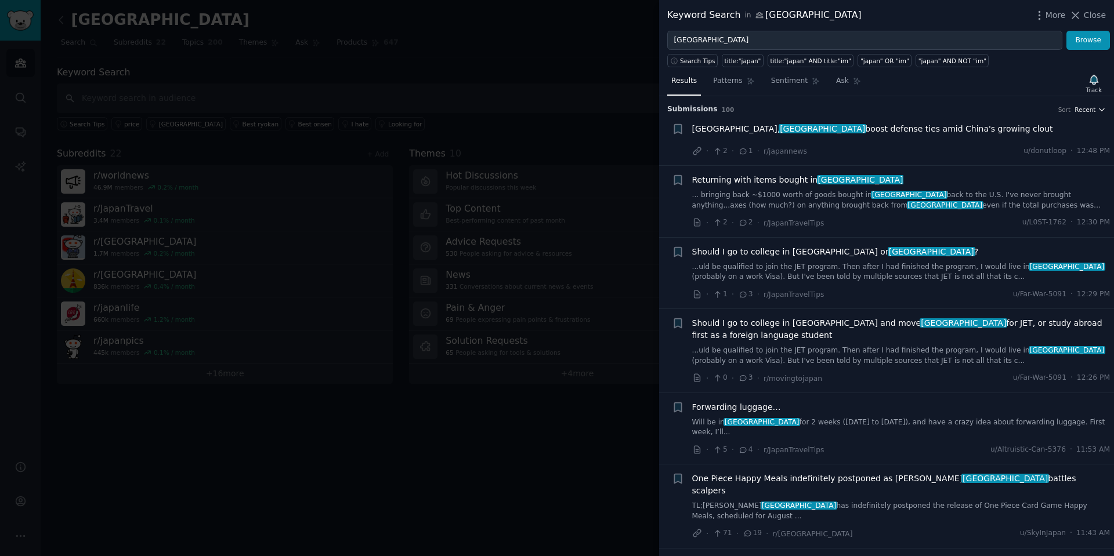
click at [1091, 110] on span "Recent" at bounding box center [1084, 110] width 21 height 8
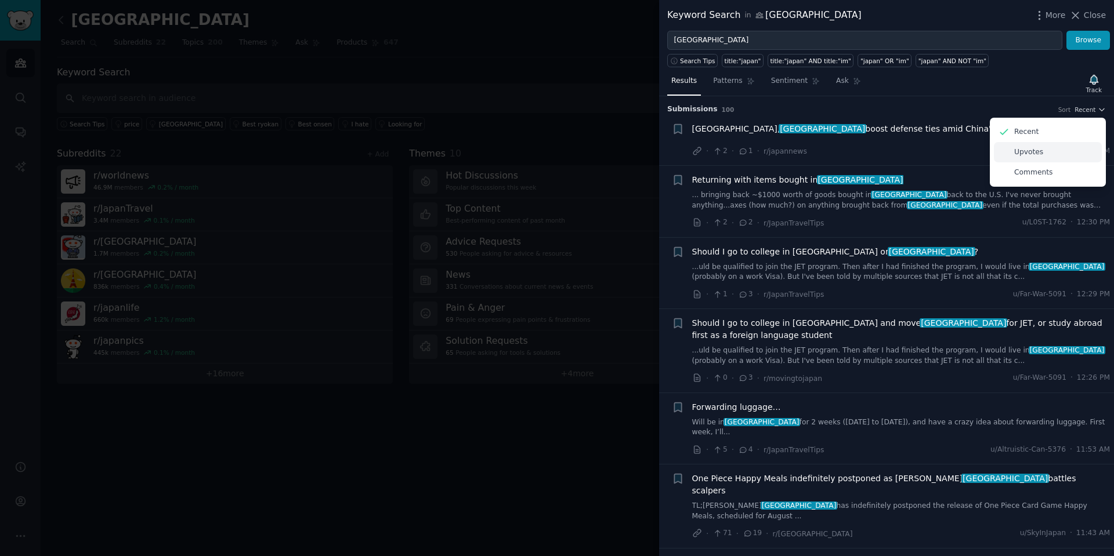
click at [1064, 152] on div "Upvotes" at bounding box center [1048, 152] width 108 height 20
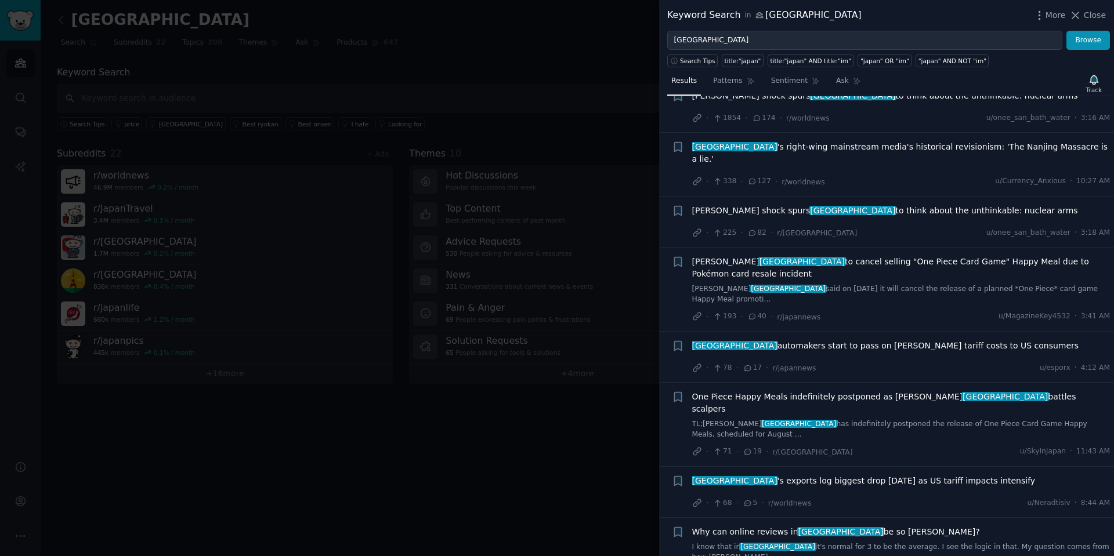
scroll to position [121, 0]
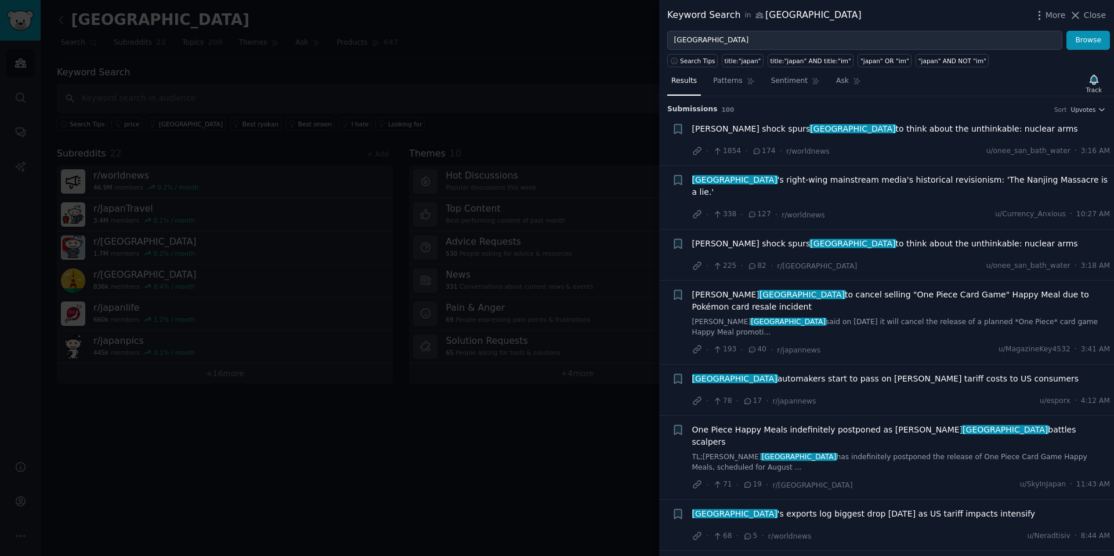
click at [617, 68] on div at bounding box center [557, 278] width 1114 height 556
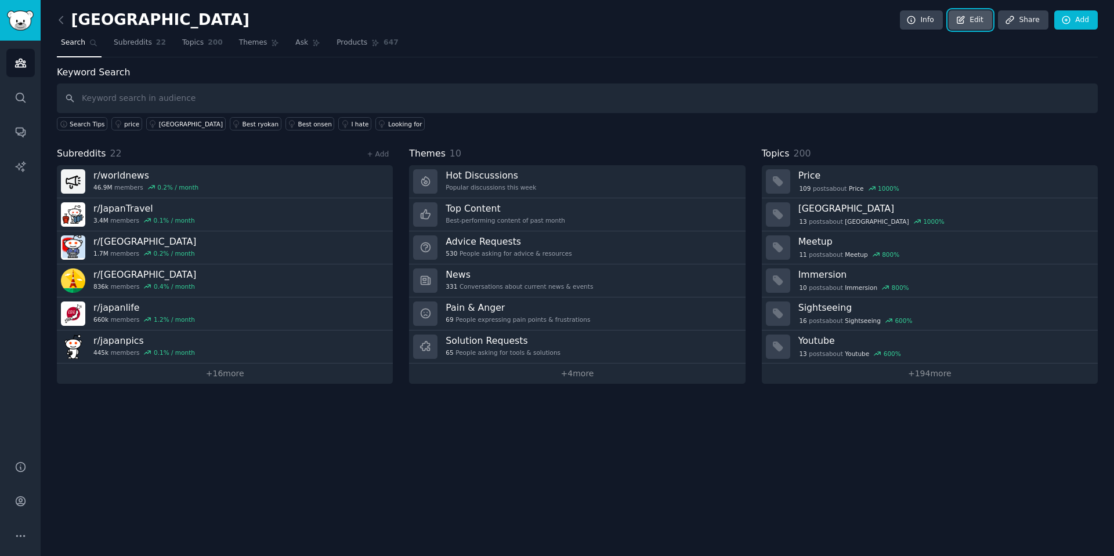
click at [976, 17] on link "Edit" at bounding box center [970, 20] width 44 height 20
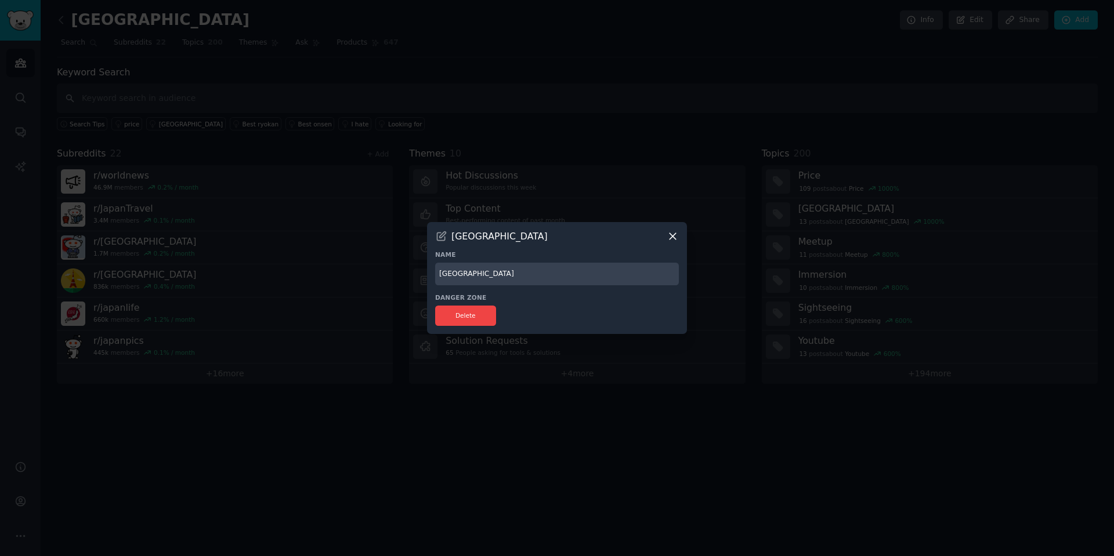
click at [671, 236] on icon at bounding box center [673, 236] width 12 height 12
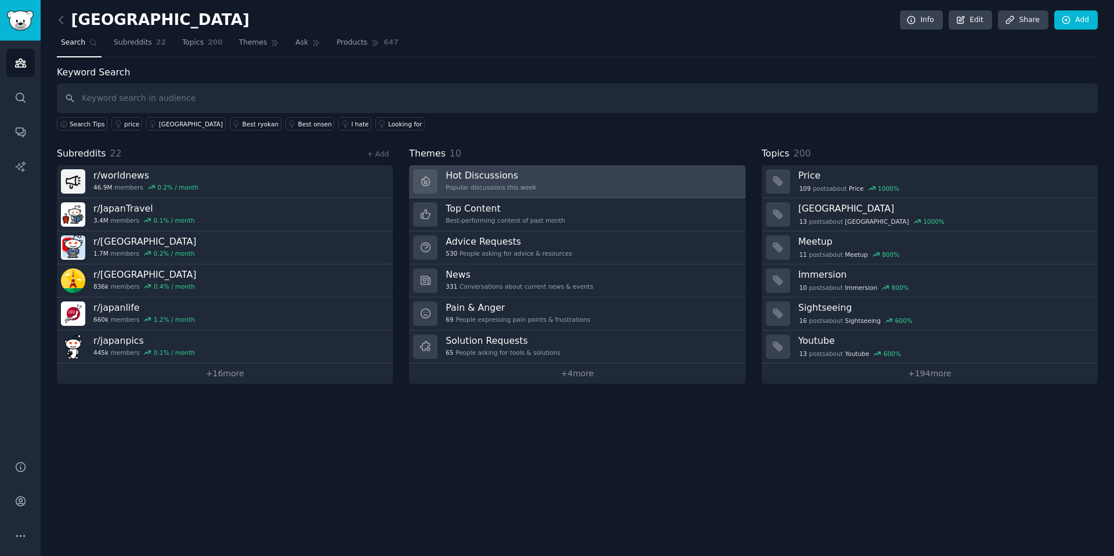
click at [520, 172] on h3 "Hot Discussions" at bounding box center [490, 175] width 90 height 12
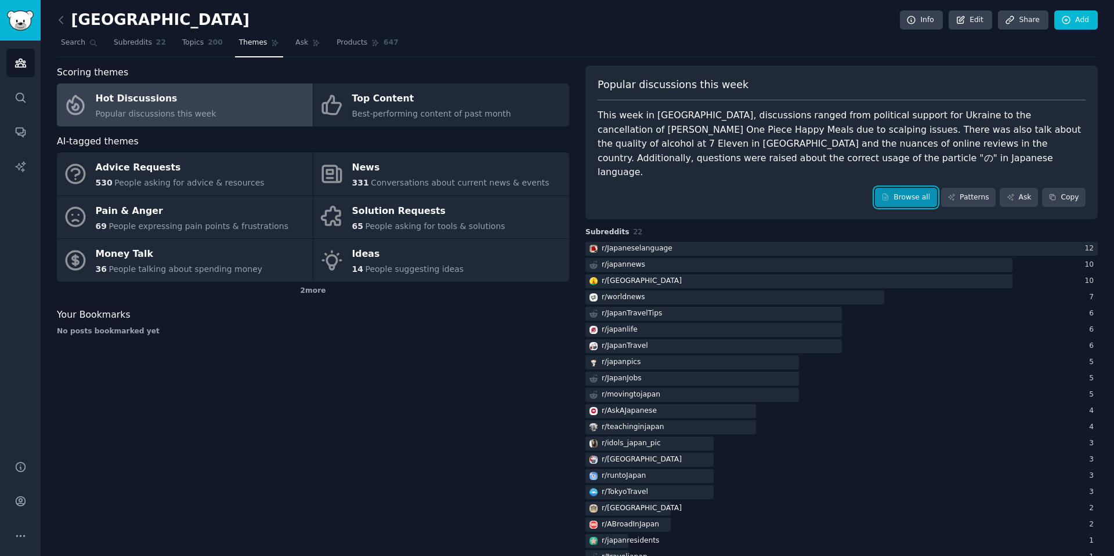
click at [920, 189] on link "Browse all" at bounding box center [906, 198] width 62 height 20
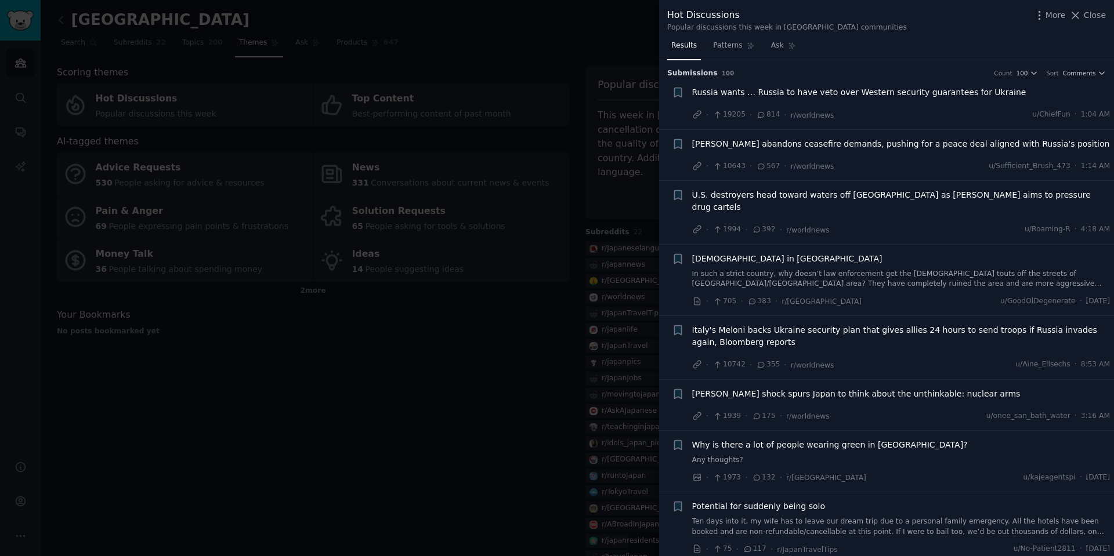
click at [468, 400] on div at bounding box center [557, 278] width 1114 height 556
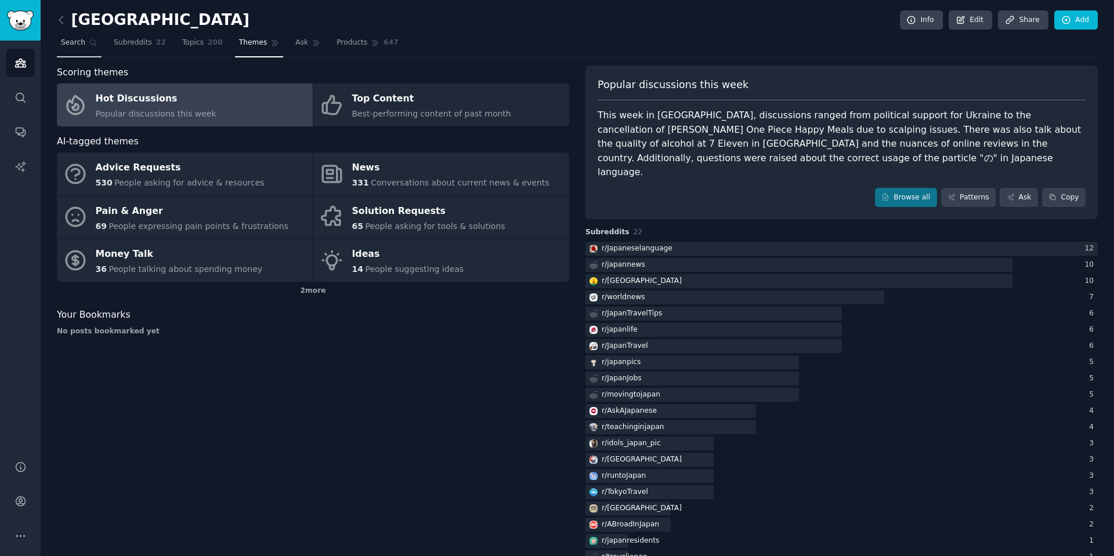
click at [61, 37] on link "Search" at bounding box center [79, 46] width 45 height 24
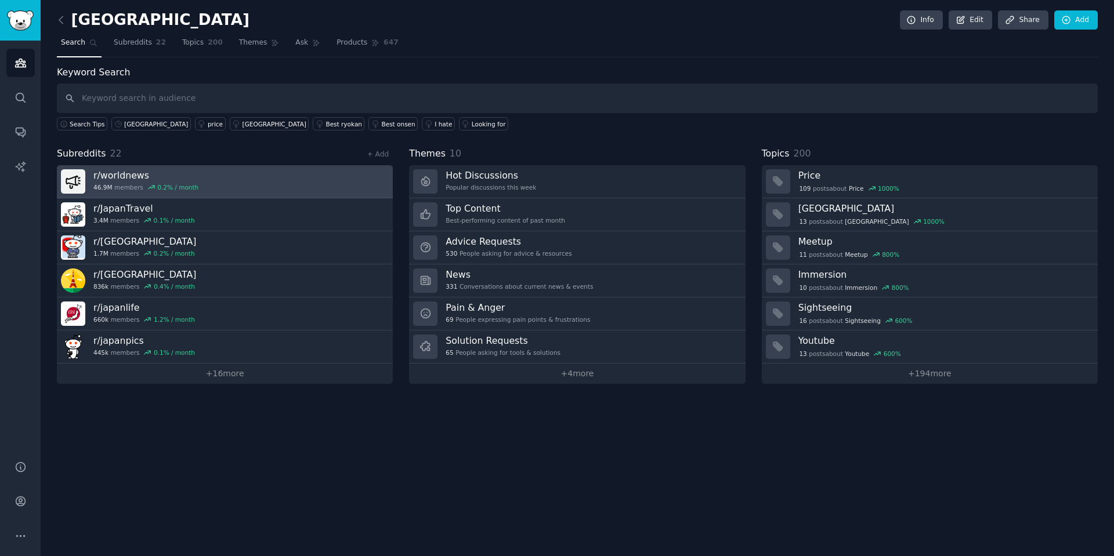
click at [306, 186] on link "r/ worldnews 46.9M members 0.2 % / month" at bounding box center [225, 181] width 336 height 33
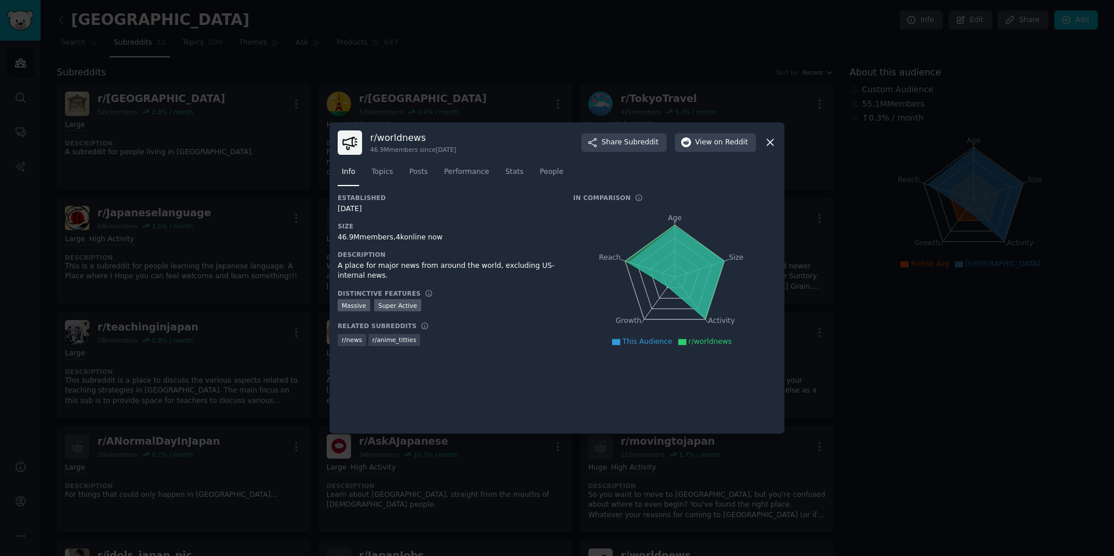
click at [769, 143] on icon at bounding box center [770, 142] width 12 height 12
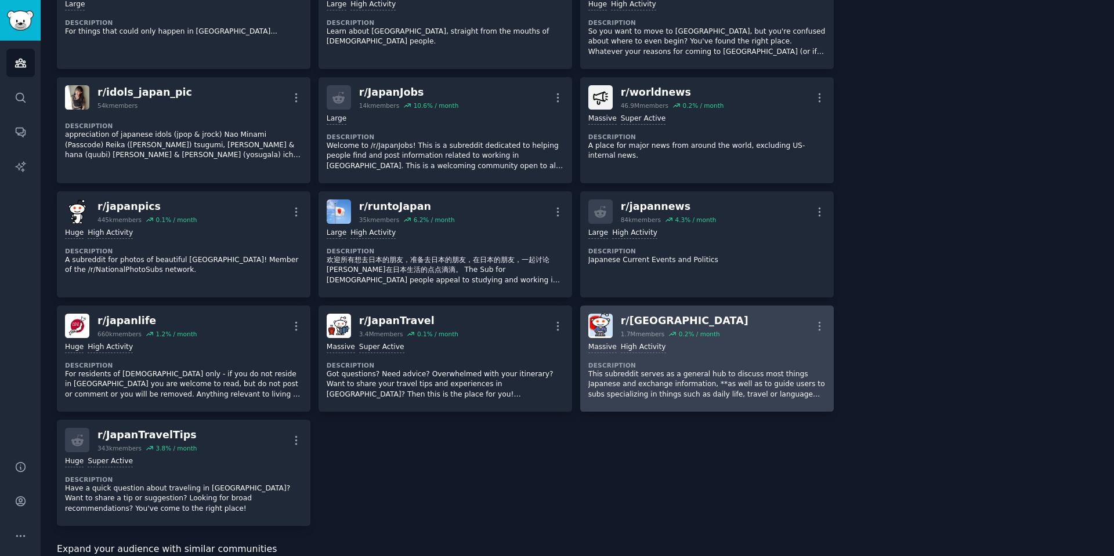
scroll to position [464, 0]
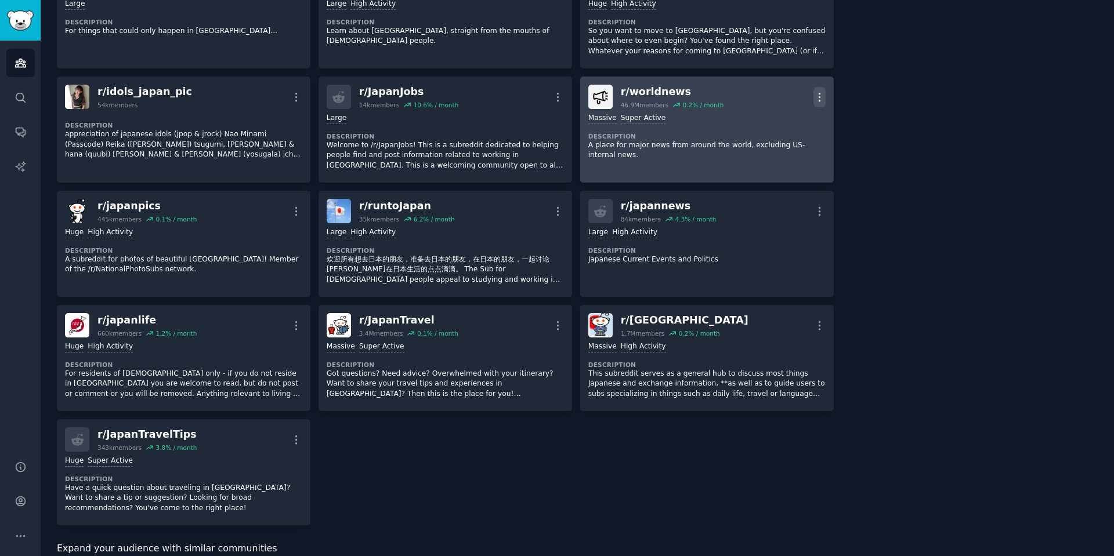
click at [817, 91] on icon "button" at bounding box center [819, 97] width 12 height 12
click at [773, 136] on p "Delete" at bounding box center [773, 142] width 27 height 12
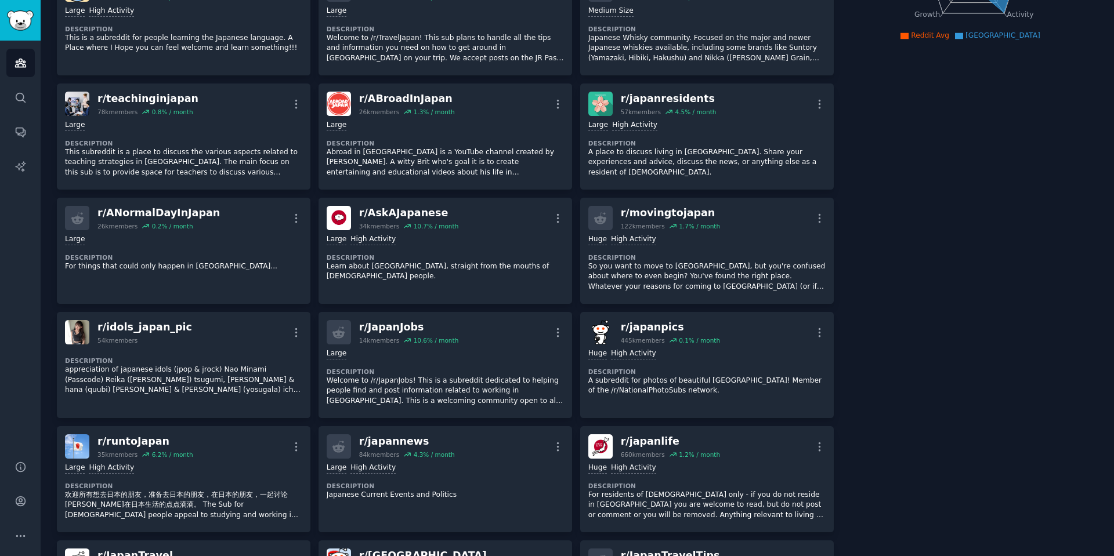
scroll to position [0, 0]
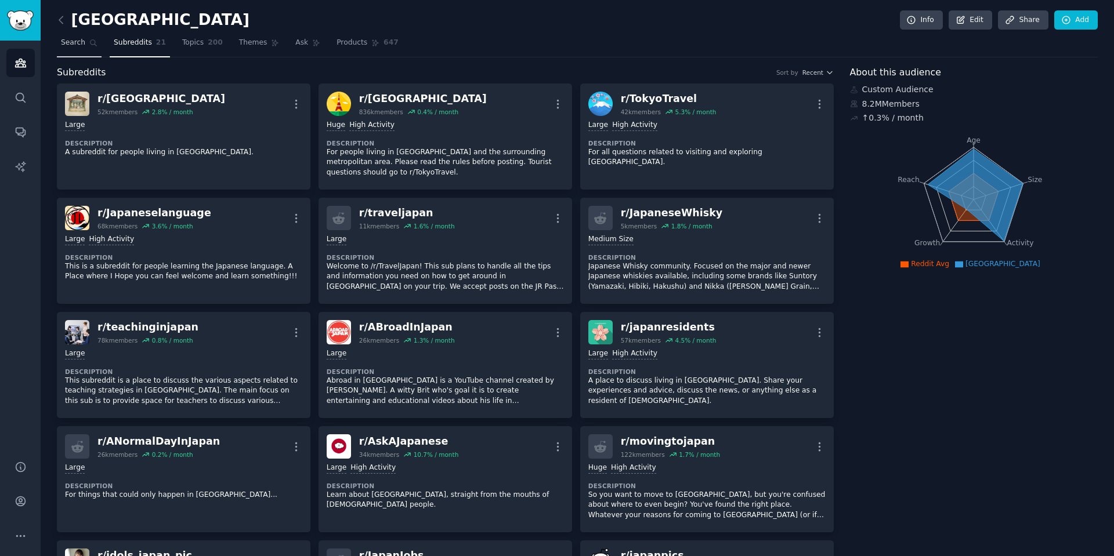
click at [68, 38] on span "Search" at bounding box center [73, 43] width 24 height 10
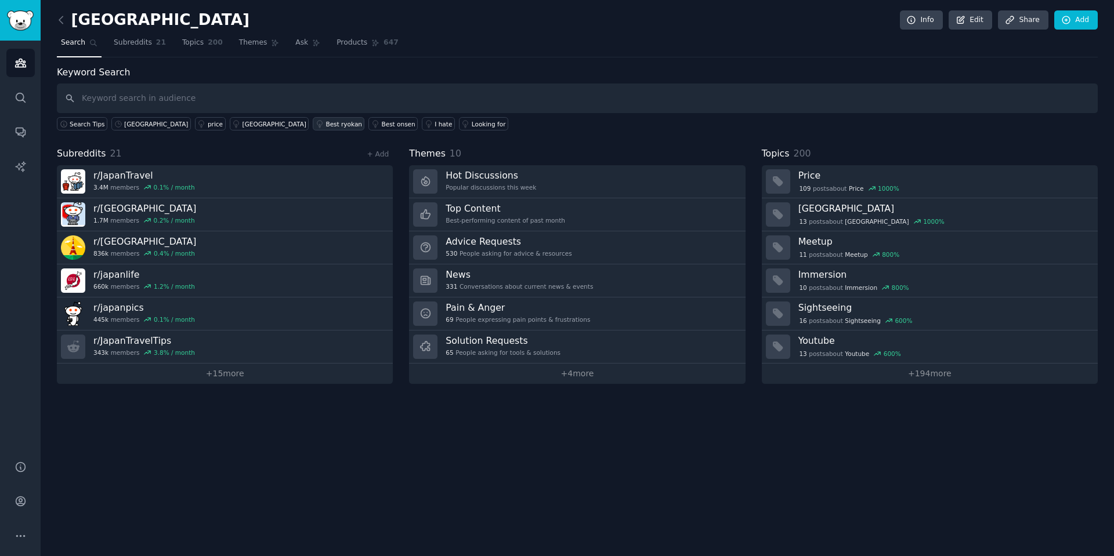
click at [325, 124] on div "Best ryokan" at bounding box center [343, 124] width 37 height 8
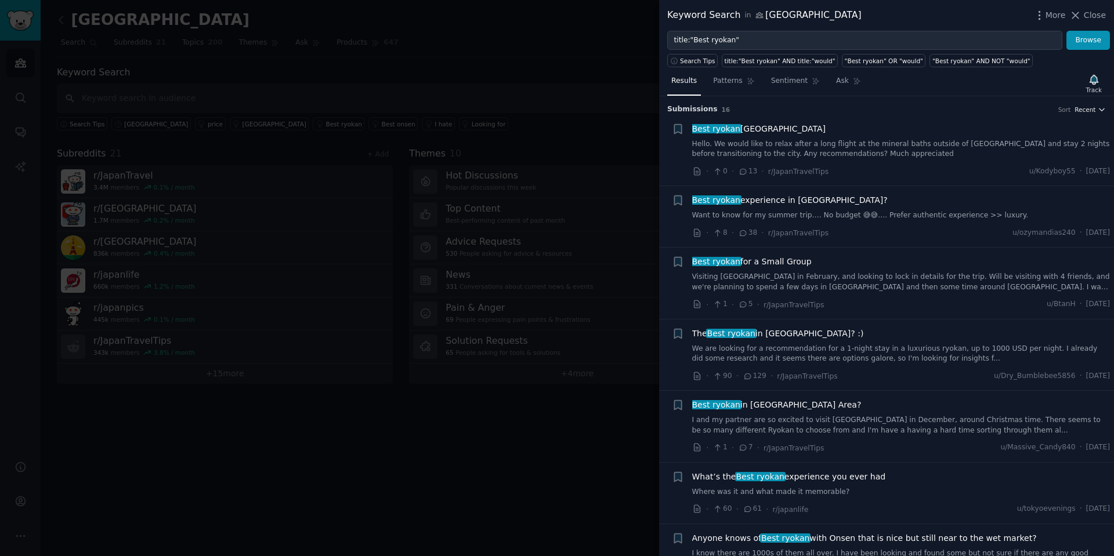
click at [1088, 111] on span "Recent" at bounding box center [1084, 110] width 21 height 8
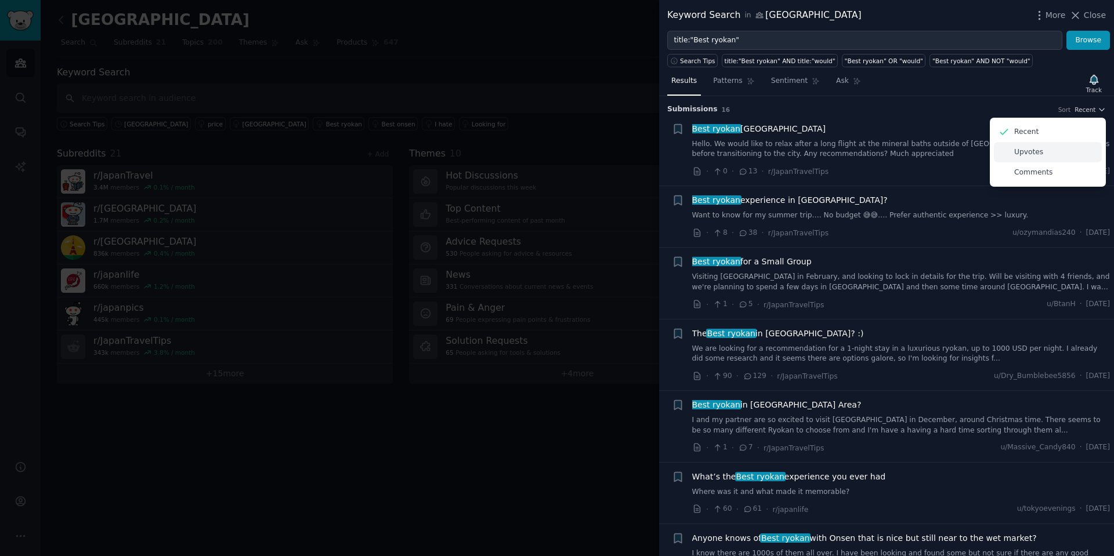
click at [1033, 154] on p "Upvotes" at bounding box center [1028, 152] width 29 height 10
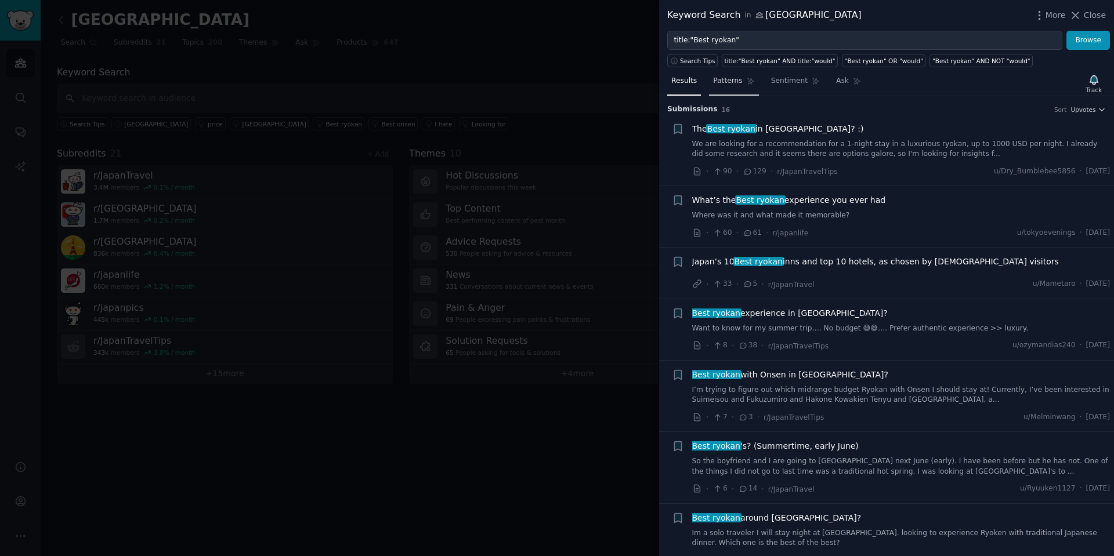
click at [728, 88] on link "Patterns" at bounding box center [733, 84] width 49 height 24
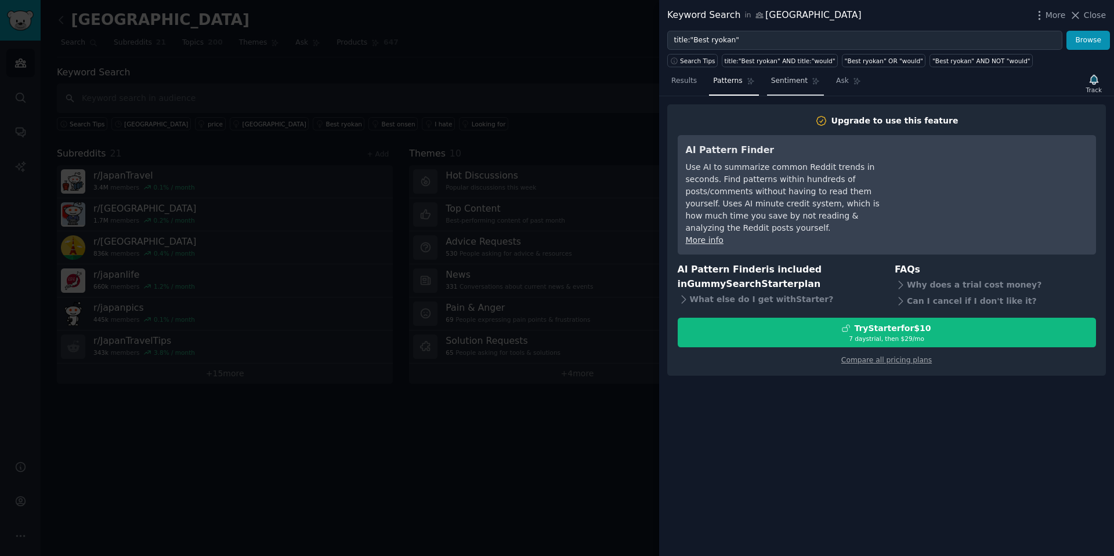
click at [798, 81] on link "Sentiment" at bounding box center [795, 84] width 57 height 24
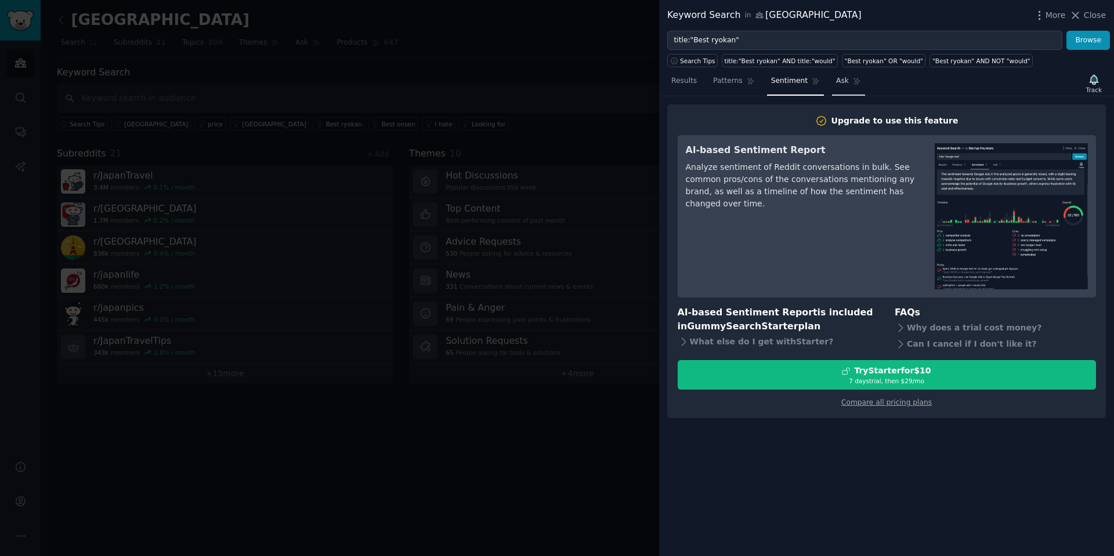
click at [853, 81] on icon at bounding box center [857, 81] width 8 height 8
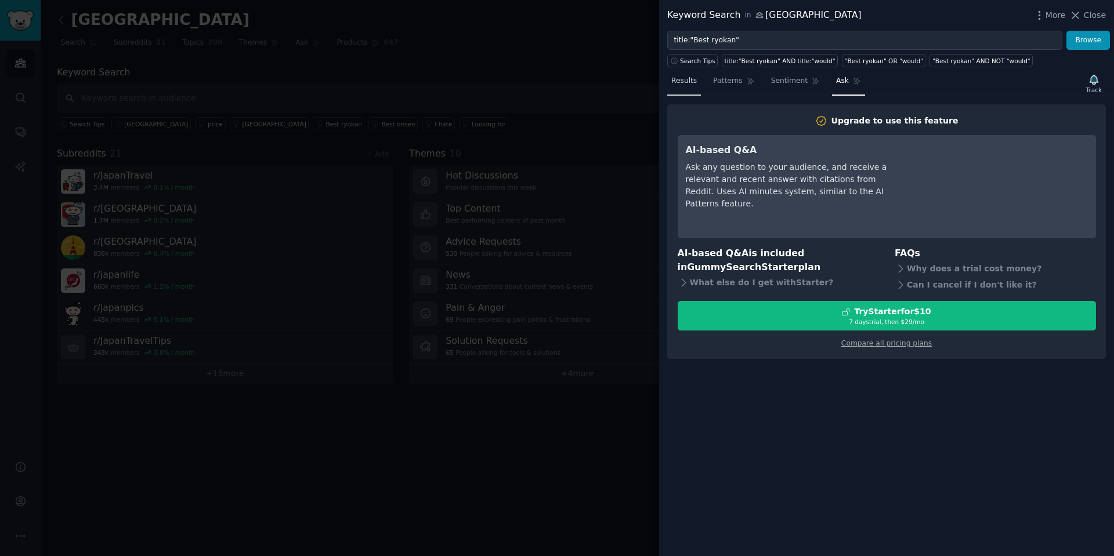
click at [690, 82] on span "Results" at bounding box center [684, 81] width 26 height 10
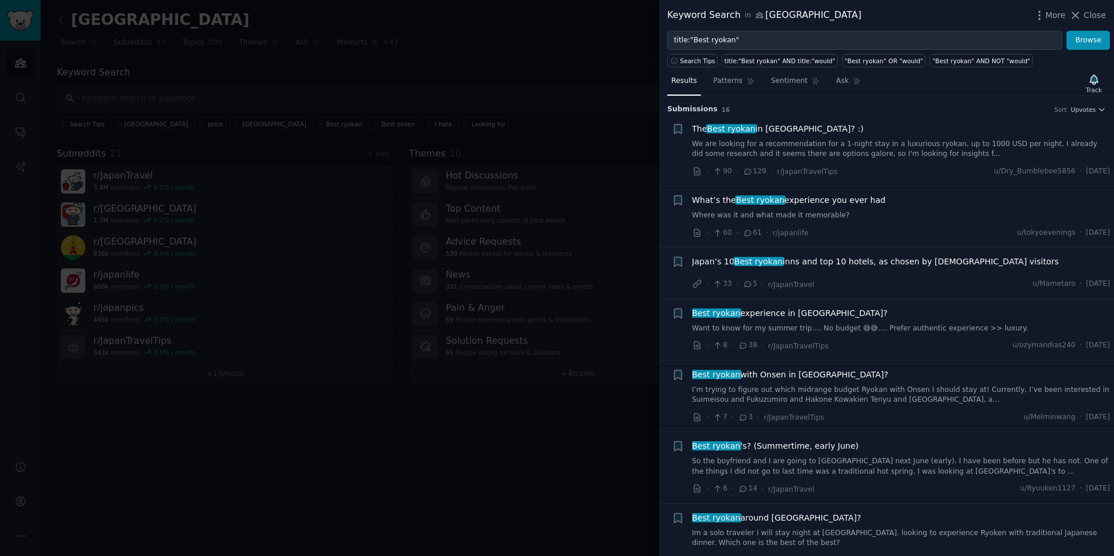
click at [469, 75] on div at bounding box center [557, 278] width 1114 height 556
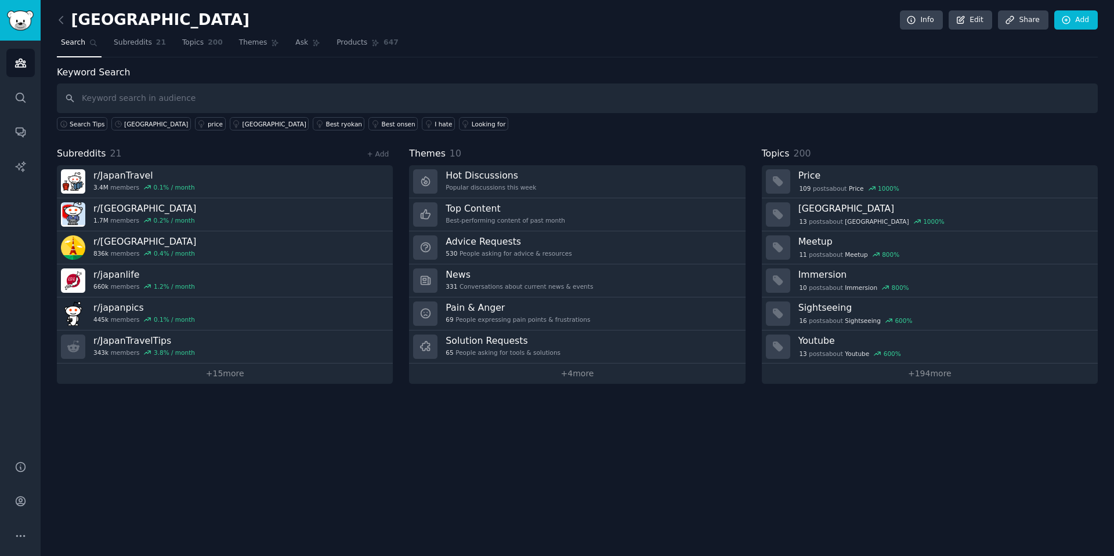
drag, startPoint x: 189, startPoint y: 42, endPoint x: 672, endPoint y: 62, distance: 483.6
click at [189, 42] on span "Topics" at bounding box center [192, 43] width 21 height 10
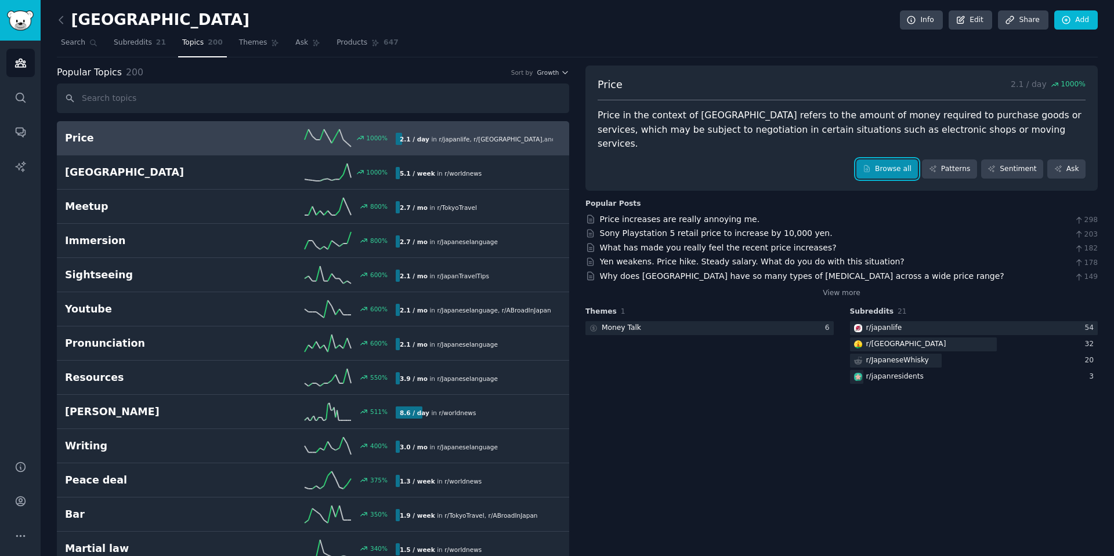
click at [883, 160] on link "Browse all" at bounding box center [887, 170] width 62 height 20
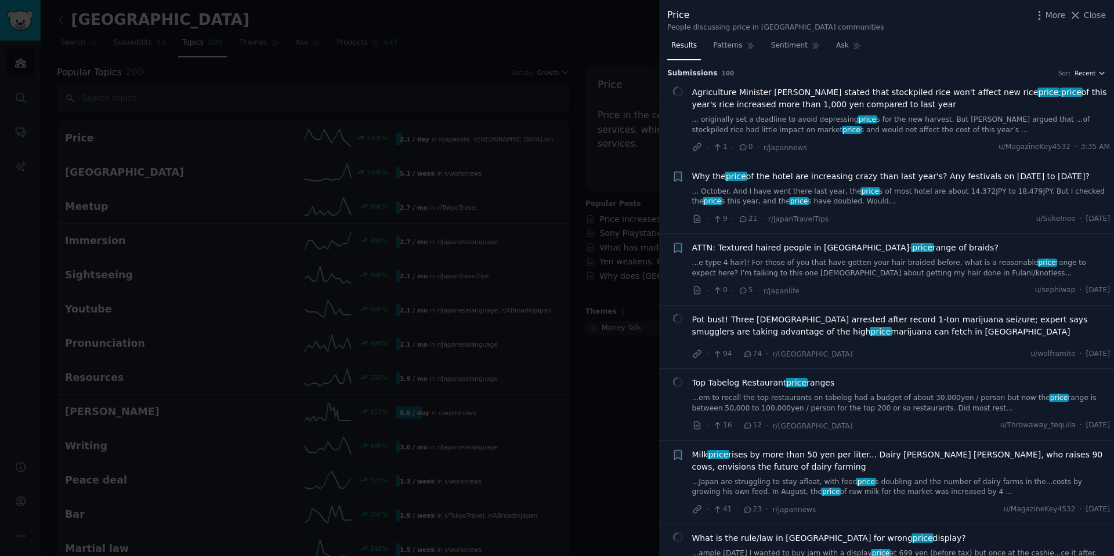
click at [1075, 74] on span "Recent" at bounding box center [1084, 73] width 21 height 8
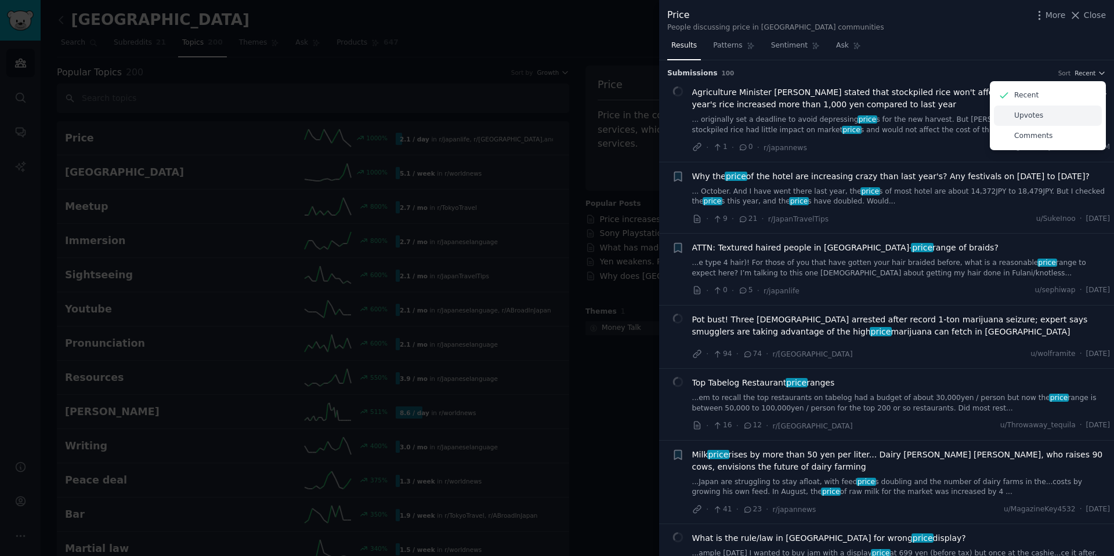
click at [1041, 124] on div "Upvotes" at bounding box center [1048, 116] width 108 height 20
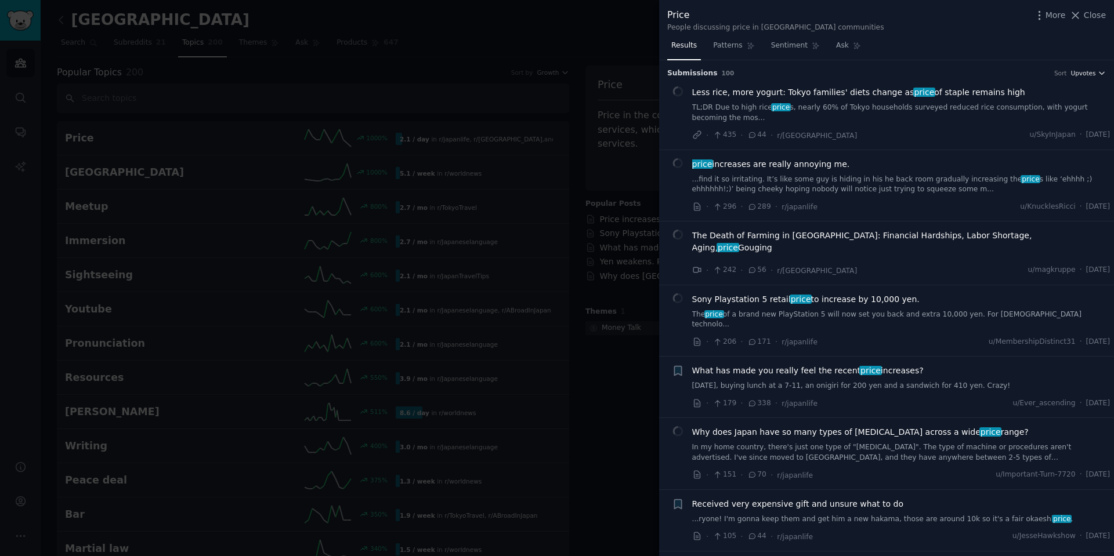
drag, startPoint x: 1088, startPoint y: 68, endPoint x: 1082, endPoint y: 77, distance: 10.1
click at [1088, 68] on h3 "Submission s 100 Sort Upvotes" at bounding box center [886, 73] width 439 height 10
click at [1086, 78] on li "Less rice, more yogurt: Tokyo families' diets change as price of staple remains…" at bounding box center [886, 113] width 455 height 71
click at [1090, 75] on span "Upvotes" at bounding box center [1082, 73] width 25 height 8
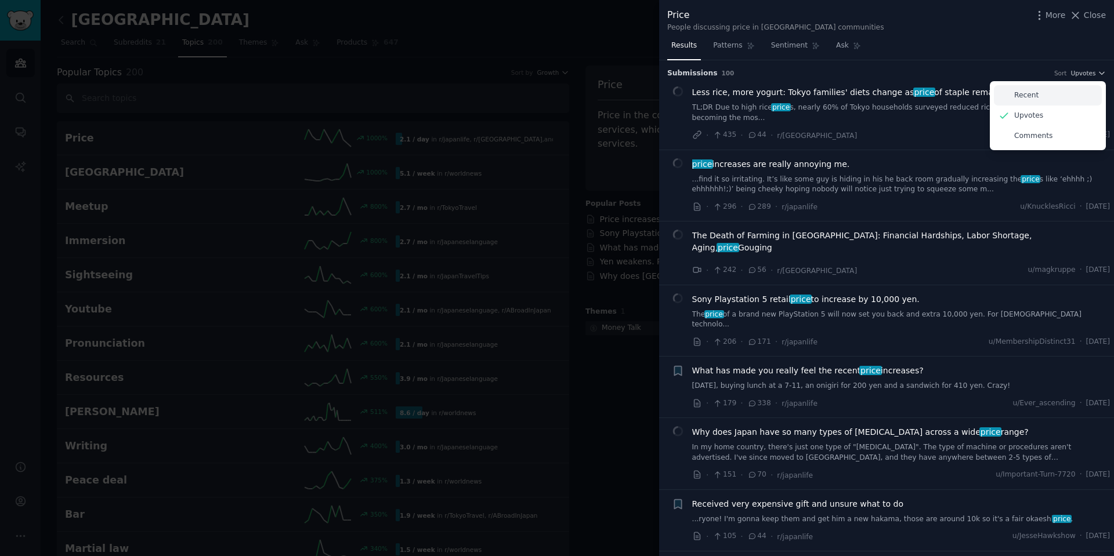
click at [1059, 99] on div "Recent" at bounding box center [1048, 95] width 108 height 20
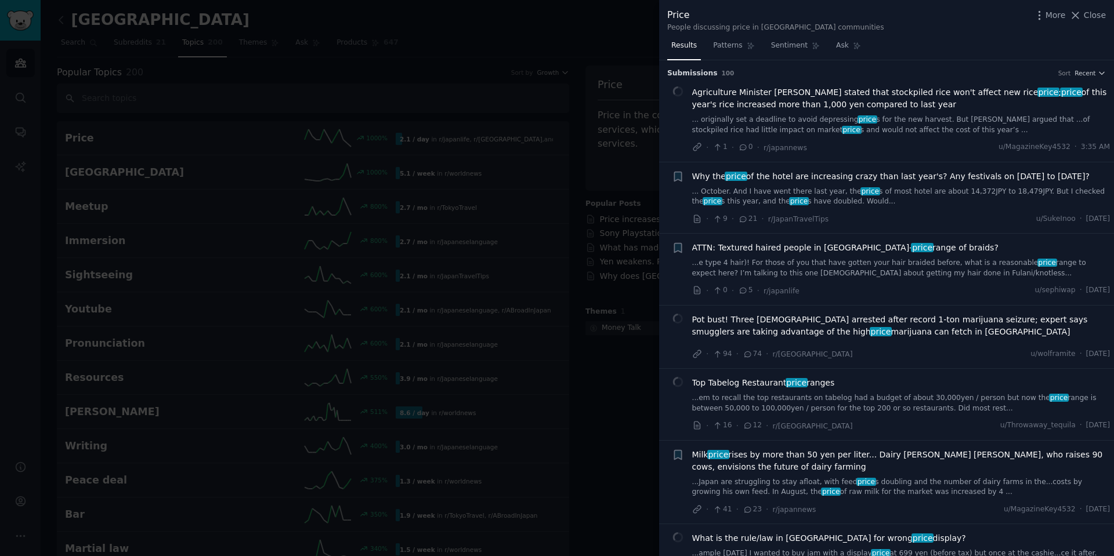
click at [426, 57] on div at bounding box center [557, 278] width 1114 height 556
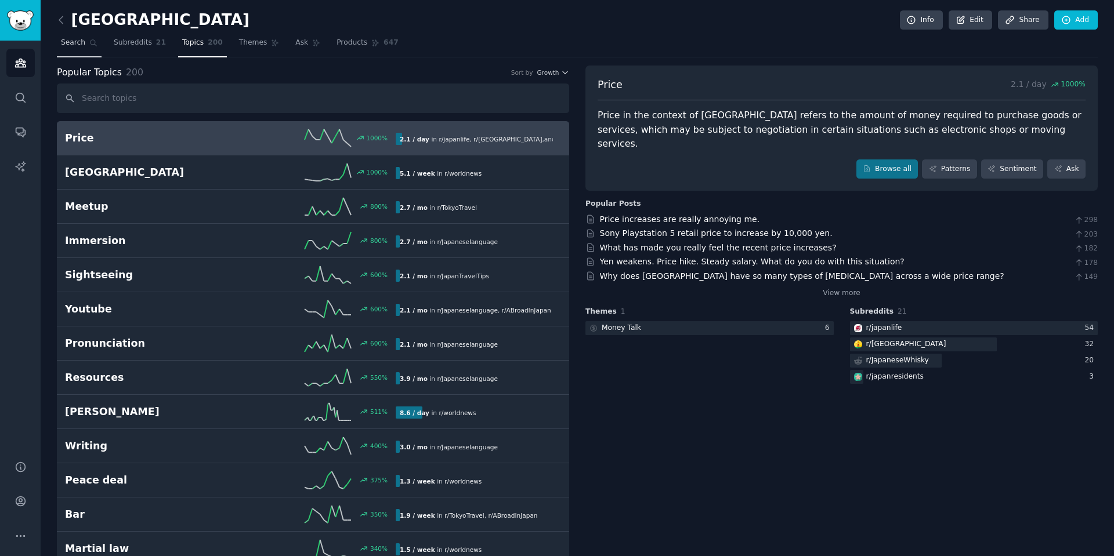
click at [74, 39] on span "Search" at bounding box center [73, 43] width 24 height 10
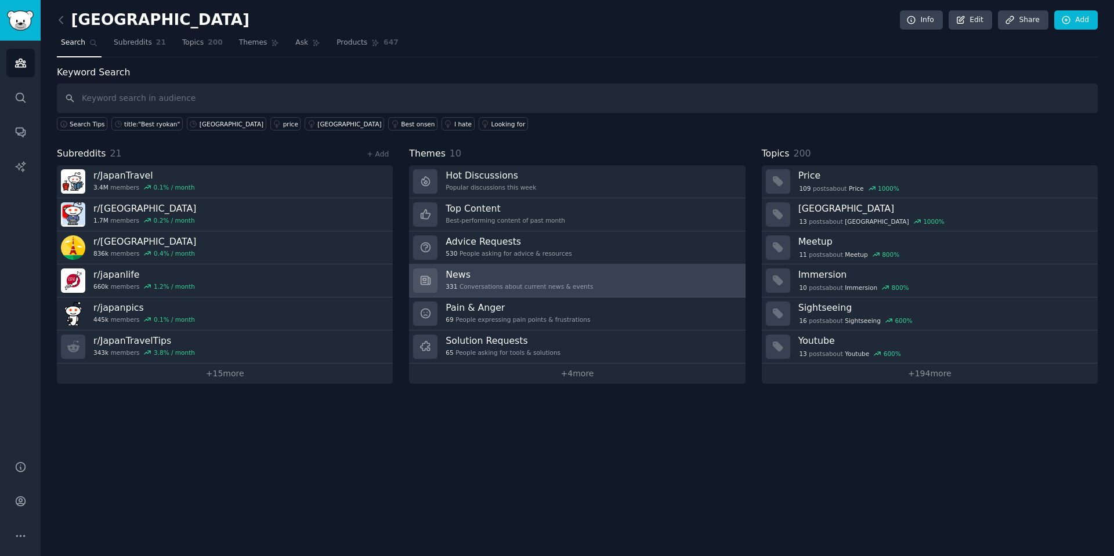
click at [646, 279] on link "News 331 Conversations about current news & events" at bounding box center [577, 281] width 336 height 33
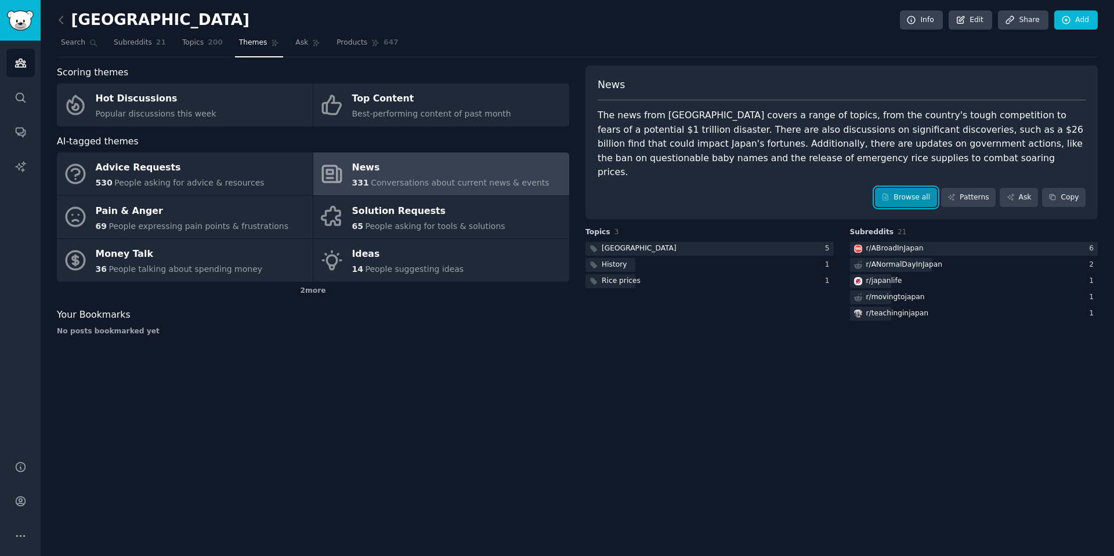
click at [907, 188] on link "Browse all" at bounding box center [906, 198] width 62 height 20
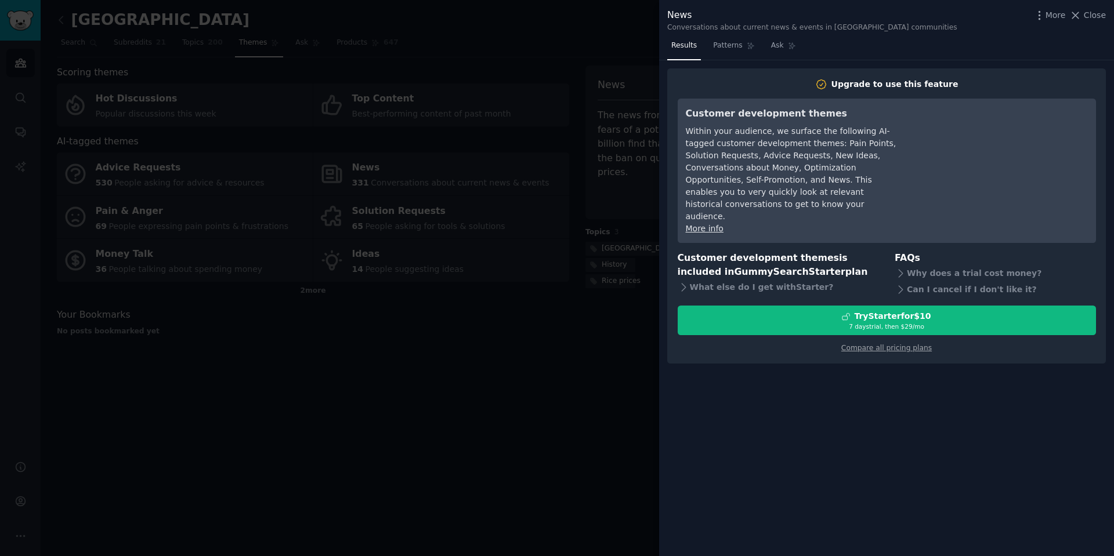
click at [618, 376] on div at bounding box center [557, 278] width 1114 height 556
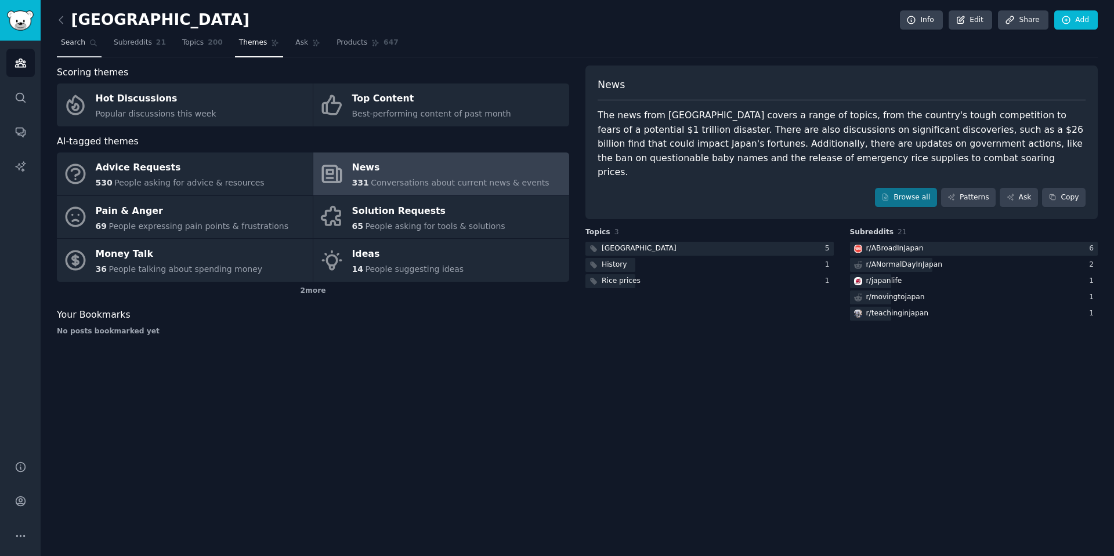
click at [75, 42] on span "Search" at bounding box center [73, 43] width 24 height 10
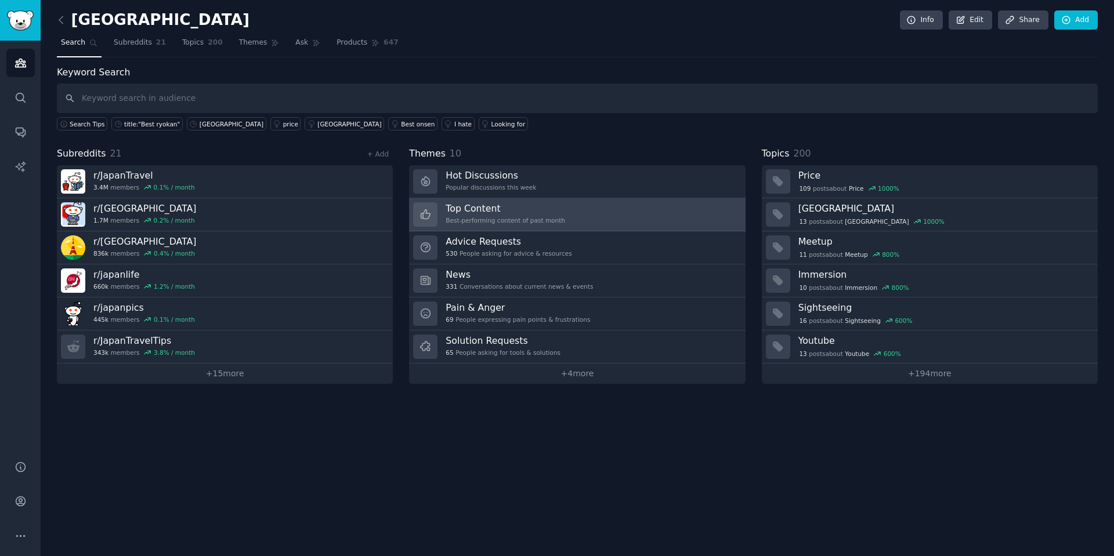
click at [579, 207] on link "Top Content Best-performing content of past month" at bounding box center [577, 214] width 336 height 33
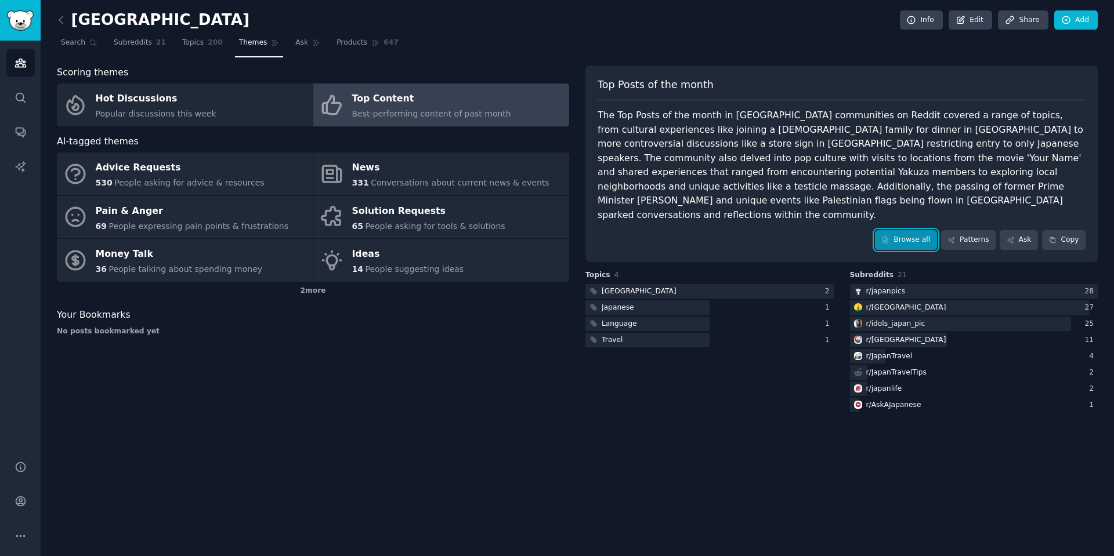
click at [892, 230] on link "Browse all" at bounding box center [906, 240] width 62 height 20
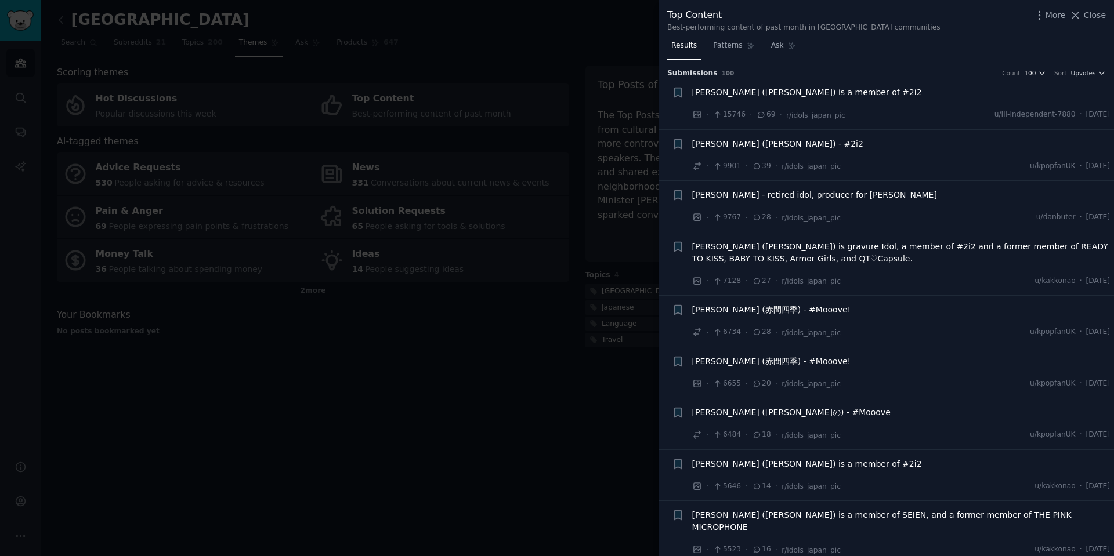
click at [1040, 76] on icon "button" at bounding box center [1042, 73] width 8 height 8
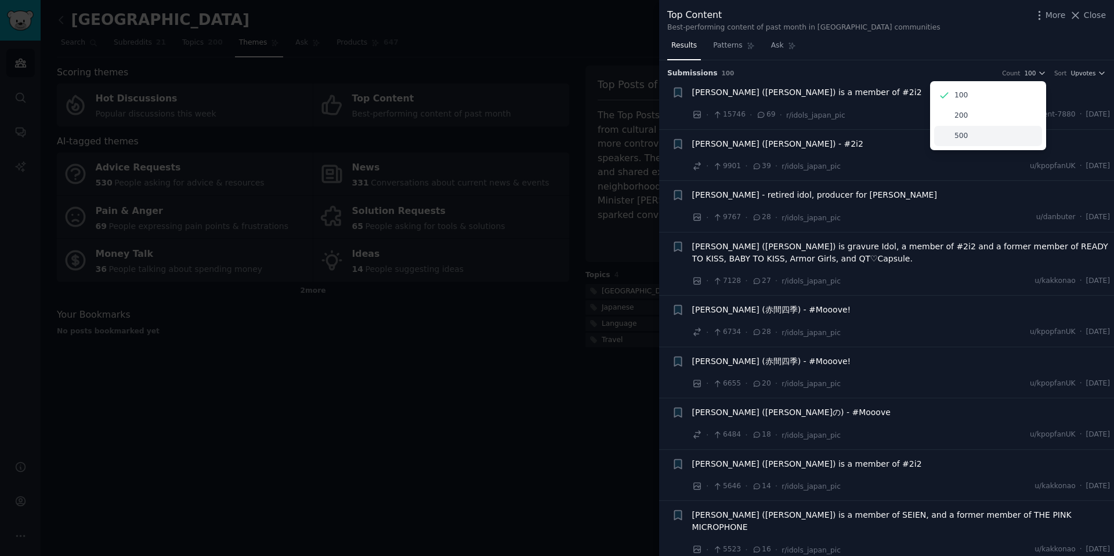
click at [1014, 136] on div "500" at bounding box center [988, 136] width 108 height 20
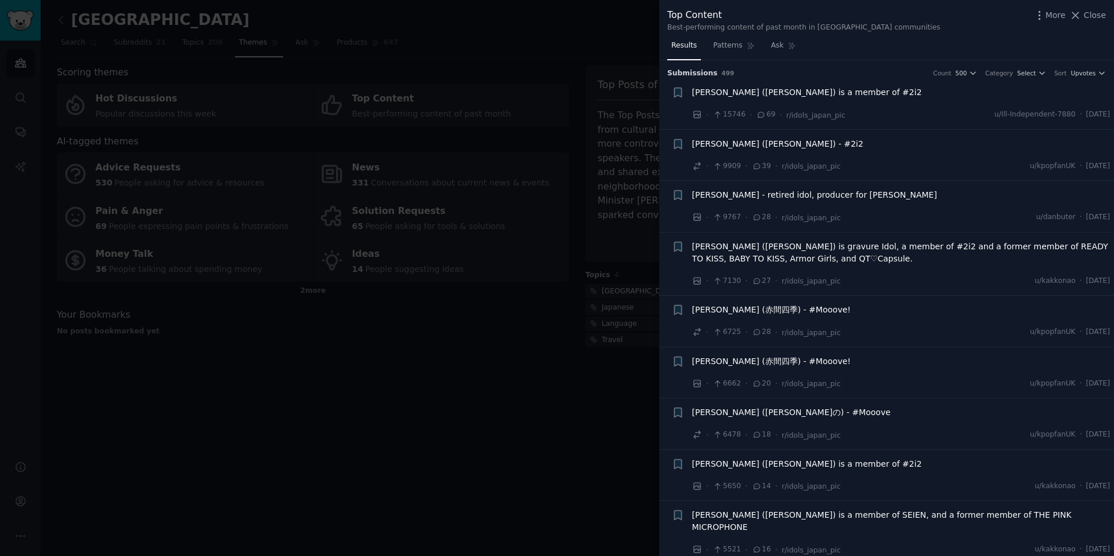
click at [763, 89] on span "Amau Kisumi (天羽希純) is a member of #2i2" at bounding box center [807, 92] width 230 height 12
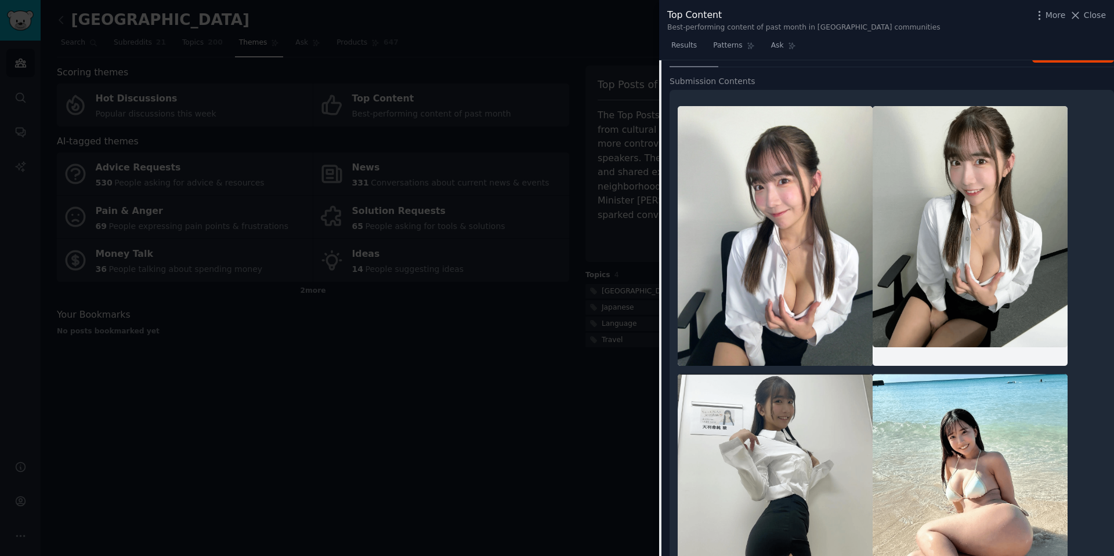
scroll to position [19, 0]
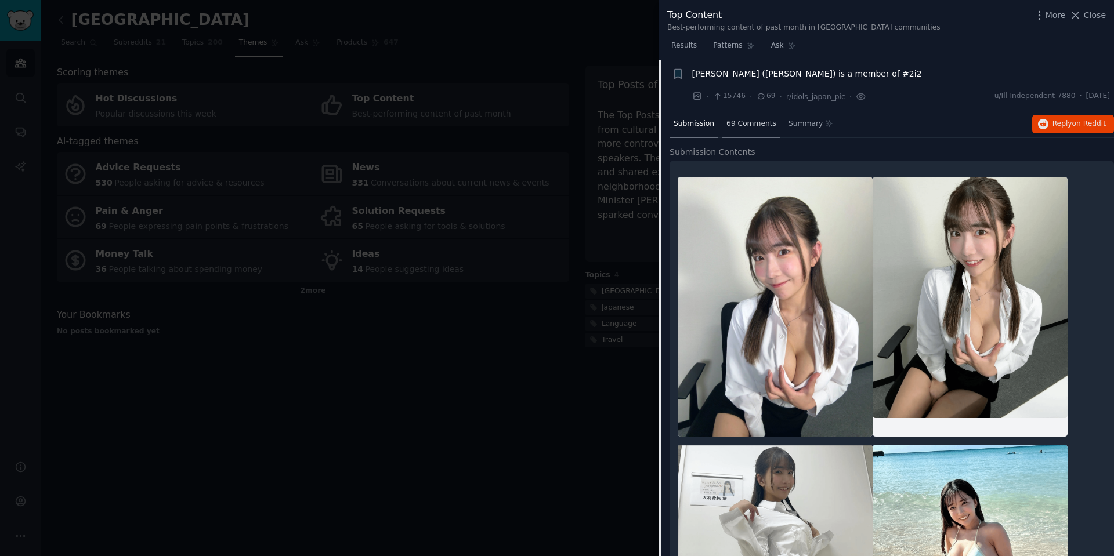
click at [737, 121] on span "69 Comments" at bounding box center [751, 124] width 50 height 10
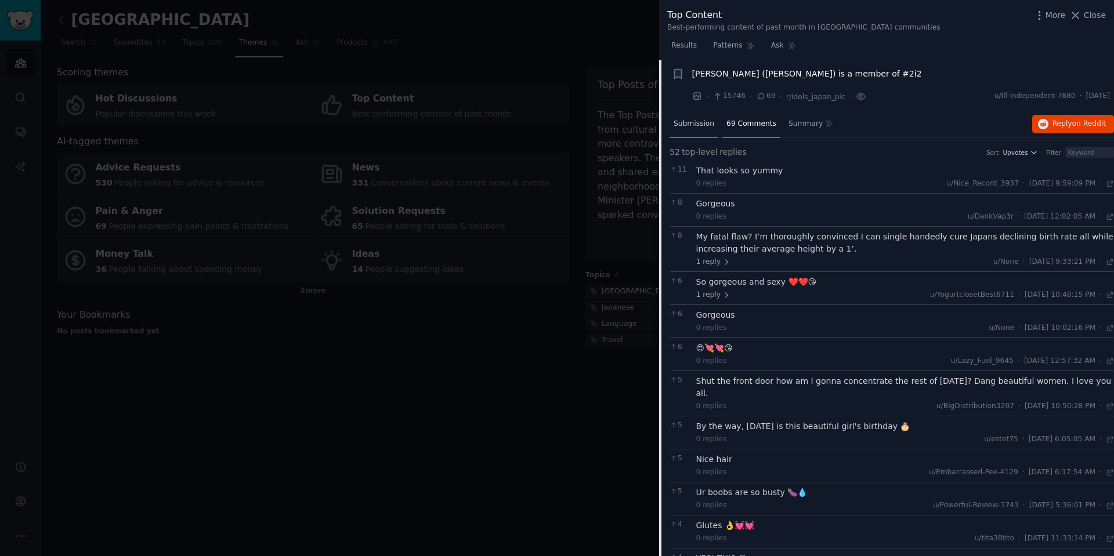
click at [686, 118] on div "Submission" at bounding box center [693, 125] width 49 height 28
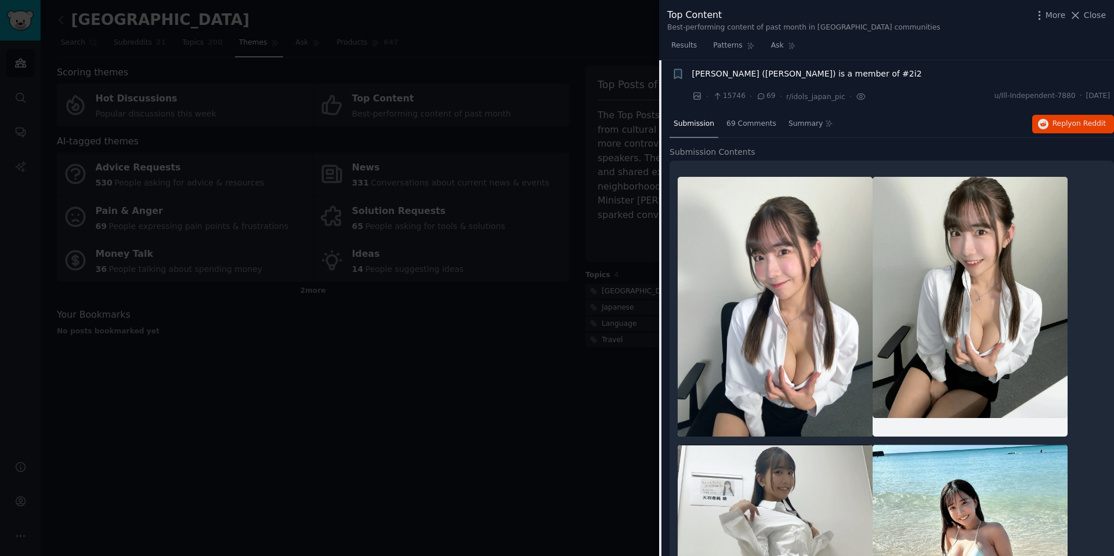
click at [697, 128] on span "Submission" at bounding box center [693, 124] width 41 height 10
click at [1102, 13] on span "Close" at bounding box center [1095, 15] width 22 height 12
click at [541, 397] on div "Scoring themes Hot Discussions Popular discussions this week Top Content Best-p…" at bounding box center [313, 240] width 512 height 349
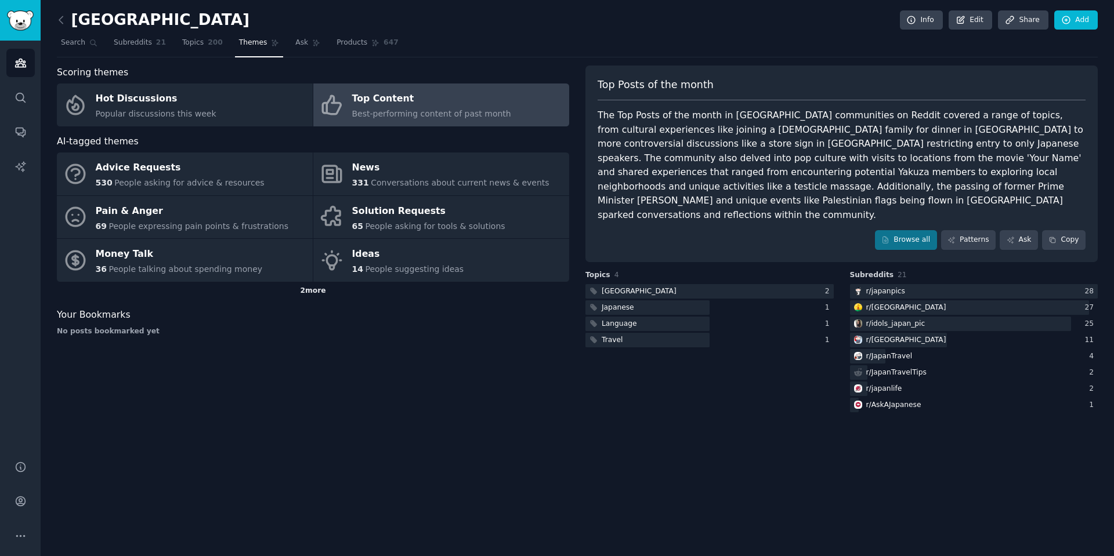
click at [302, 289] on div "2 more" at bounding box center [313, 291] width 512 height 19
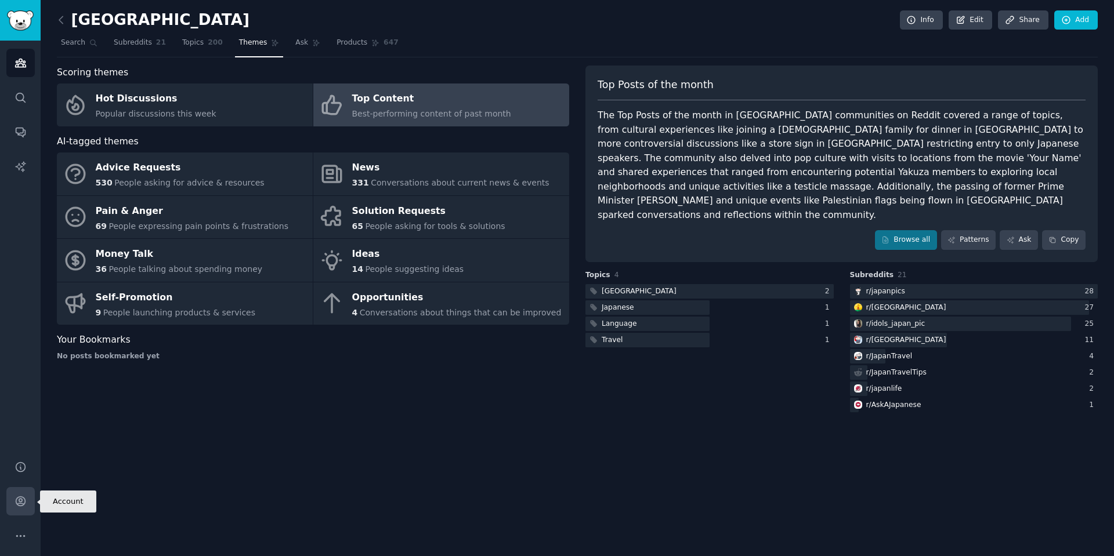
click at [27, 502] on link "Account" at bounding box center [20, 501] width 28 height 28
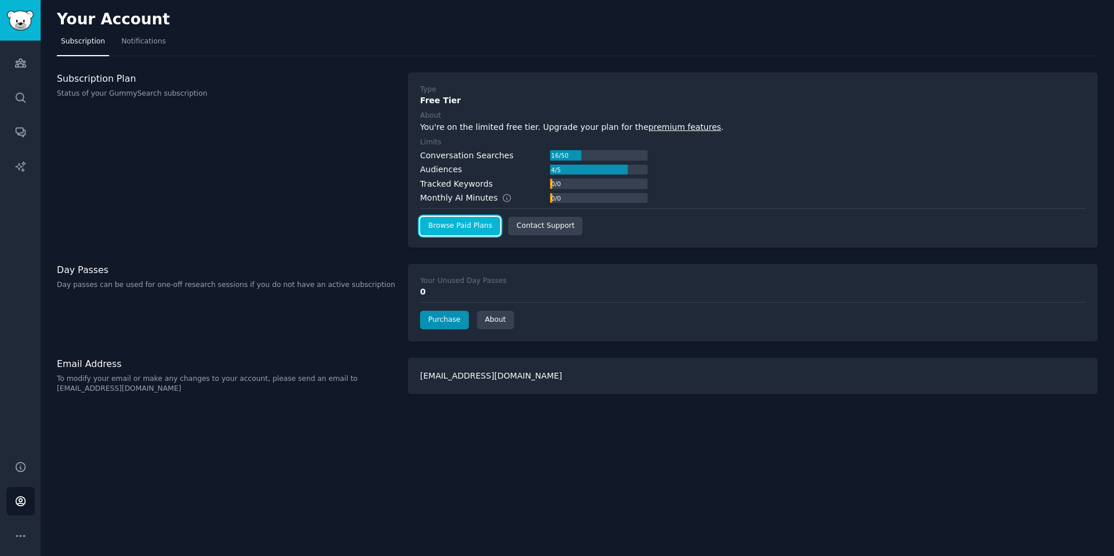
click at [477, 227] on link "Browse Paid Plans" at bounding box center [460, 226] width 80 height 19
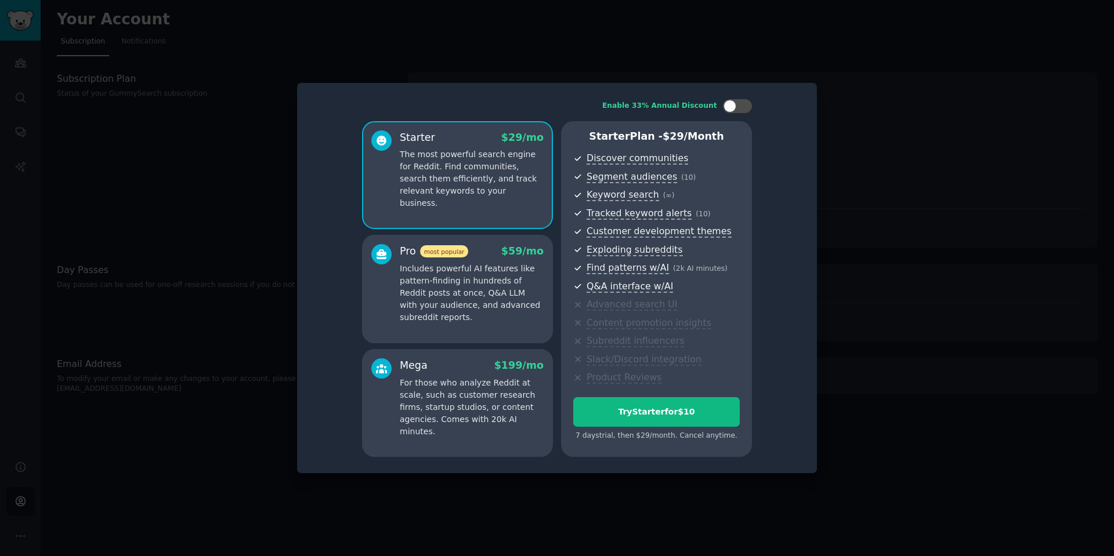
click at [715, 171] on span "Segment audiences ( 10 )" at bounding box center [662, 177] width 153 height 15
click at [496, 246] on div "Pro most popular $ 59 /mo" at bounding box center [472, 251] width 144 height 15
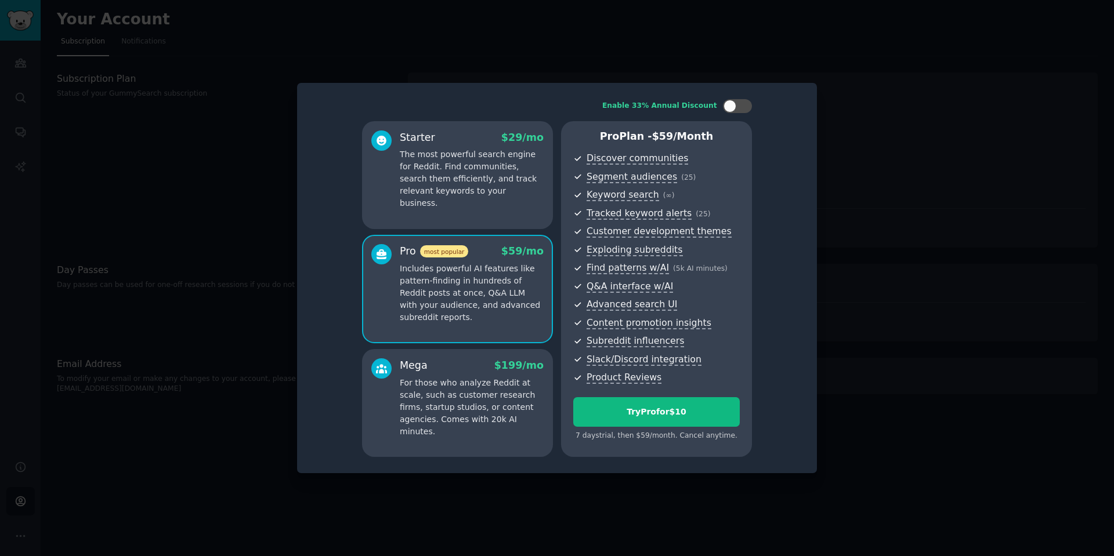
click at [471, 368] on div "Mega $ 199 /mo" at bounding box center [472, 365] width 144 height 15
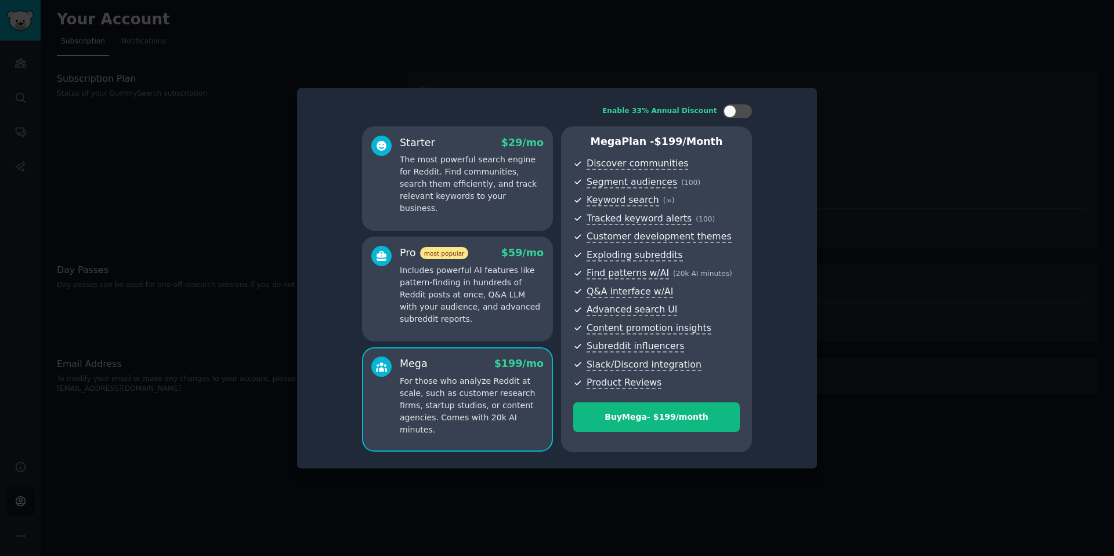
click at [472, 251] on div "Pro most popular $ 59 /mo" at bounding box center [472, 253] width 144 height 15
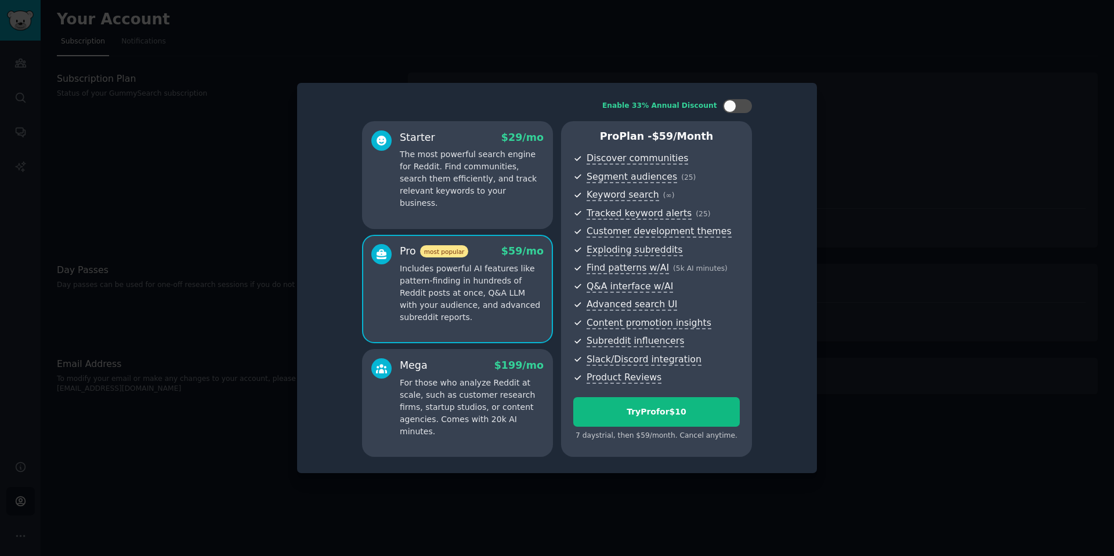
click at [477, 196] on p "The most powerful search engine for Reddit. Find communities, search them effic…" at bounding box center [472, 178] width 144 height 61
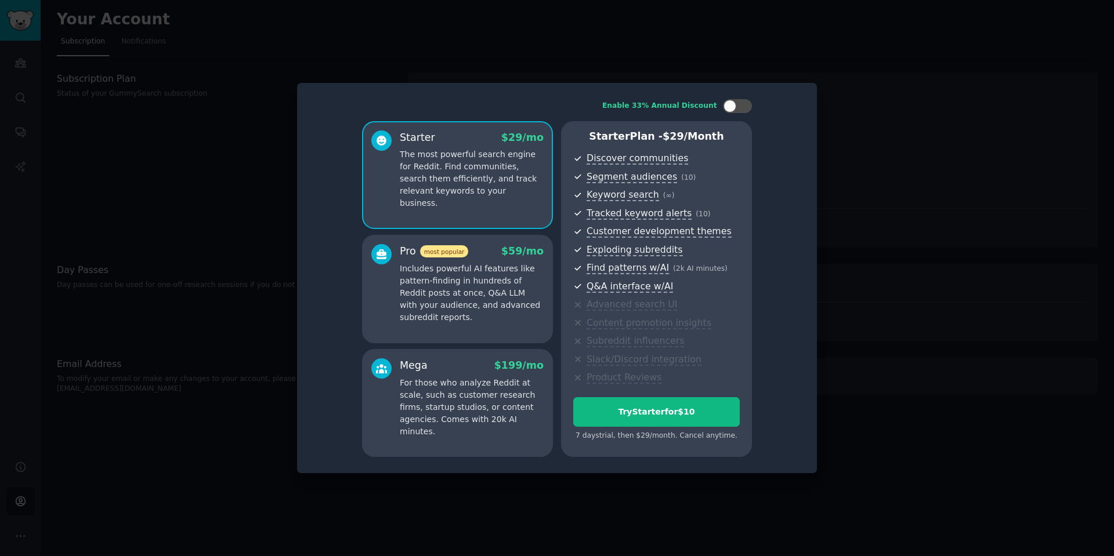
click at [475, 252] on div "Pro most popular $ 59 /mo" at bounding box center [472, 251] width 144 height 15
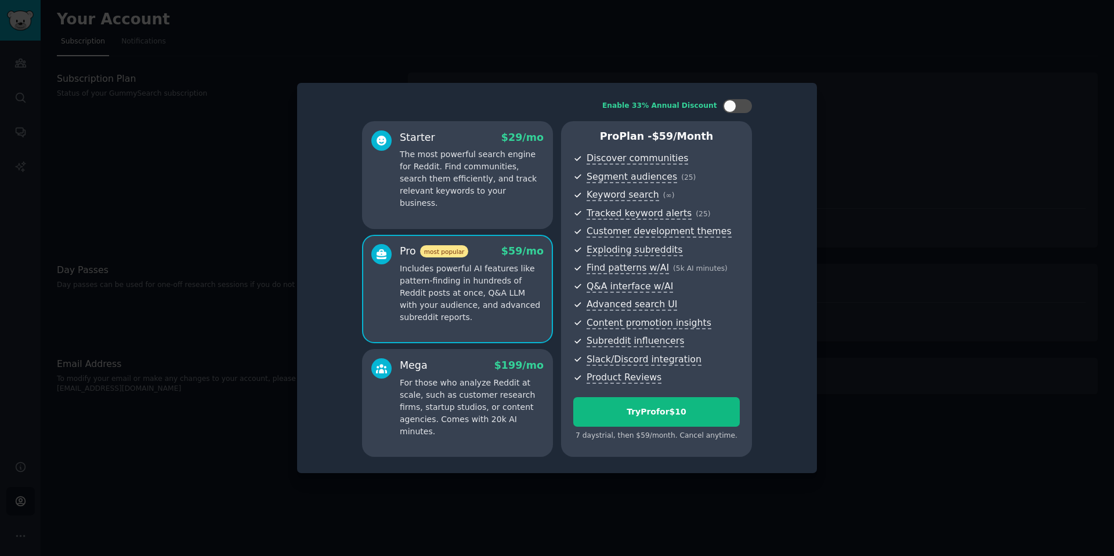
click at [473, 205] on div "Starter $ 29 /mo The most powerful search engine for Reddit. Find communities, …" at bounding box center [457, 175] width 191 height 108
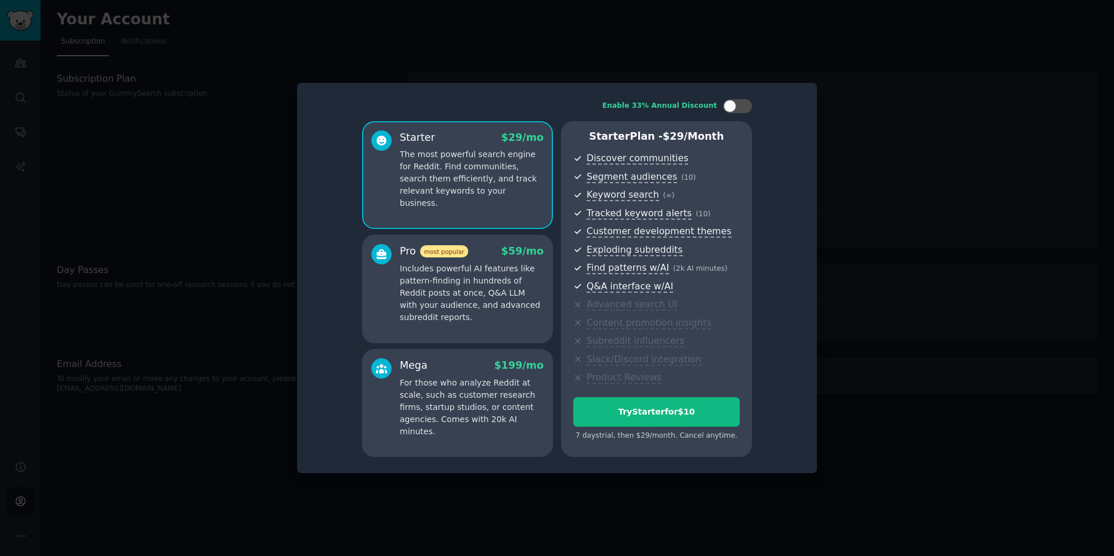
click at [464, 285] on p "Includes powerful AI features like pattern-finding in hundreds of Reddit posts …" at bounding box center [472, 293] width 144 height 61
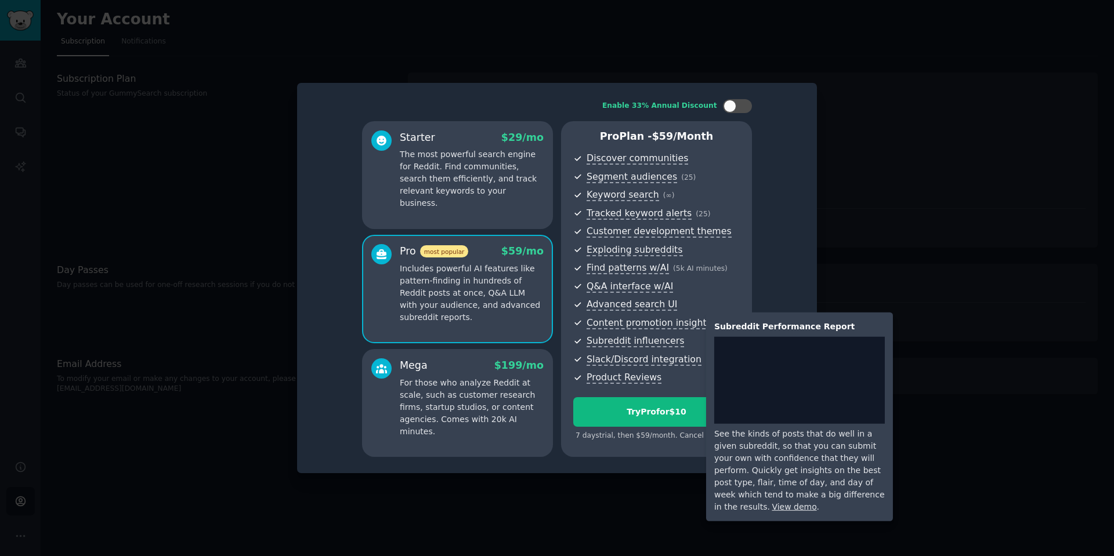
click at [633, 324] on span "Content promotion insights" at bounding box center [648, 323] width 125 height 12
